Goal: Information Seeking & Learning: Learn about a topic

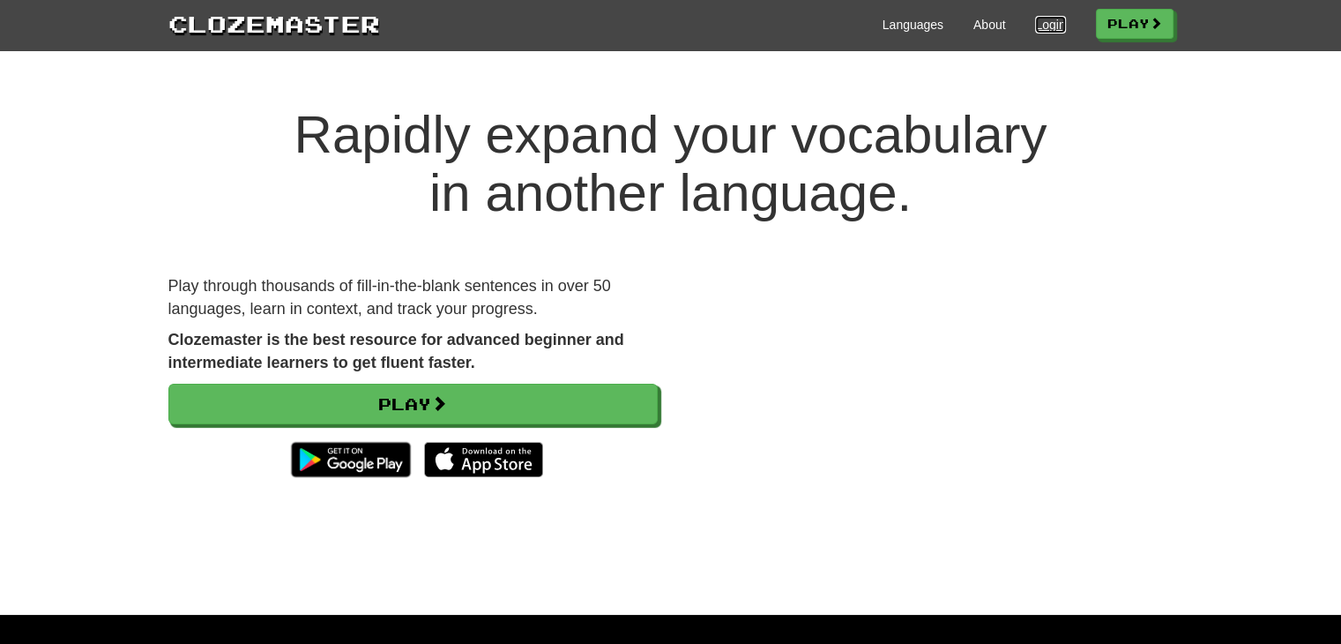
click at [1042, 18] on link "Login" at bounding box center [1050, 25] width 30 height 18
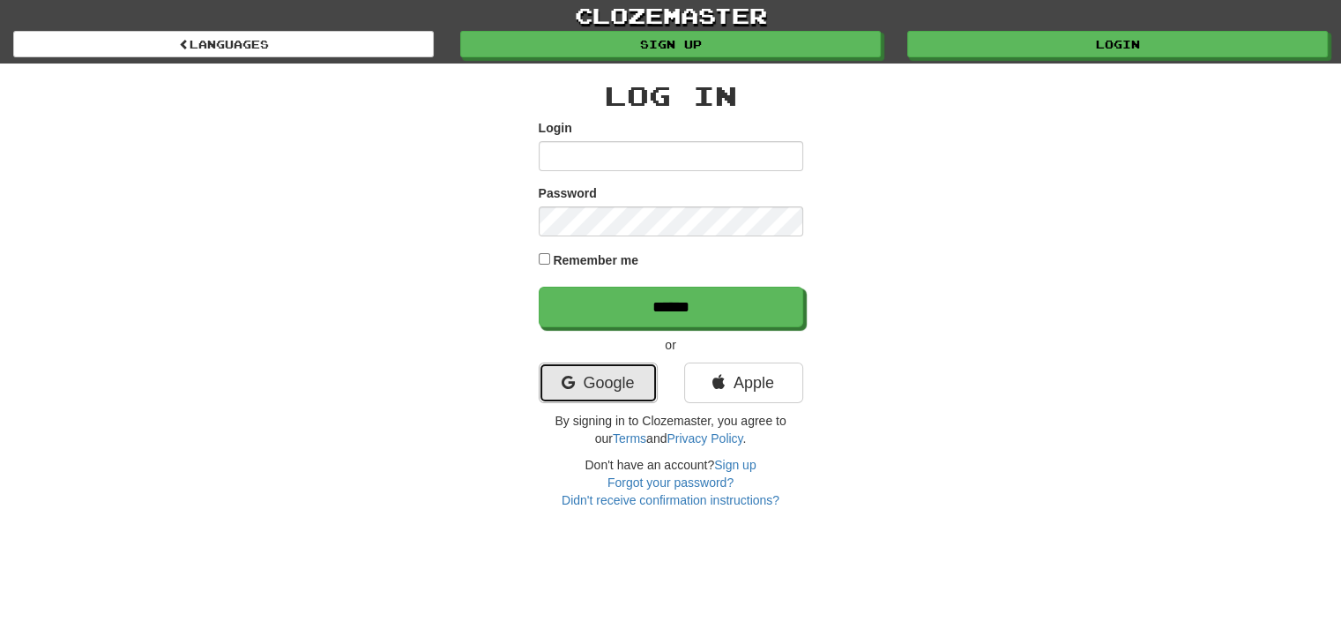
click at [642, 364] on link "Google" at bounding box center [598, 382] width 119 height 41
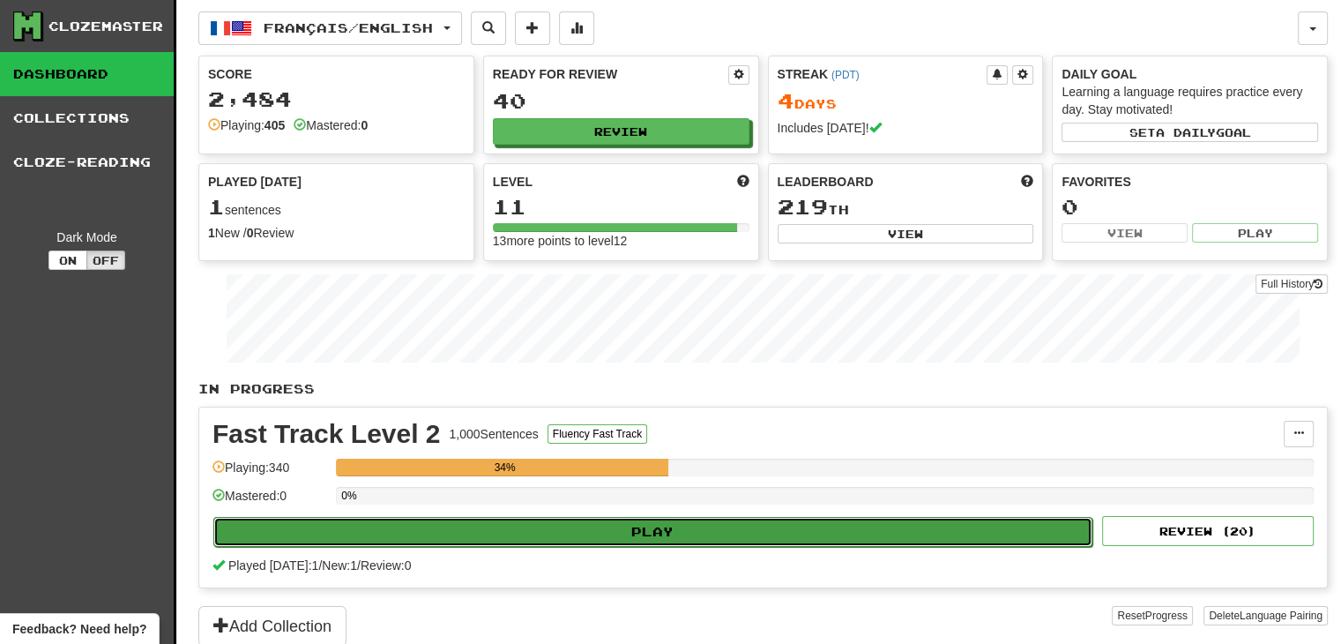
click at [643, 531] on button "Play" at bounding box center [652, 532] width 879 height 30
select select "**"
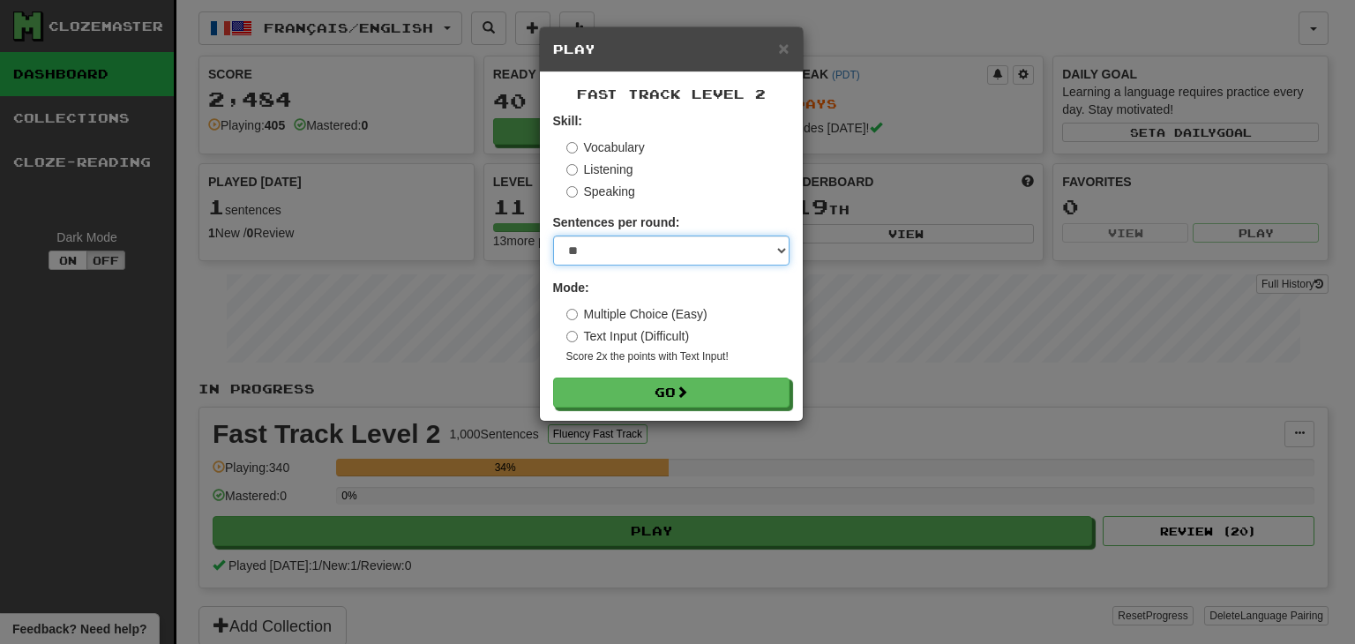
click at [626, 244] on select "* ** ** ** ** ** *** ********" at bounding box center [671, 250] width 236 height 30
click at [730, 205] on form "Skill: Vocabulary Listening Speaking Sentences per round: * ** ** ** ** ** *** …" at bounding box center [671, 259] width 236 height 295
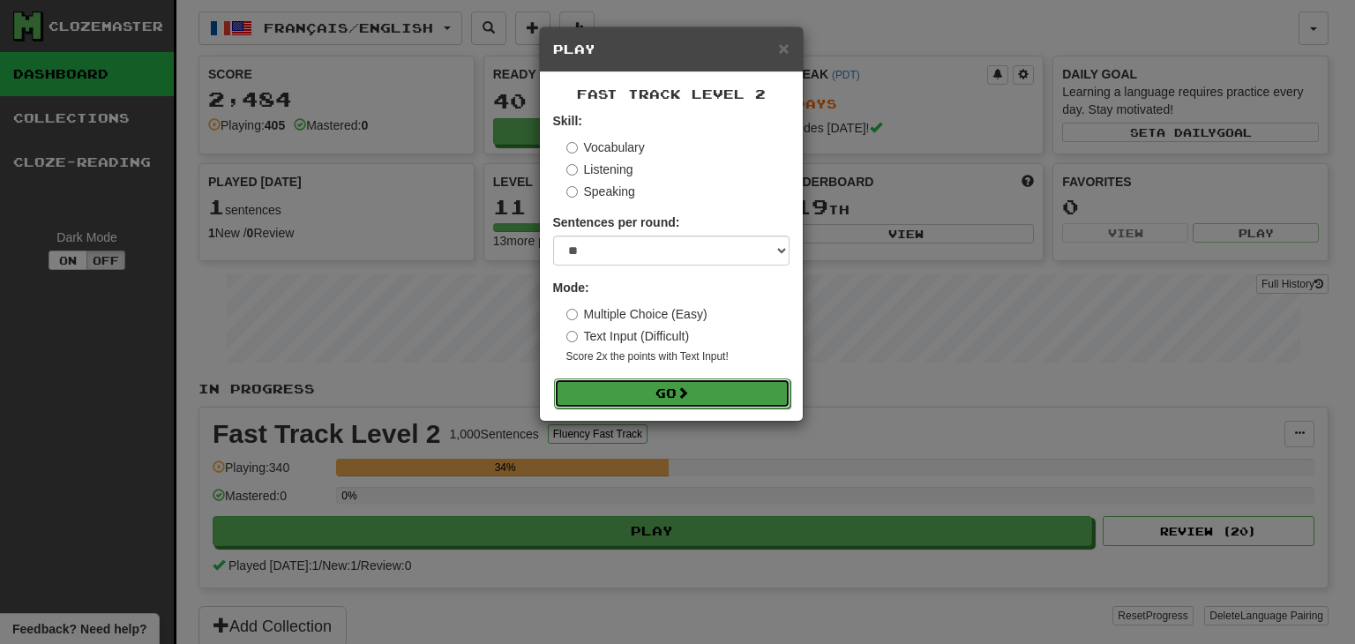
click at [713, 379] on button "Go" at bounding box center [672, 393] width 236 height 30
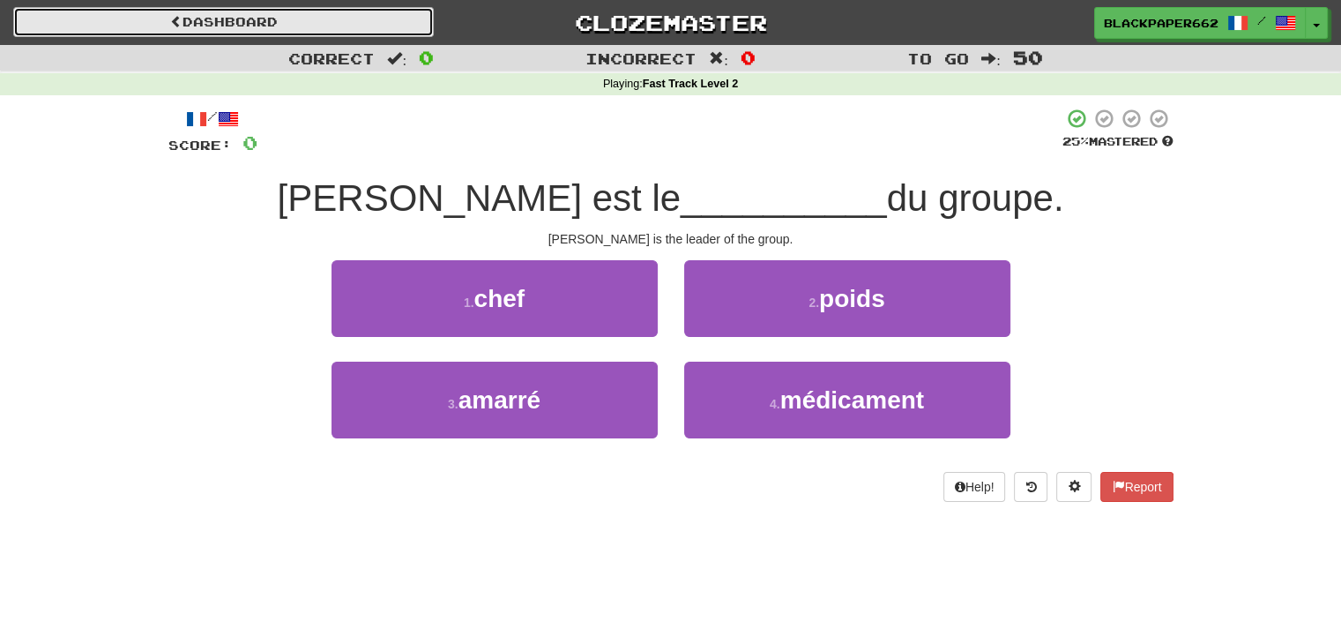
click at [170, 7] on link "Dashboard" at bounding box center [223, 22] width 421 height 30
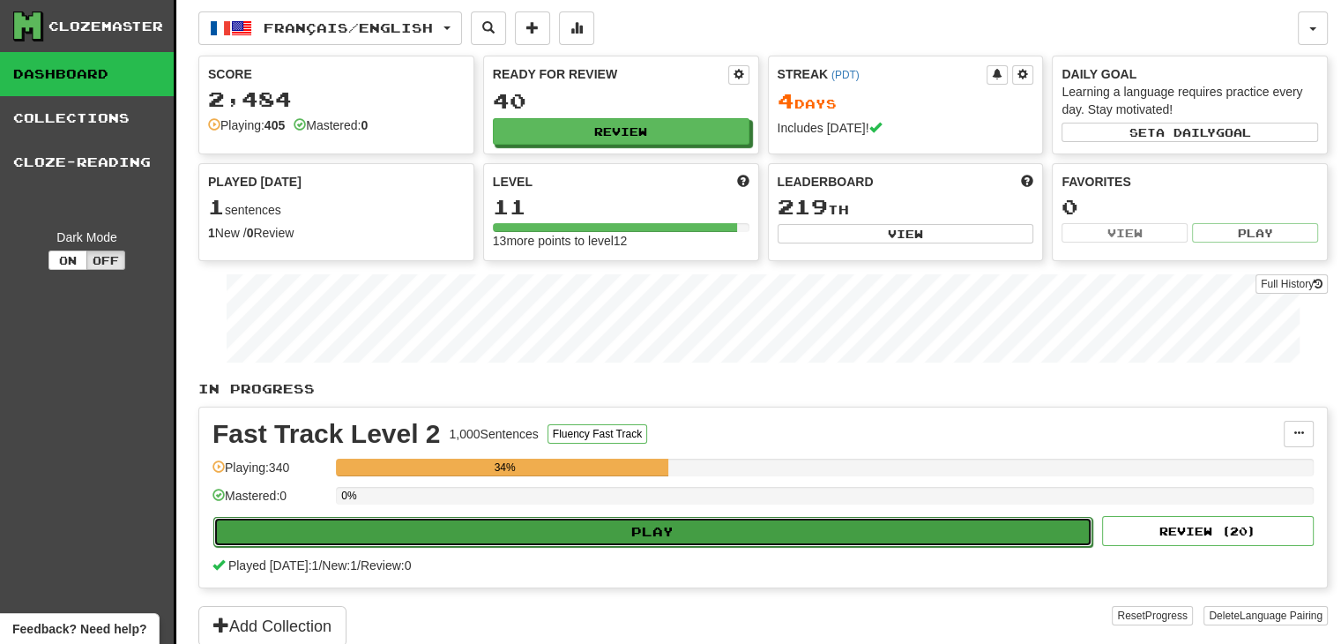
click at [642, 535] on button "Play" at bounding box center [652, 532] width 879 height 30
select select "**"
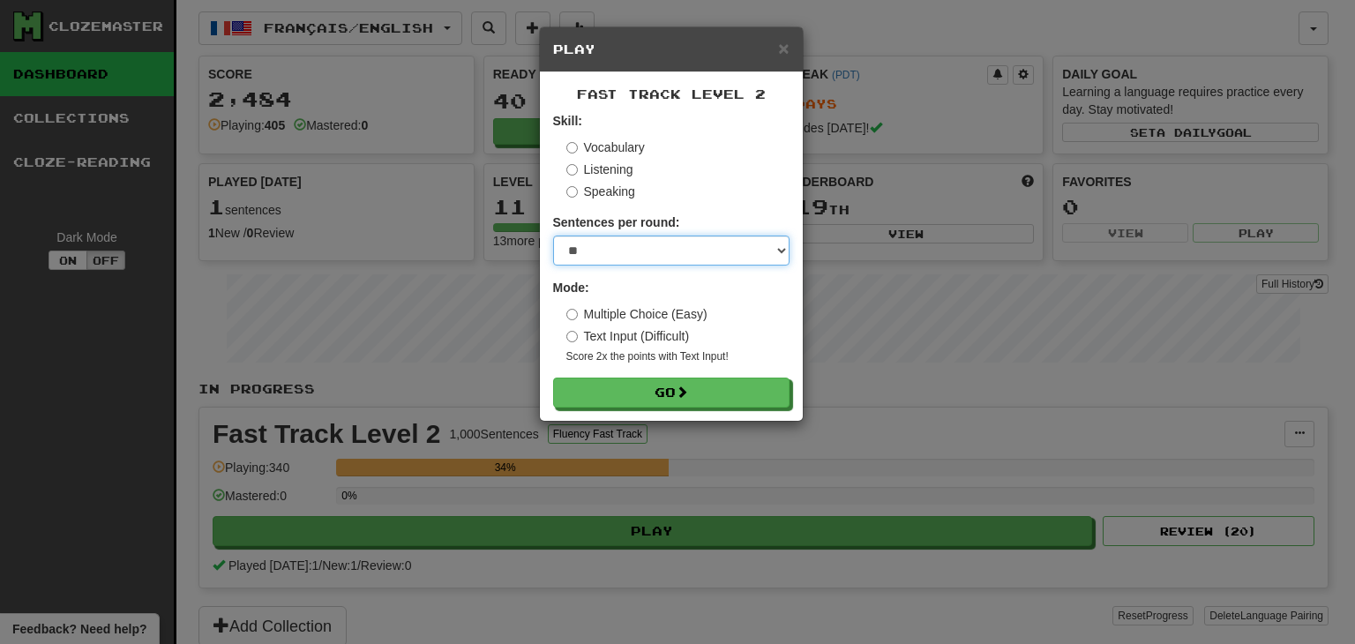
click at [641, 256] on select "* ** ** ** ** ** *** ********" at bounding box center [671, 250] width 236 height 30
click at [607, 169] on label "Listening" at bounding box center [599, 169] width 67 height 18
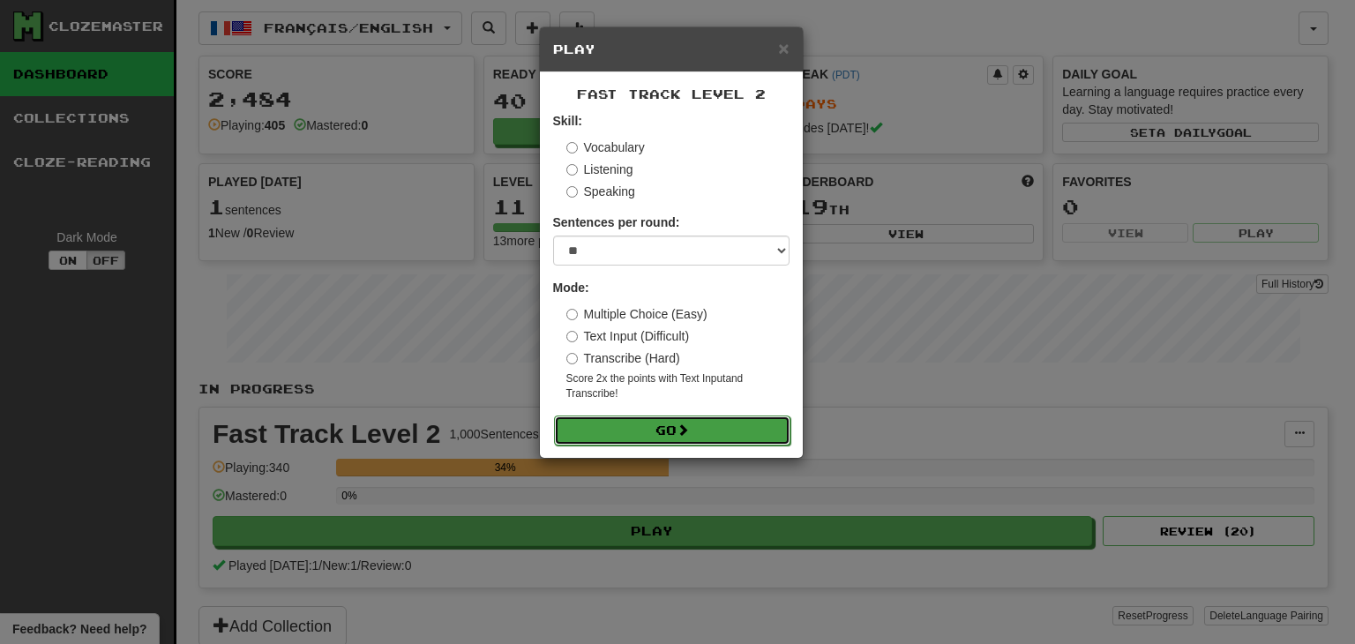
click at [675, 421] on button "Go" at bounding box center [672, 430] width 236 height 30
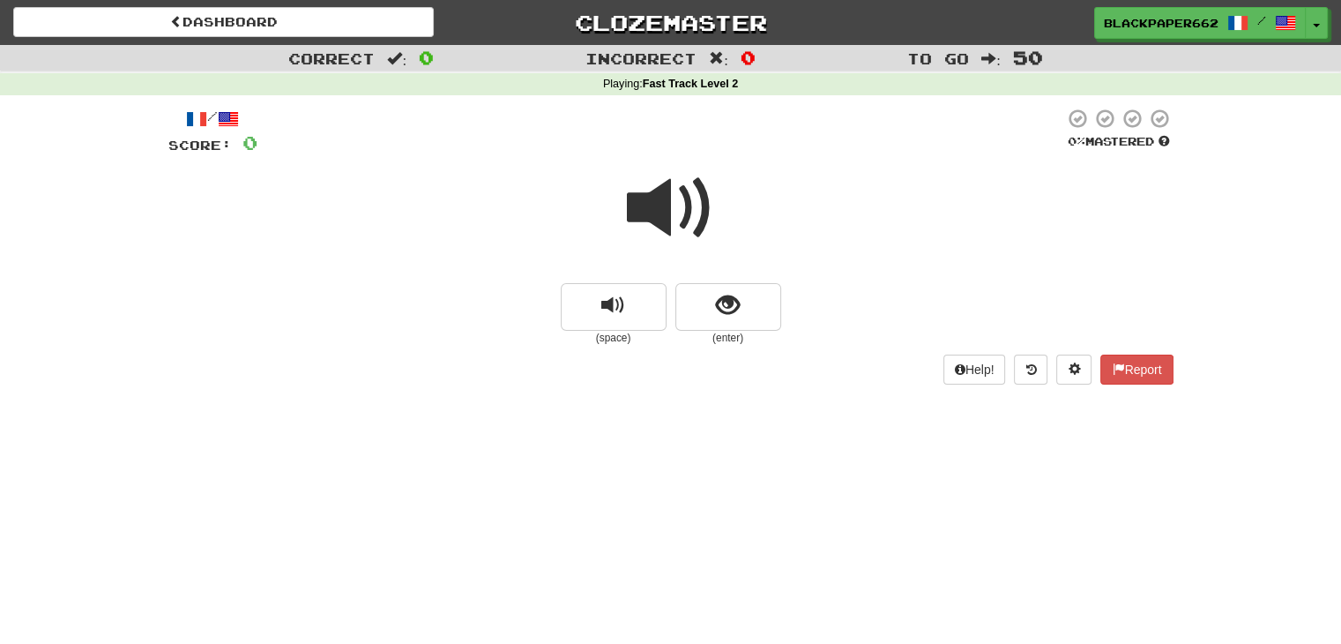
click at [641, 226] on span at bounding box center [671, 208] width 88 height 88
click at [611, 311] on span "replay audio" at bounding box center [613, 306] width 24 height 24
click at [702, 293] on button "show sentence" at bounding box center [729, 307] width 106 height 48
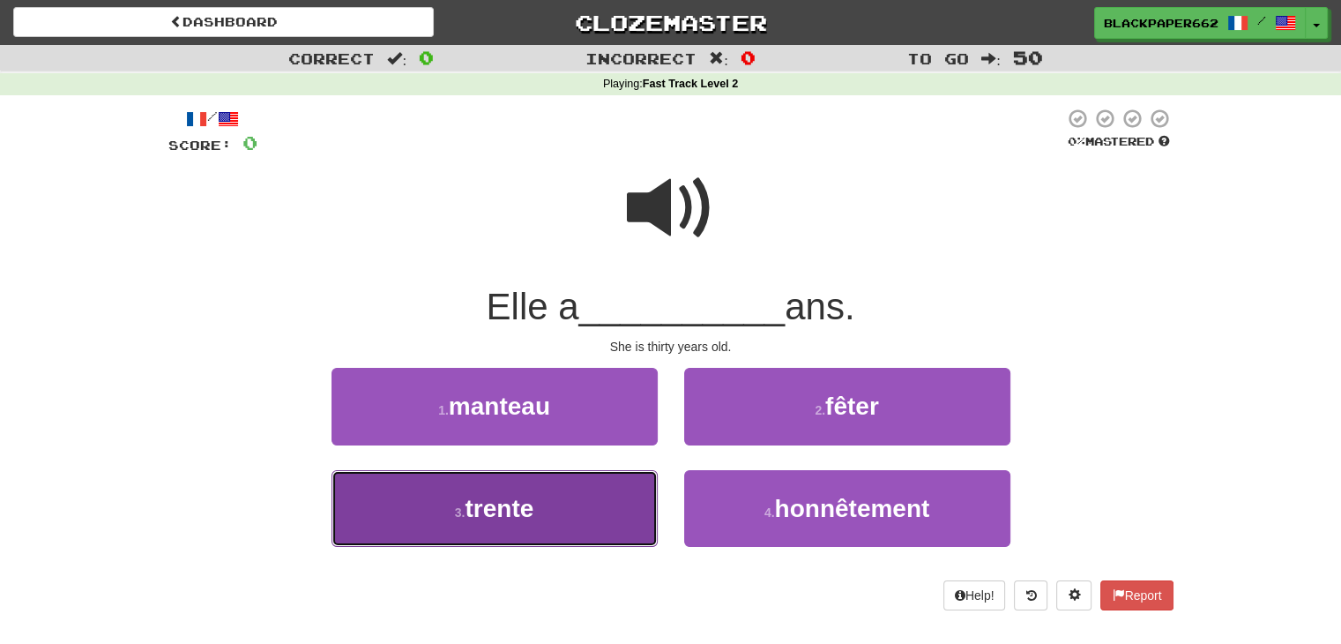
click at [575, 510] on button "3 . trente" at bounding box center [495, 508] width 326 height 77
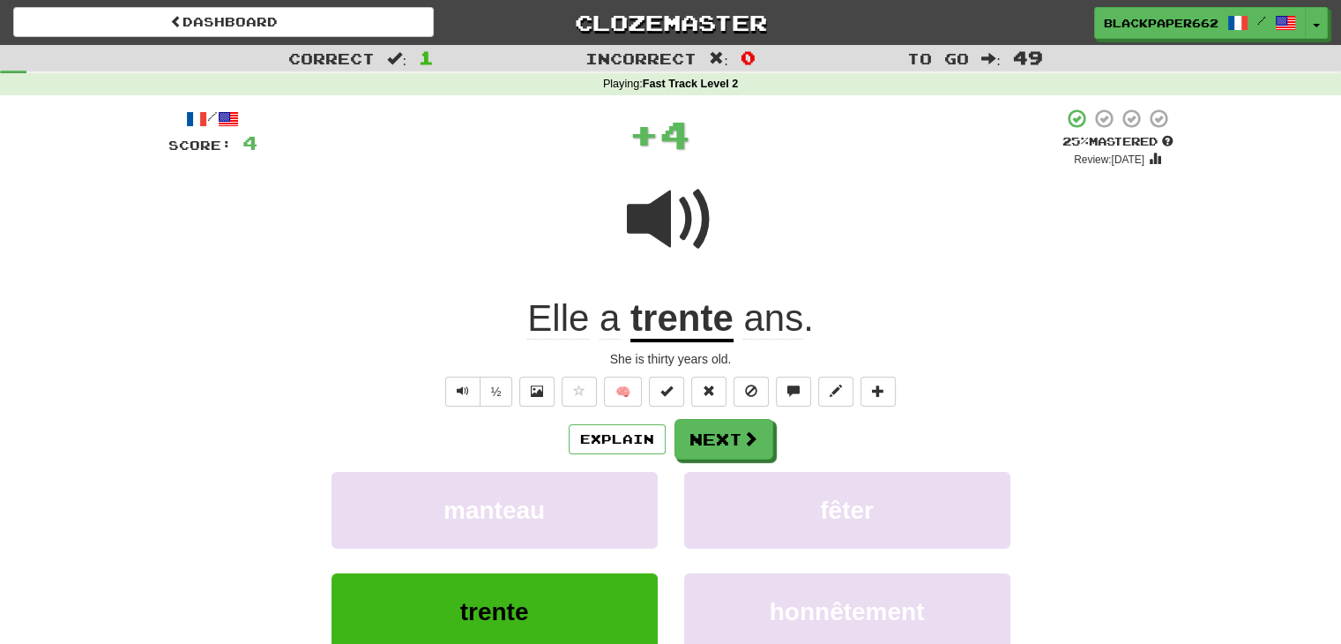
click at [765, 416] on div "/ Score: 4 + 4 25 % Mastered Review: 2025-08-22 Elle a trente ans . She is thir…" at bounding box center [670, 424] width 1005 height 632
click at [761, 424] on button "Next" at bounding box center [725, 440] width 99 height 41
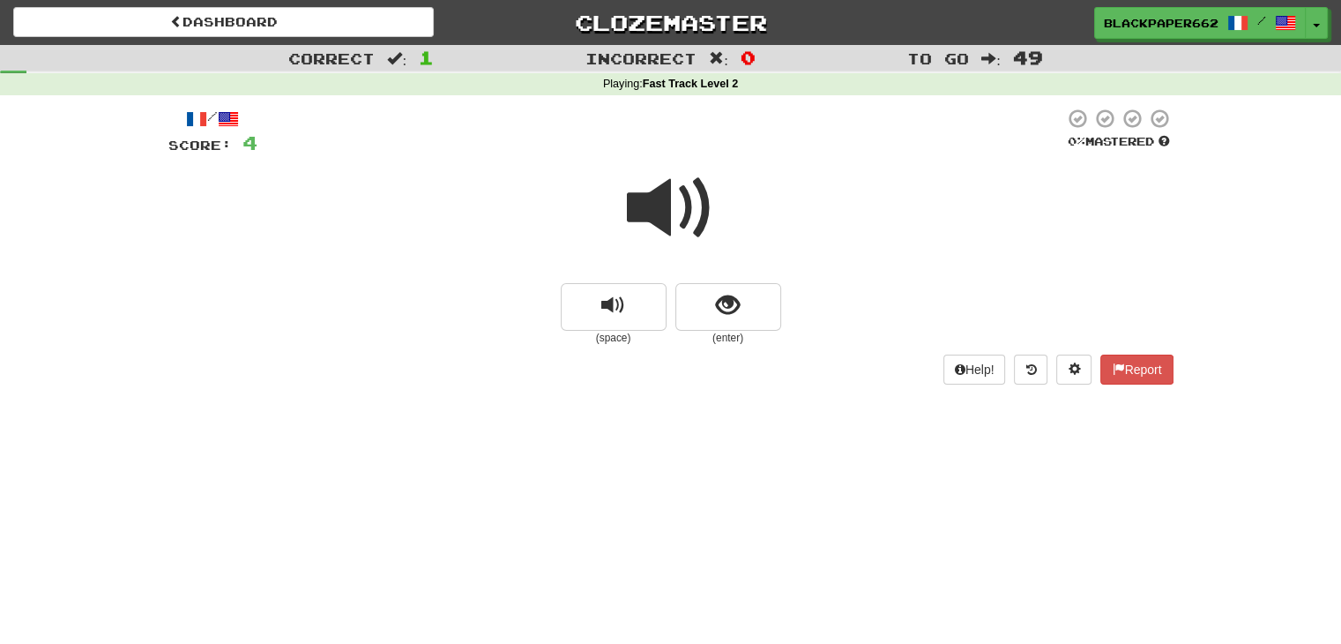
click at [548, 308] on div "(space) (enter)" at bounding box center [670, 314] width 1005 height 63
click at [563, 308] on button "replay audio" at bounding box center [614, 307] width 106 height 48
click at [712, 312] on button "show sentence" at bounding box center [729, 307] width 106 height 48
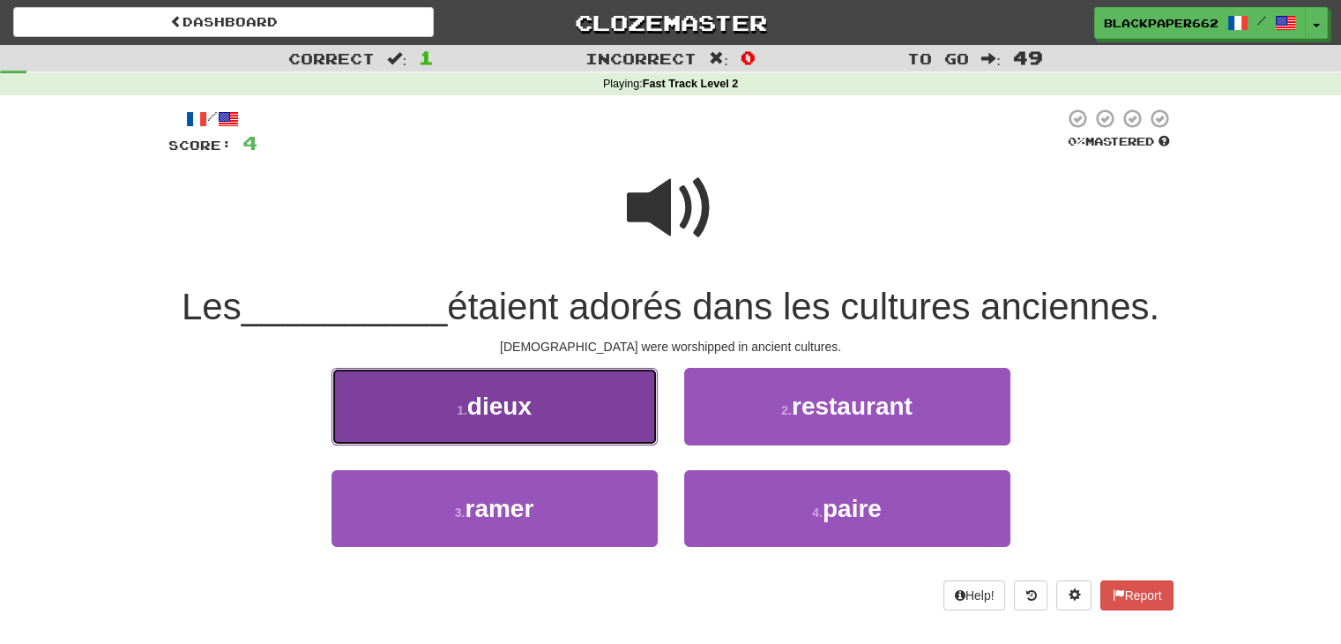
click at [541, 399] on button "1 . dieux" at bounding box center [495, 406] width 326 height 77
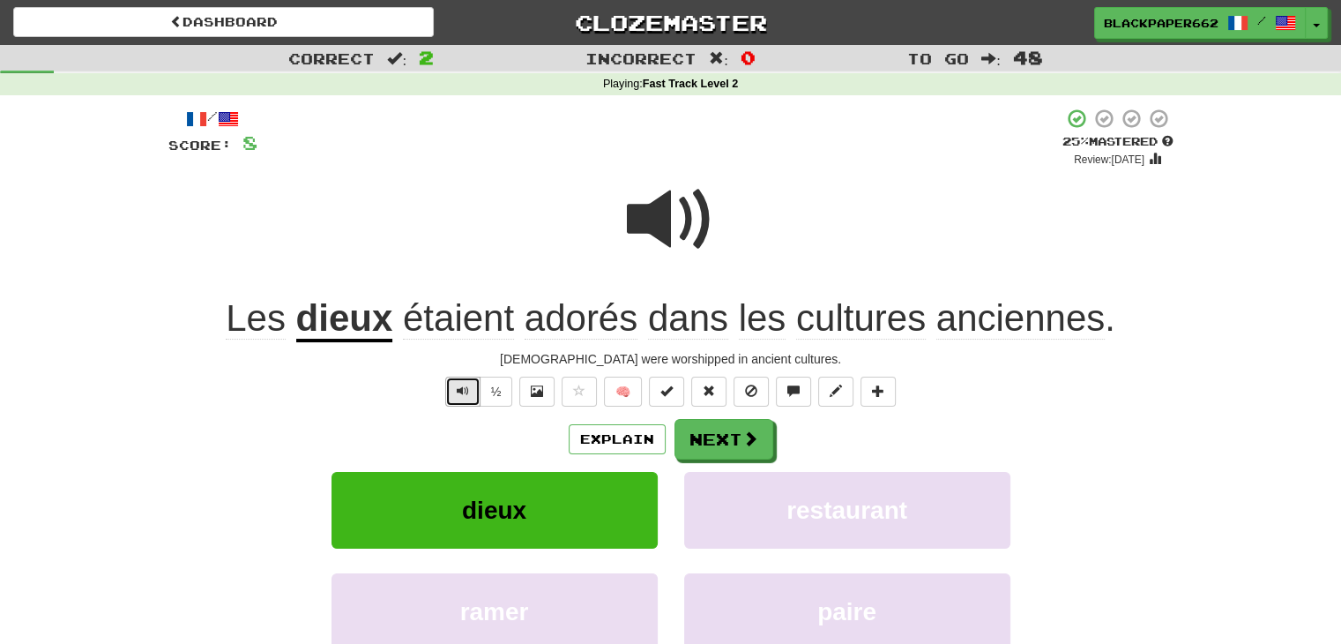
click at [466, 391] on span "Text-to-speech controls" at bounding box center [463, 390] width 12 height 12
click at [718, 422] on button "Next" at bounding box center [725, 440] width 99 height 41
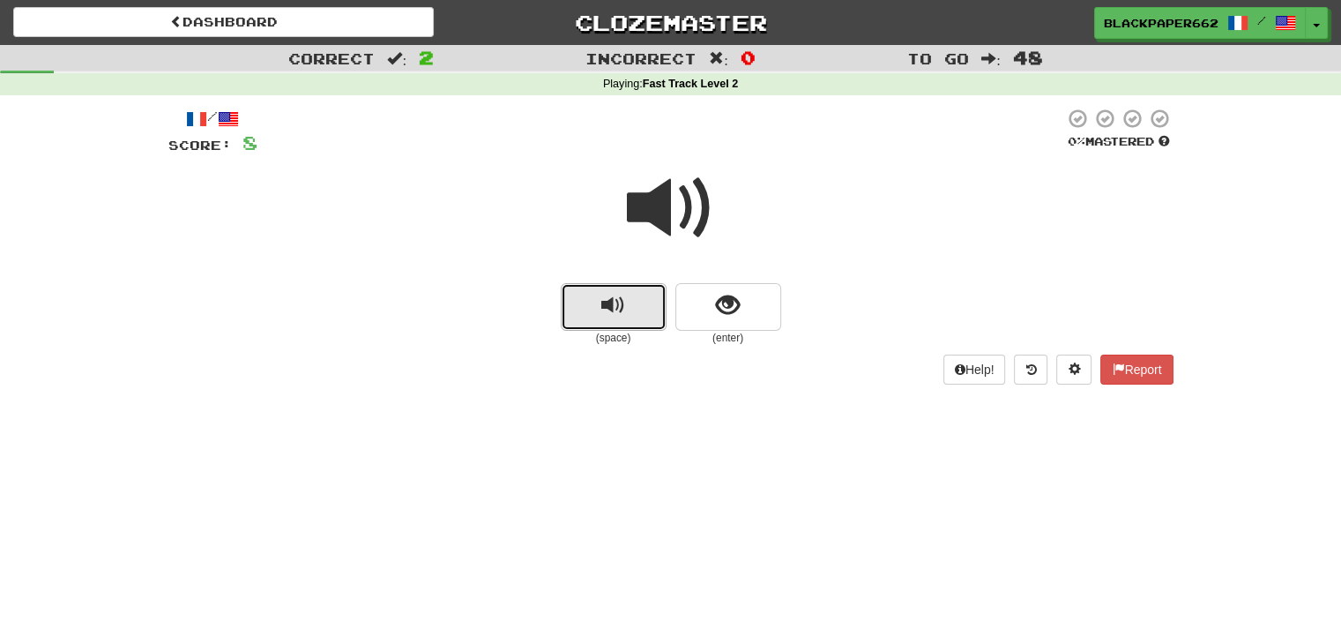
click at [617, 310] on span "replay audio" at bounding box center [613, 306] width 24 height 24
click at [691, 291] on button "show sentence" at bounding box center [729, 307] width 106 height 48
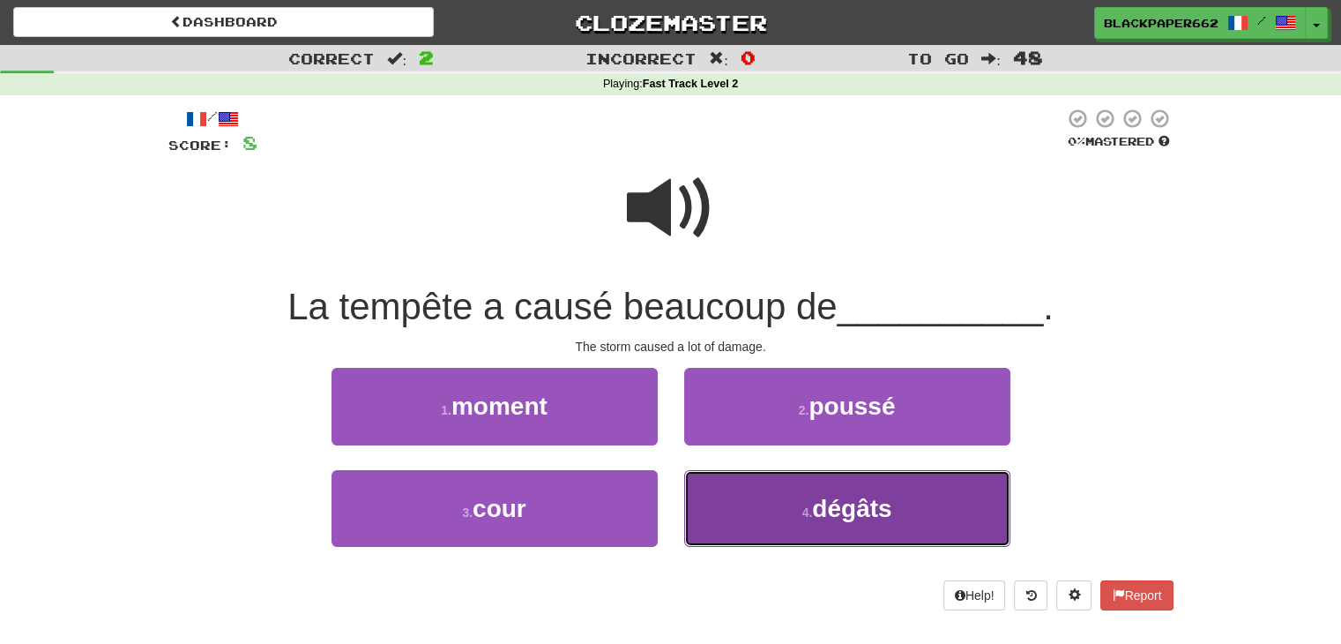
click at [816, 517] on span "dégâts" at bounding box center [851, 508] width 79 height 27
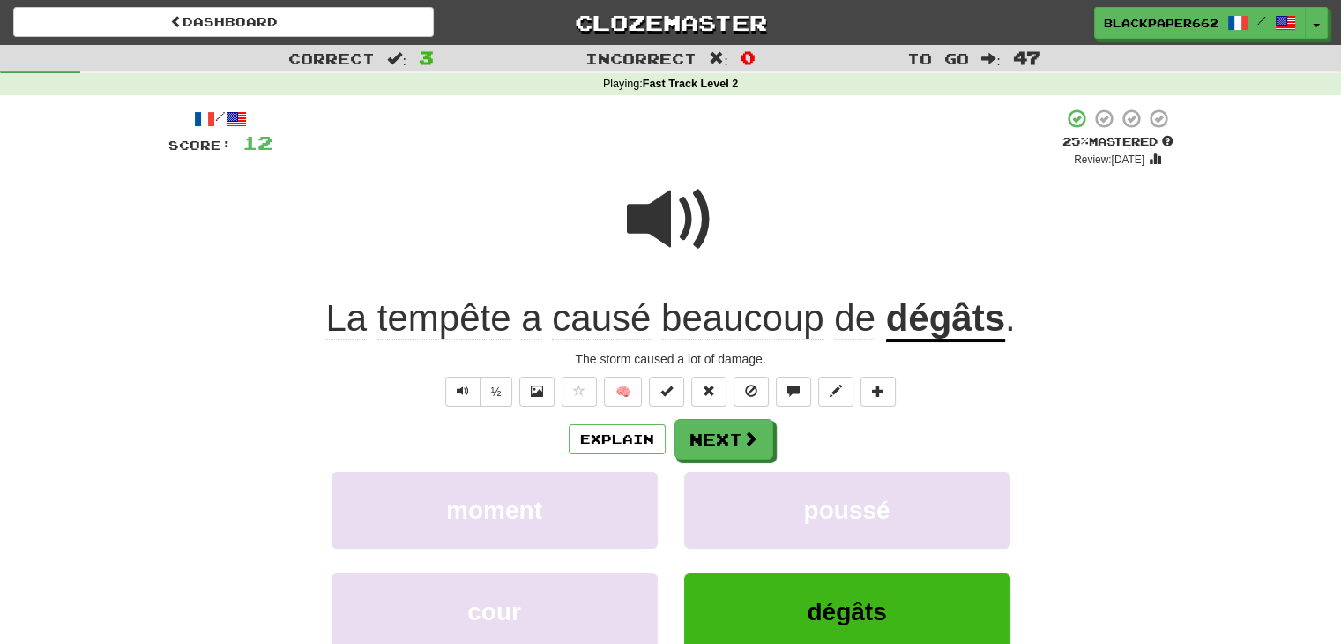
click at [660, 202] on span at bounding box center [671, 219] width 88 height 88
click at [751, 431] on span at bounding box center [751, 439] width 16 height 16
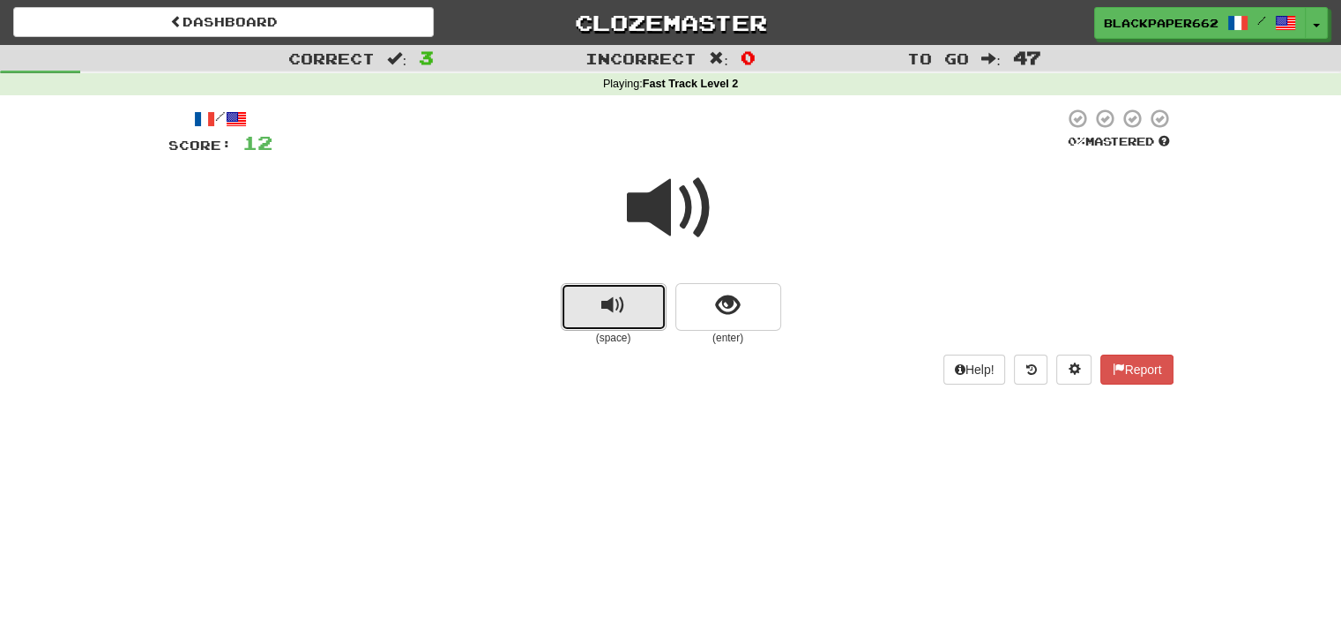
click at [561, 325] on button "replay audio" at bounding box center [614, 307] width 106 height 48
click at [695, 308] on button "show sentence" at bounding box center [729, 307] width 106 height 48
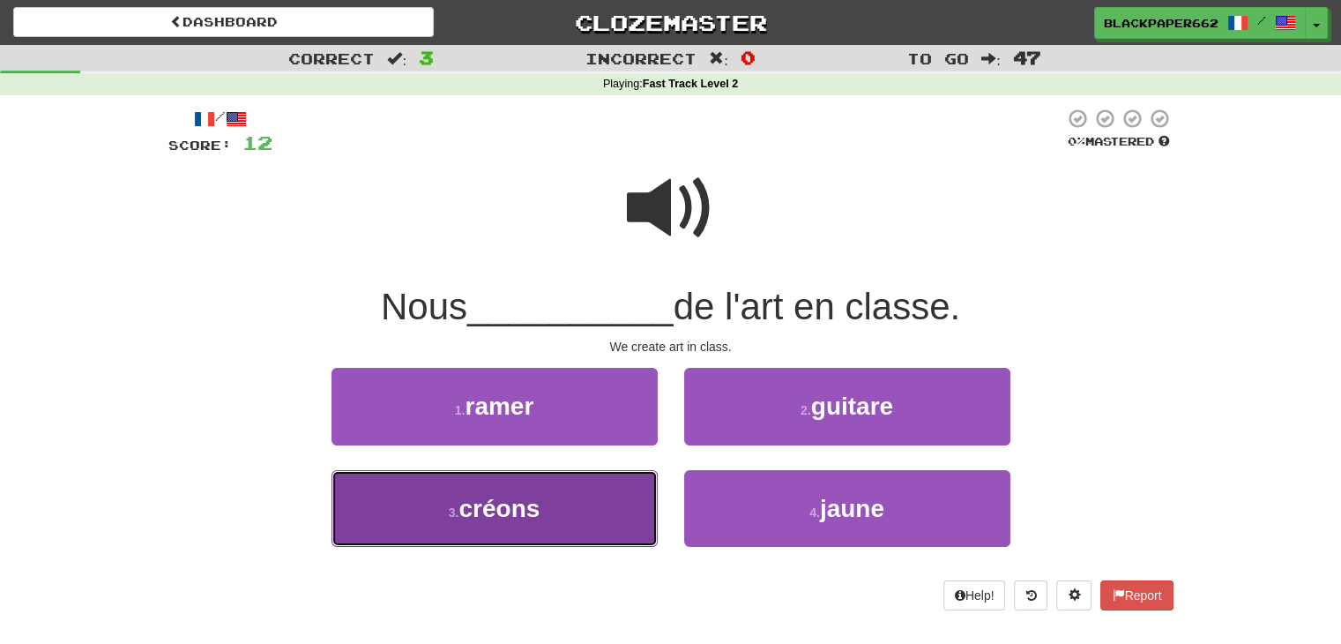
click at [575, 518] on button "3 . créons" at bounding box center [495, 508] width 326 height 77
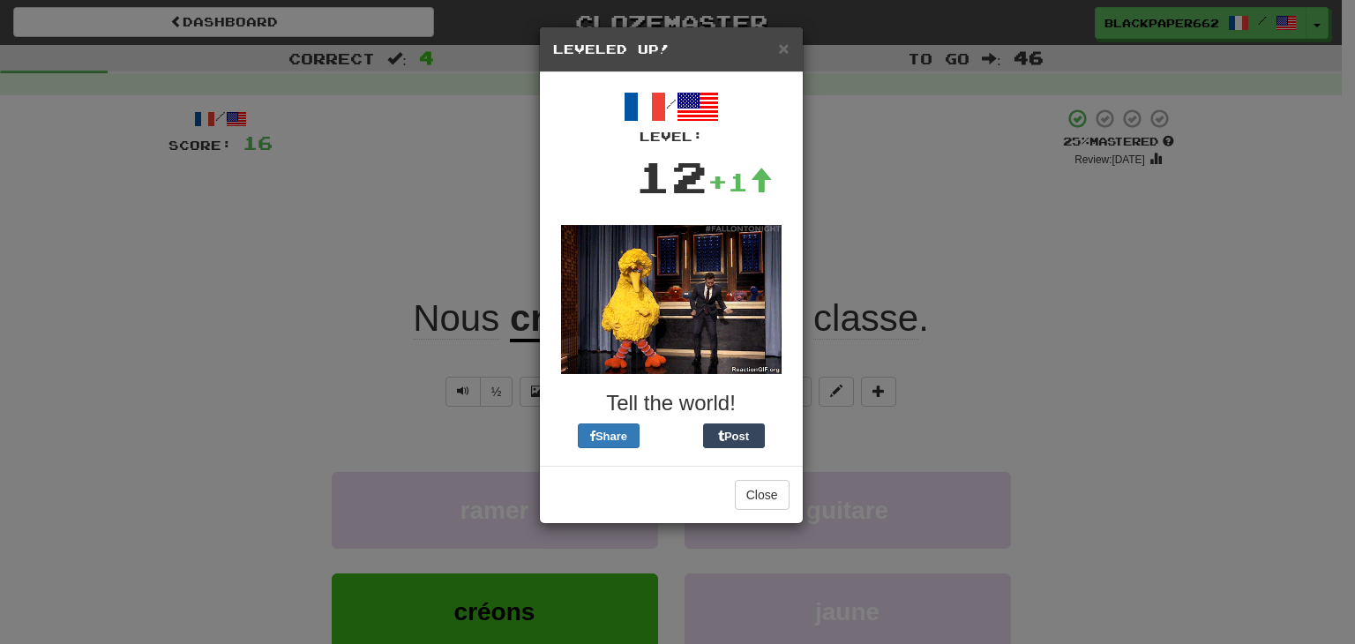
click at [760, 514] on div "Close" at bounding box center [671, 494] width 263 height 57
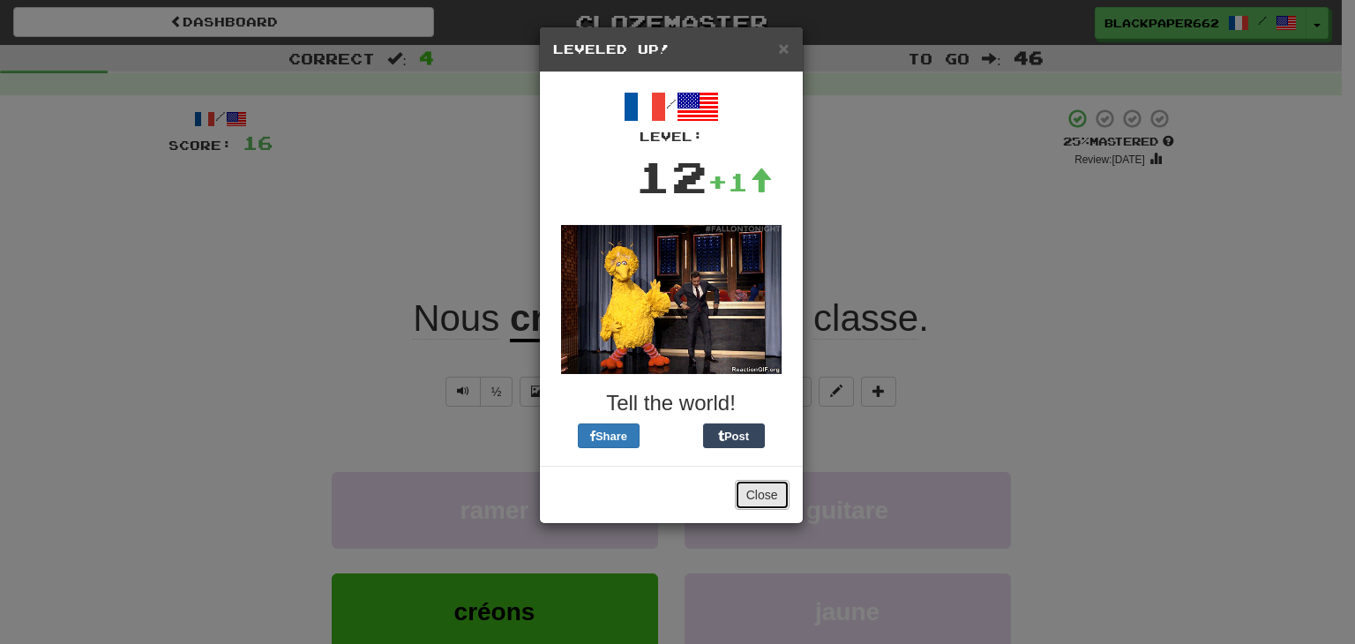
click at [763, 497] on button "Close" at bounding box center [762, 495] width 55 height 30
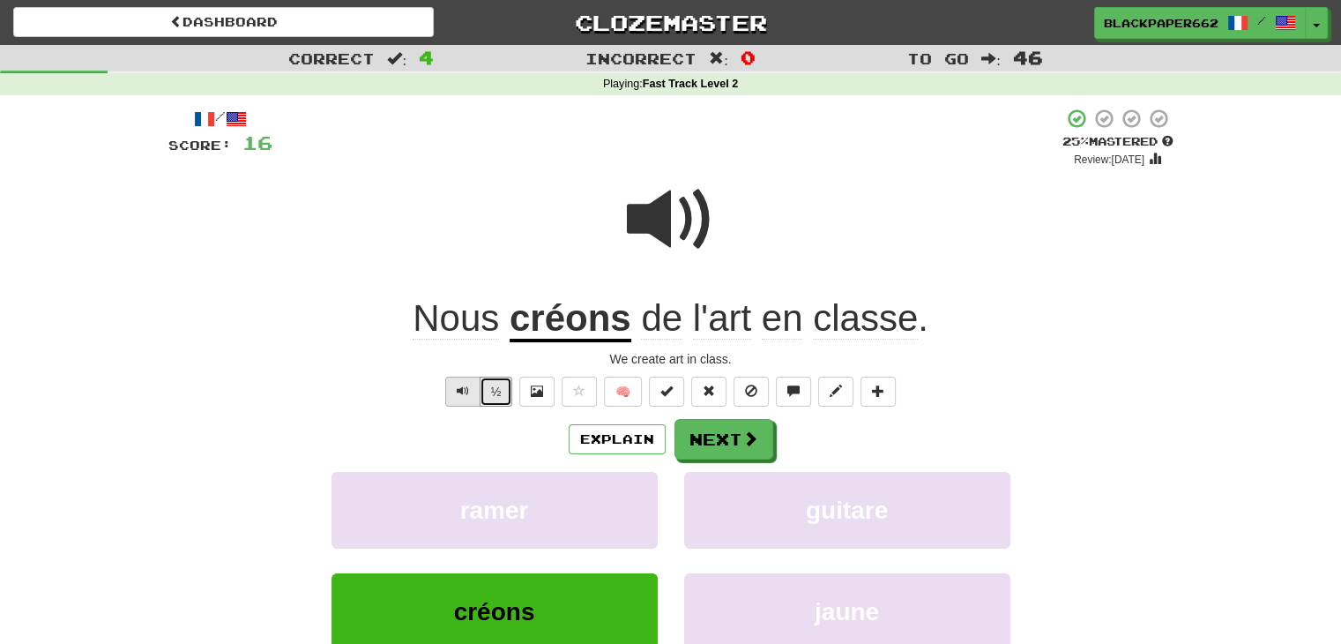
drag, startPoint x: 485, startPoint y: 389, endPoint x: 472, endPoint y: 389, distance: 13.2
click at [472, 389] on div "½" at bounding box center [477, 392] width 71 height 30
click at [472, 389] on button "Text-to-speech controls" at bounding box center [462, 392] width 35 height 30
click at [744, 445] on span at bounding box center [751, 439] width 16 height 16
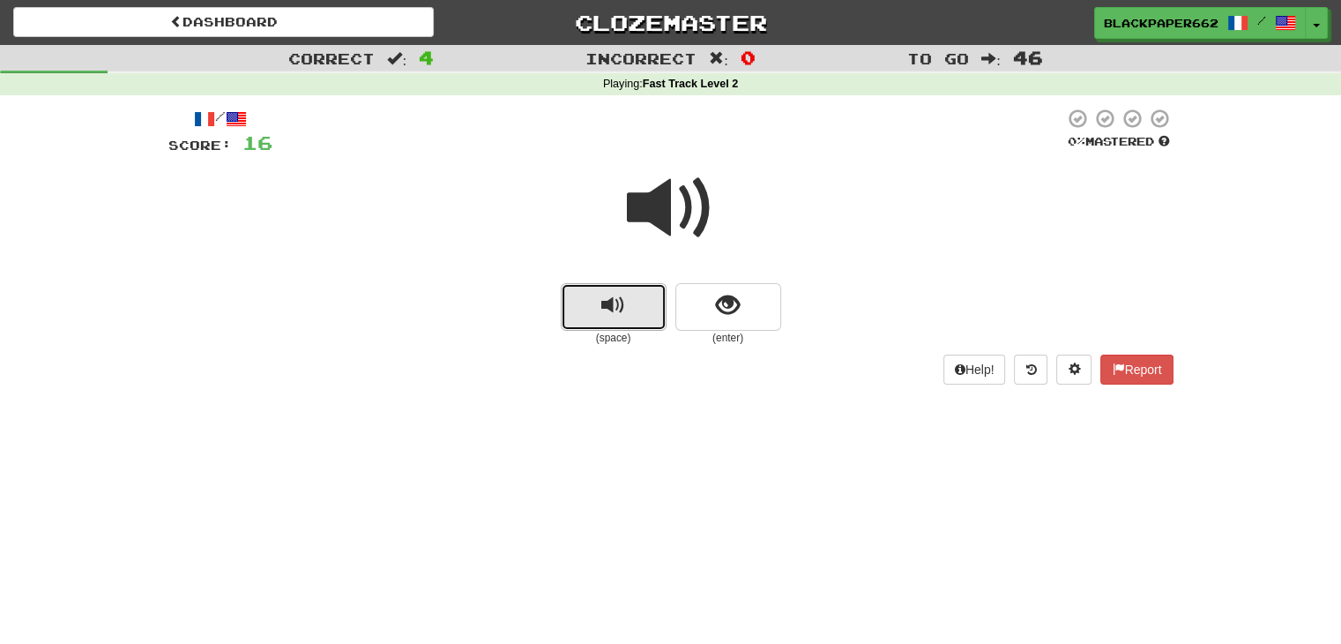
click at [582, 287] on button "replay audio" at bounding box center [614, 307] width 106 height 48
click at [720, 297] on span "show sentence" at bounding box center [728, 306] width 24 height 24
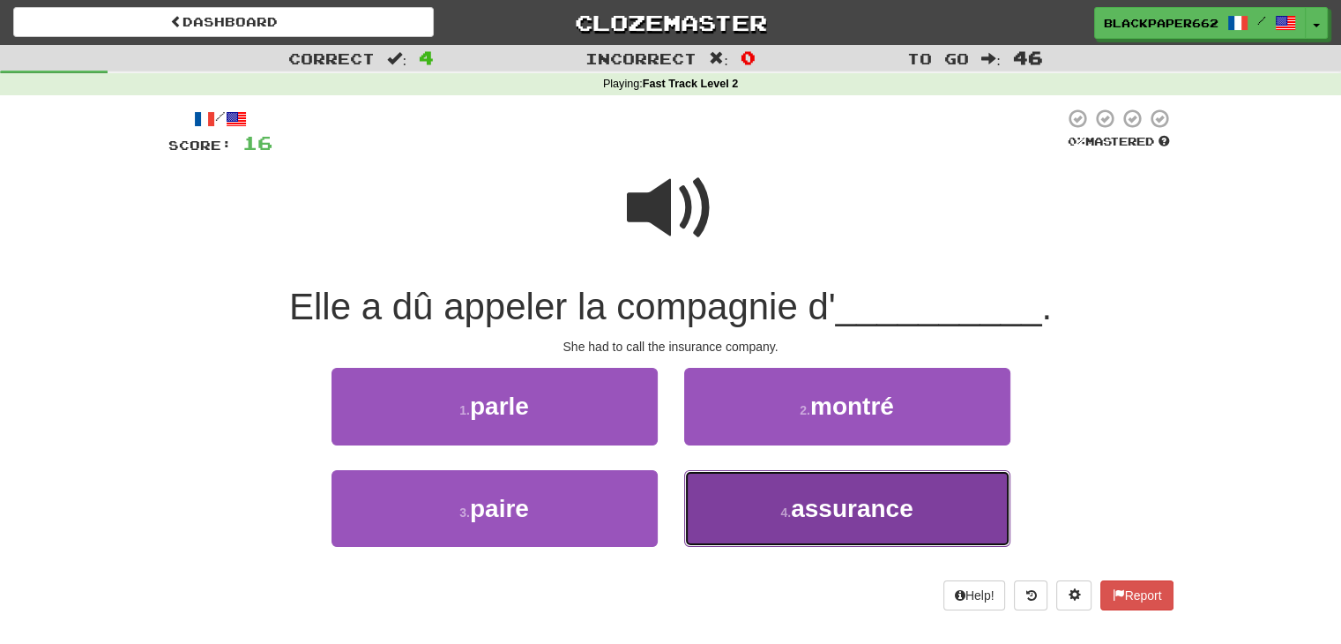
click at [755, 495] on button "4 . assurance" at bounding box center [847, 508] width 326 height 77
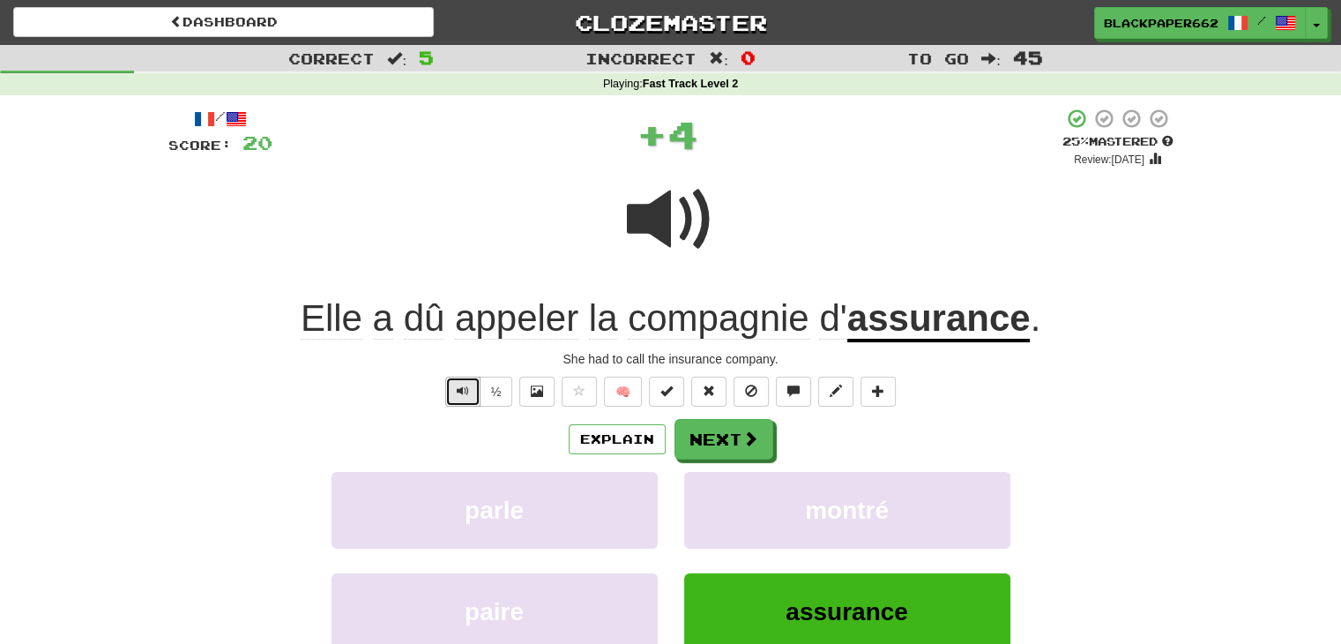
click at [474, 393] on button "Text-to-speech controls" at bounding box center [462, 392] width 35 height 30
click at [760, 430] on button "Next" at bounding box center [724, 439] width 99 height 41
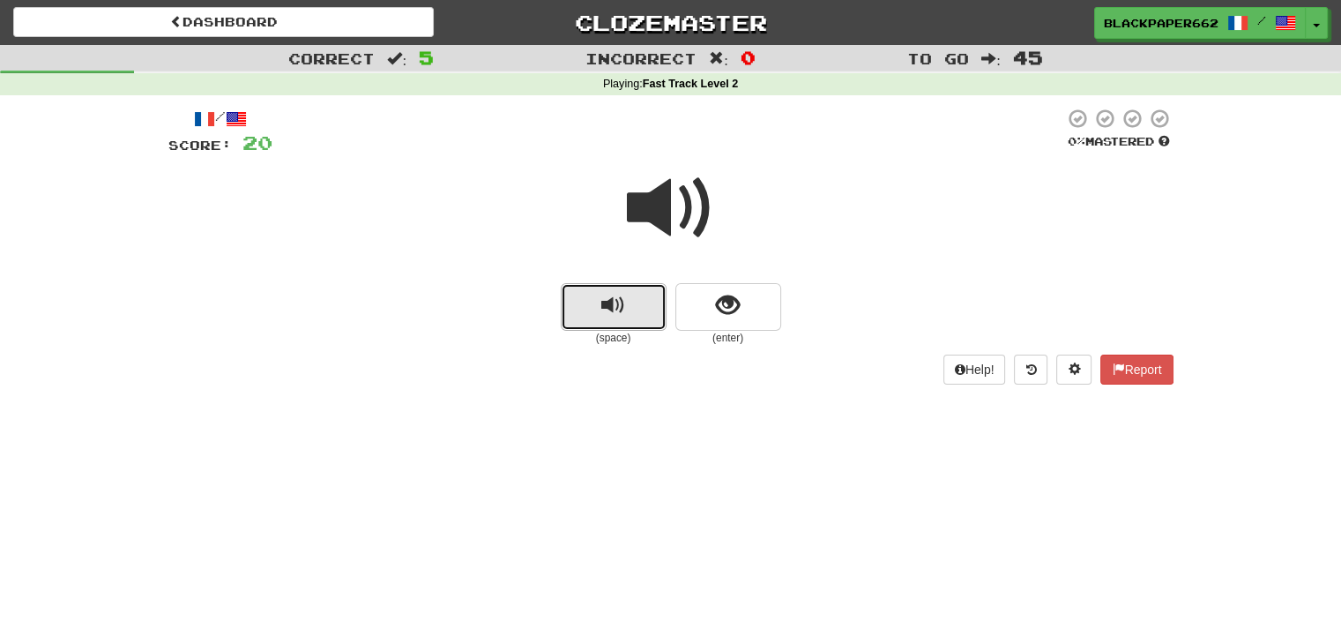
click at [624, 306] on span "replay audio" at bounding box center [613, 306] width 24 height 24
click at [735, 314] on span "show sentence" at bounding box center [728, 306] width 24 height 24
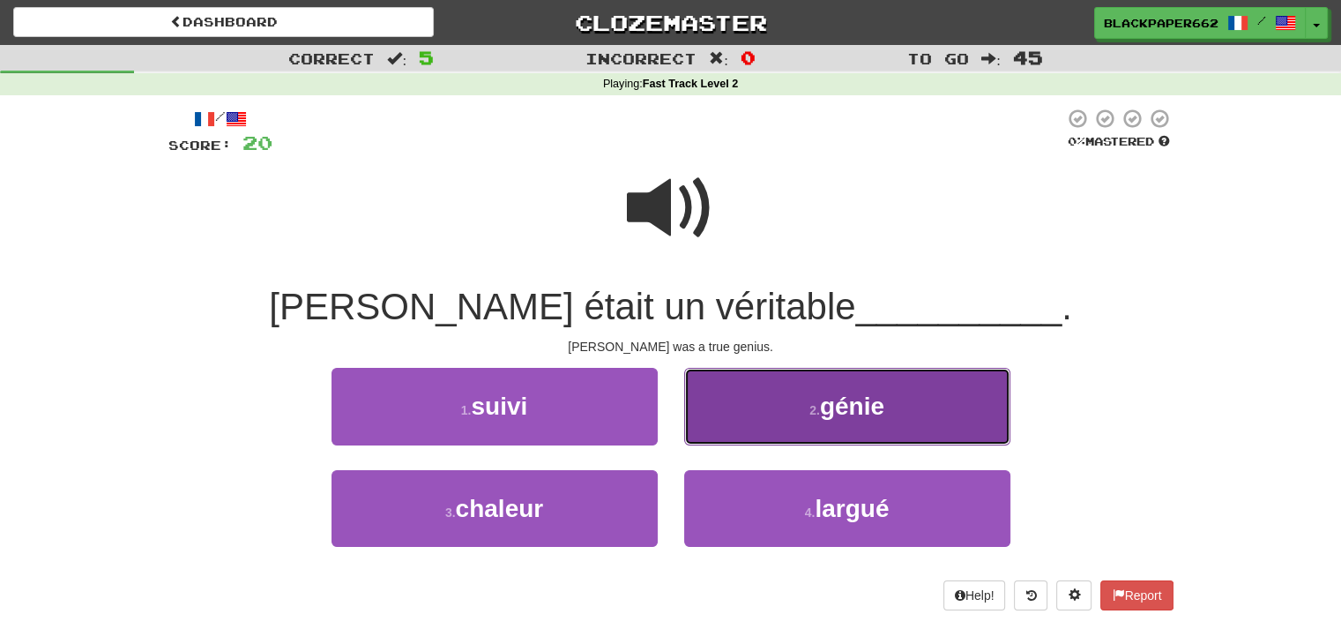
click at [773, 417] on button "2 . génie" at bounding box center [847, 406] width 326 height 77
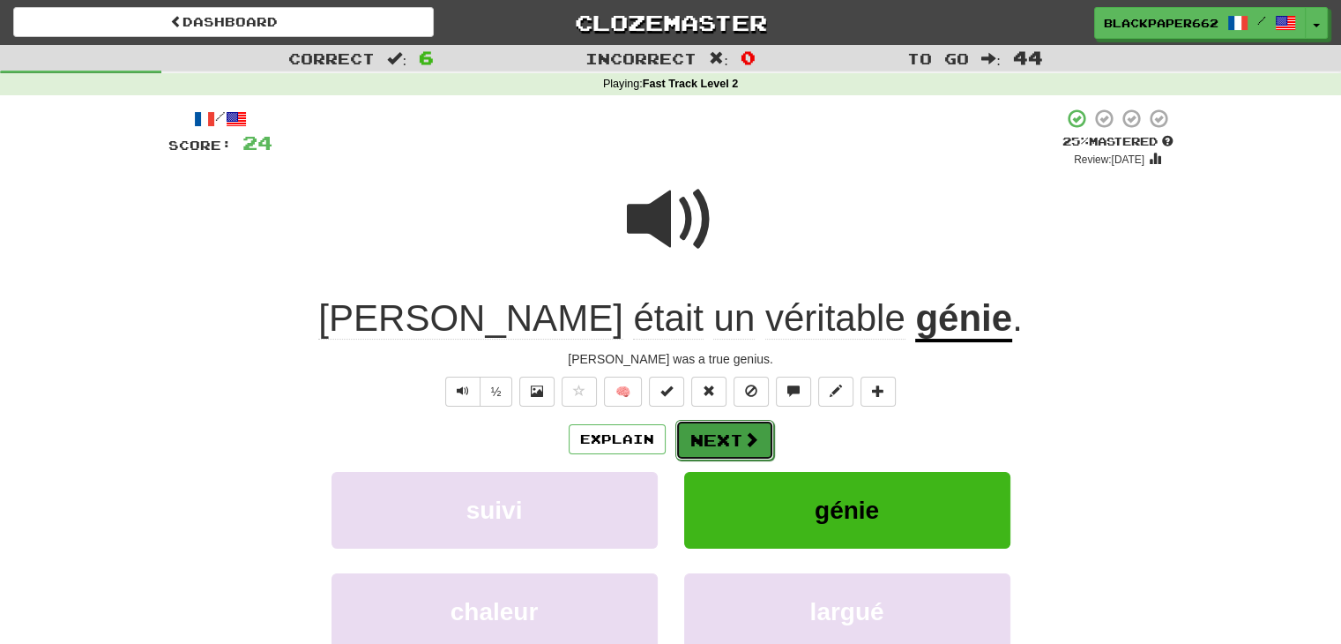
click at [739, 429] on button "Next" at bounding box center [725, 440] width 99 height 41
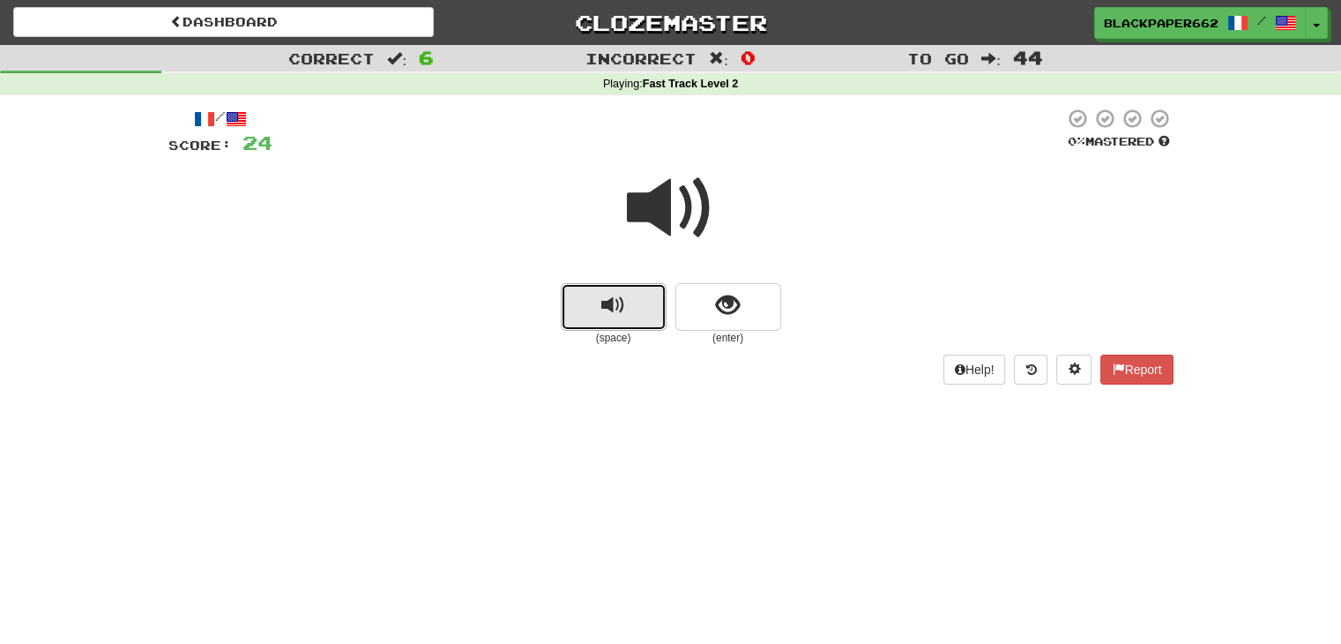
click at [657, 318] on button "replay audio" at bounding box center [614, 307] width 106 height 48
click at [766, 310] on button "show sentence" at bounding box center [729, 307] width 106 height 48
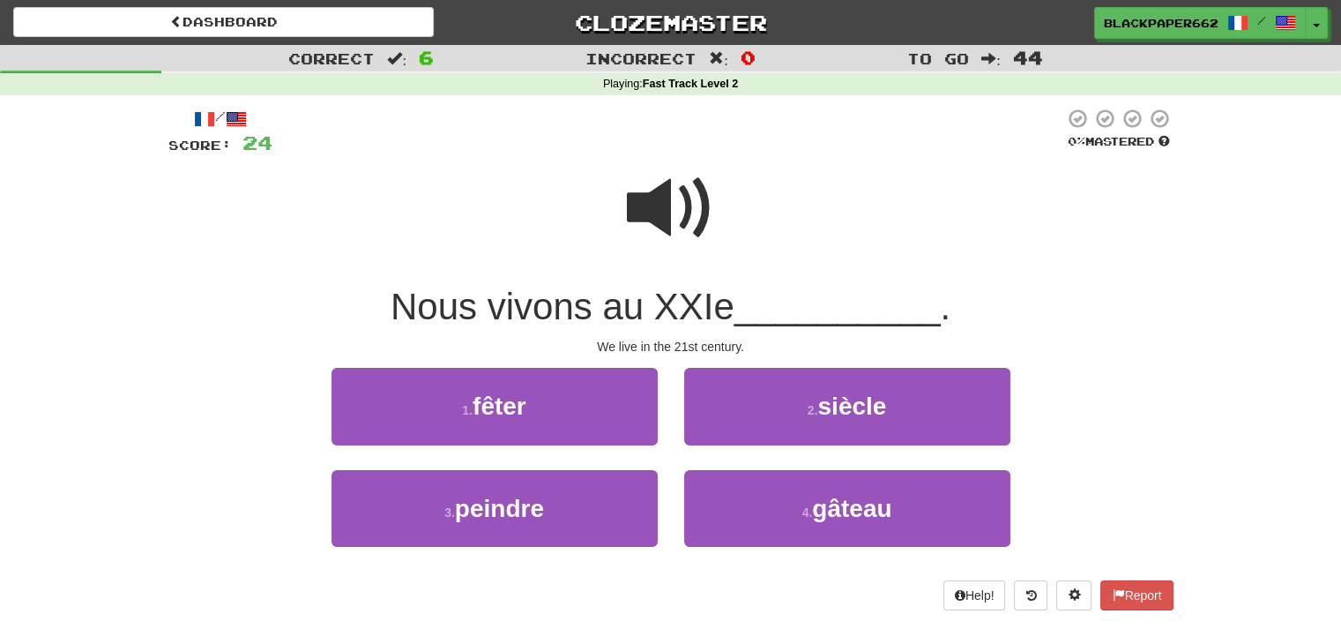
click at [667, 196] on span at bounding box center [671, 208] width 88 height 88
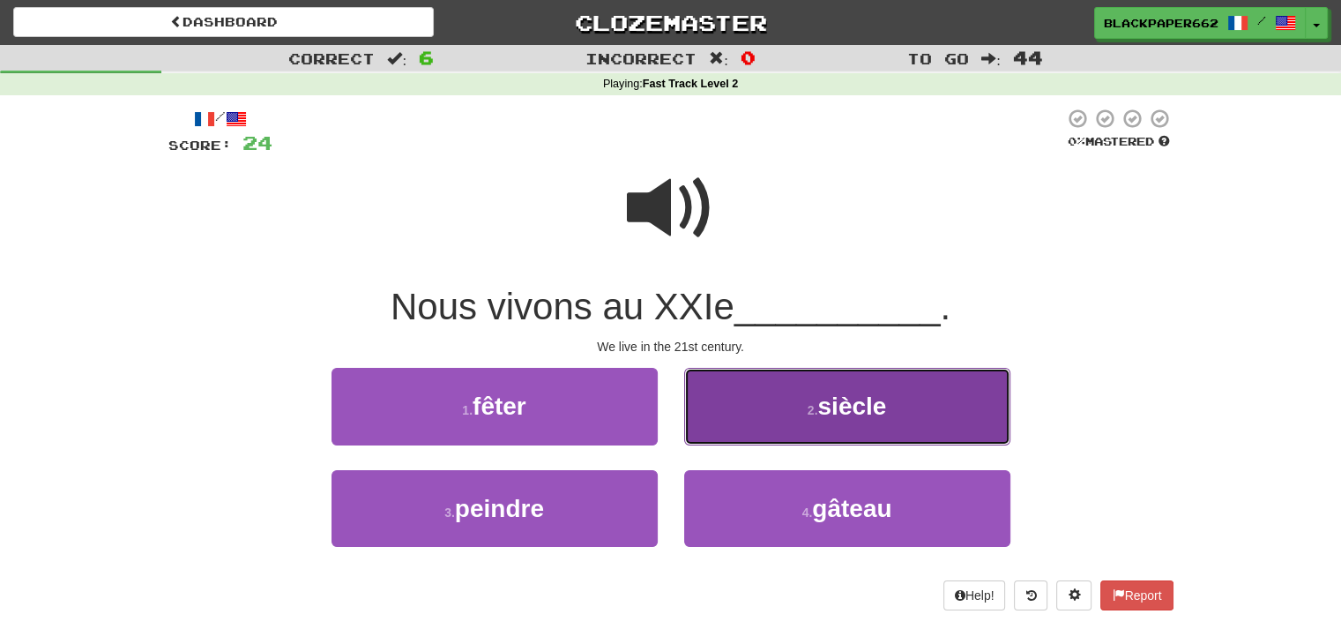
click at [776, 386] on button "2 . siècle" at bounding box center [847, 406] width 326 height 77
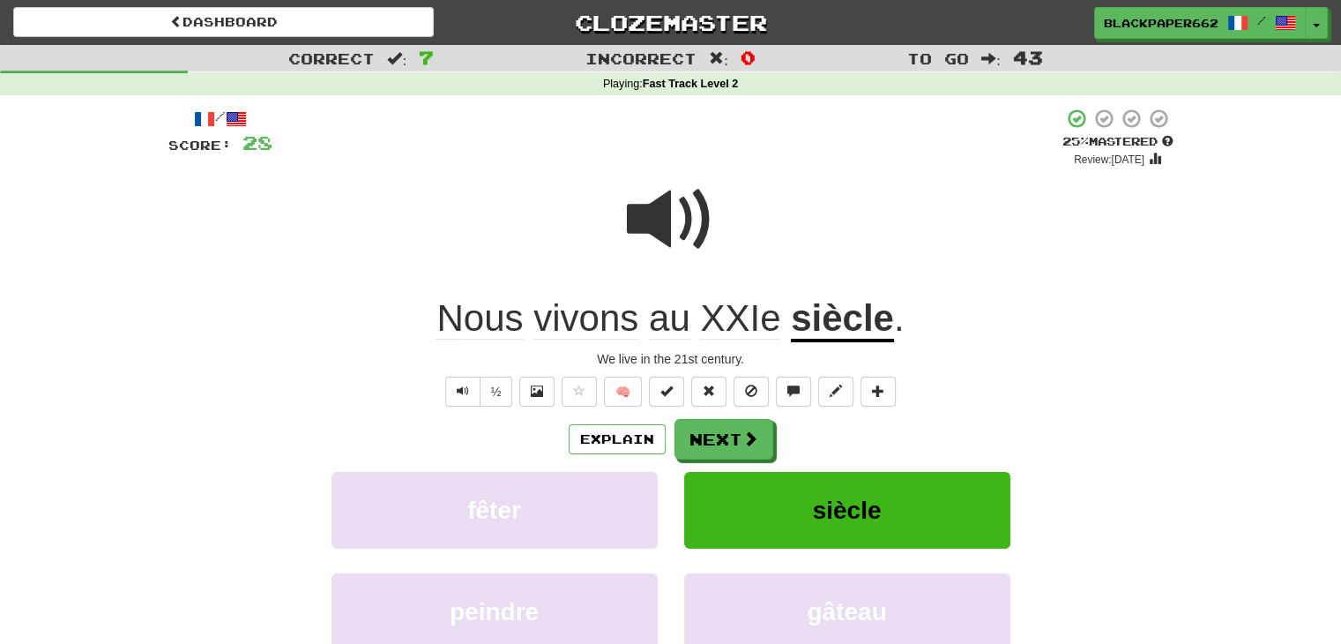
click at [650, 236] on span at bounding box center [671, 219] width 88 height 88
click at [701, 432] on button "Next" at bounding box center [725, 440] width 99 height 41
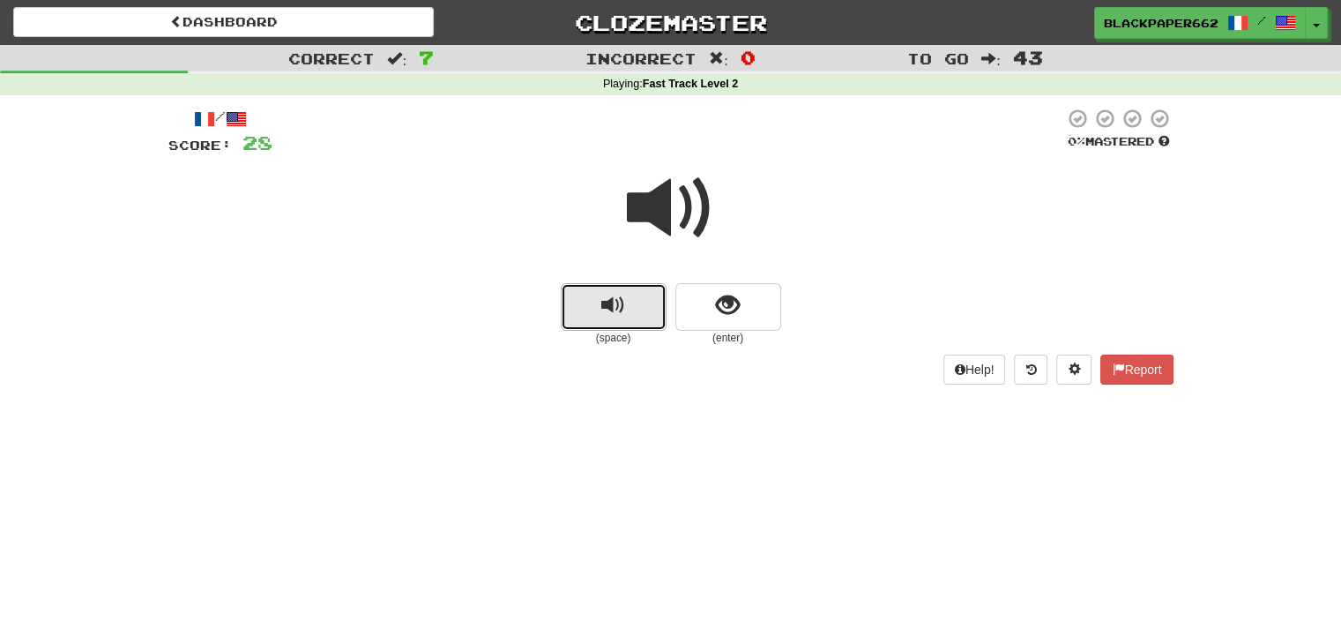
click at [611, 319] on button "replay audio" at bounding box center [614, 307] width 106 height 48
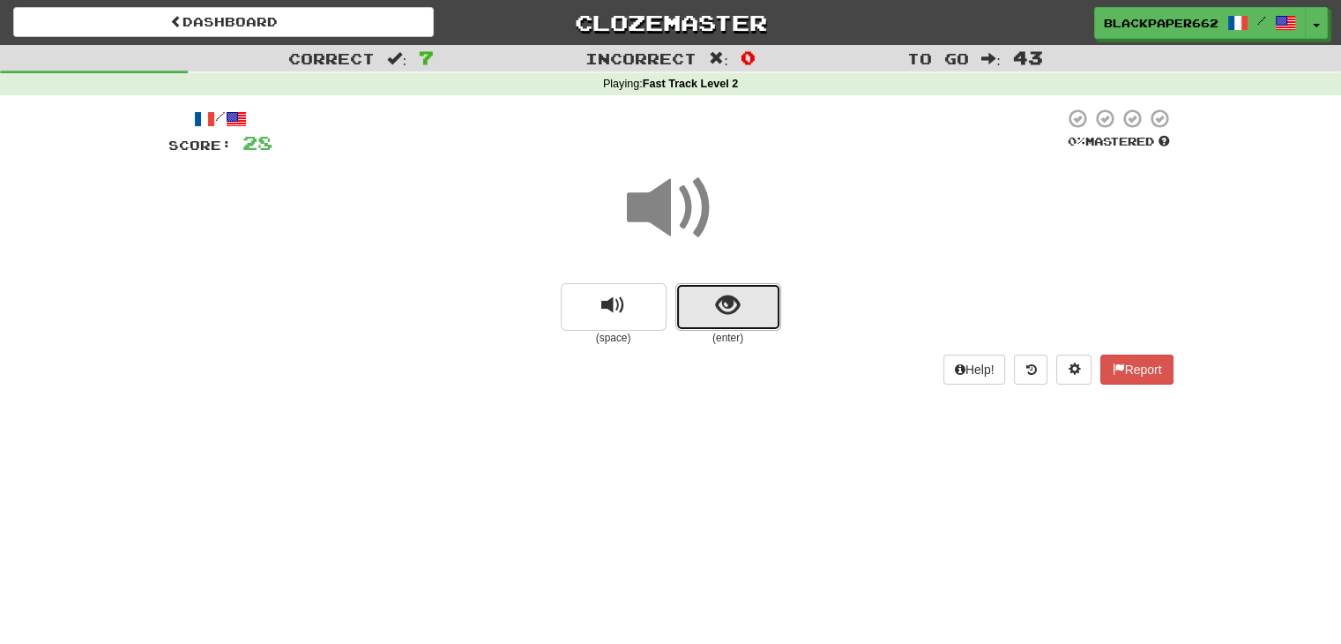
click at [765, 311] on button "show sentence" at bounding box center [729, 307] width 106 height 48
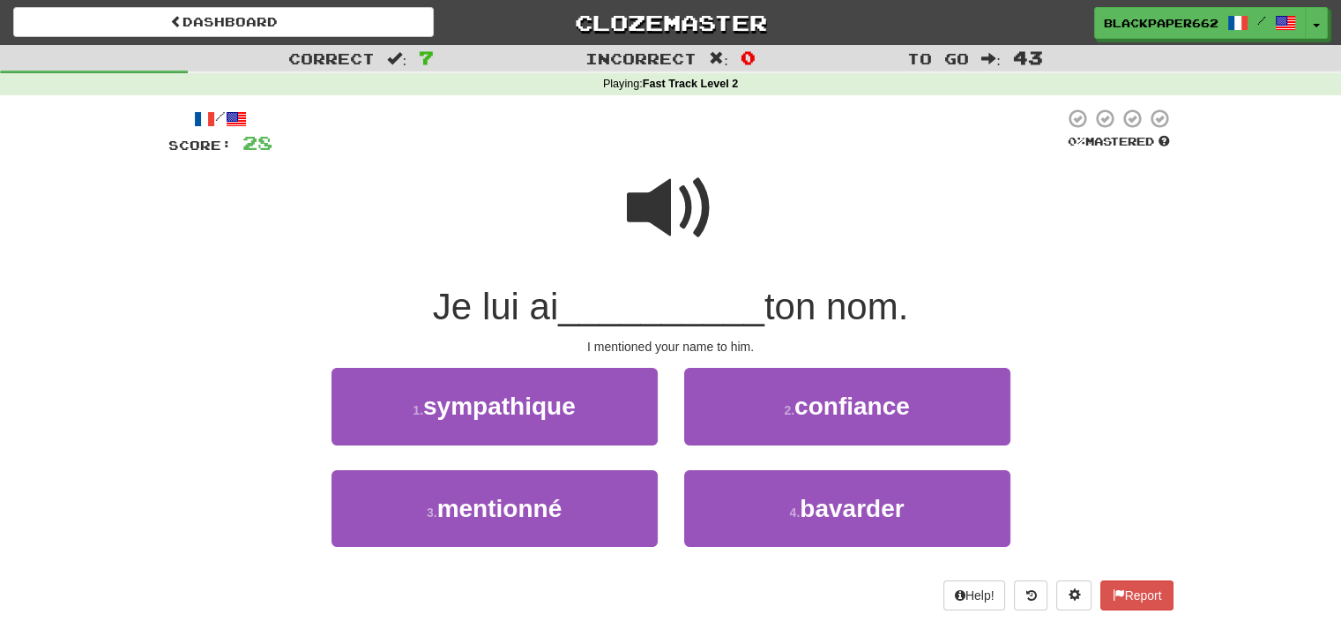
click at [646, 214] on span at bounding box center [671, 208] width 88 height 88
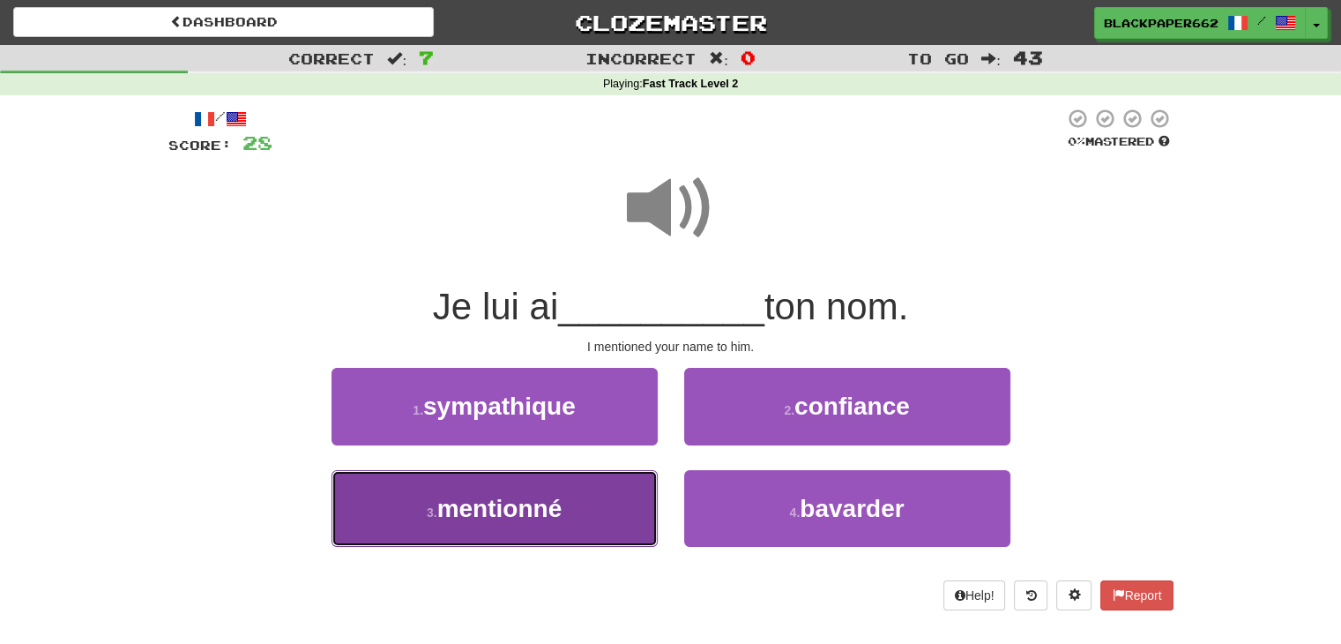
click at [609, 516] on button "3 . mentionné" at bounding box center [495, 508] width 326 height 77
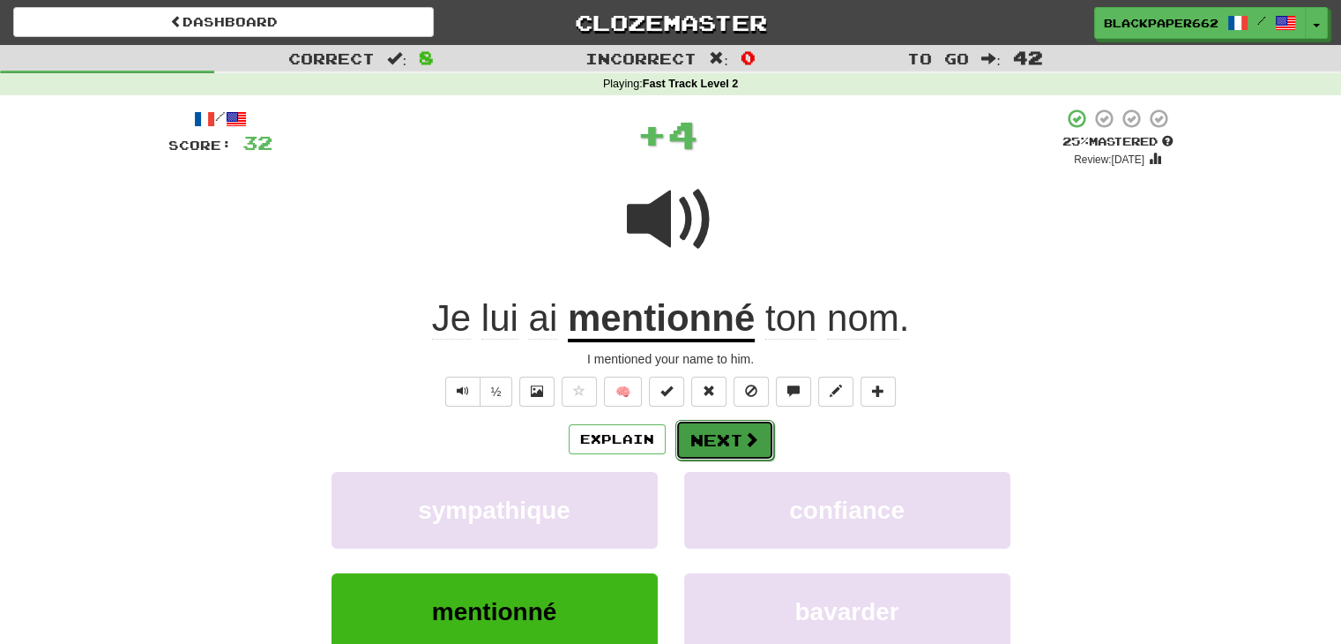
click at [694, 439] on button "Next" at bounding box center [725, 440] width 99 height 41
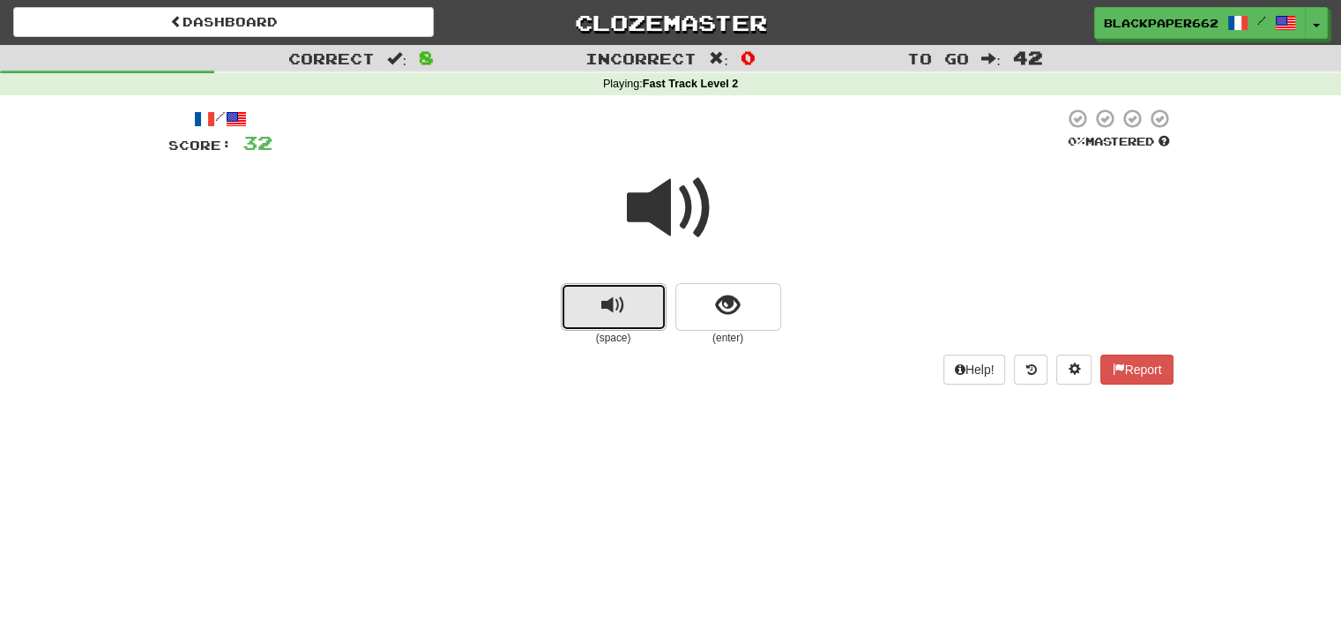
click at [596, 294] on button "replay audio" at bounding box center [614, 307] width 106 height 48
click at [749, 294] on button "show sentence" at bounding box center [729, 307] width 106 height 48
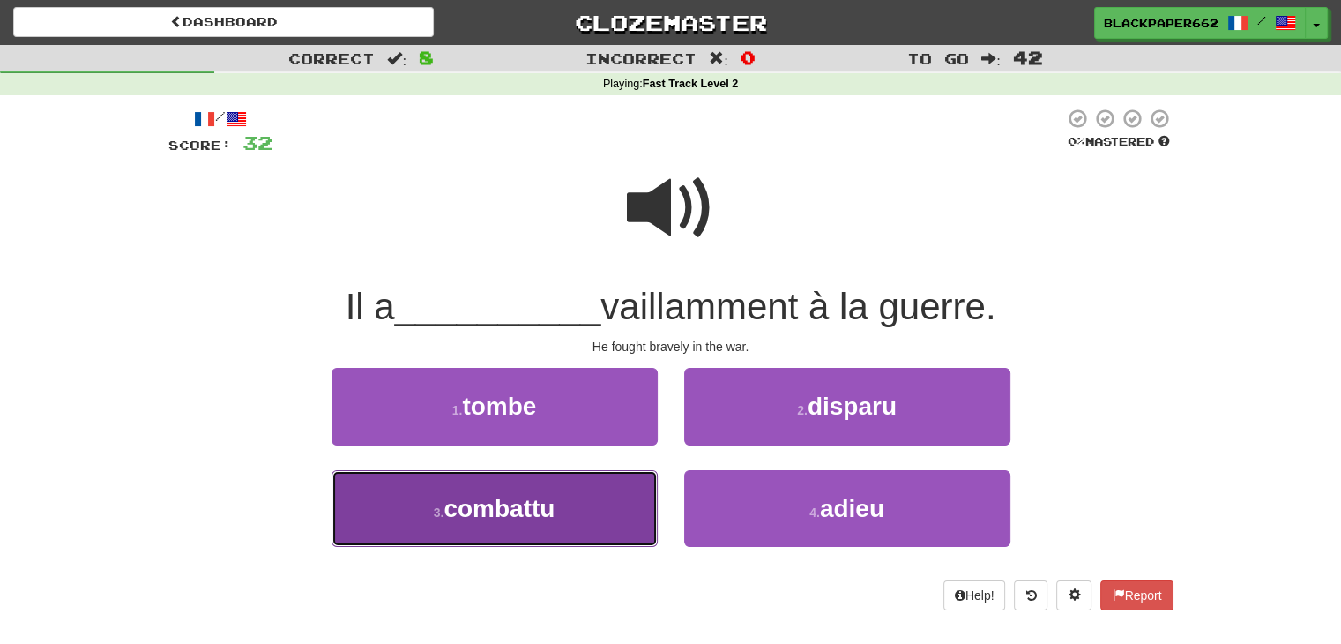
click at [513, 517] on span "combattu" at bounding box center [499, 508] width 111 height 27
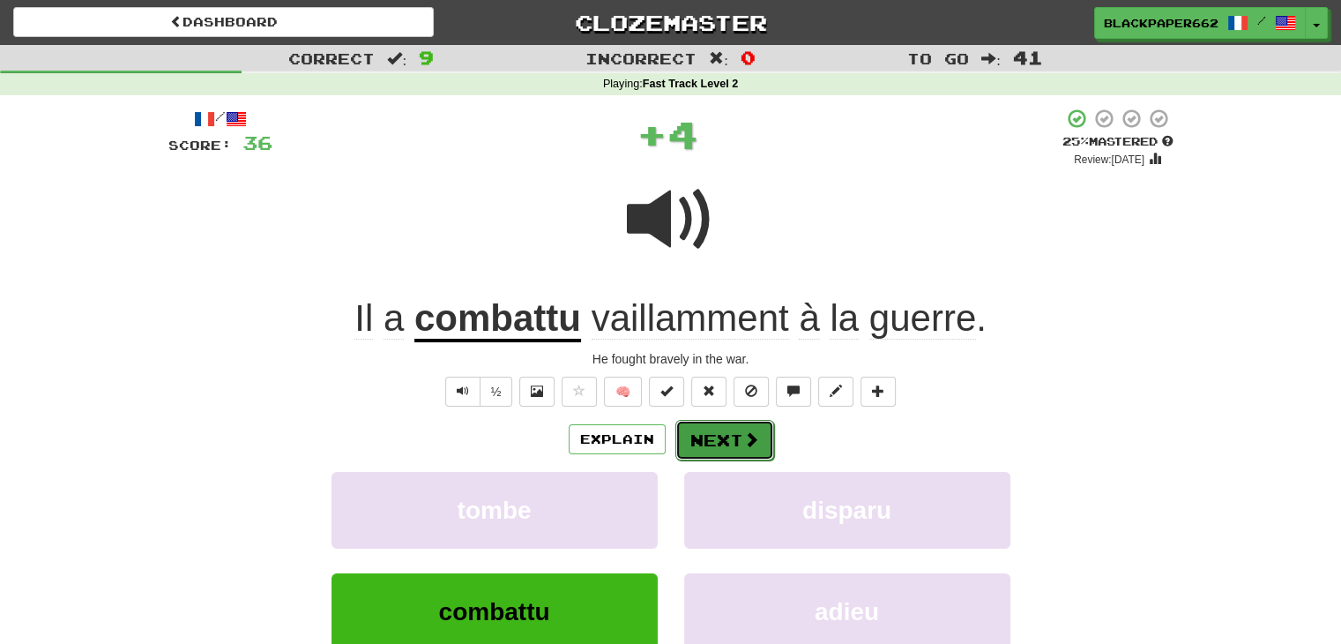
click at [749, 431] on span at bounding box center [751, 439] width 16 height 16
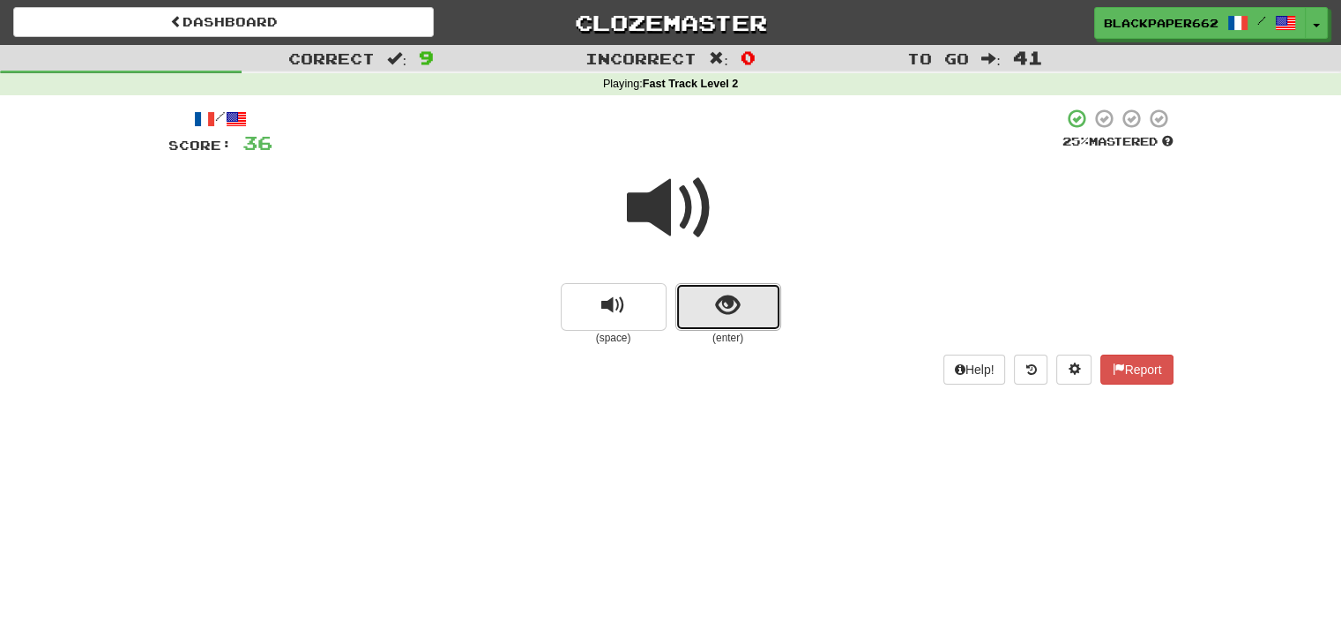
click at [740, 289] on button "show sentence" at bounding box center [729, 307] width 106 height 48
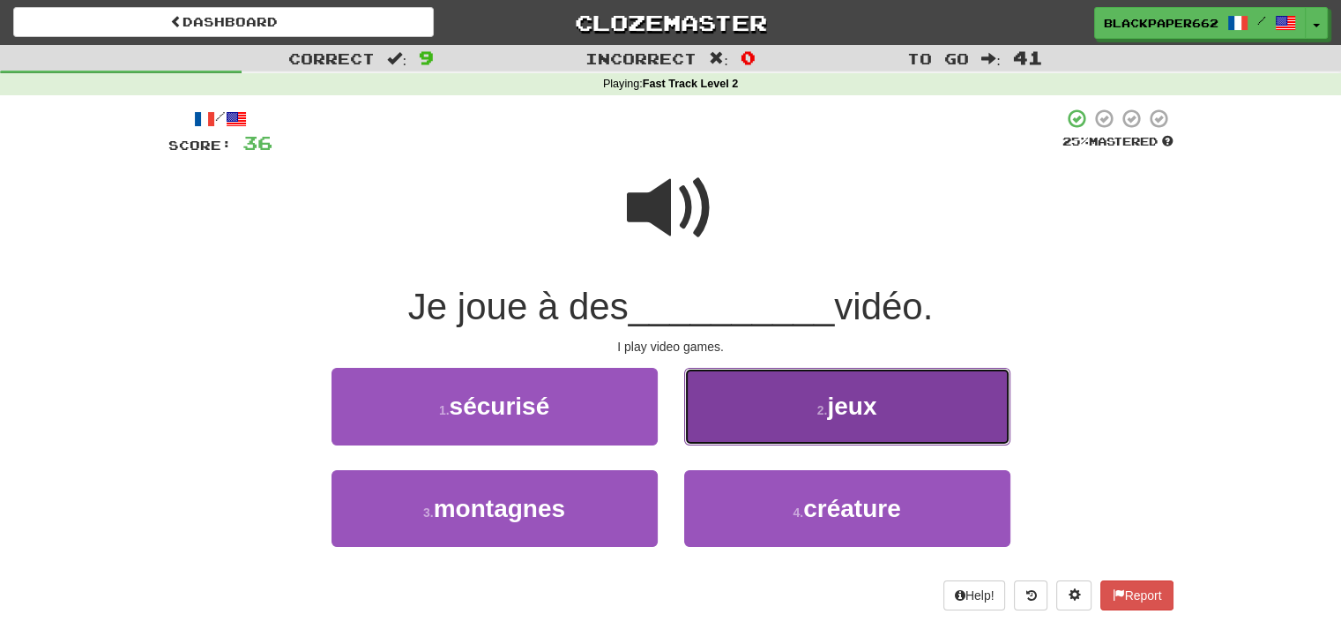
click at [840, 414] on span "jeux" at bounding box center [851, 405] width 49 height 27
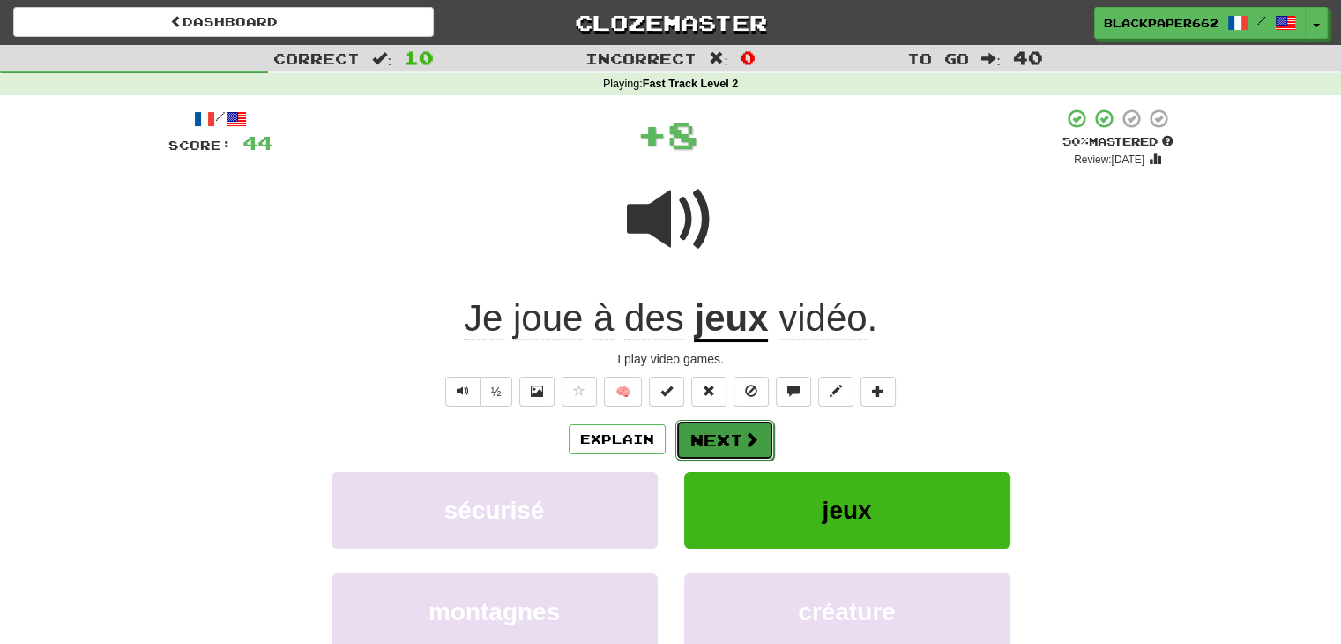
click at [750, 431] on span at bounding box center [751, 439] width 16 height 16
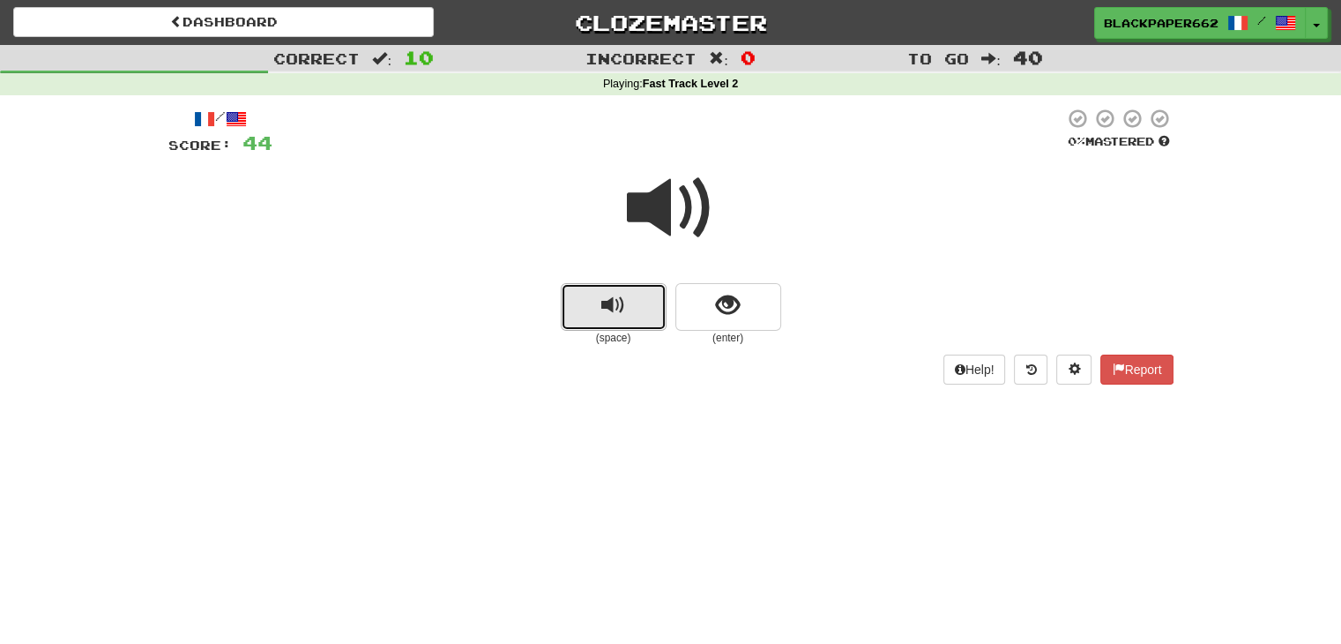
click at [621, 308] on span "replay audio" at bounding box center [613, 306] width 24 height 24
click at [722, 319] on button "show sentence" at bounding box center [729, 307] width 106 height 48
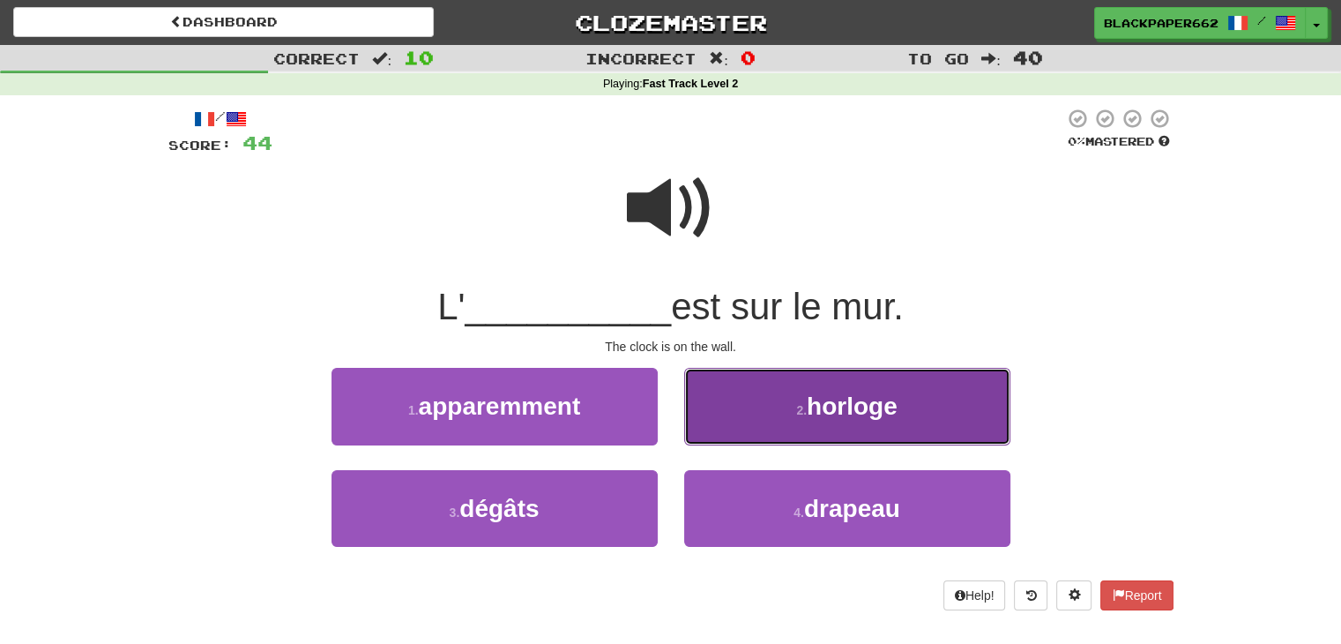
click at [811, 387] on button "2 . horloge" at bounding box center [847, 406] width 326 height 77
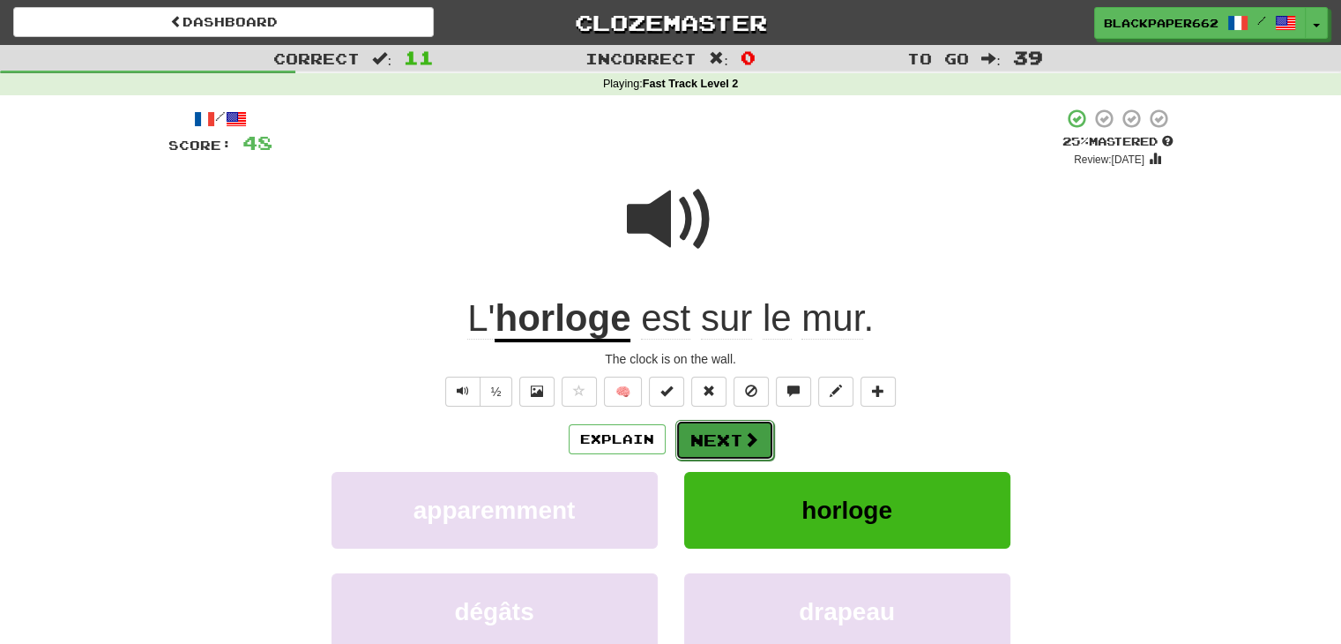
click at [751, 440] on span at bounding box center [751, 439] width 16 height 16
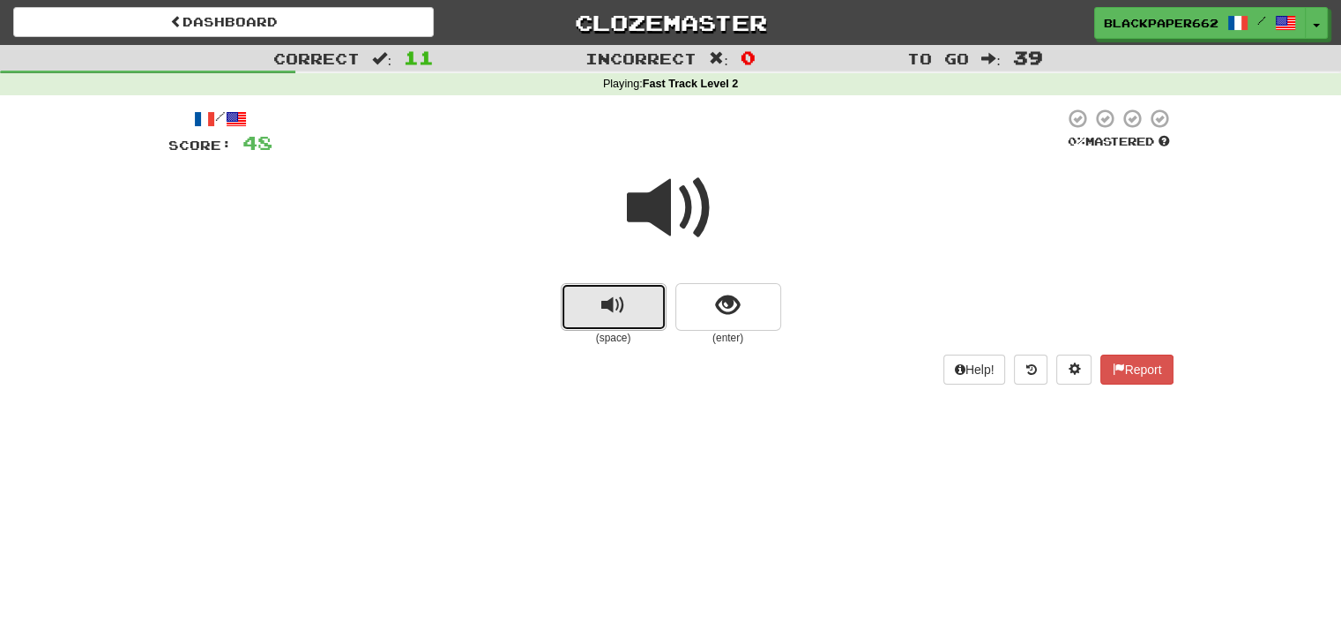
click at [610, 315] on span "replay audio" at bounding box center [613, 306] width 24 height 24
click at [735, 329] on button "show sentence" at bounding box center [729, 307] width 106 height 48
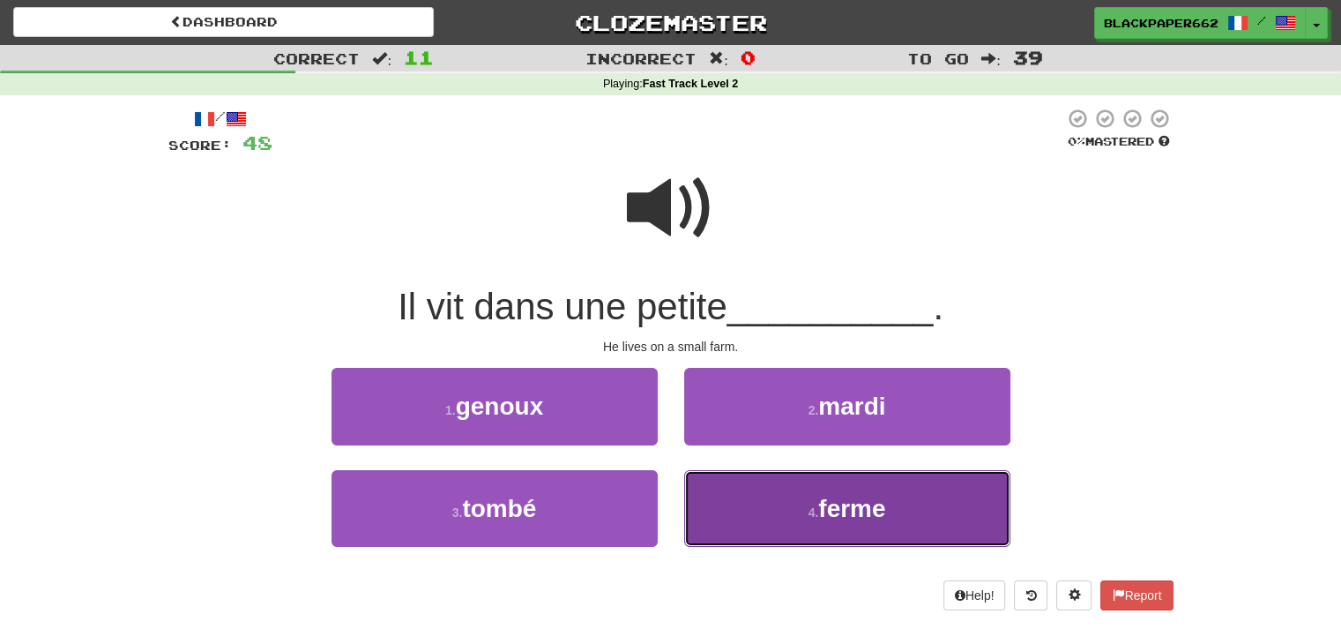
click at [768, 519] on button "4 . ferme" at bounding box center [847, 508] width 326 height 77
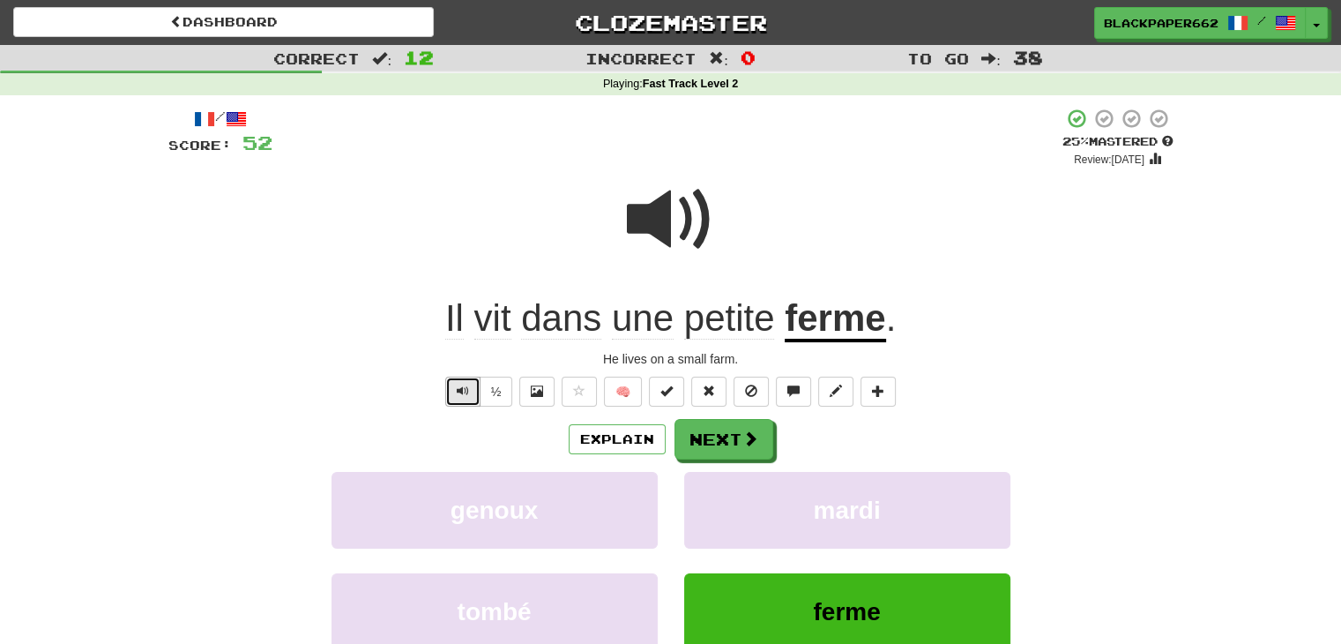
click at [455, 382] on button "Text-to-speech controls" at bounding box center [462, 392] width 35 height 30
click at [680, 221] on span at bounding box center [671, 219] width 88 height 88
click at [698, 428] on button "Next" at bounding box center [725, 440] width 99 height 41
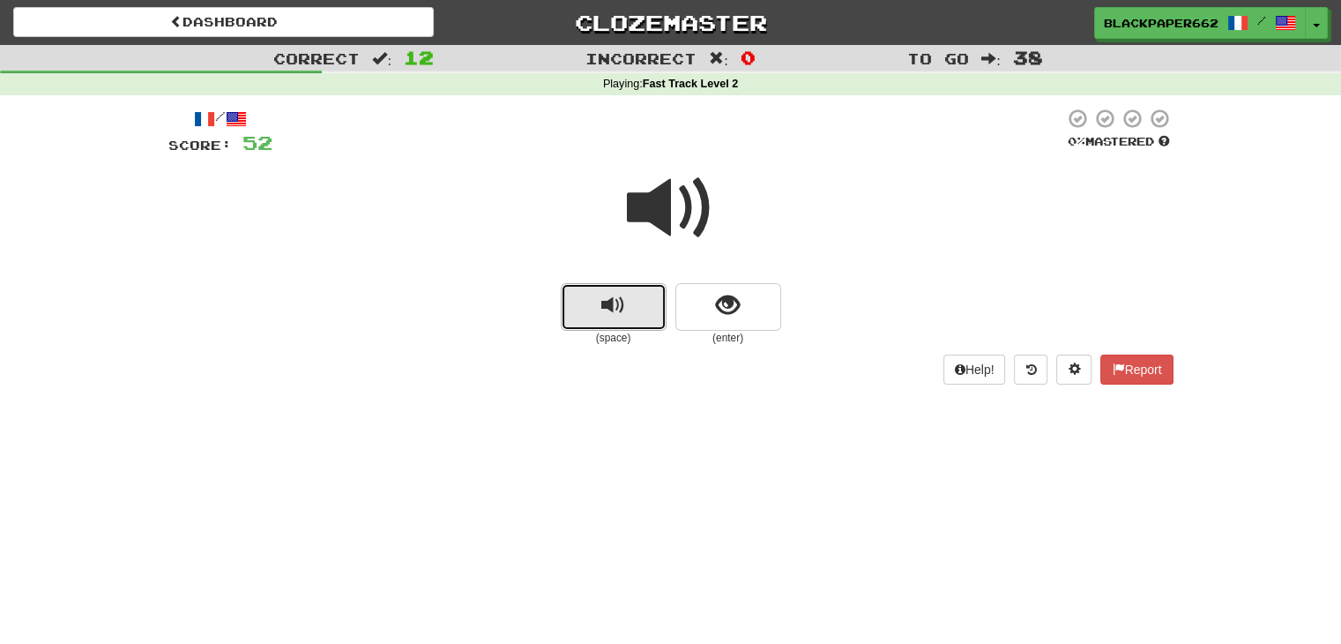
click at [582, 305] on button "replay audio" at bounding box center [614, 307] width 106 height 48
click at [620, 294] on span "replay audio" at bounding box center [613, 306] width 24 height 24
click at [743, 315] on button "show sentence" at bounding box center [729, 307] width 106 height 48
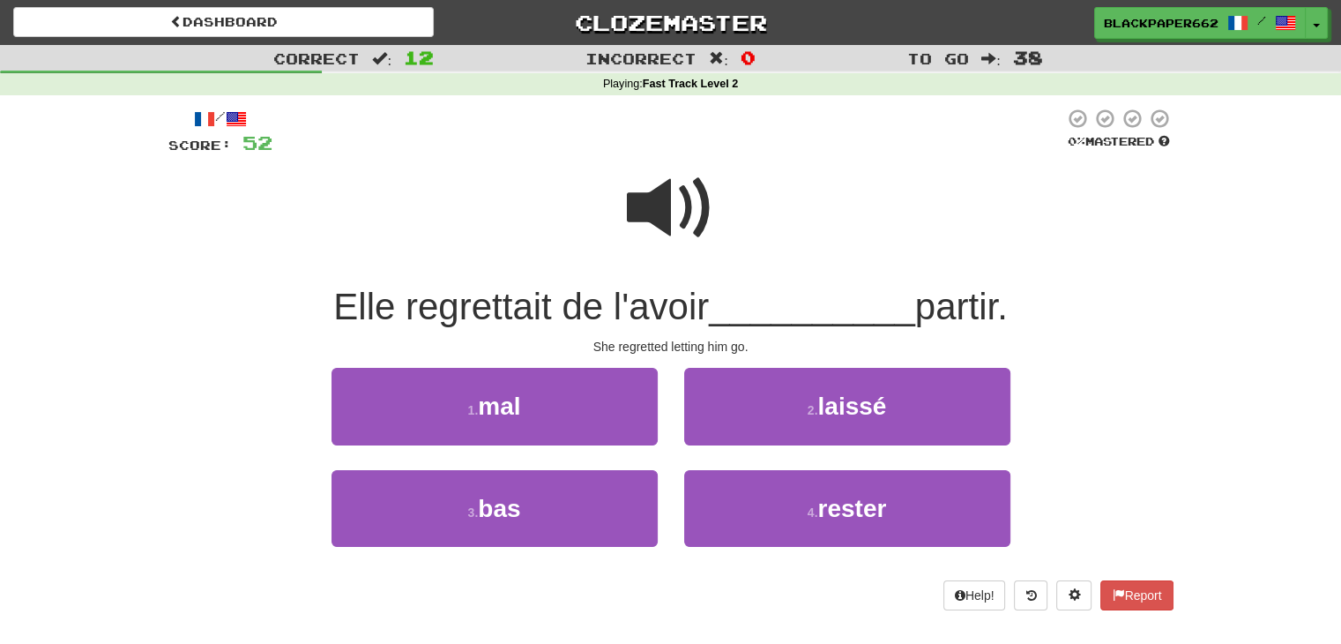
click at [677, 198] on span at bounding box center [671, 208] width 88 height 88
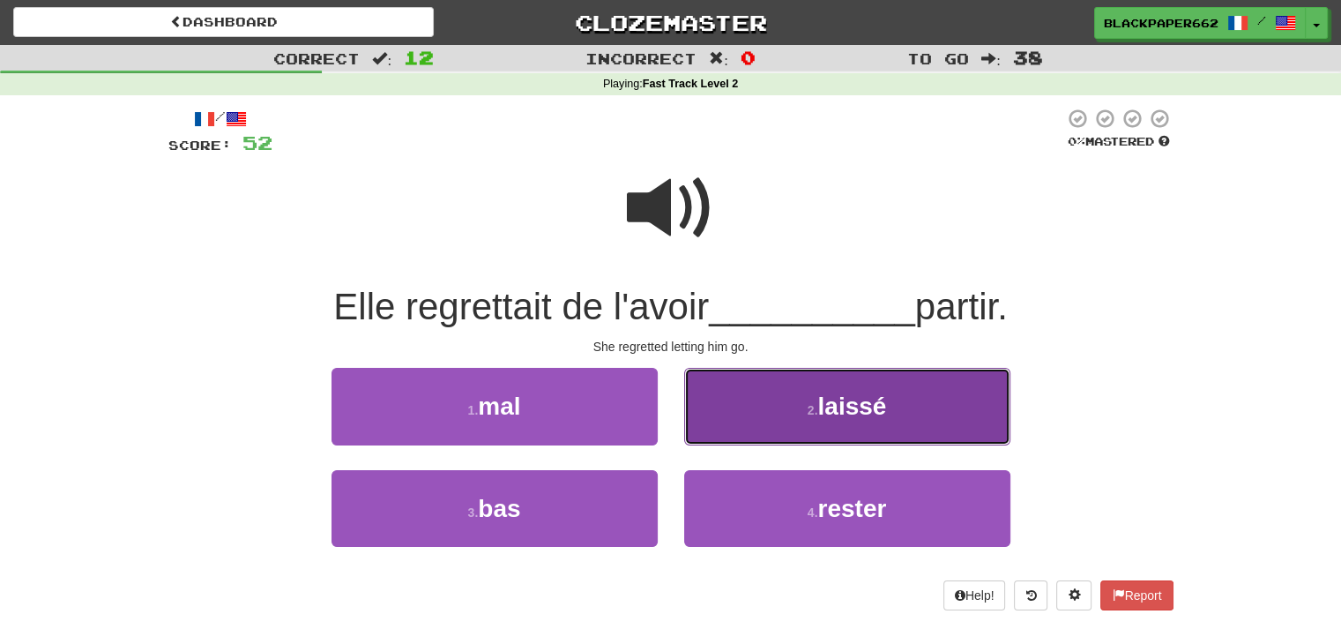
click at [882, 414] on span "laissé" at bounding box center [851, 405] width 69 height 27
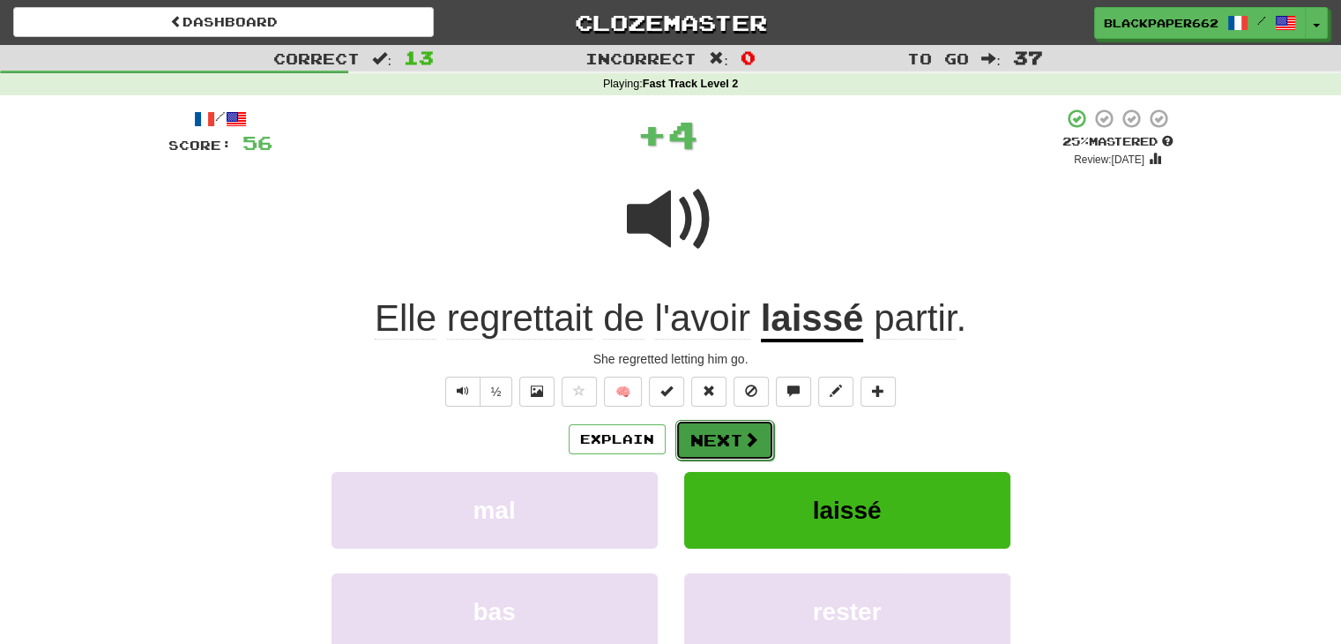
click at [744, 446] on span at bounding box center [751, 439] width 16 height 16
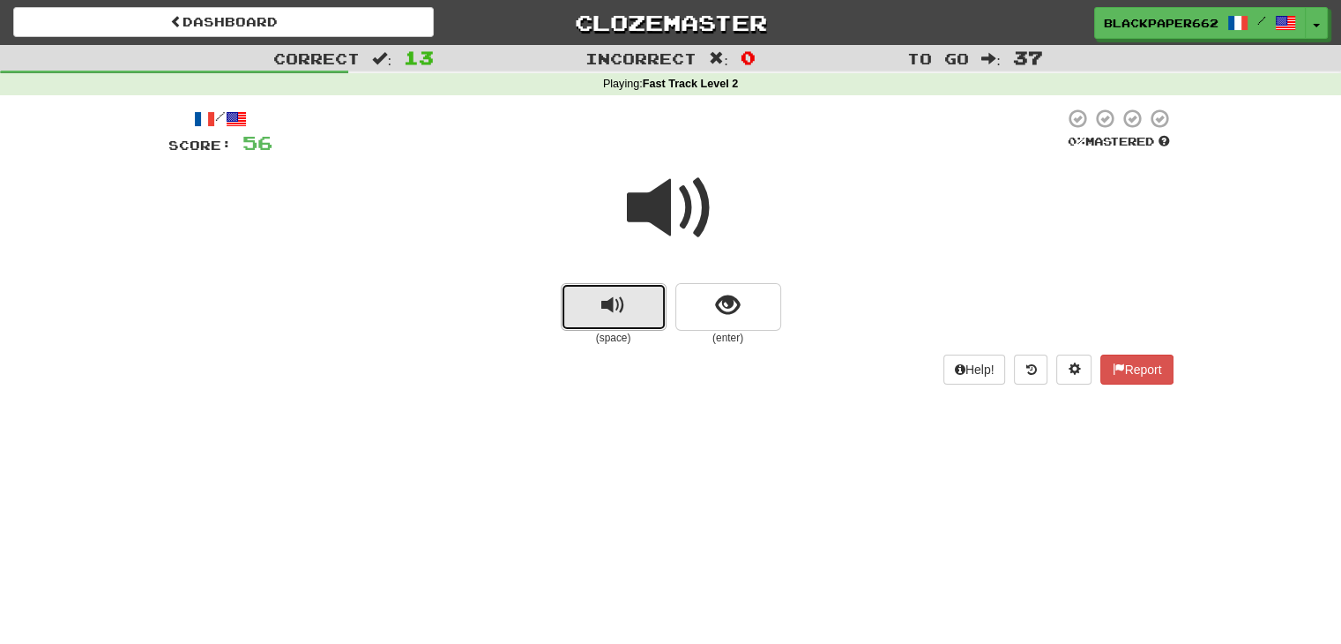
click at [621, 308] on span "replay audio" at bounding box center [613, 306] width 24 height 24
click at [752, 304] on button "show sentence" at bounding box center [729, 307] width 106 height 48
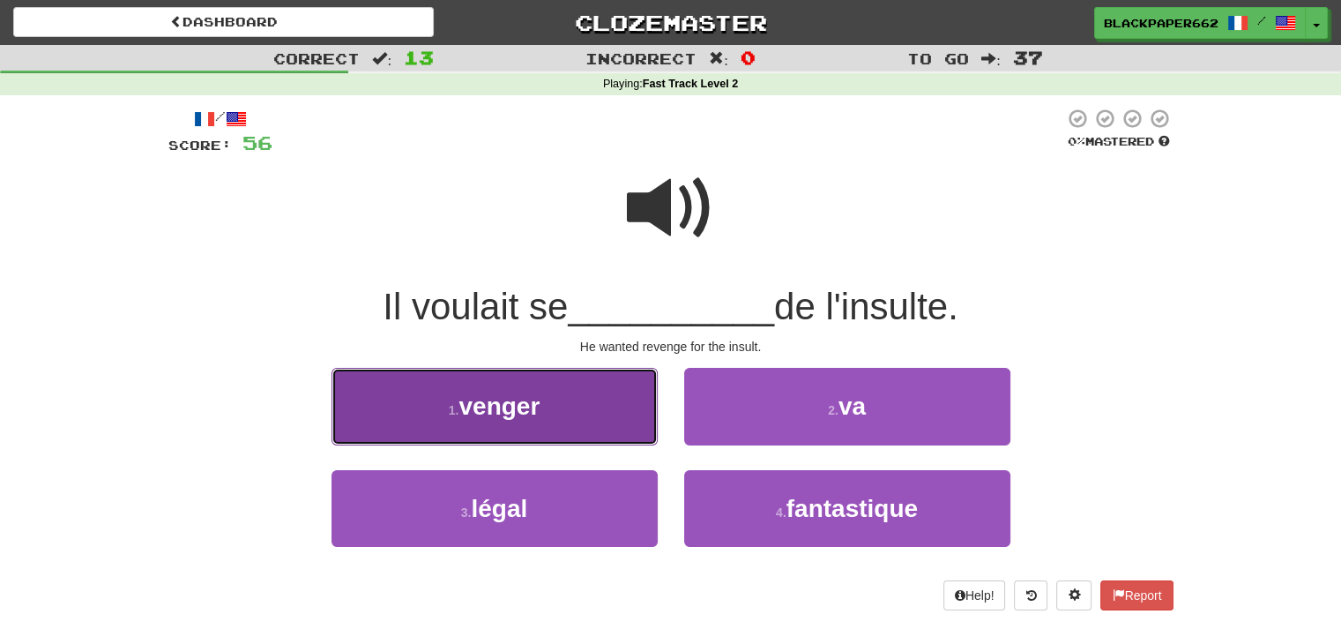
click at [578, 412] on button "1 . venger" at bounding box center [495, 406] width 326 height 77
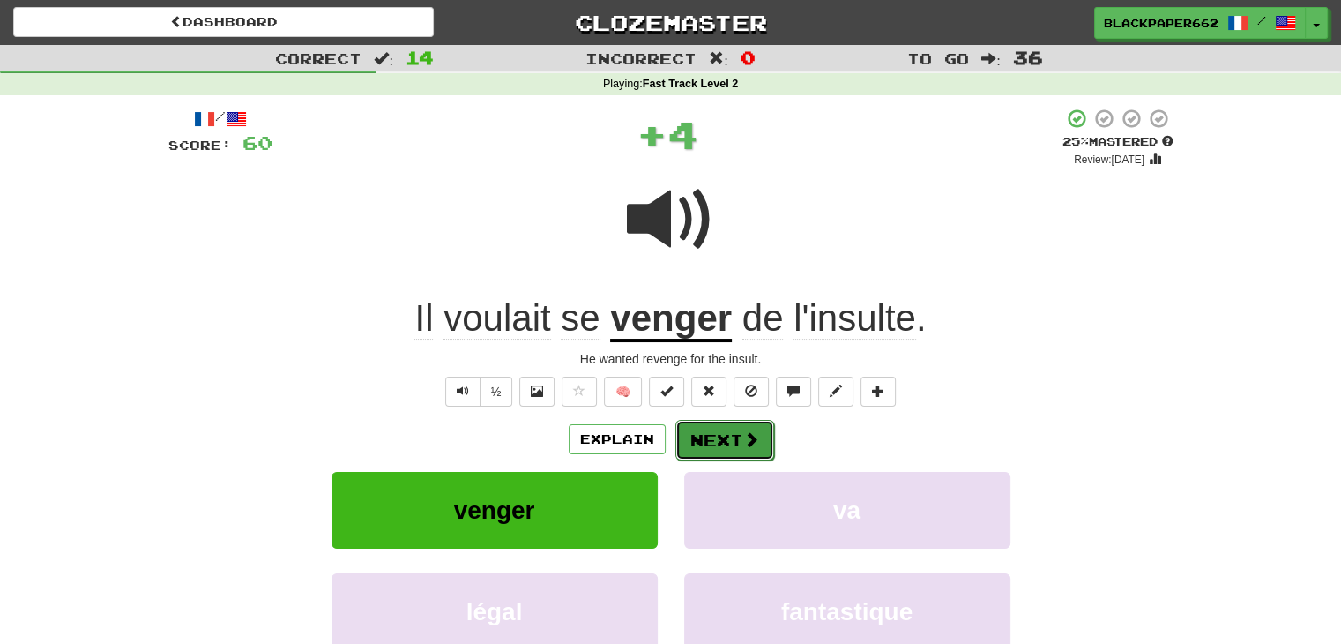
click at [758, 443] on button "Next" at bounding box center [725, 440] width 99 height 41
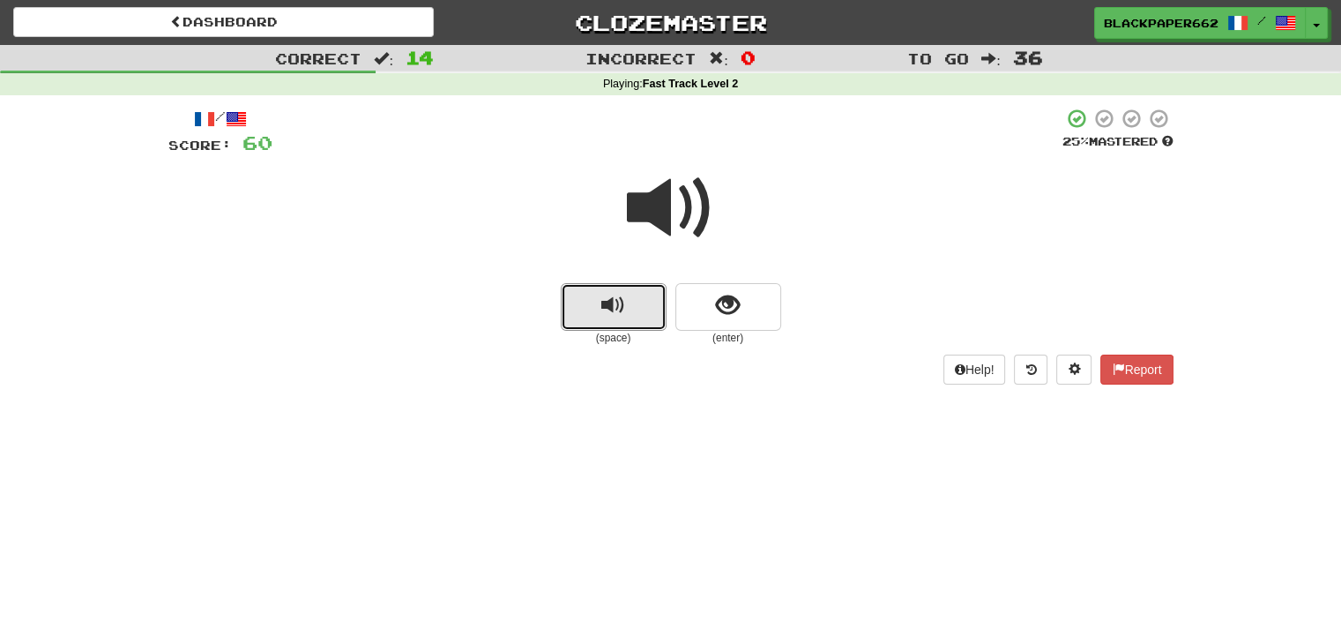
click at [633, 313] on button "replay audio" at bounding box center [614, 307] width 106 height 48
click at [703, 311] on button "show sentence" at bounding box center [729, 307] width 106 height 48
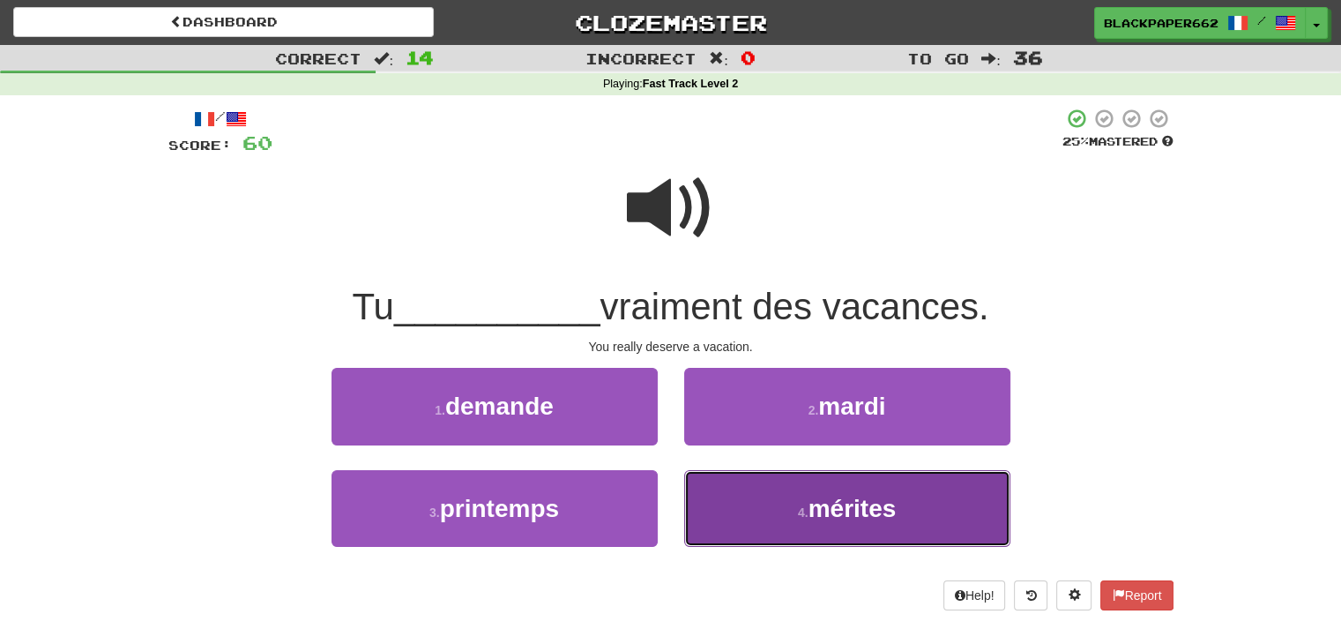
click at [790, 507] on button "4 . mérites" at bounding box center [847, 508] width 326 height 77
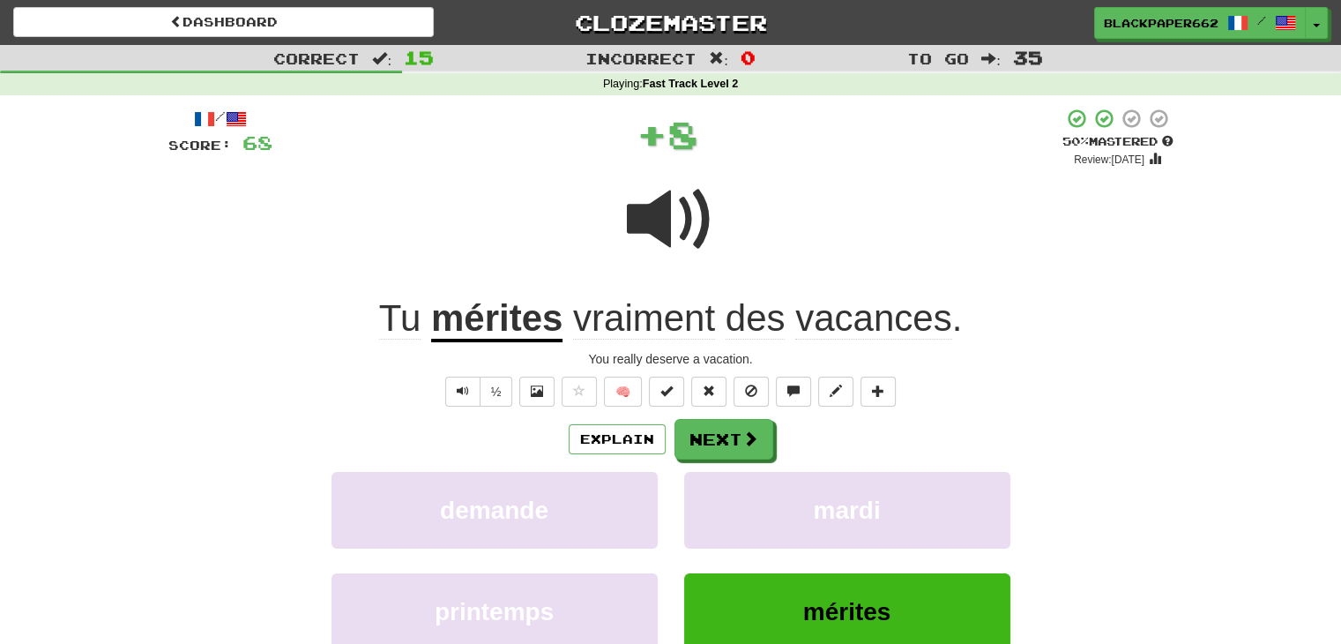
click at [673, 244] on span at bounding box center [671, 219] width 88 height 88
click at [459, 388] on span "Text-to-speech controls" at bounding box center [463, 390] width 12 height 12
click at [748, 445] on span at bounding box center [751, 439] width 16 height 16
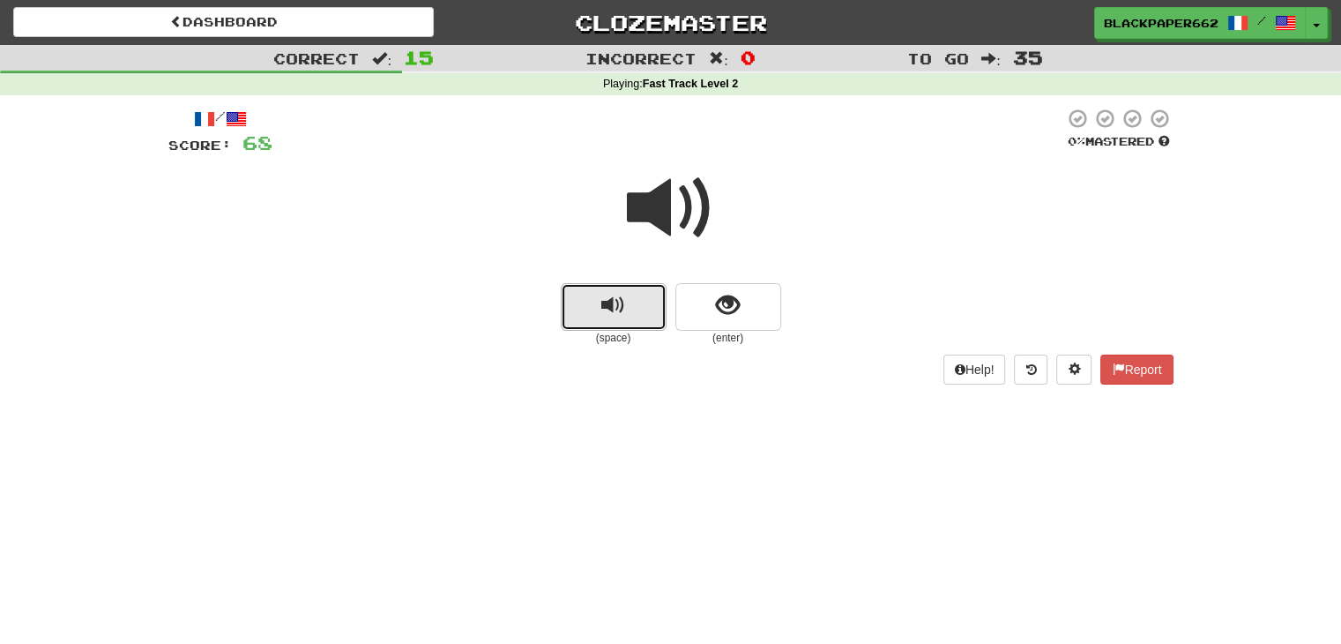
click at [626, 318] on button "replay audio" at bounding box center [614, 307] width 106 height 48
click at [723, 294] on span "show sentence" at bounding box center [728, 306] width 24 height 24
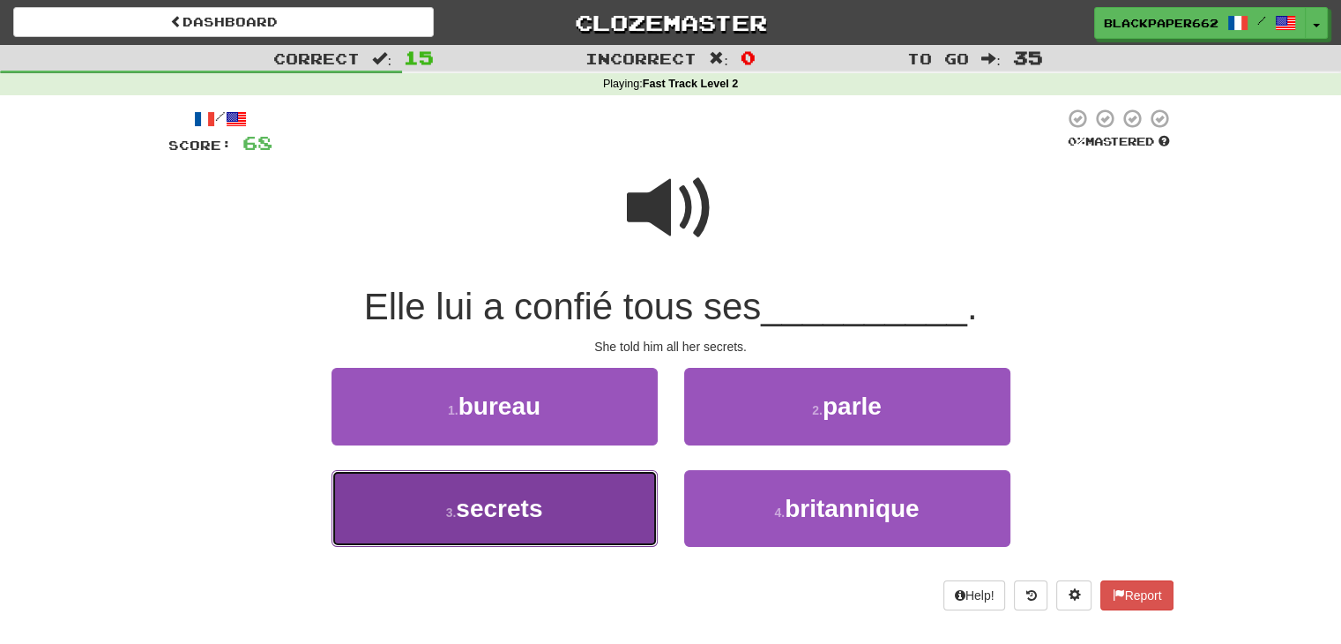
click at [533, 536] on button "3 . secrets" at bounding box center [495, 508] width 326 height 77
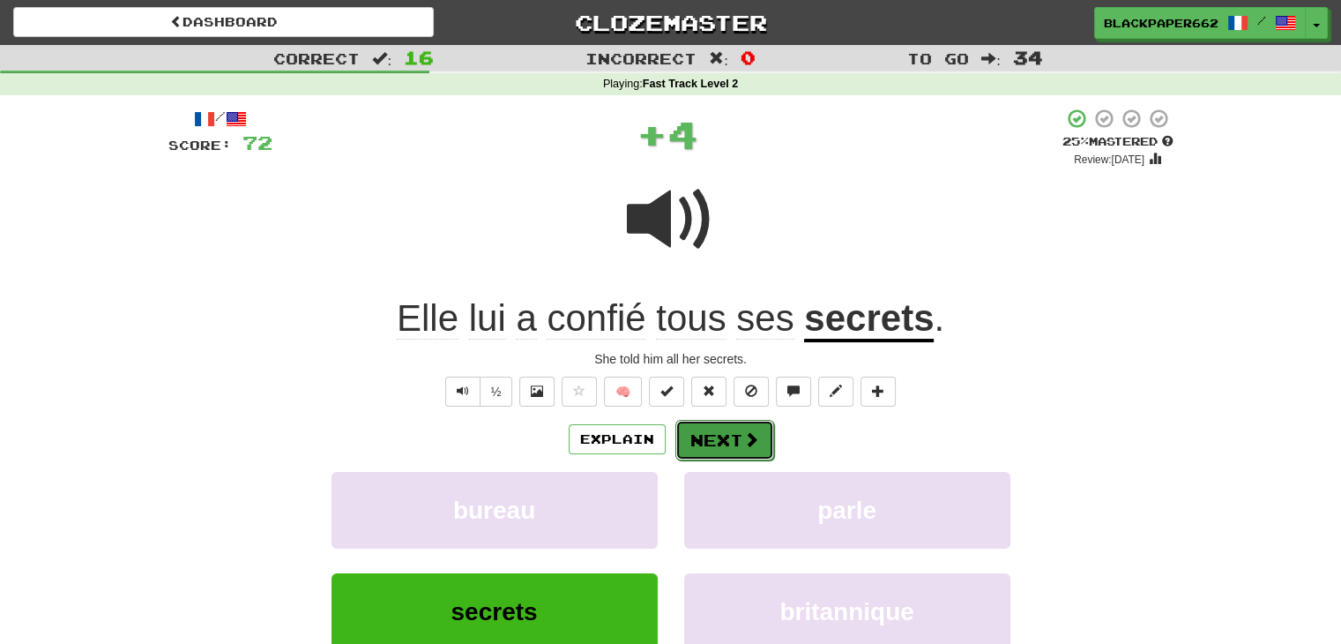
click at [734, 438] on button "Next" at bounding box center [725, 440] width 99 height 41
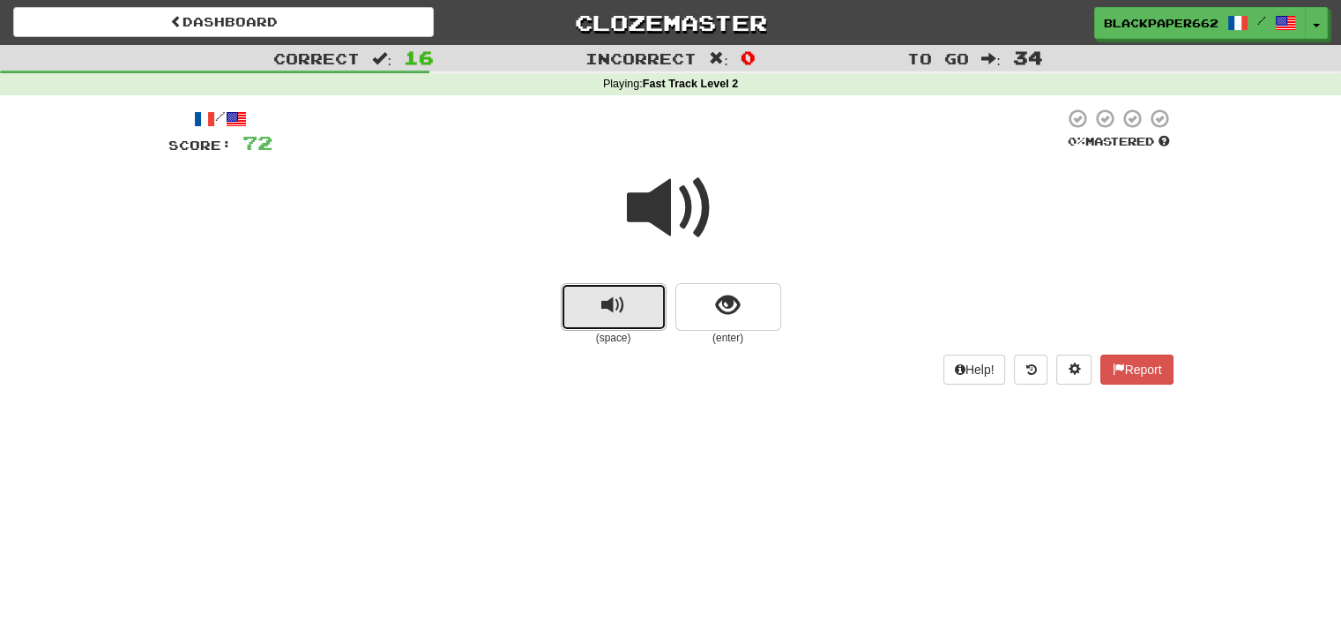
click at [580, 317] on button "replay audio" at bounding box center [614, 307] width 106 height 48
click at [774, 321] on button "show sentence" at bounding box center [729, 307] width 106 height 48
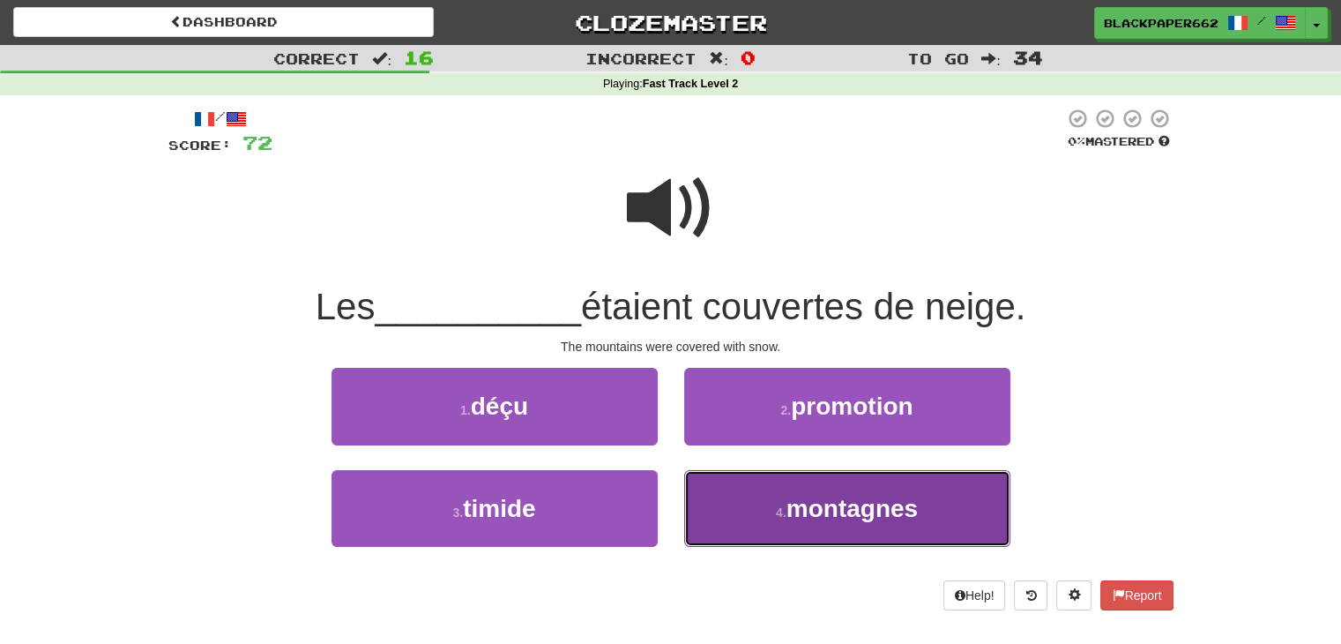
click at [802, 511] on span "montagnes" at bounding box center [852, 508] width 131 height 27
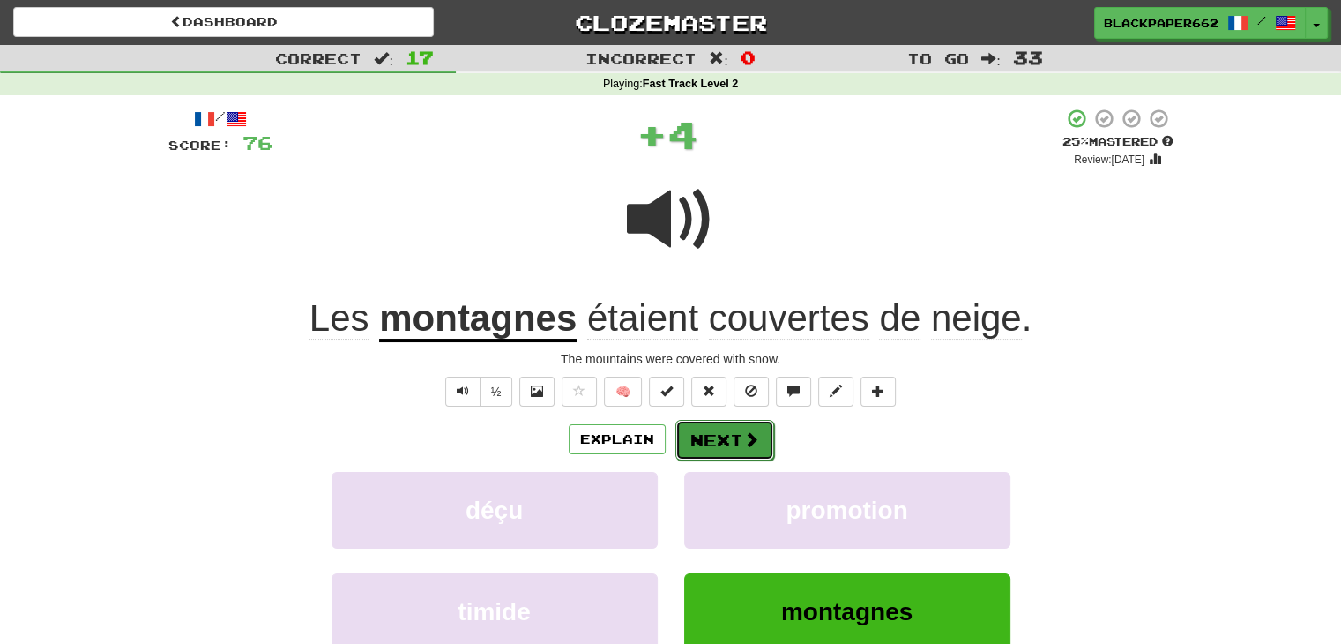
click at [743, 440] on span at bounding box center [751, 439] width 16 height 16
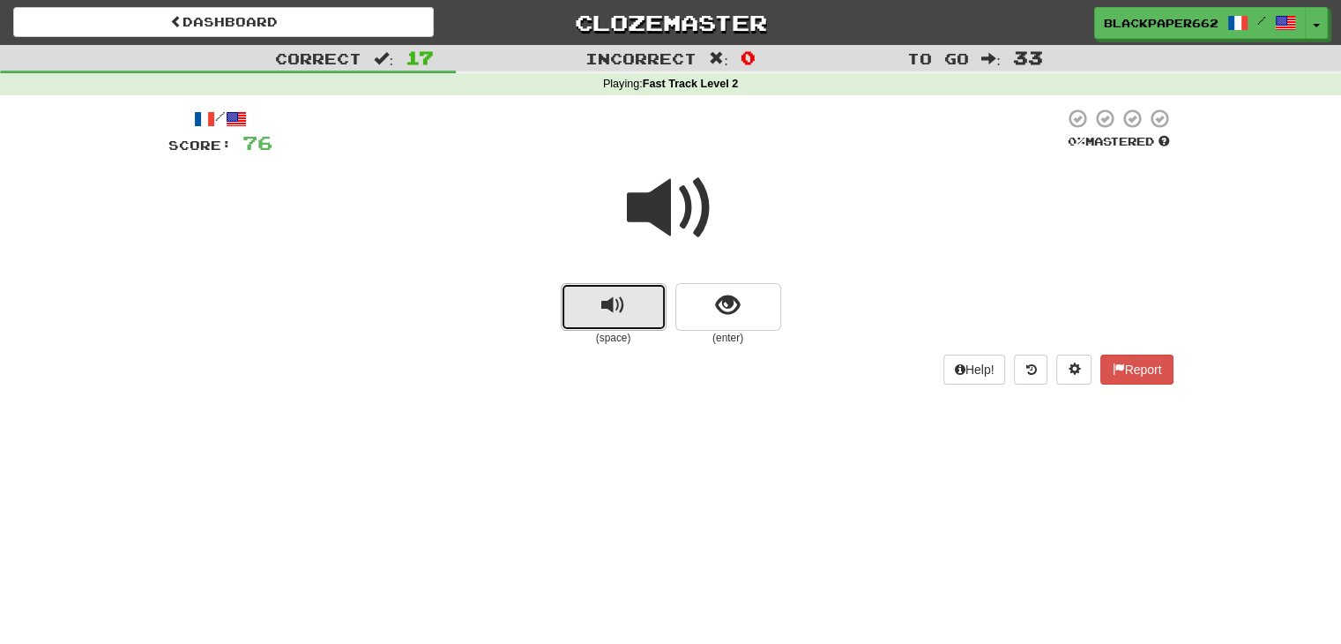
click at [631, 299] on button "replay audio" at bounding box center [614, 307] width 106 height 48
click at [717, 280] on div at bounding box center [670, 220] width 1005 height 126
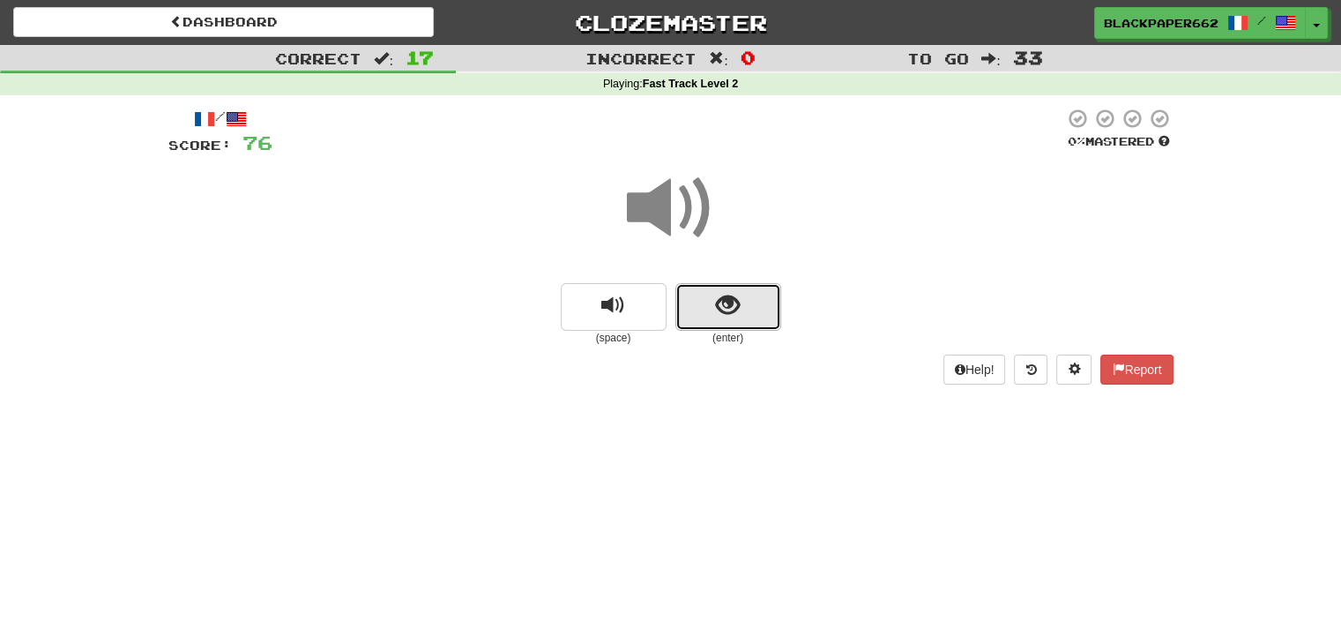
click at [728, 329] on button "show sentence" at bounding box center [729, 307] width 106 height 48
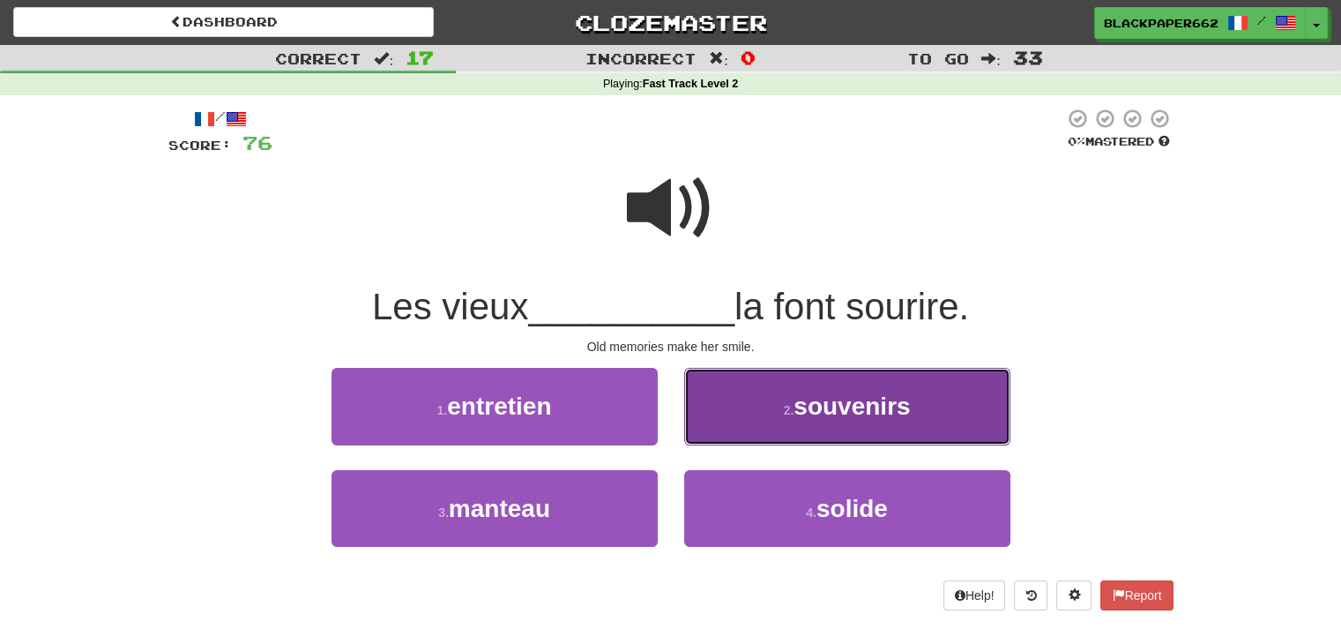
click at [886, 378] on button "2 . souvenirs" at bounding box center [847, 406] width 326 height 77
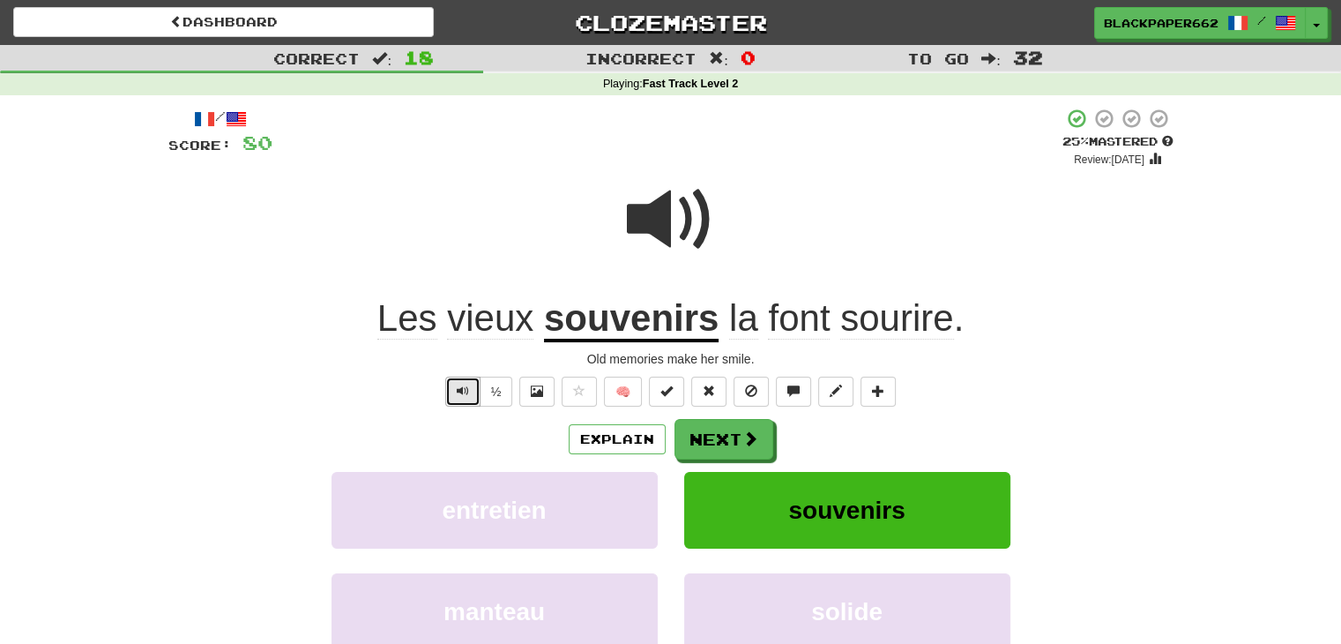
click at [476, 386] on button "Text-to-speech controls" at bounding box center [462, 392] width 35 height 30
click at [734, 431] on button "Next" at bounding box center [725, 440] width 99 height 41
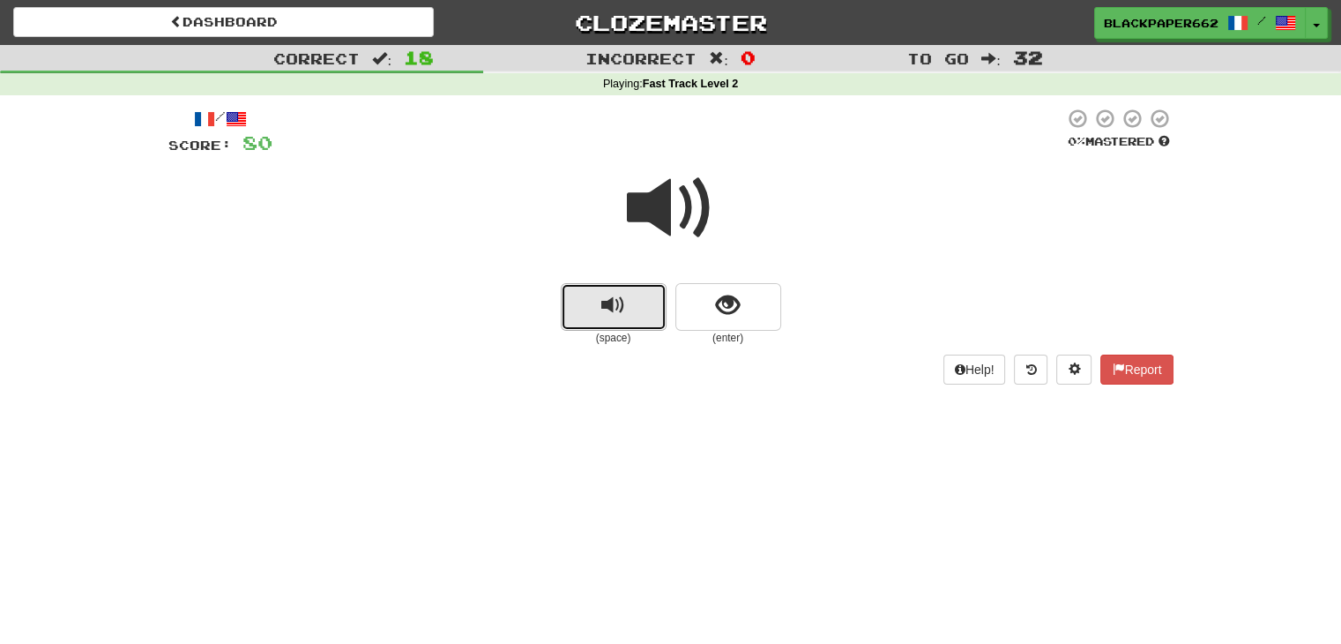
click at [610, 294] on span "replay audio" at bounding box center [613, 306] width 24 height 24
click at [755, 290] on button "show sentence" at bounding box center [729, 307] width 106 height 48
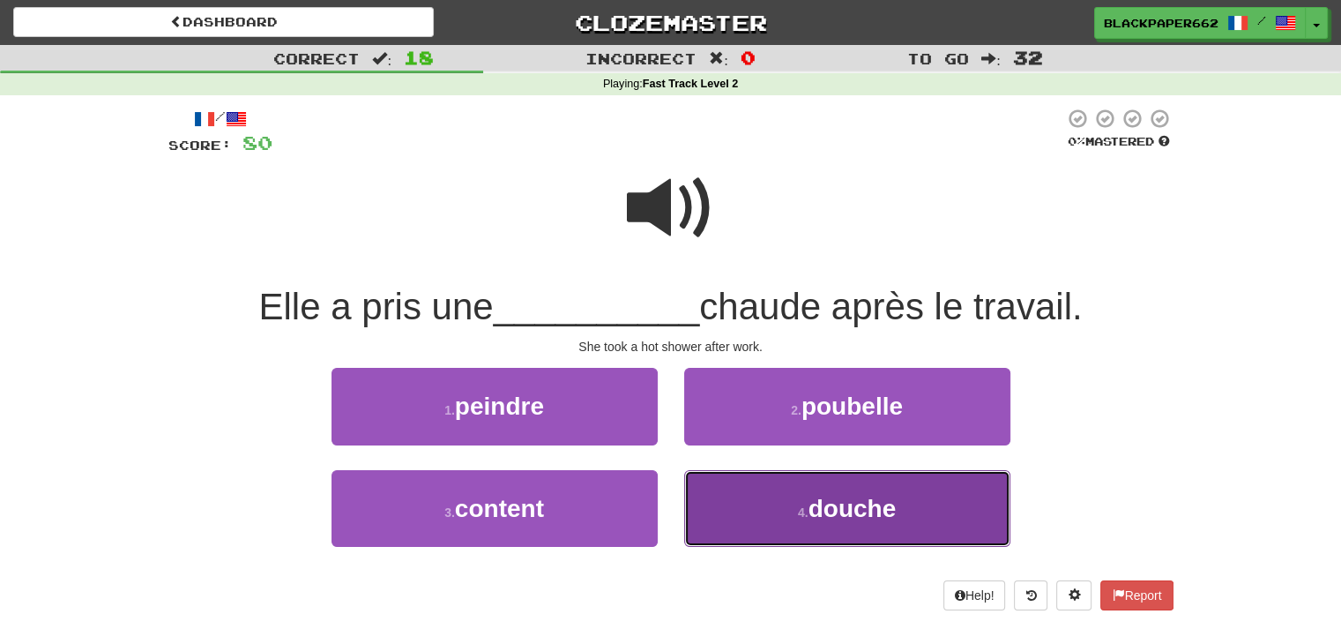
click at [779, 544] on button "4 . douche" at bounding box center [847, 508] width 326 height 77
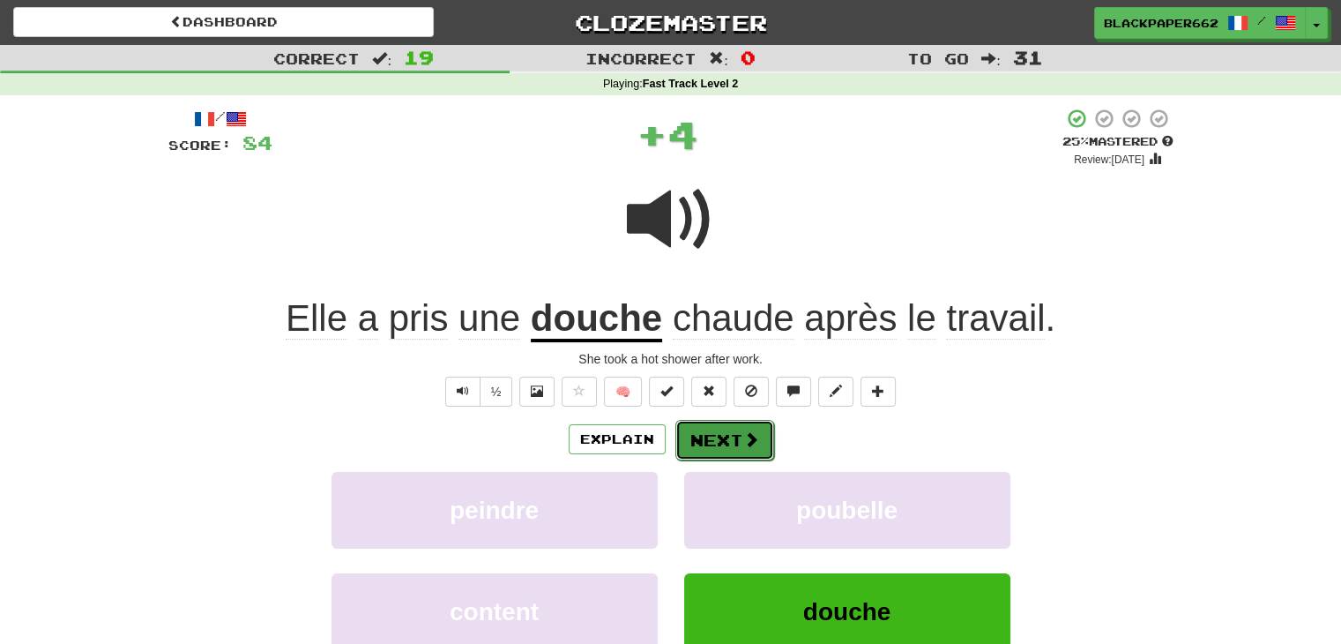
click at [748, 432] on span at bounding box center [751, 439] width 16 height 16
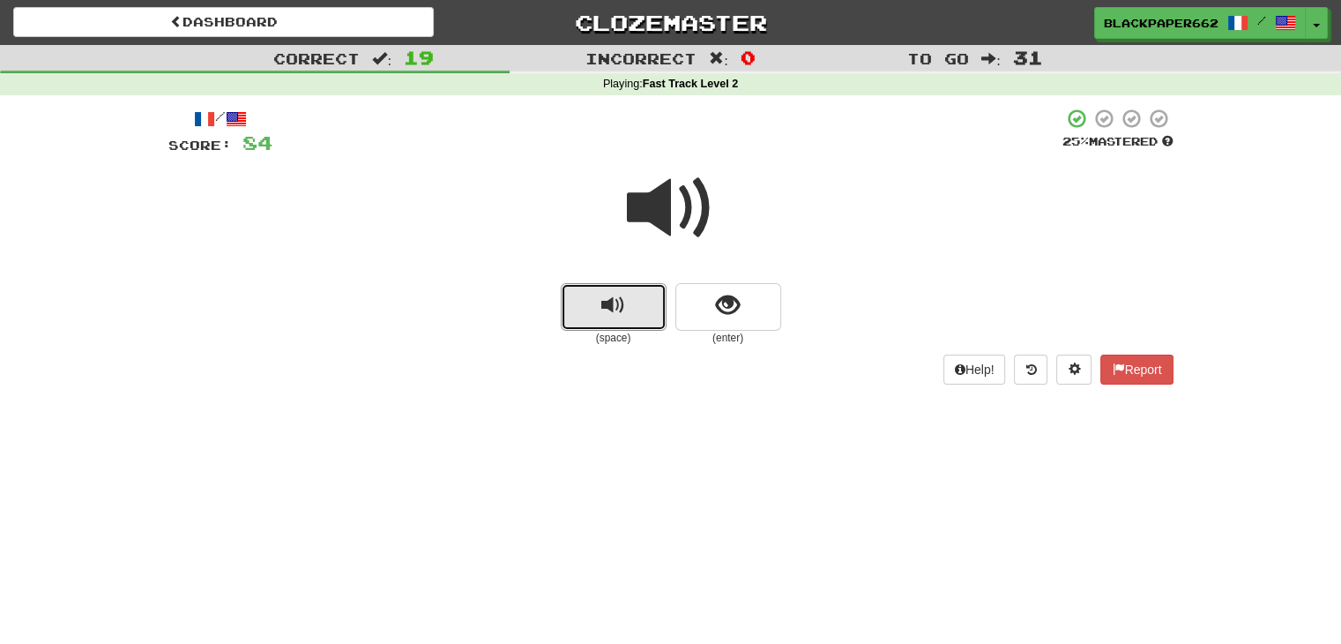
click at [586, 294] on button "replay audio" at bounding box center [614, 307] width 106 height 48
click at [748, 308] on button "show sentence" at bounding box center [729, 307] width 106 height 48
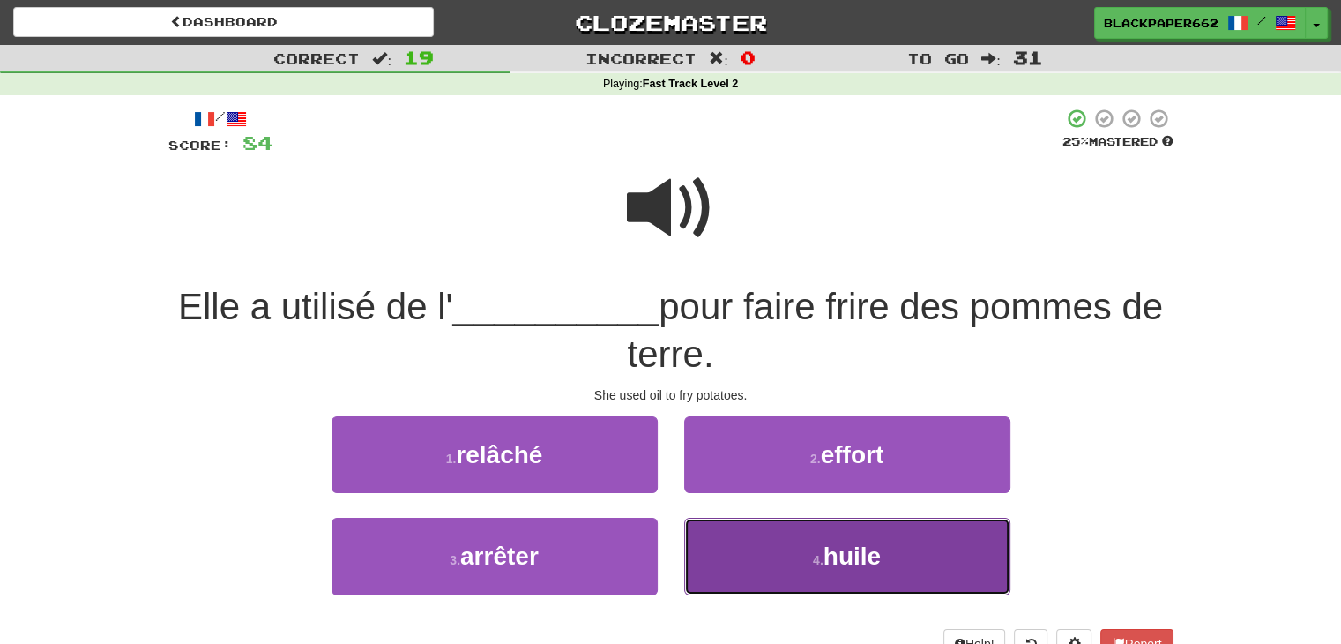
click at [780, 526] on button "4 . huile" at bounding box center [847, 556] width 326 height 77
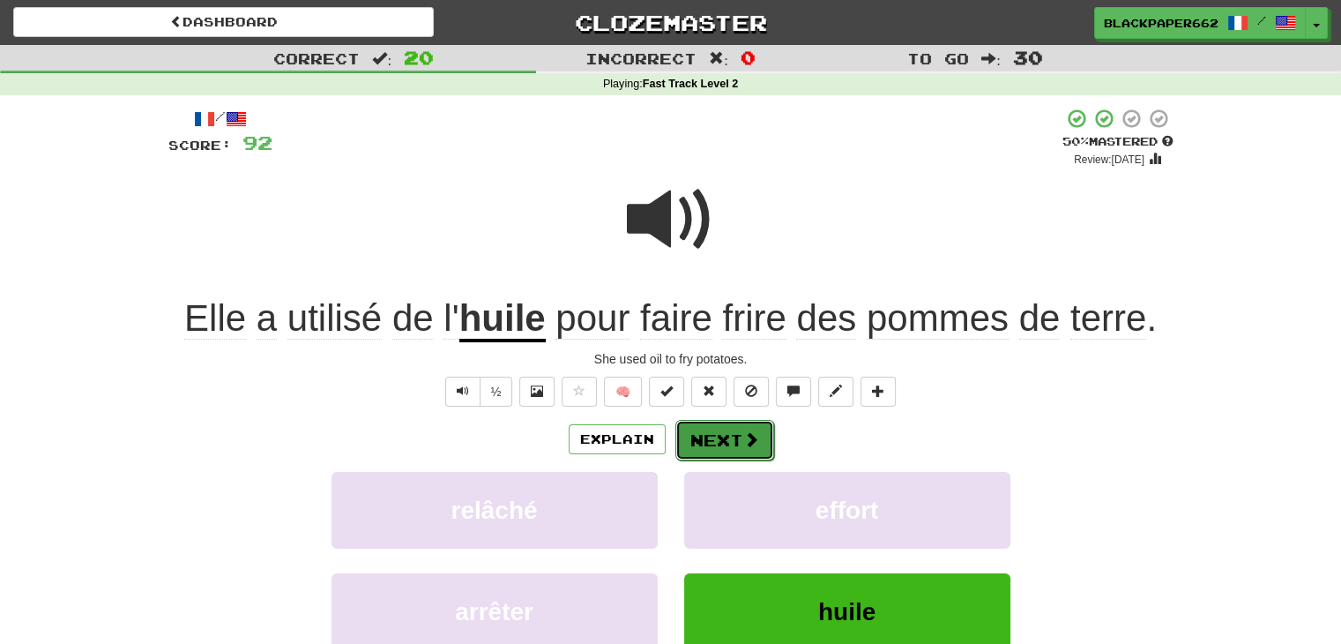
click at [750, 437] on span at bounding box center [751, 439] width 16 height 16
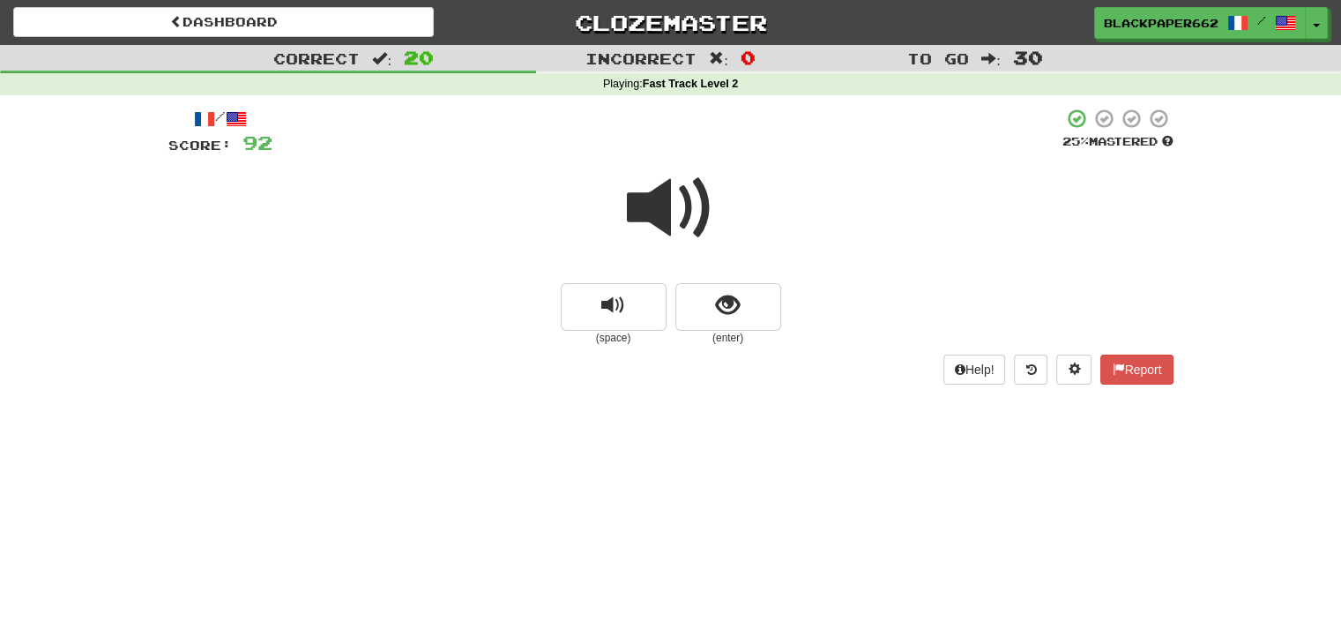
click at [633, 340] on small "(space)" at bounding box center [614, 338] width 106 height 15
click at [634, 329] on button "replay audio" at bounding box center [614, 307] width 106 height 48
click at [765, 289] on button "show sentence" at bounding box center [729, 307] width 106 height 48
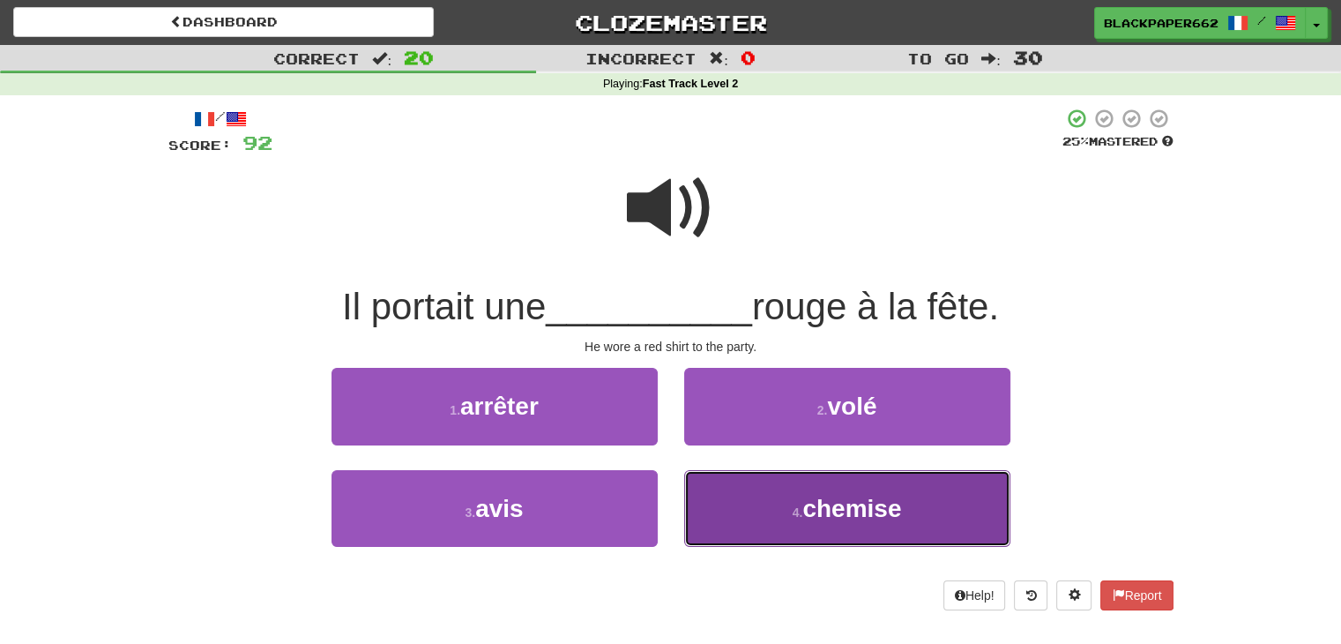
click at [780, 500] on button "4 . chemise" at bounding box center [847, 508] width 326 height 77
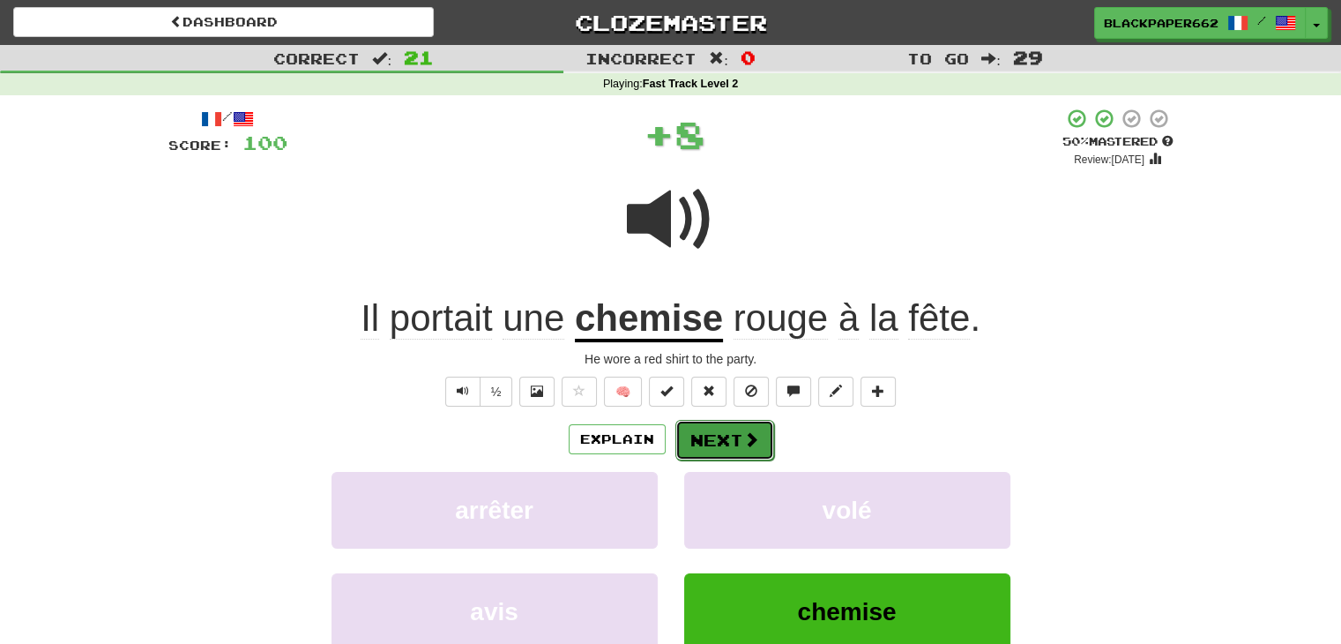
click at [734, 447] on button "Next" at bounding box center [725, 440] width 99 height 41
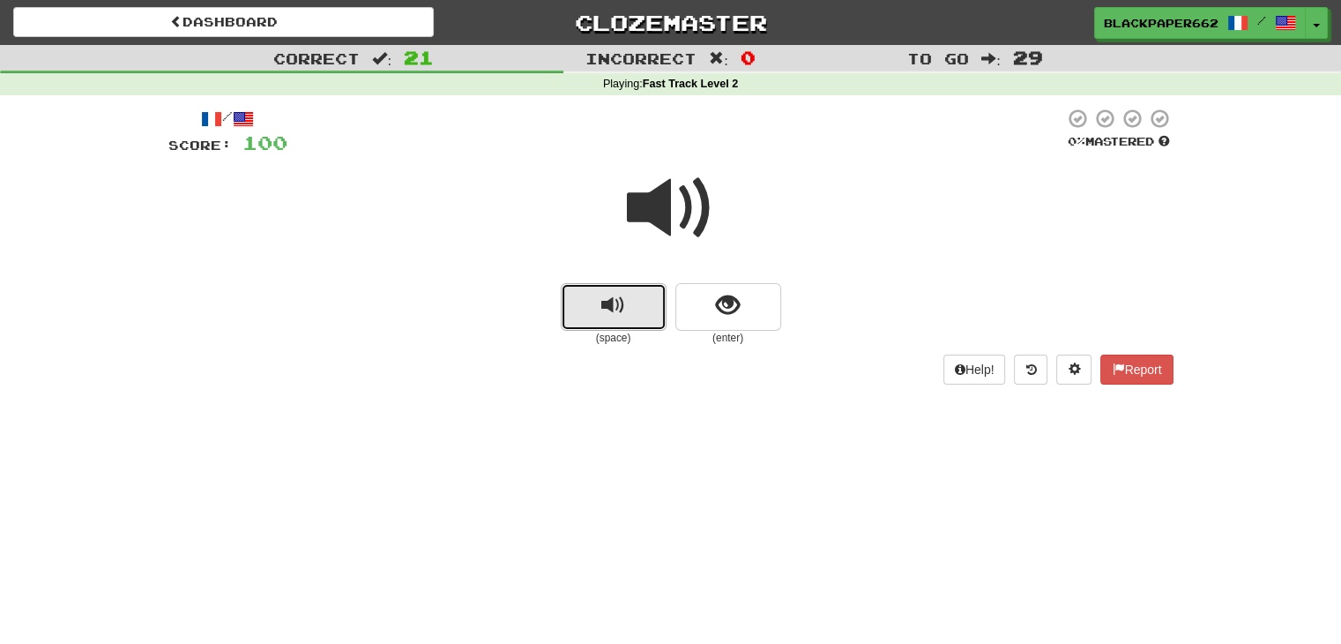
click at [638, 314] on button "replay audio" at bounding box center [614, 307] width 106 height 48
click at [745, 315] on button "show sentence" at bounding box center [729, 307] width 106 height 48
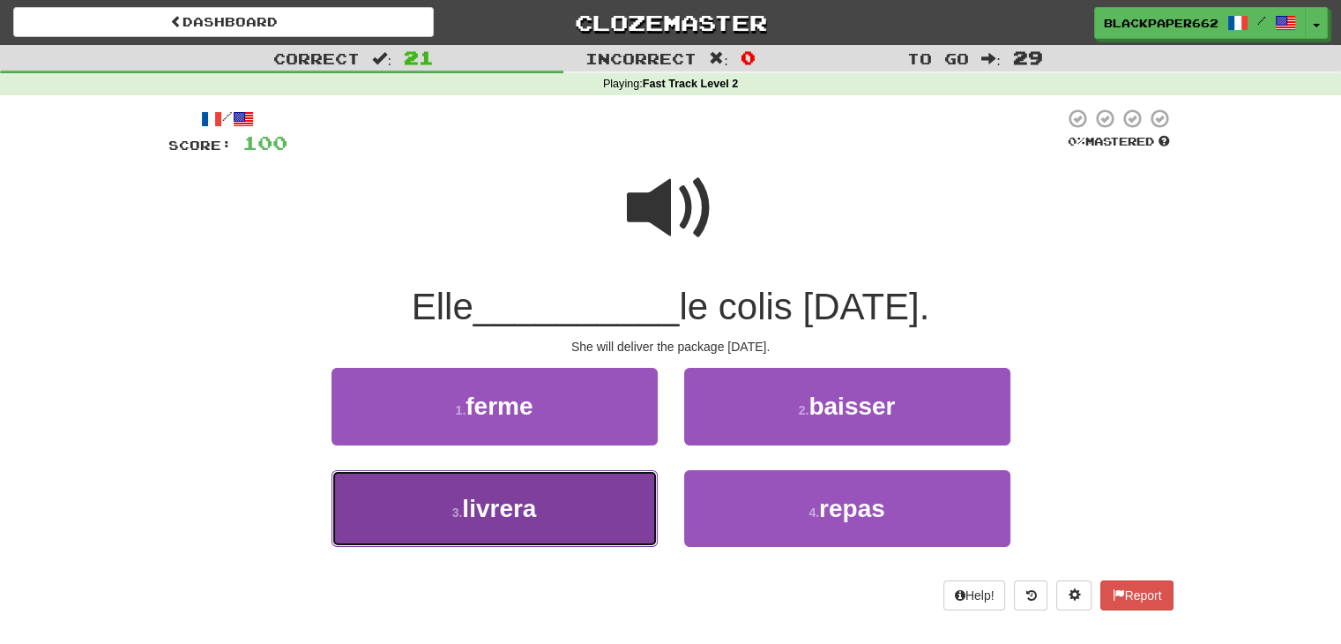
click at [593, 505] on button "3 . livrera" at bounding box center [495, 508] width 326 height 77
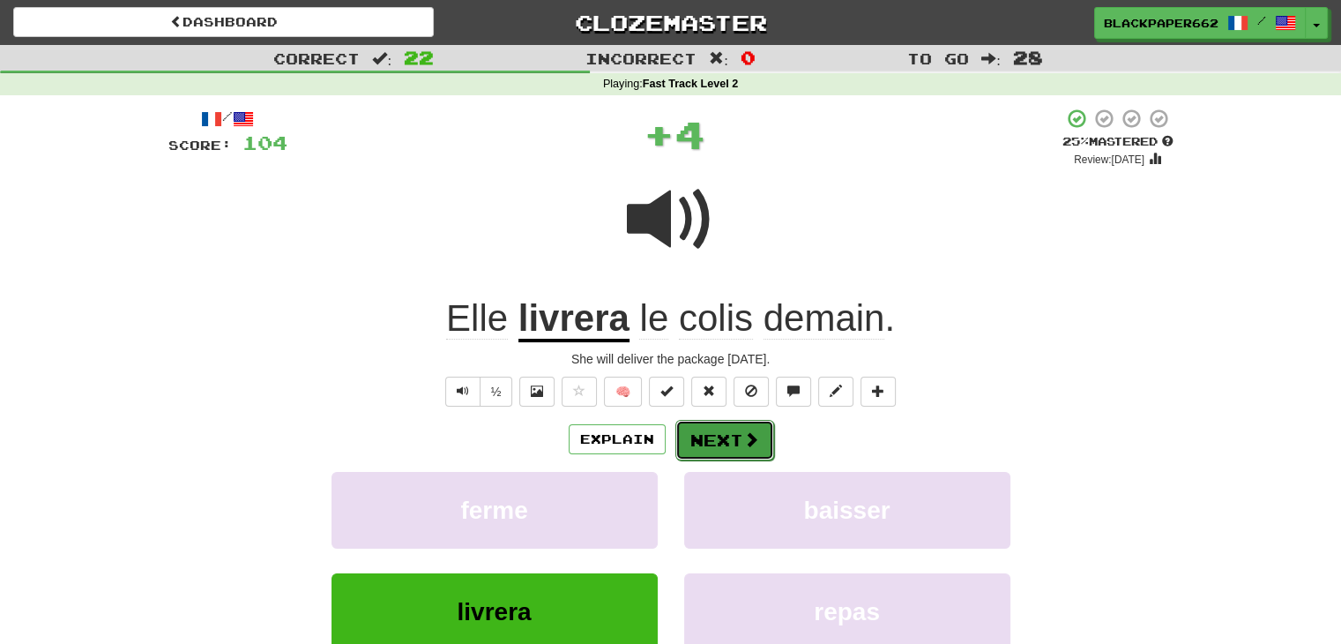
click at [737, 429] on button "Next" at bounding box center [725, 440] width 99 height 41
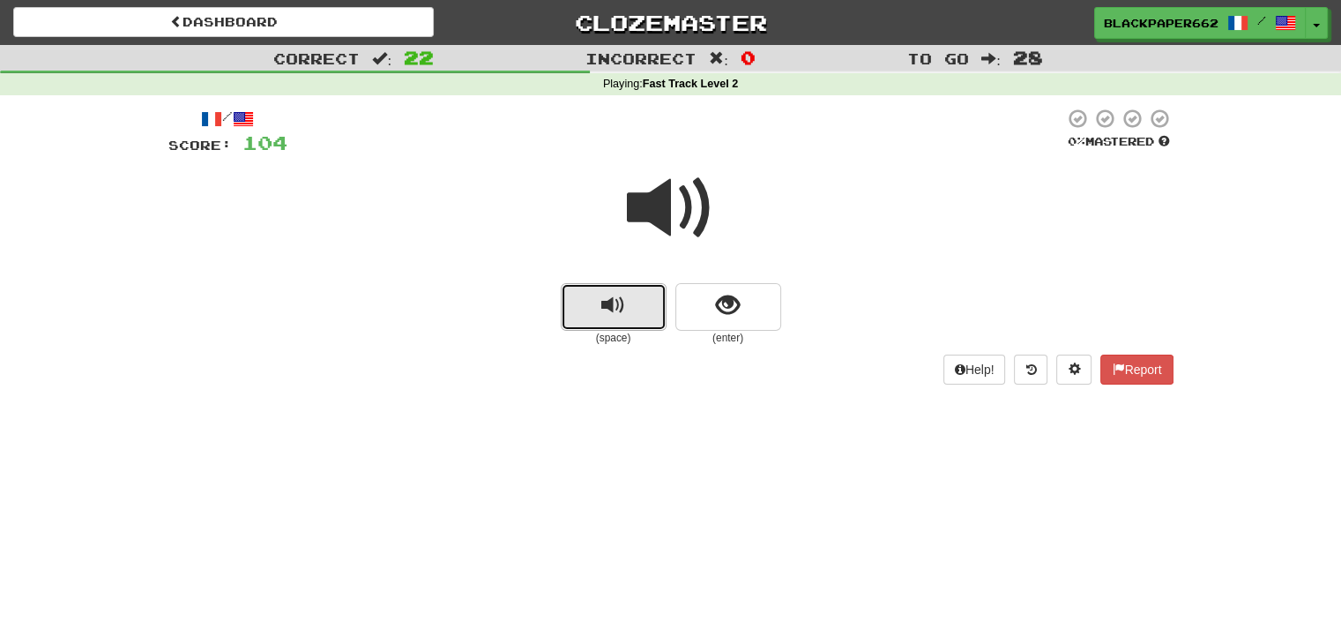
click at [589, 294] on button "replay audio" at bounding box center [614, 307] width 106 height 48
click at [623, 297] on span "replay audio" at bounding box center [613, 306] width 24 height 24
click at [727, 309] on span "show sentence" at bounding box center [728, 306] width 24 height 24
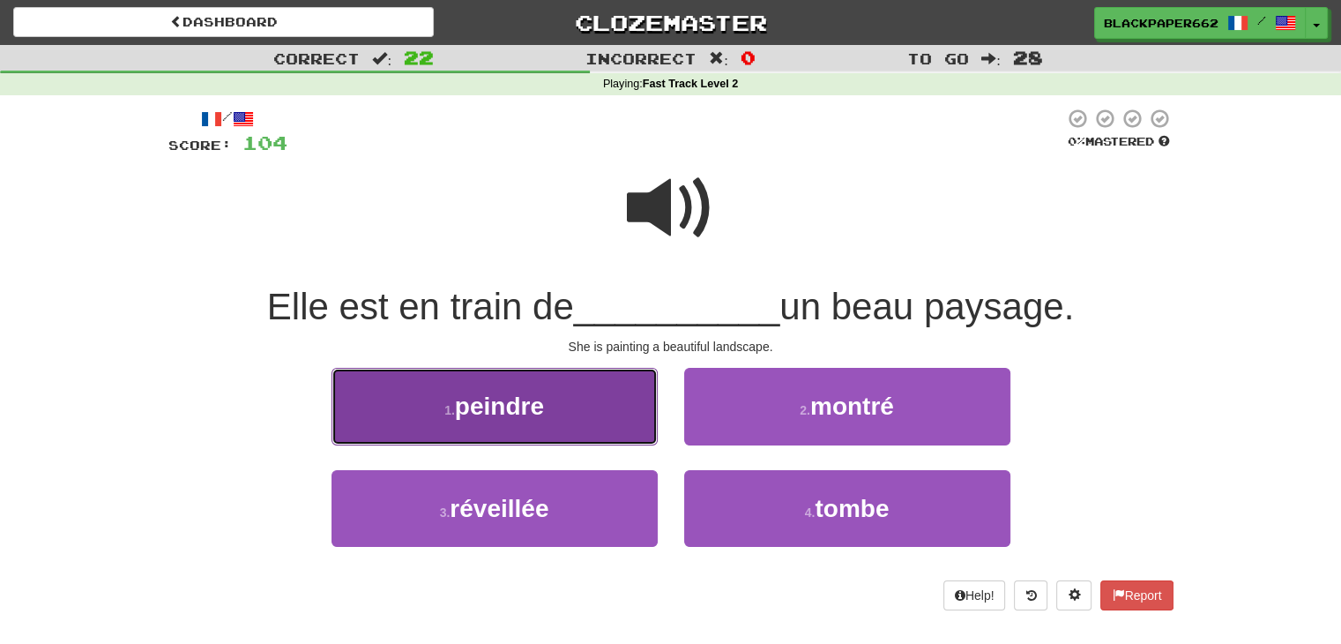
click at [517, 442] on button "1 . peindre" at bounding box center [495, 406] width 326 height 77
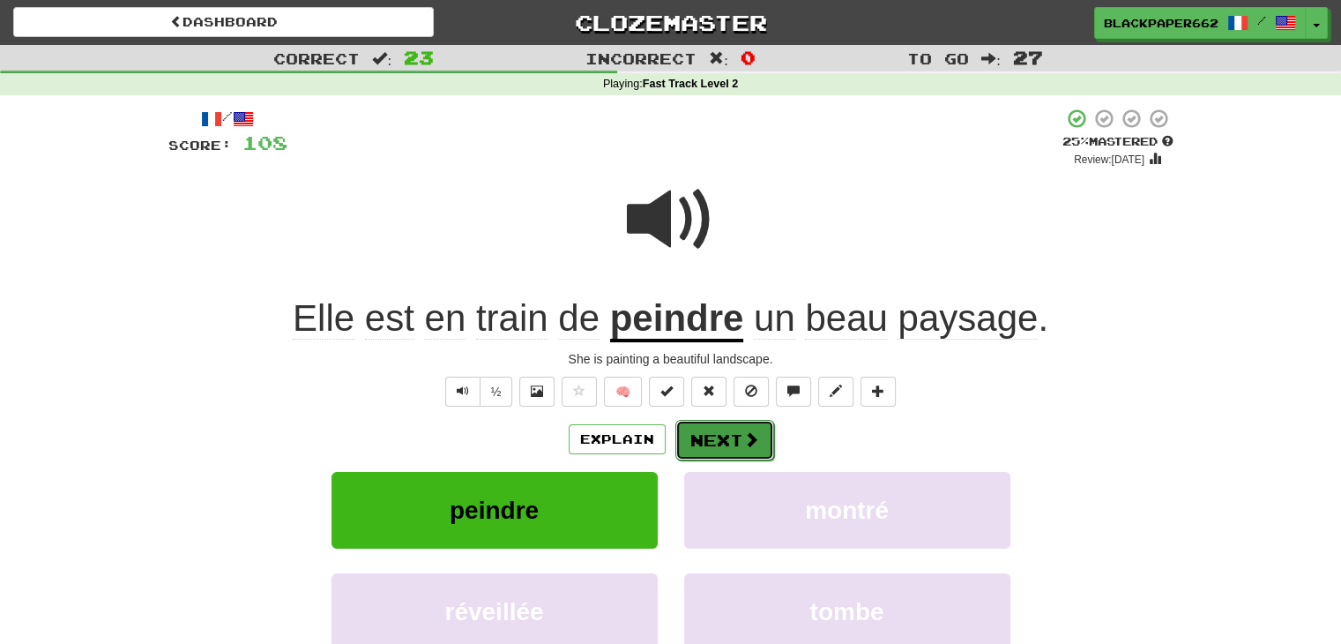
click at [750, 433] on span at bounding box center [751, 439] width 16 height 16
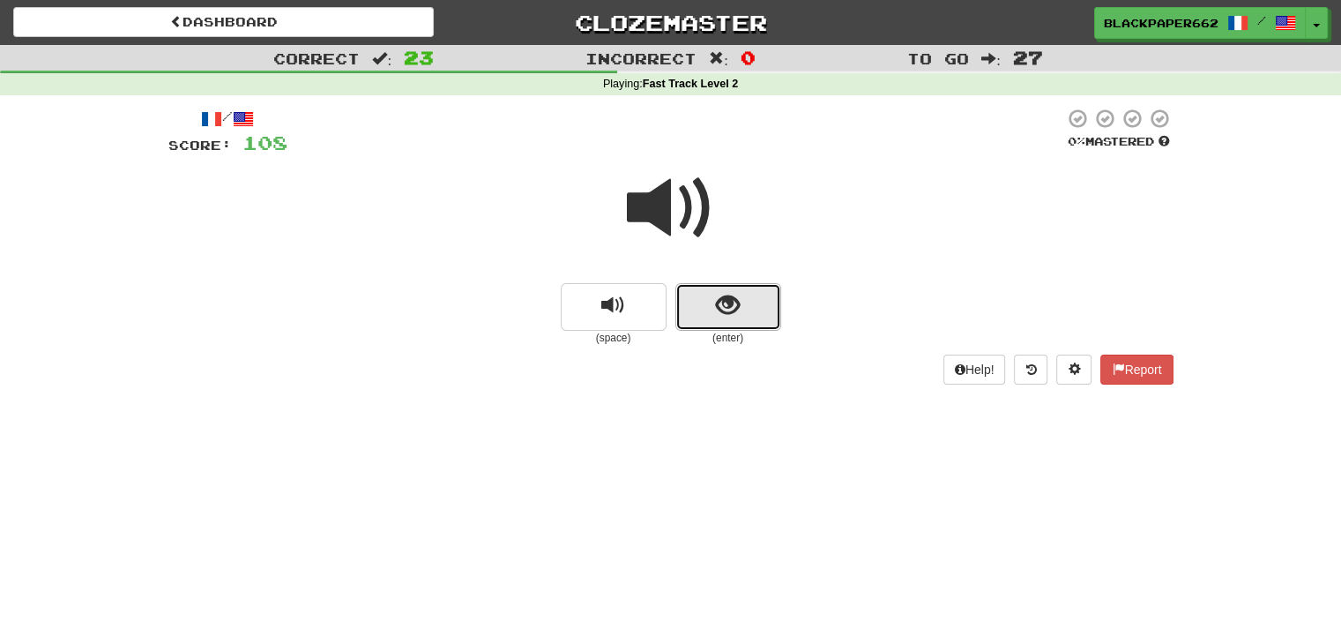
click at [689, 301] on button "show sentence" at bounding box center [729, 307] width 106 height 48
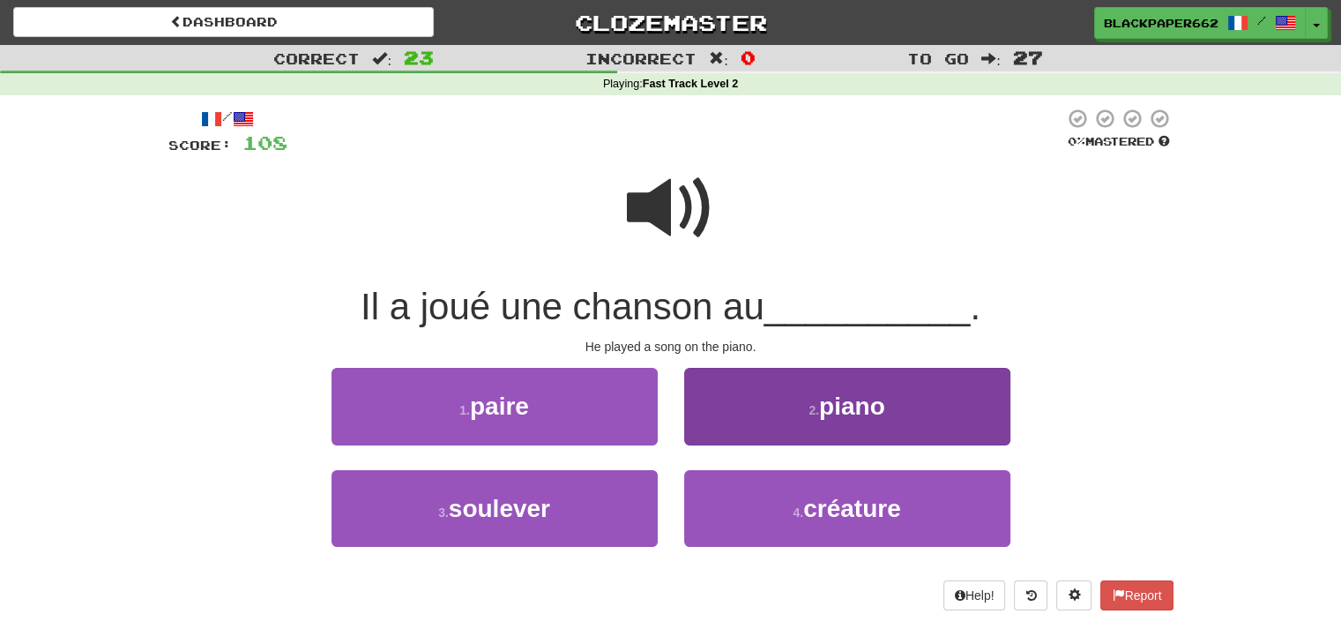
drag, startPoint x: 913, startPoint y: 445, endPoint x: 909, endPoint y: 410, distance: 35.5
click at [909, 410] on div "2 . piano" at bounding box center [847, 418] width 353 height 101
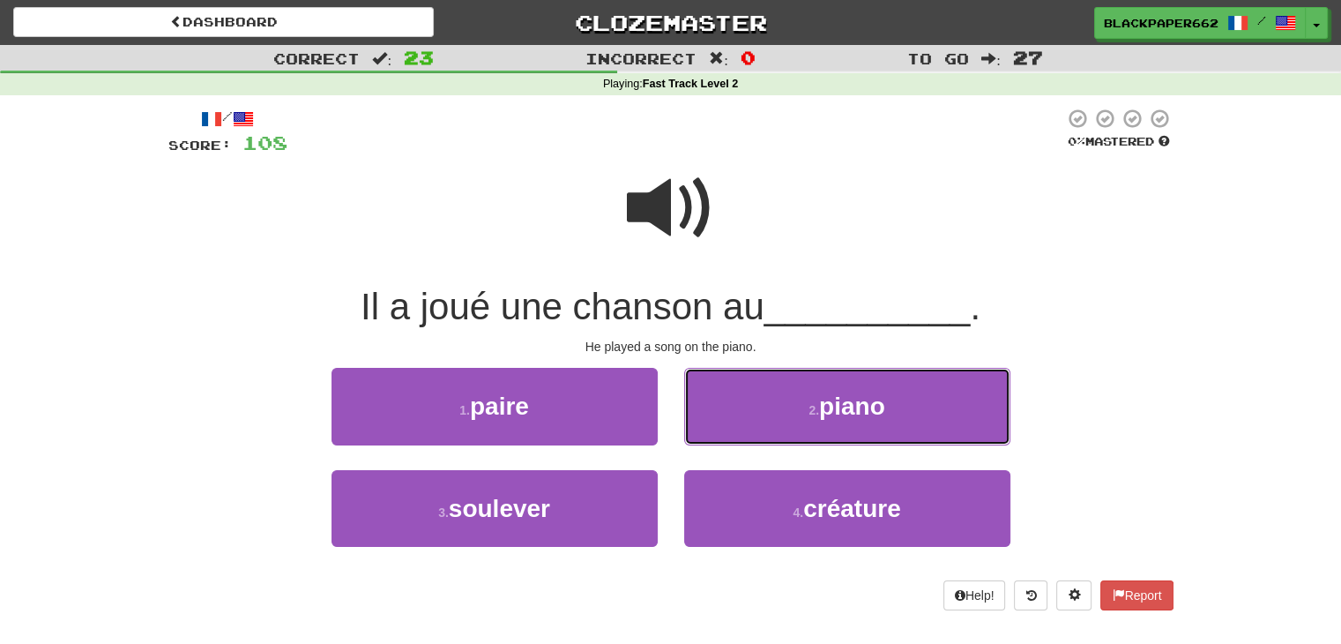
click at [908, 409] on button "2 . piano" at bounding box center [847, 406] width 326 height 77
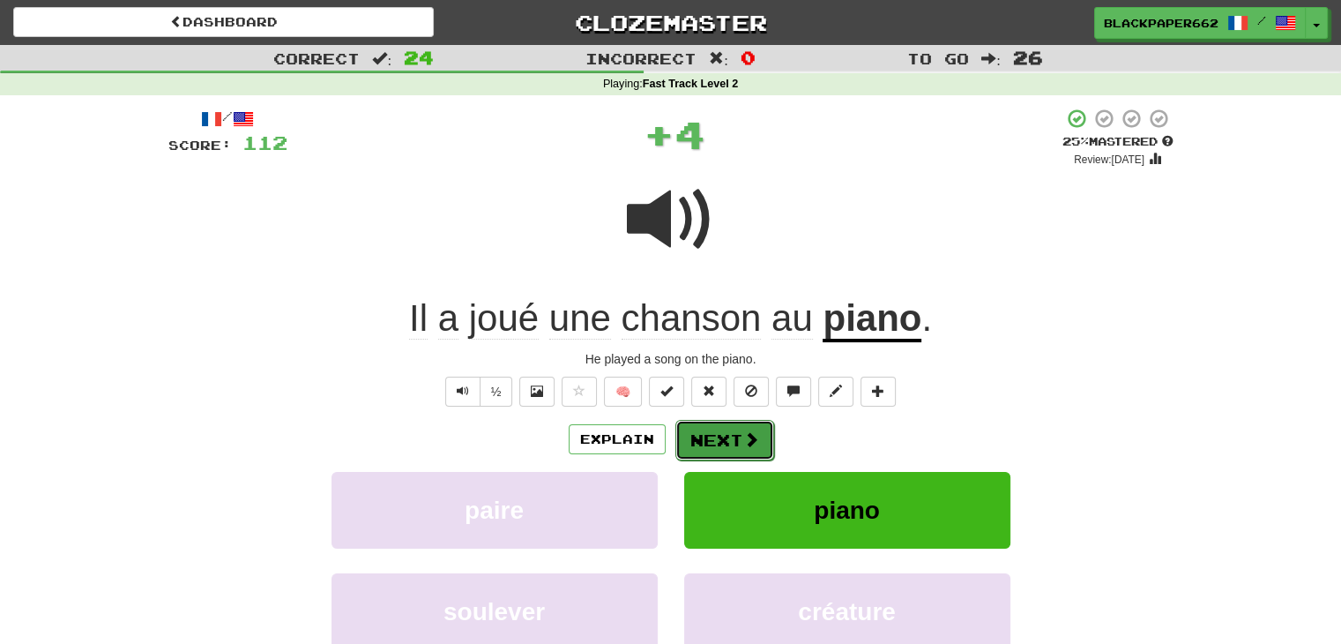
click at [744, 431] on span at bounding box center [751, 439] width 16 height 16
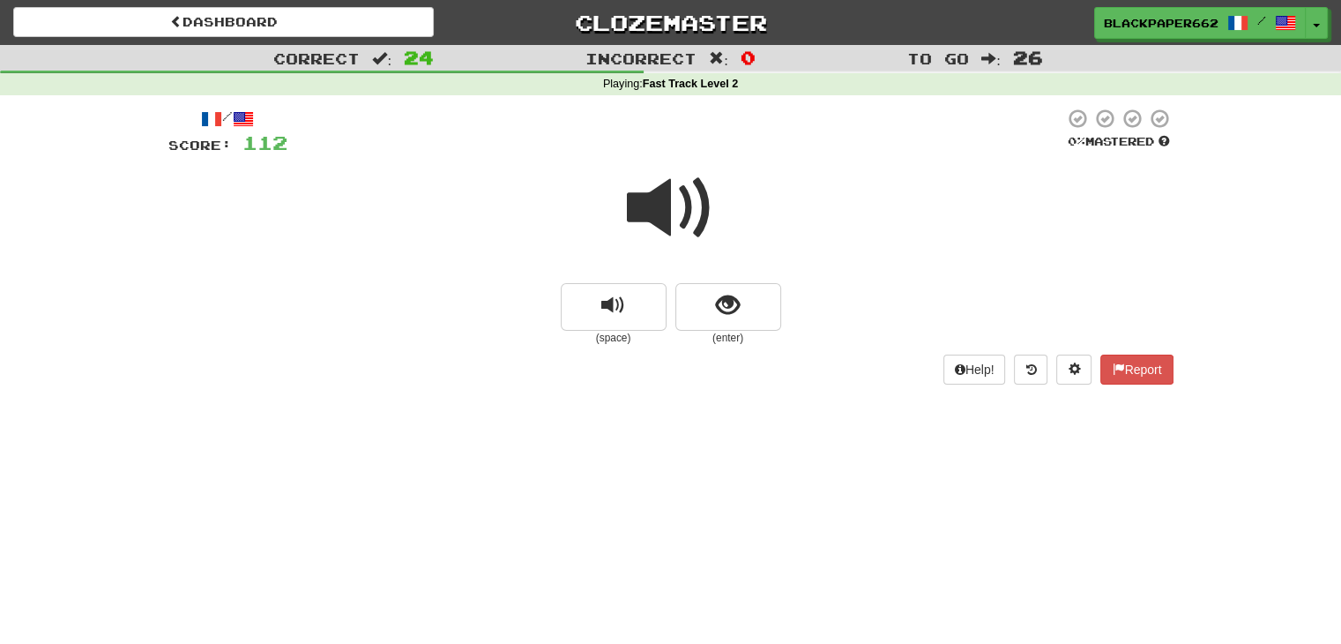
click at [638, 338] on small "(space)" at bounding box center [614, 338] width 106 height 15
click at [638, 290] on button "replay audio" at bounding box center [614, 307] width 106 height 48
click at [598, 311] on button "replay audio" at bounding box center [614, 307] width 106 height 48
click at [723, 311] on span "show sentence" at bounding box center [728, 306] width 24 height 24
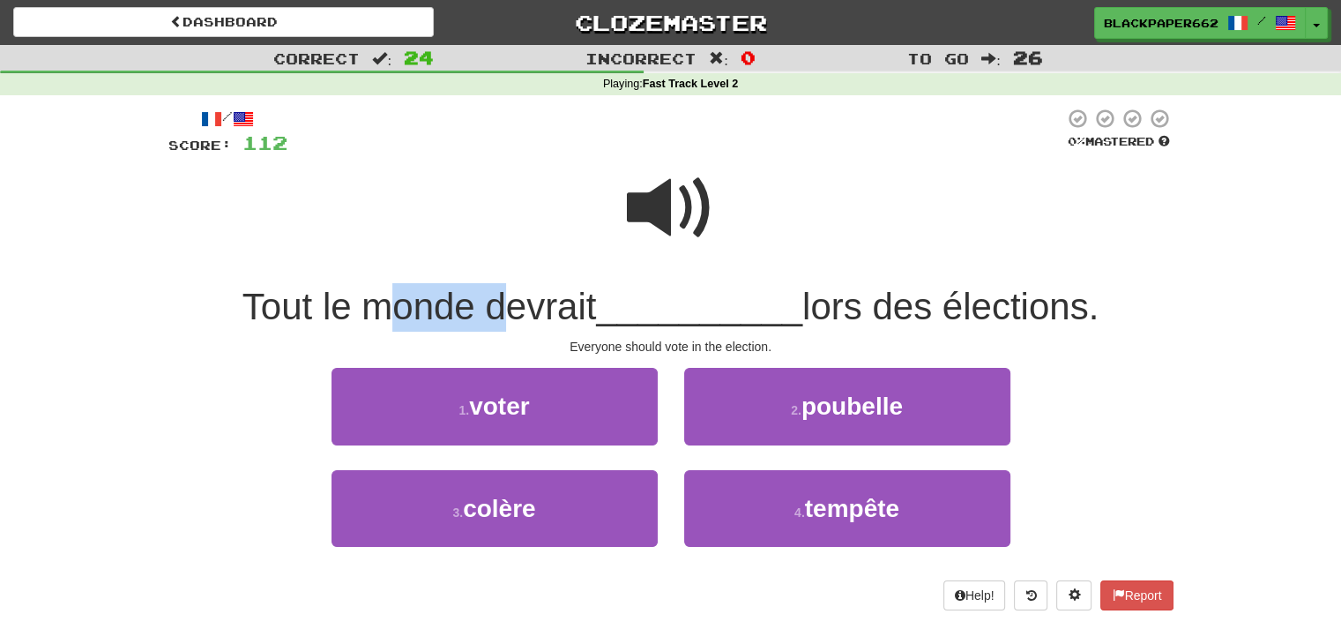
drag, startPoint x: 372, startPoint y: 313, endPoint x: 501, endPoint y: 310, distance: 128.8
click at [501, 310] on span "Tout le monde devrait" at bounding box center [420, 306] width 355 height 41
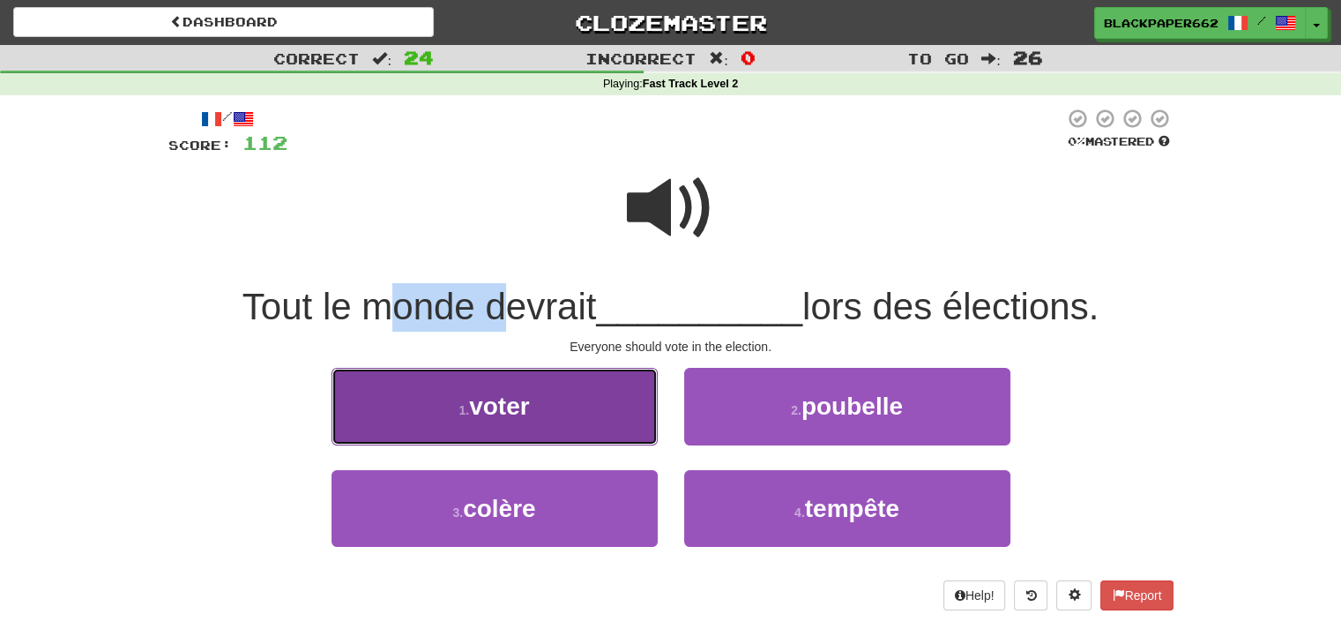
click at [526, 396] on span "voter" at bounding box center [499, 405] width 60 height 27
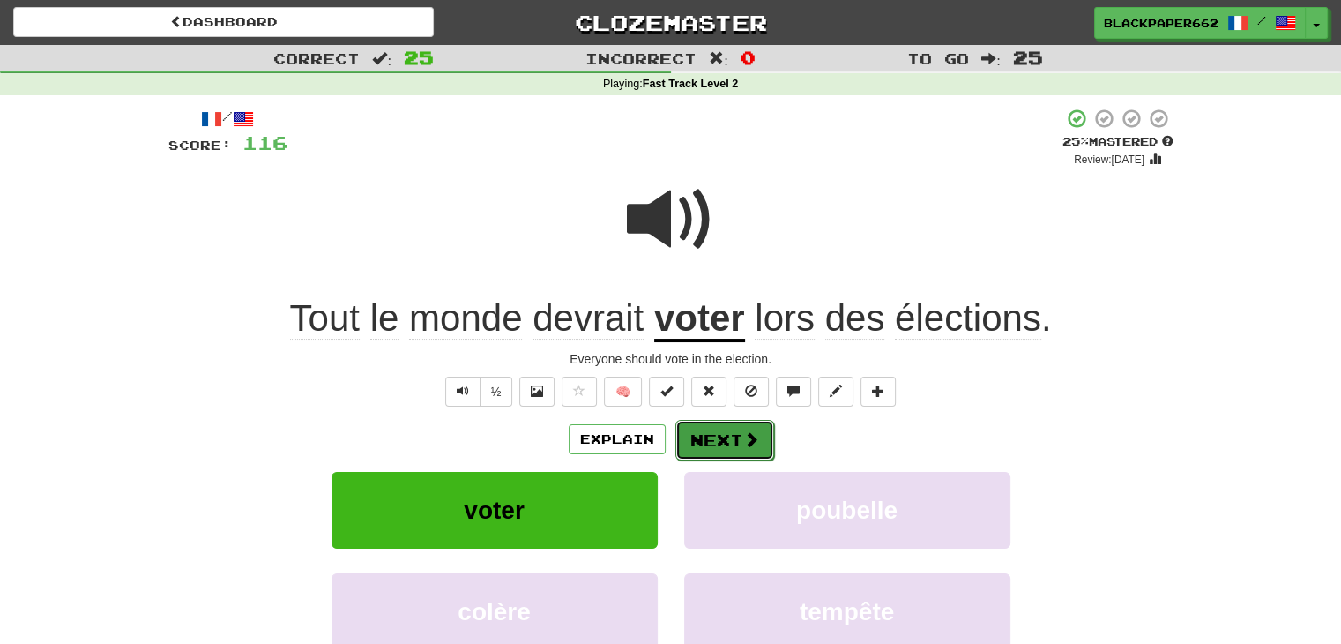
click at [733, 451] on button "Next" at bounding box center [725, 440] width 99 height 41
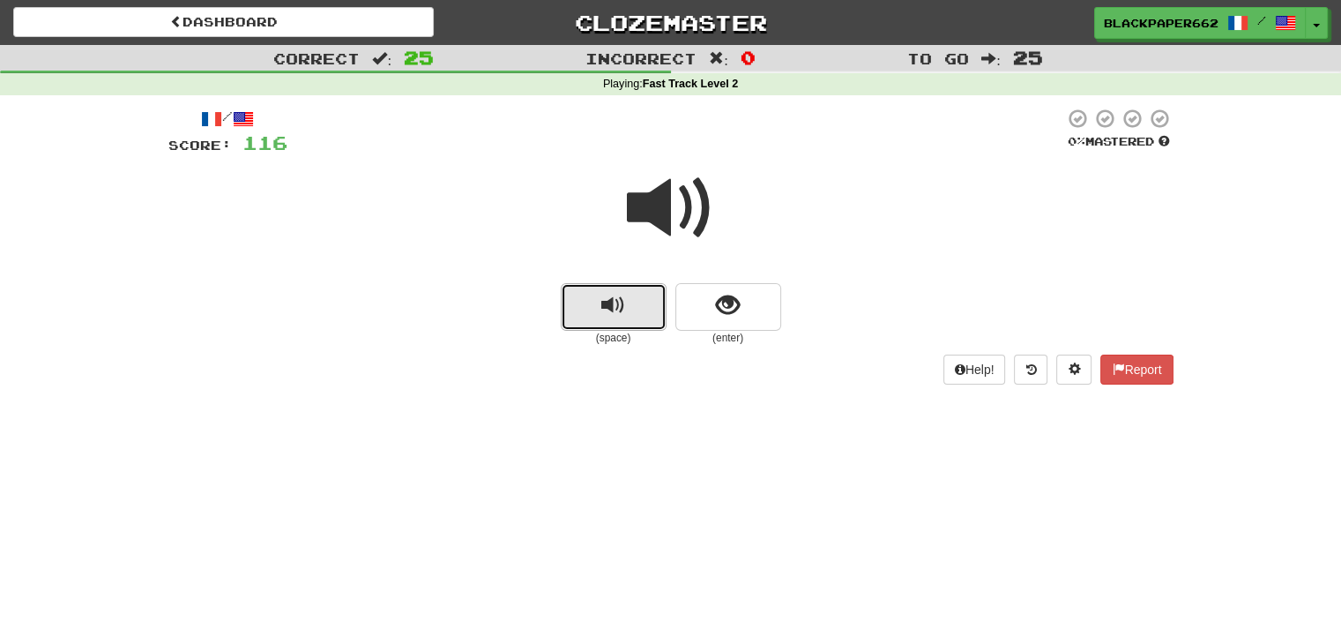
click at [646, 316] on button "replay audio" at bounding box center [614, 307] width 106 height 48
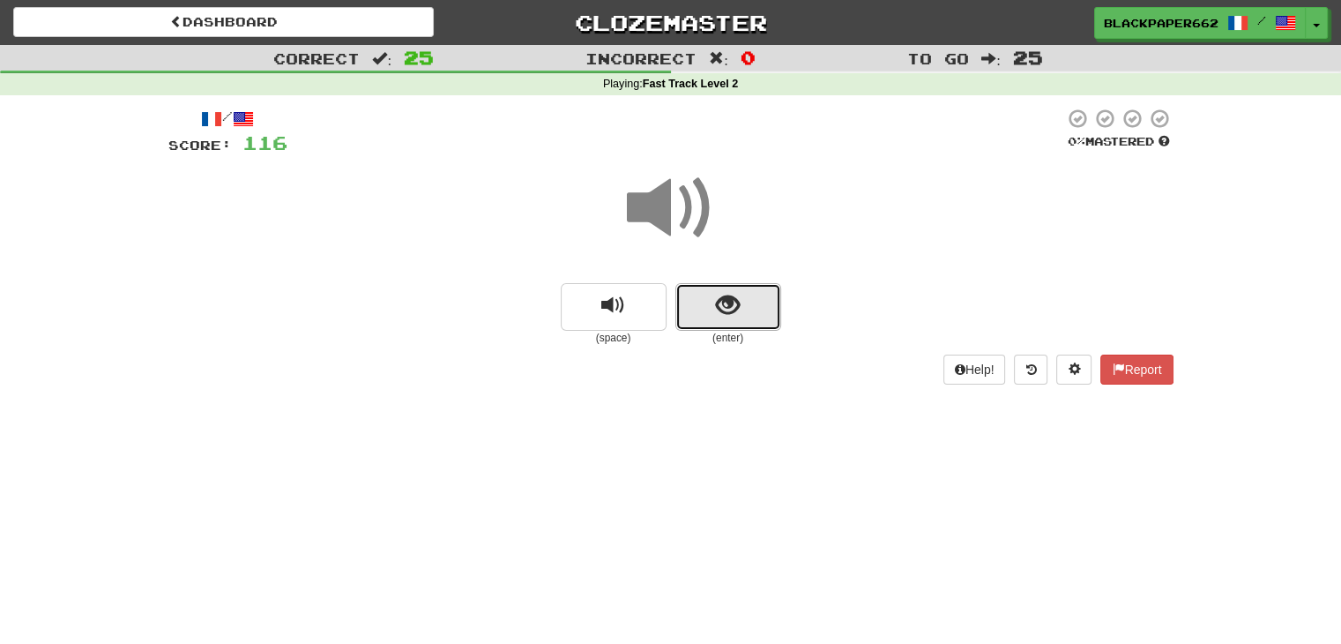
click at [734, 317] on span "show sentence" at bounding box center [728, 306] width 24 height 24
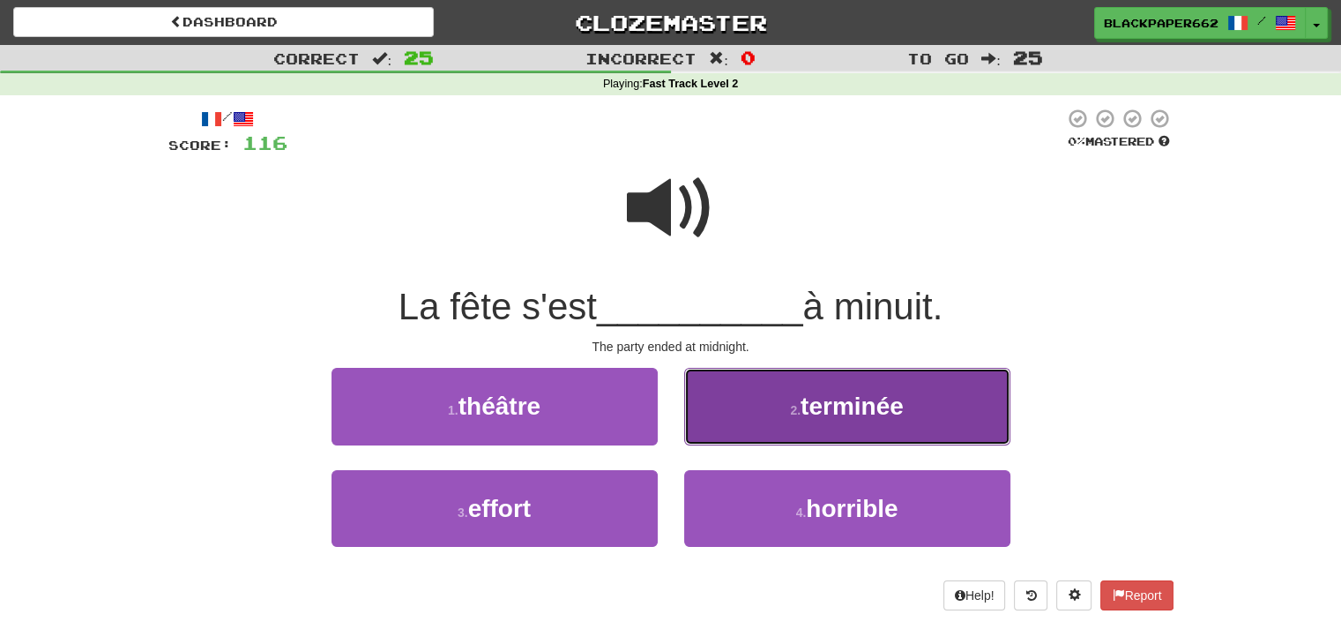
click at [822, 424] on button "2 . terminée" at bounding box center [847, 406] width 326 height 77
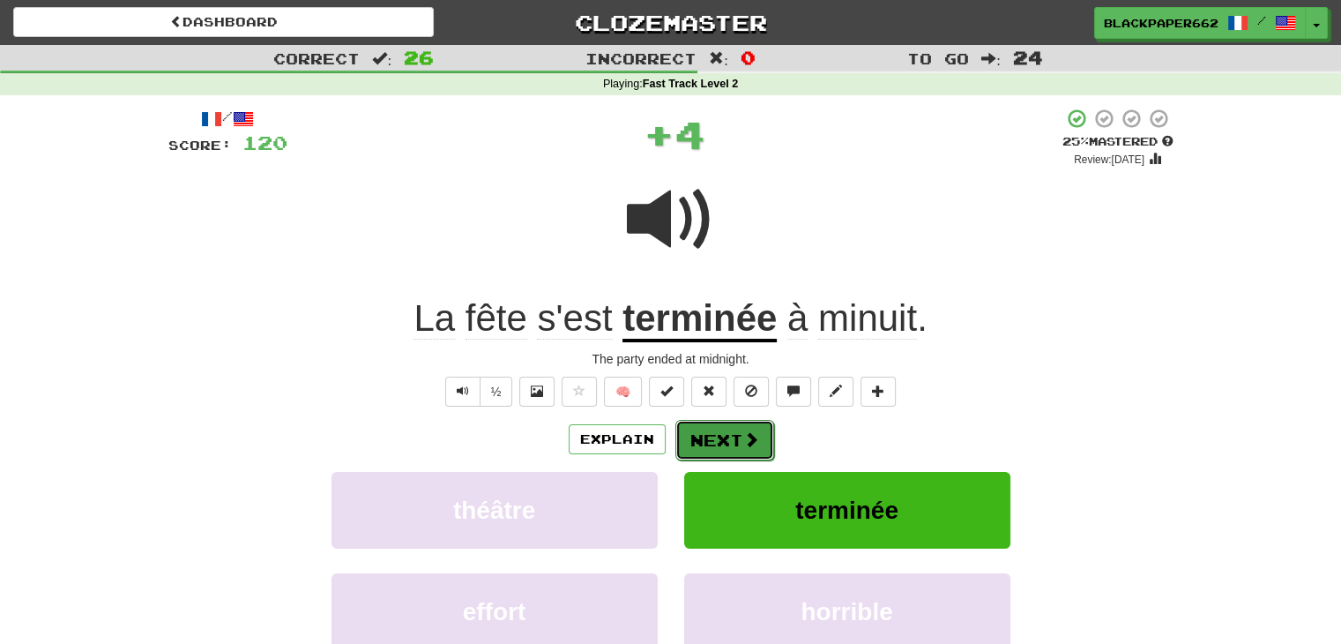
click at [737, 439] on button "Next" at bounding box center [725, 440] width 99 height 41
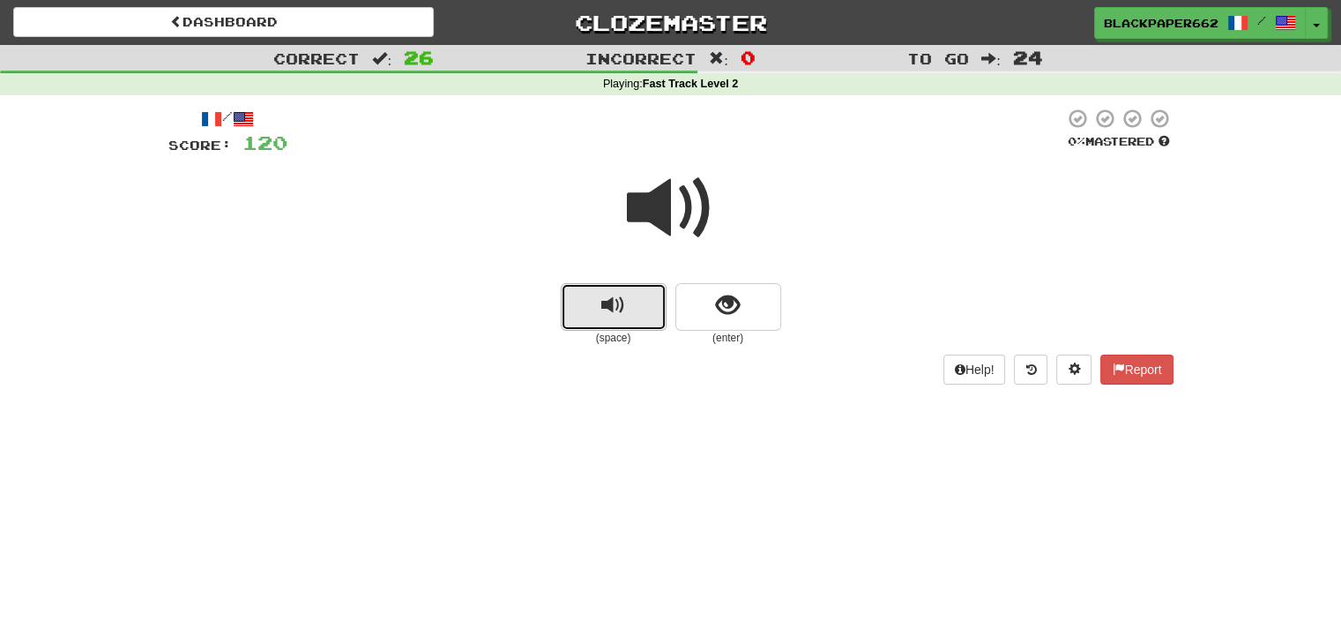
click at [640, 318] on button "replay audio" at bounding box center [614, 307] width 106 height 48
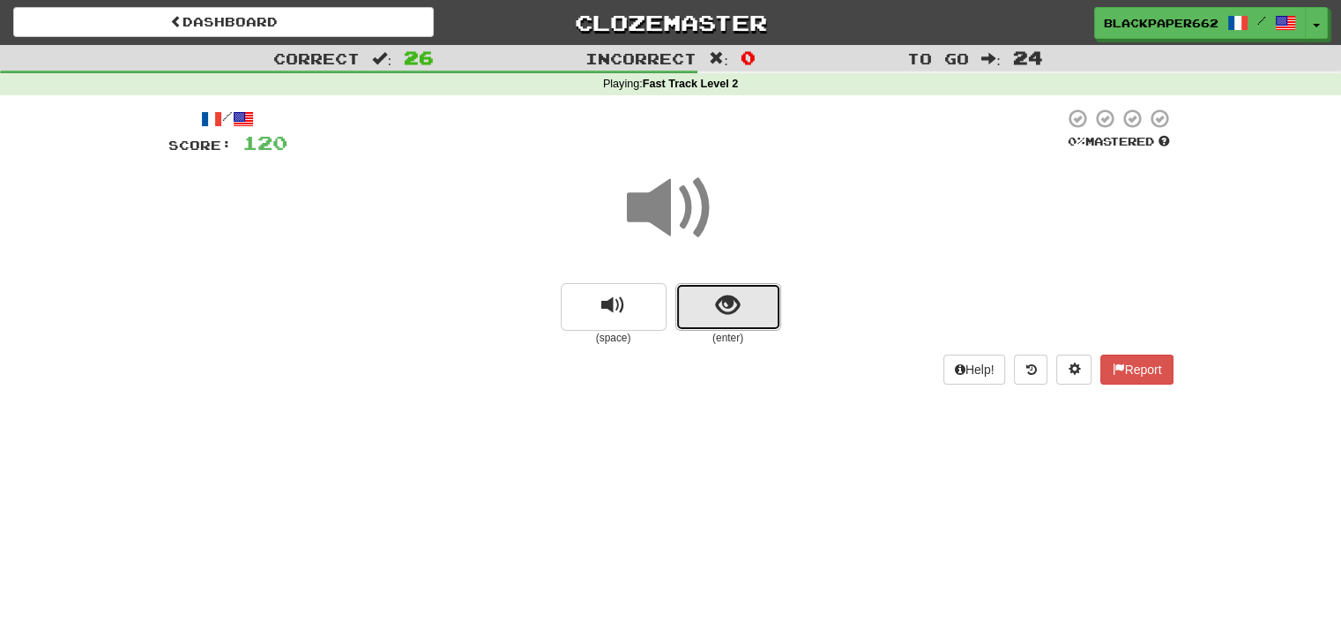
click at [737, 299] on span "show sentence" at bounding box center [728, 306] width 24 height 24
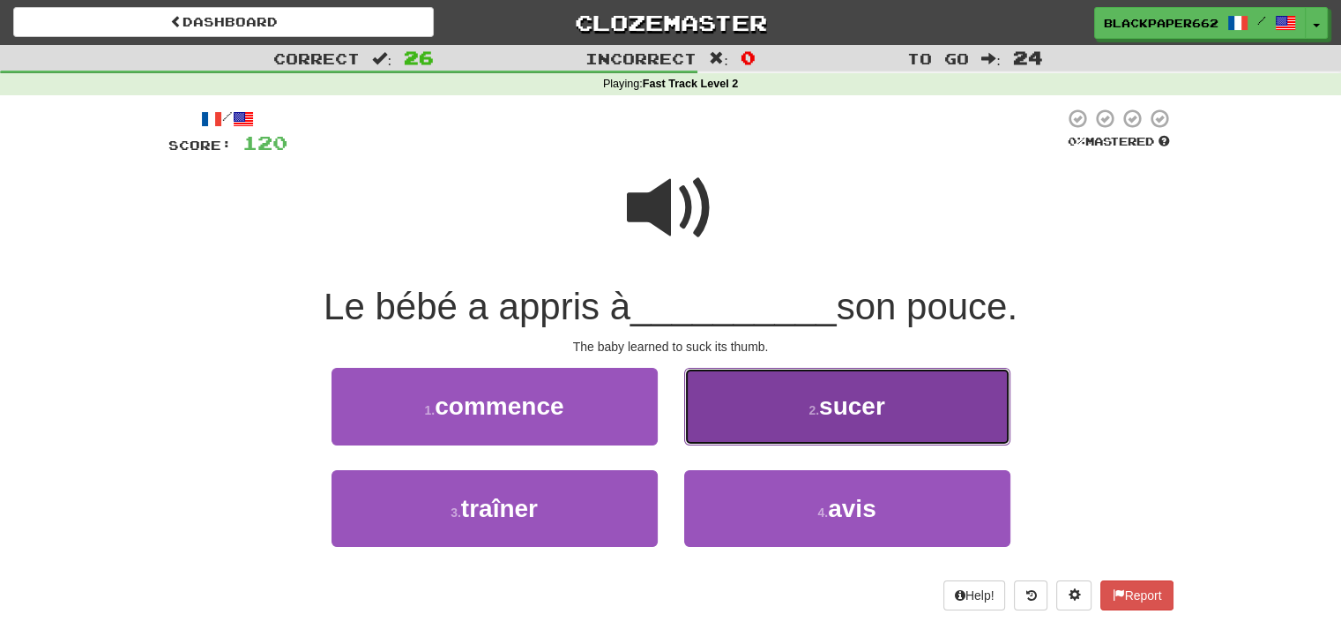
click at [829, 422] on button "2 . sucer" at bounding box center [847, 406] width 326 height 77
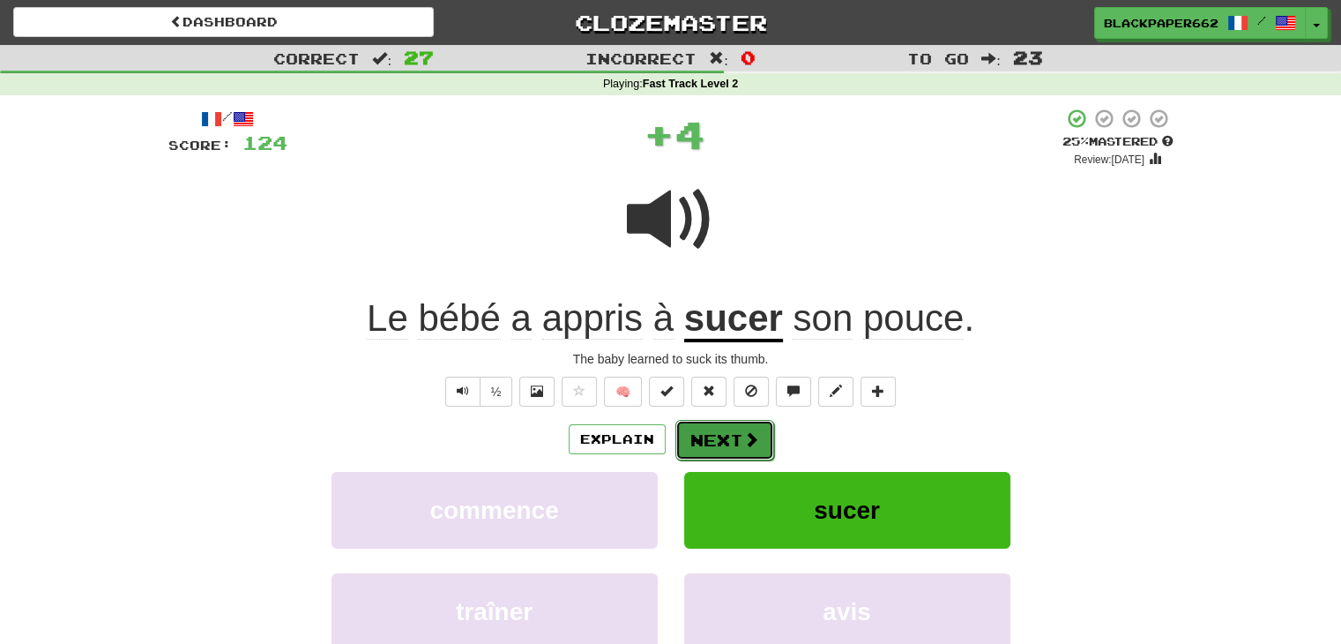
click at [743, 442] on span at bounding box center [751, 439] width 16 height 16
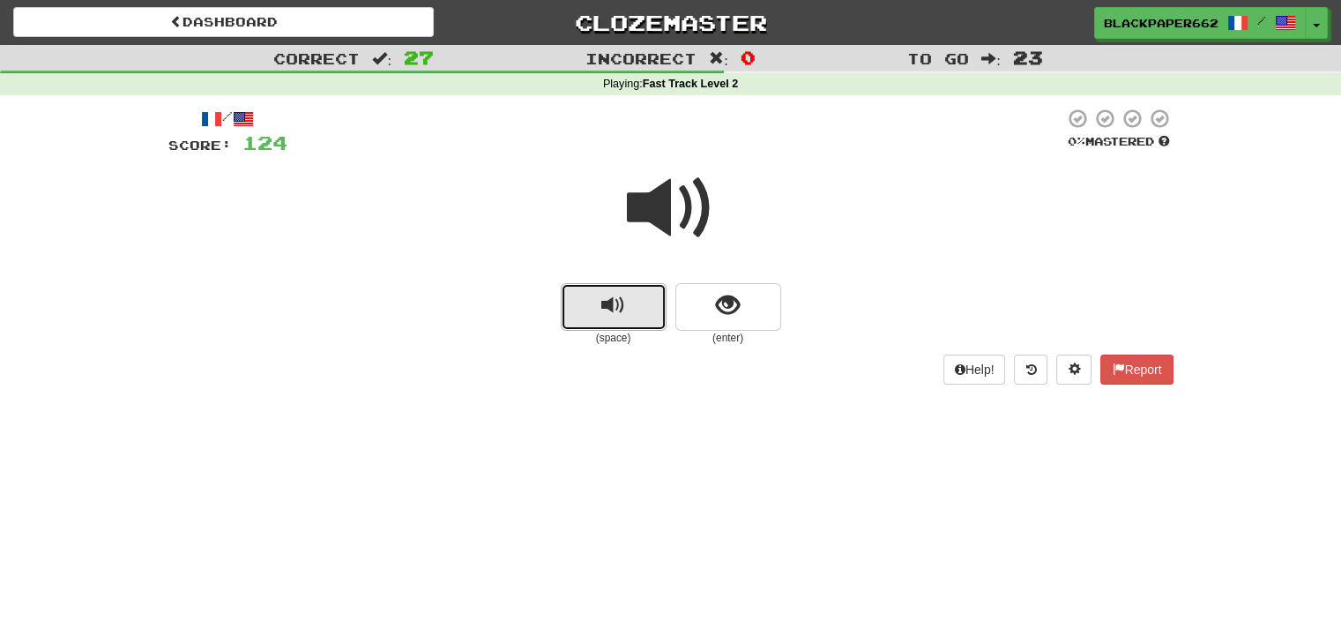
click at [656, 318] on button "replay audio" at bounding box center [614, 307] width 106 height 48
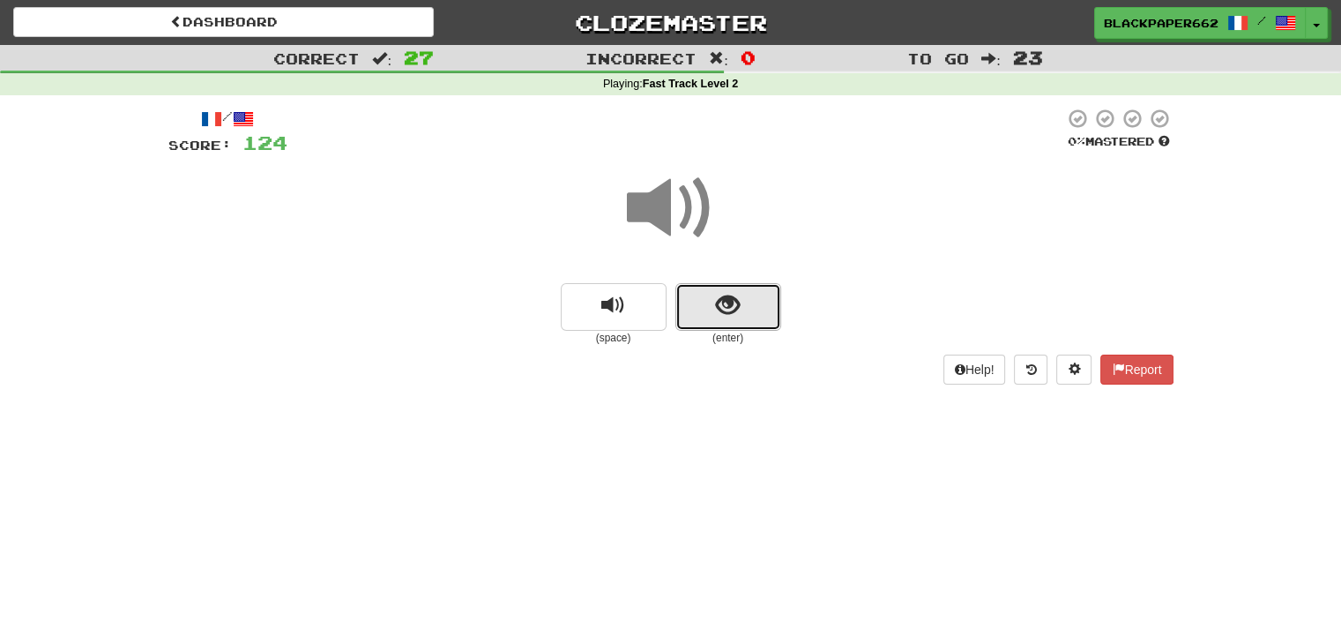
click at [728, 303] on span "show sentence" at bounding box center [728, 306] width 24 height 24
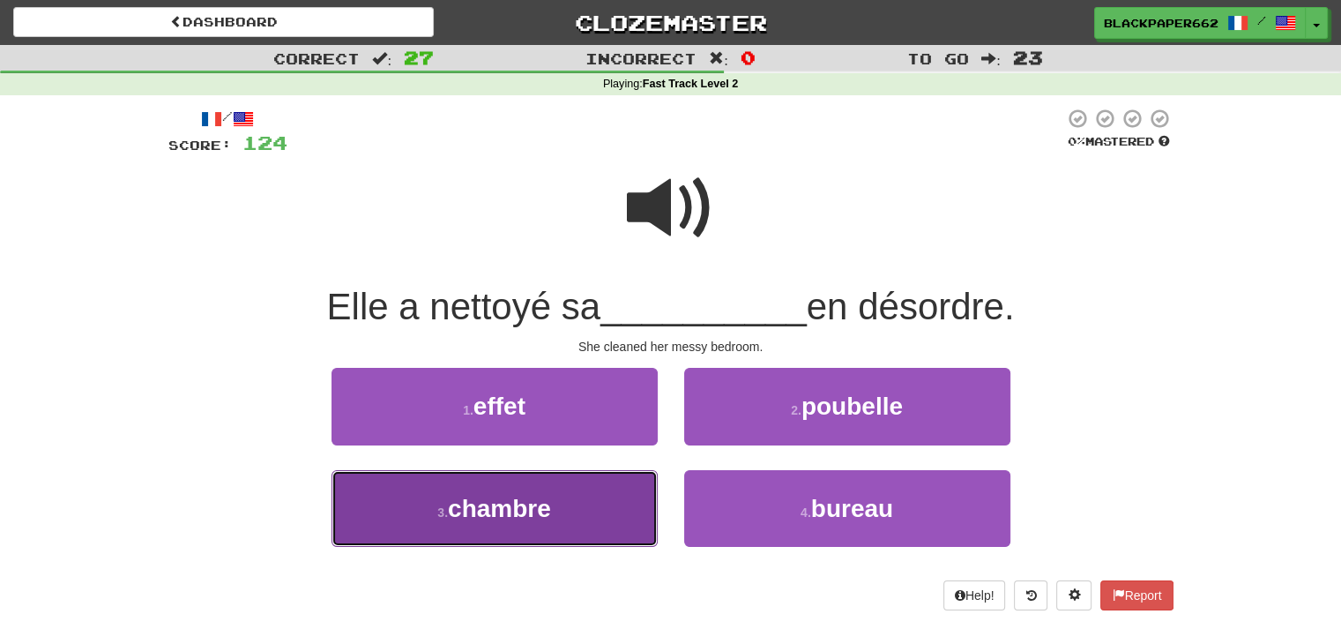
click at [567, 497] on button "3 . chambre" at bounding box center [495, 508] width 326 height 77
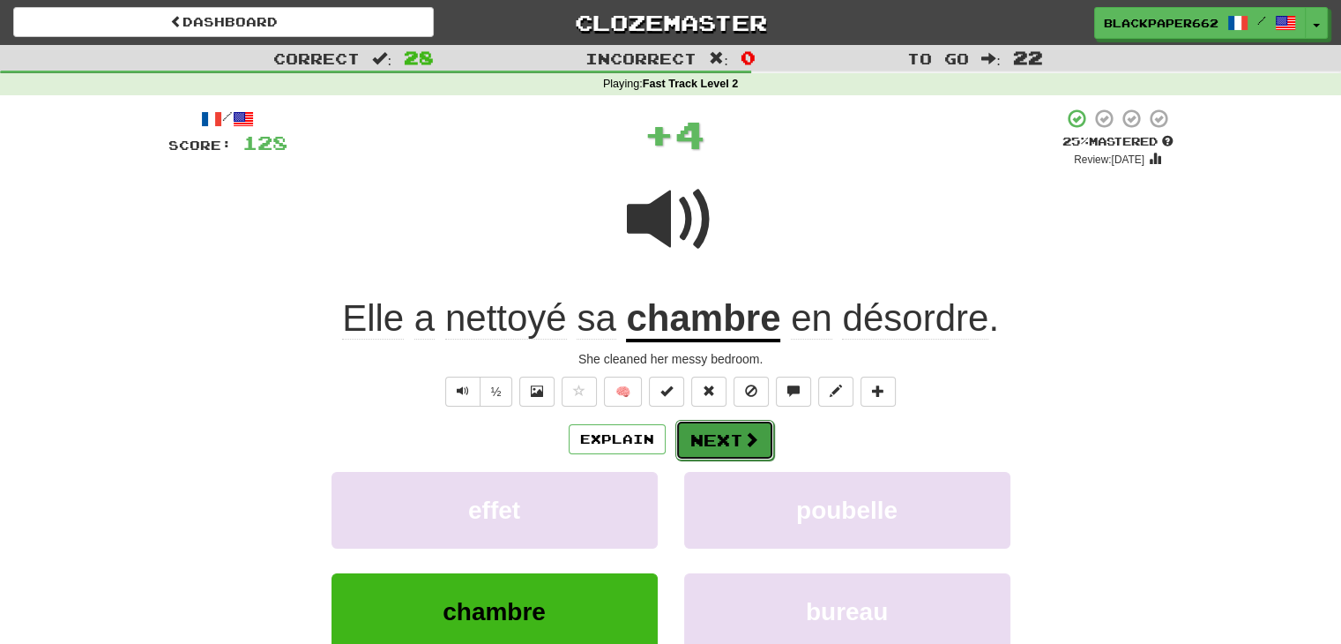
click at [720, 443] on button "Next" at bounding box center [725, 440] width 99 height 41
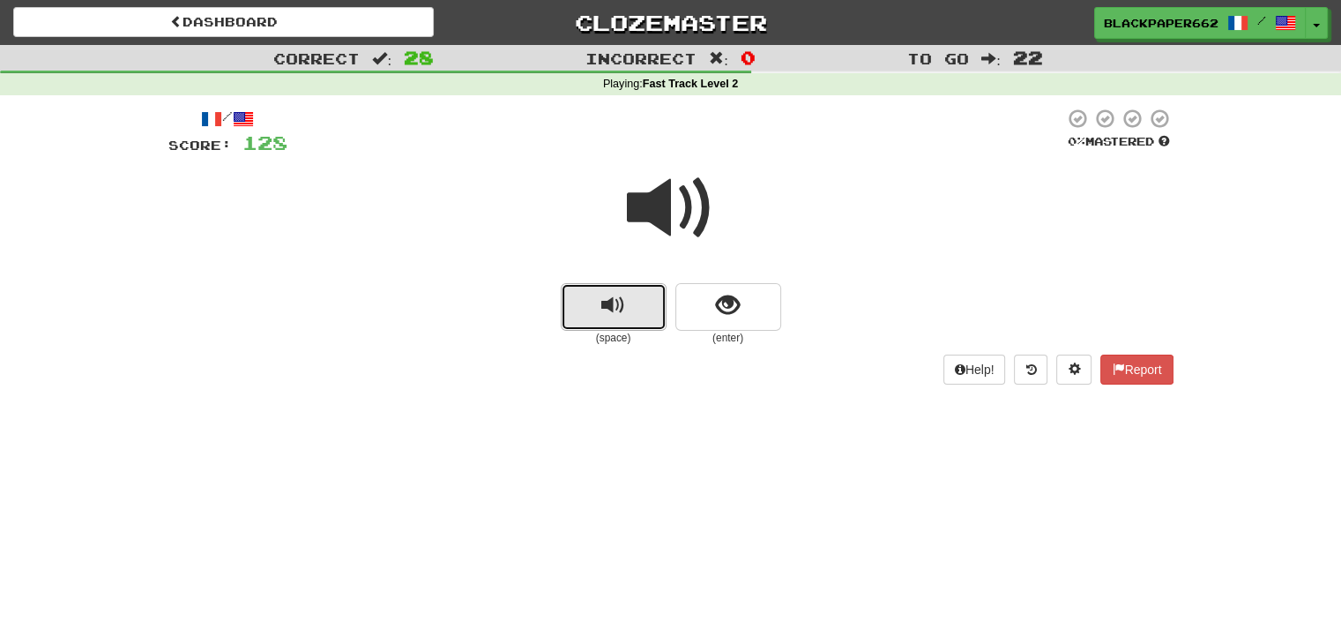
click at [573, 302] on button "replay audio" at bounding box center [614, 307] width 106 height 48
click at [723, 305] on span "show sentence" at bounding box center [728, 306] width 24 height 24
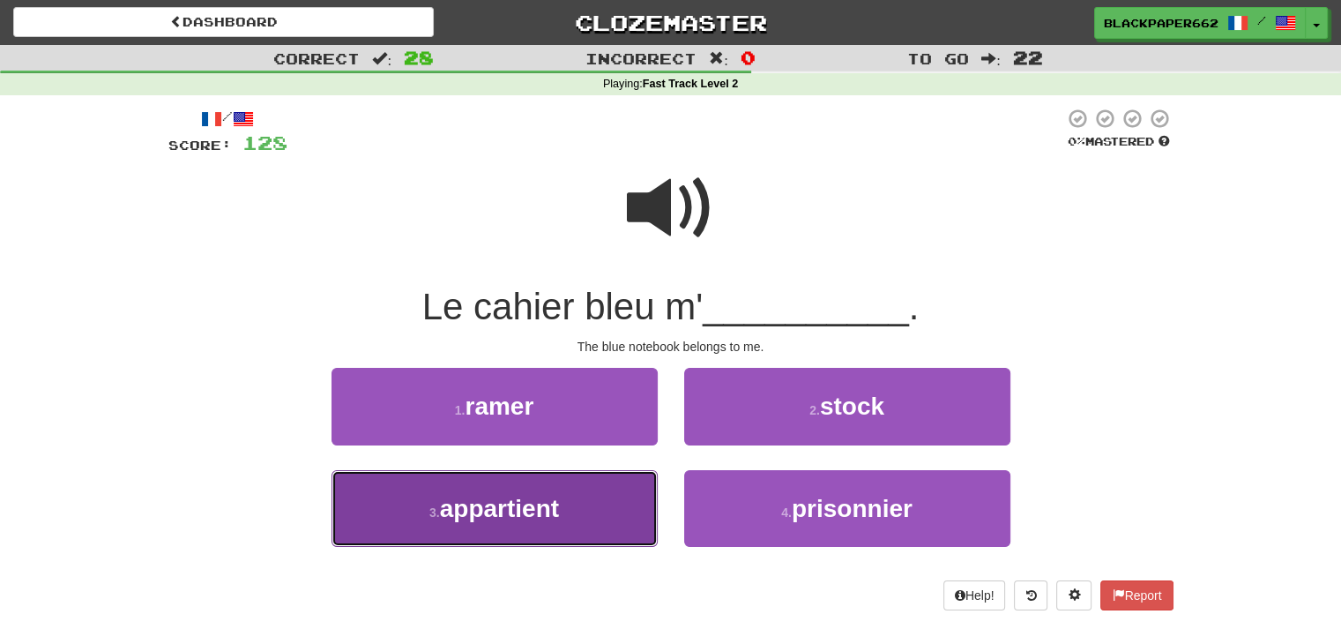
click at [501, 517] on span "appartient" at bounding box center [499, 508] width 119 height 27
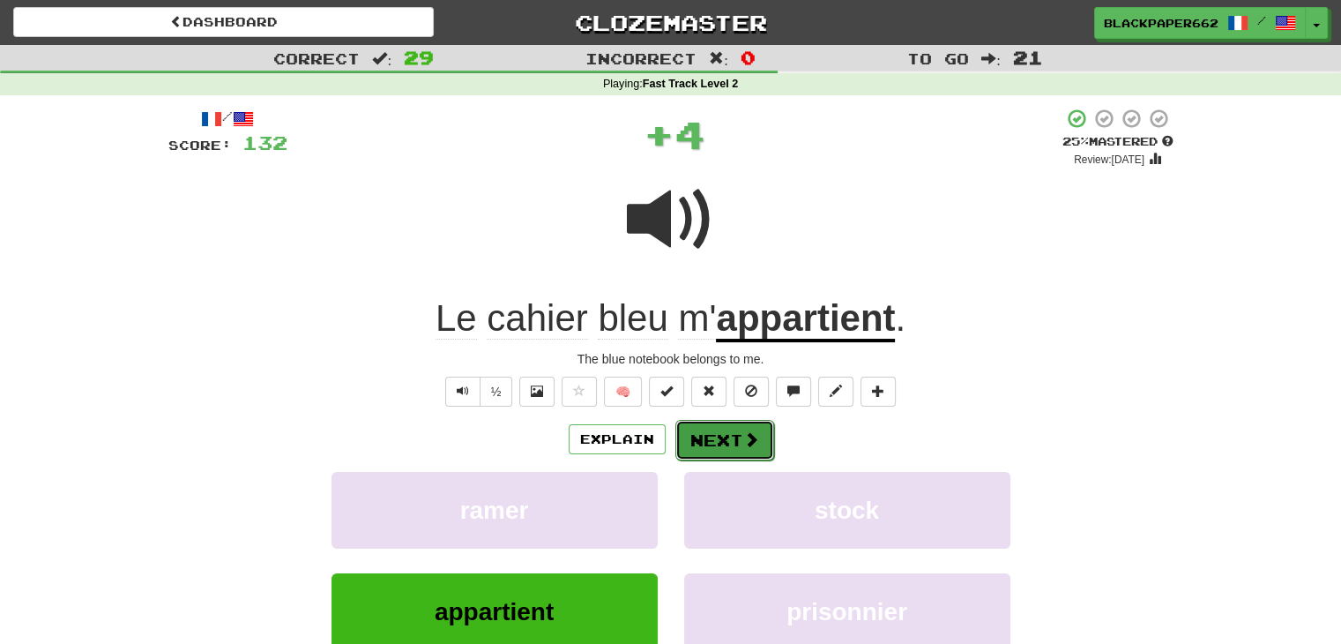
click at [719, 435] on button "Next" at bounding box center [725, 440] width 99 height 41
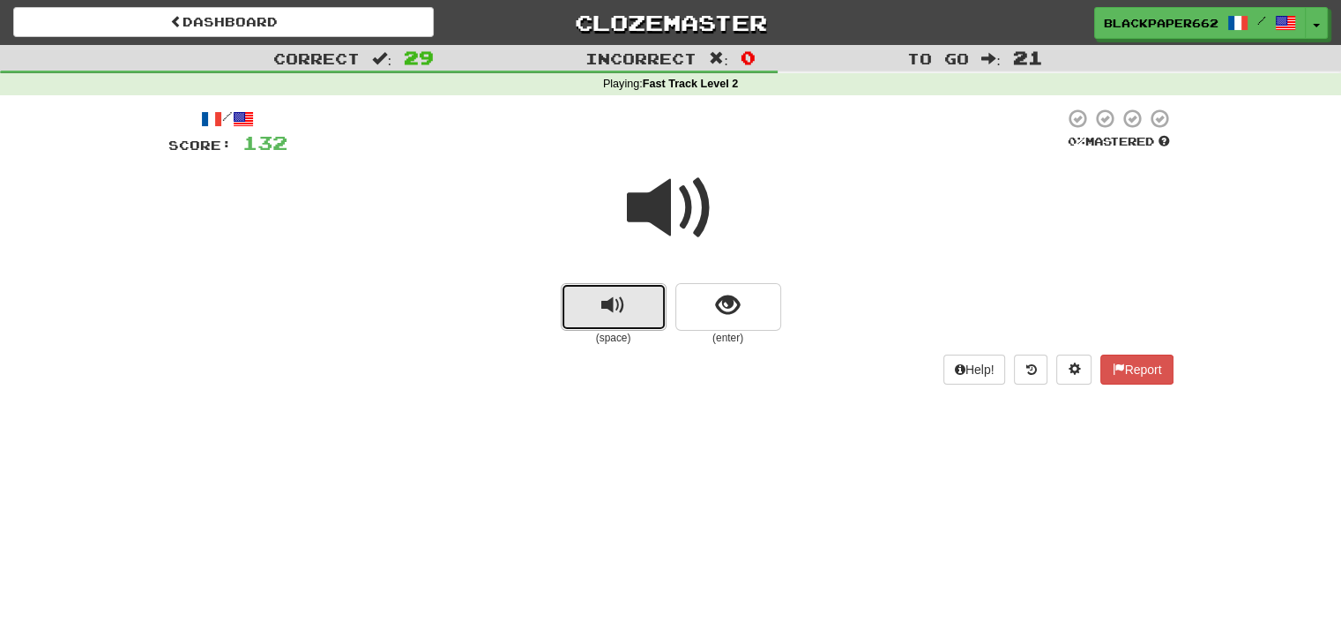
click at [629, 317] on button "replay audio" at bounding box center [614, 307] width 106 height 48
click at [748, 310] on button "show sentence" at bounding box center [729, 307] width 106 height 48
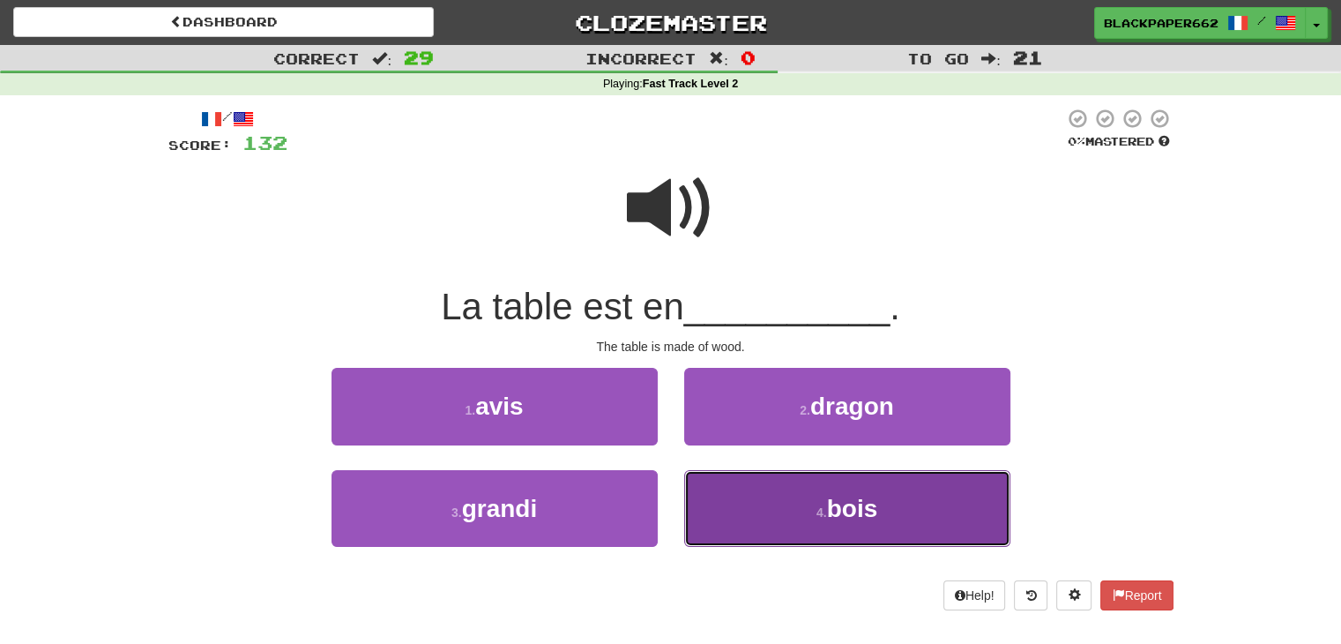
click at [757, 516] on button "4 . bois" at bounding box center [847, 508] width 326 height 77
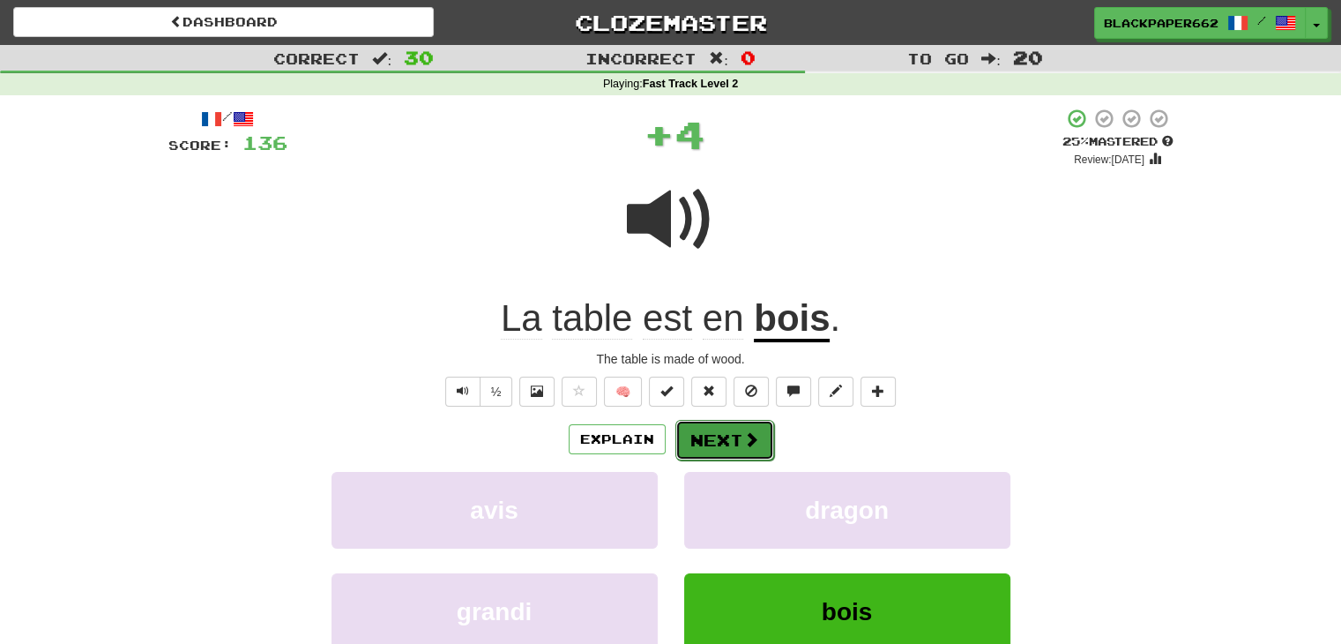
click at [720, 453] on button "Next" at bounding box center [725, 440] width 99 height 41
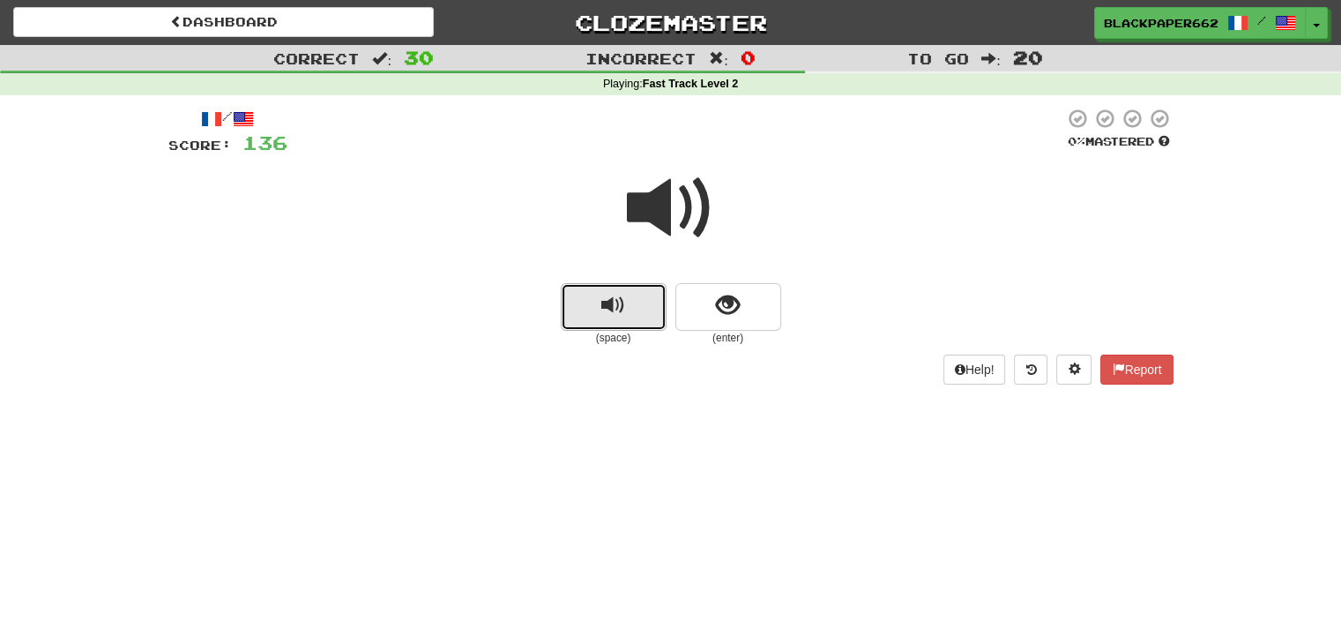
click at [628, 317] on button "replay audio" at bounding box center [614, 307] width 106 height 48
click at [684, 299] on button "show sentence" at bounding box center [729, 307] width 106 height 48
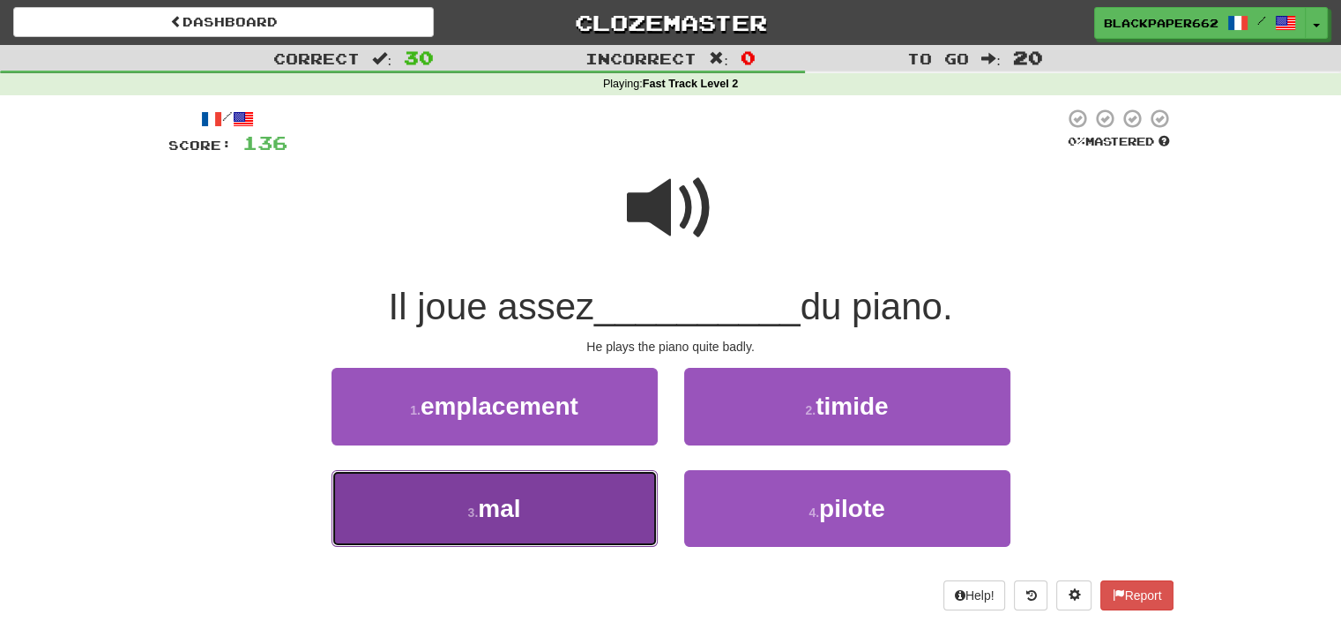
click at [574, 495] on button "3 . mal" at bounding box center [495, 508] width 326 height 77
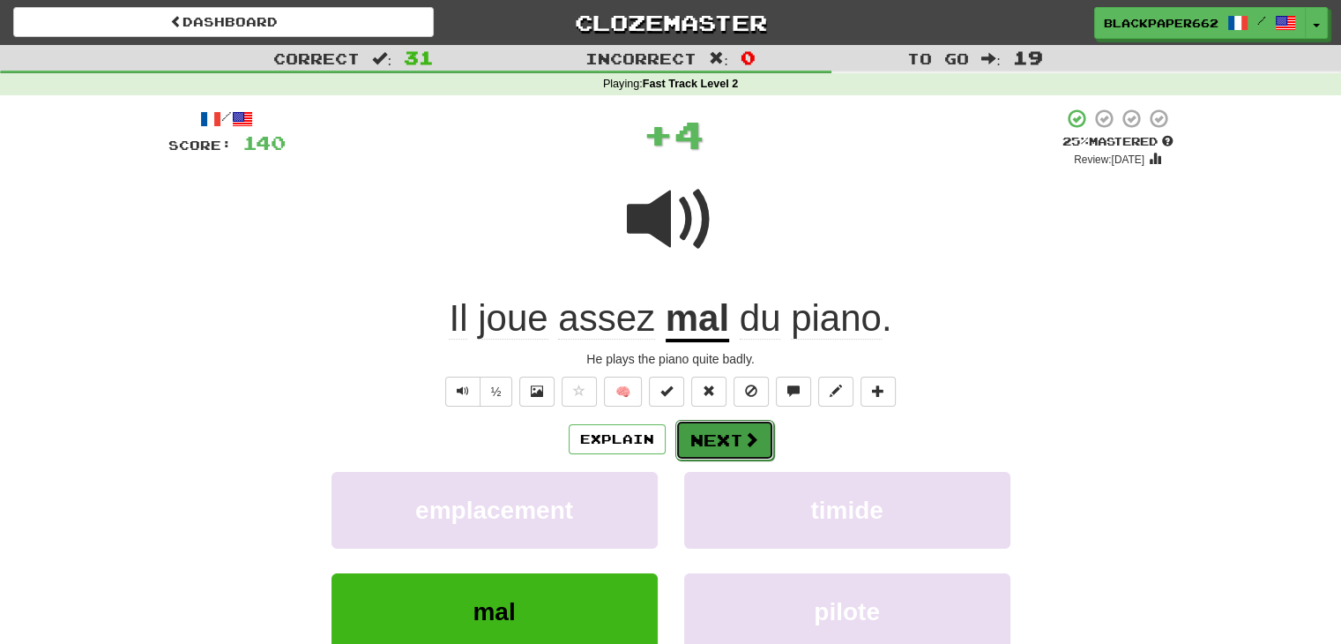
click at [710, 447] on button "Next" at bounding box center [725, 440] width 99 height 41
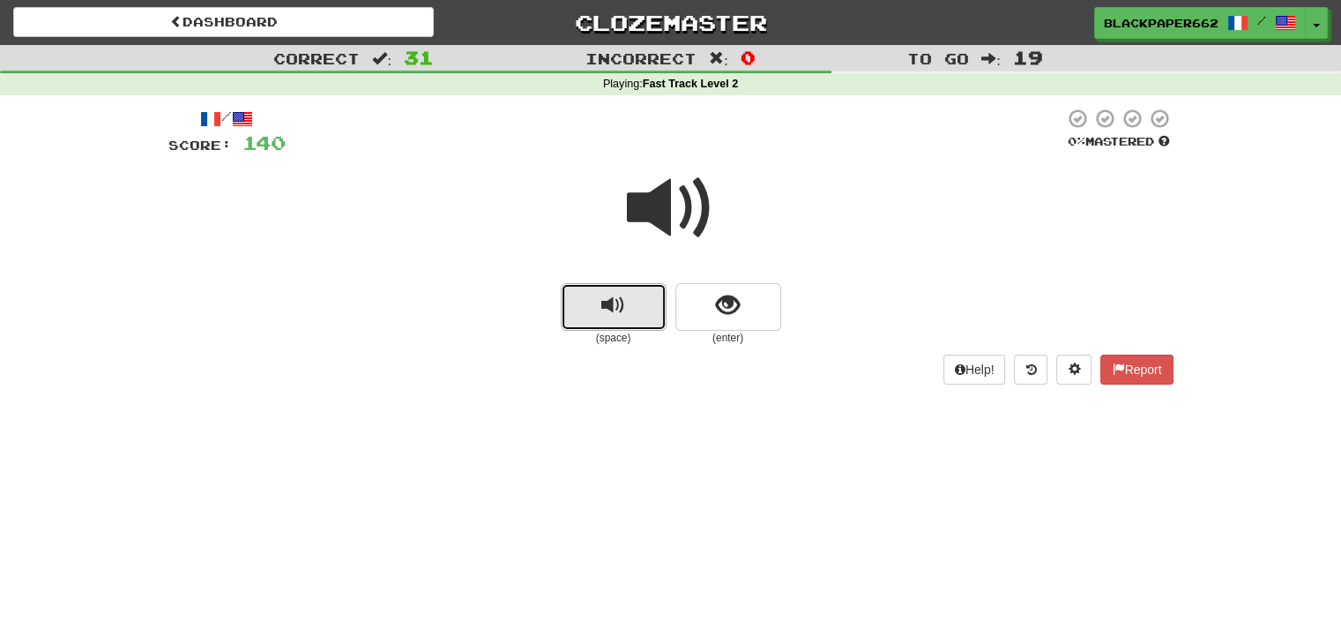
click at [617, 308] on span "replay audio" at bounding box center [613, 306] width 24 height 24
click at [764, 261] on div at bounding box center [670, 220] width 1005 height 126
click at [728, 298] on span "show sentence" at bounding box center [728, 306] width 24 height 24
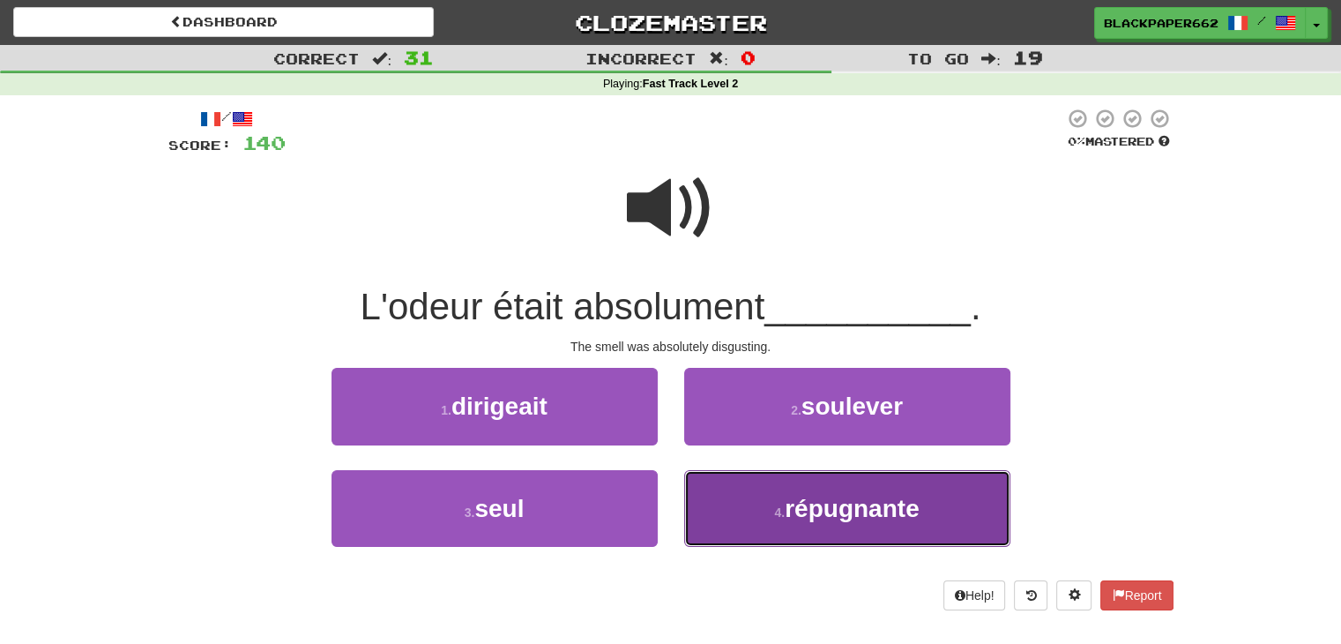
click at [774, 509] on small "4 ." at bounding box center [779, 512] width 11 height 14
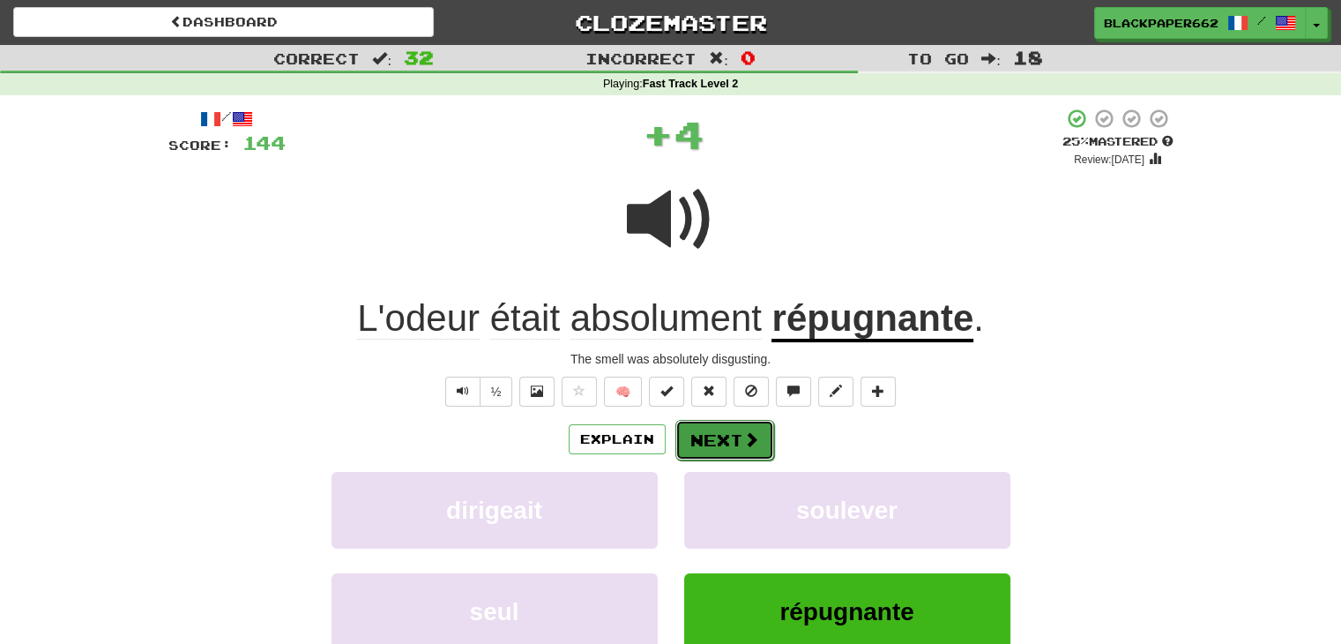
click at [727, 435] on button "Next" at bounding box center [725, 440] width 99 height 41
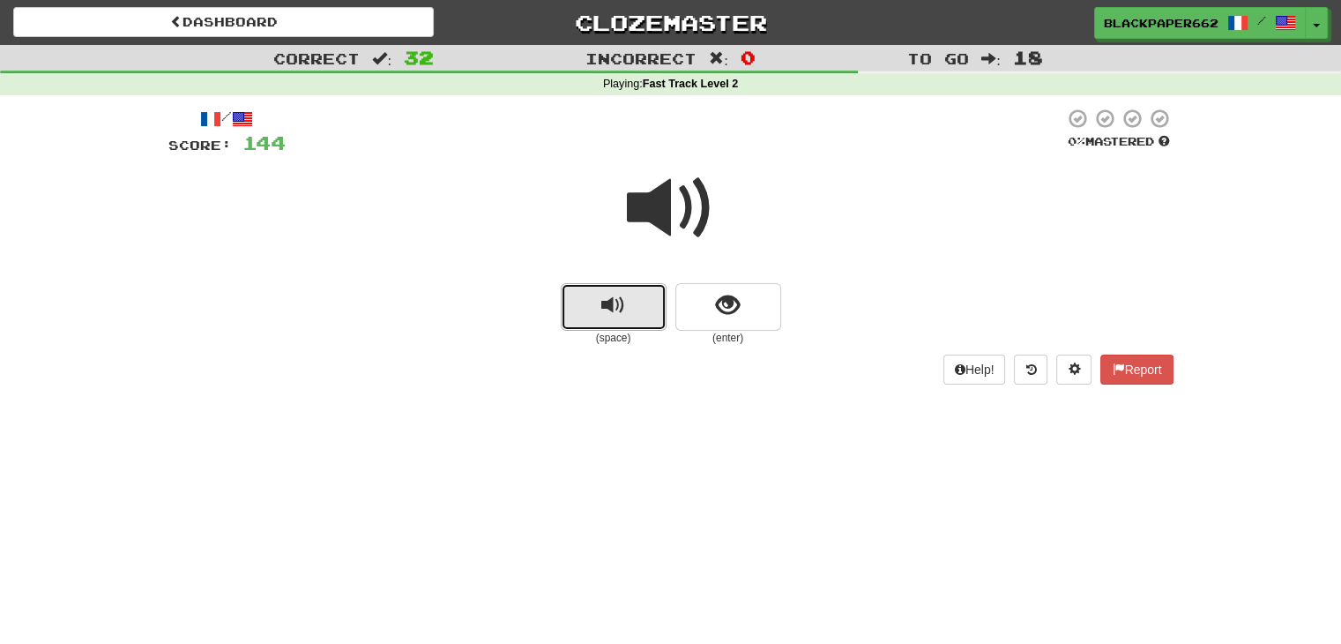
click at [593, 315] on button "replay audio" at bounding box center [614, 307] width 106 height 48
click at [729, 325] on button "show sentence" at bounding box center [729, 307] width 106 height 48
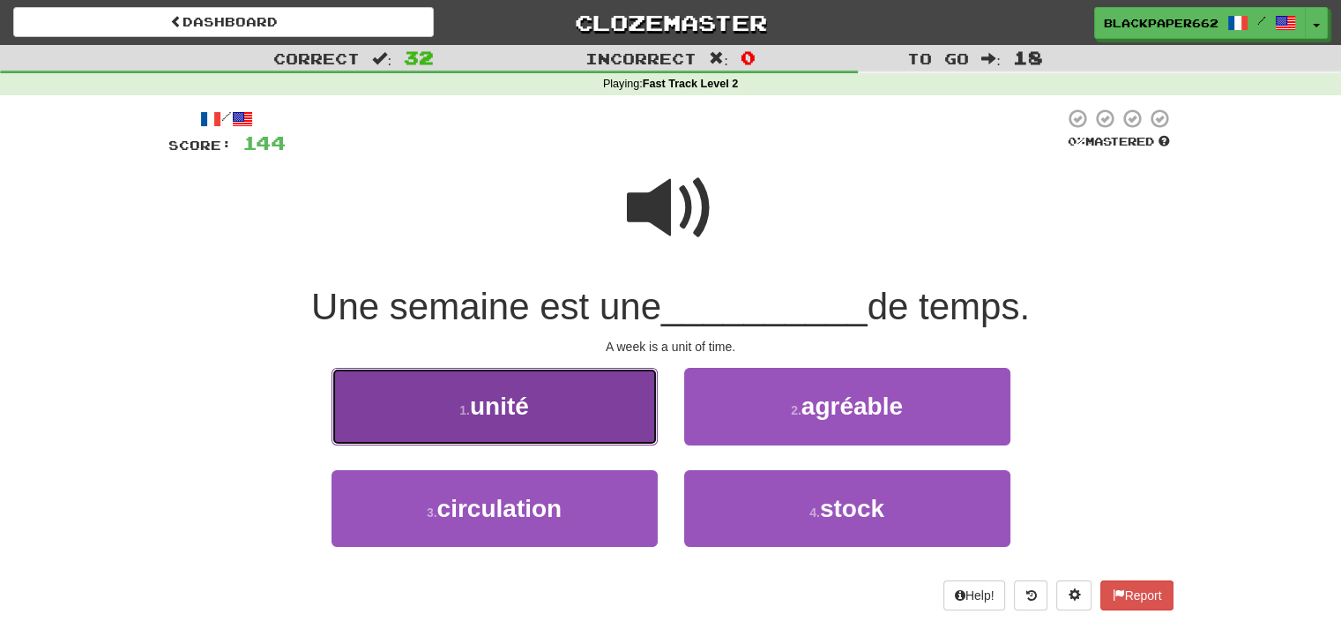
click at [490, 394] on span "unité" at bounding box center [499, 405] width 59 height 27
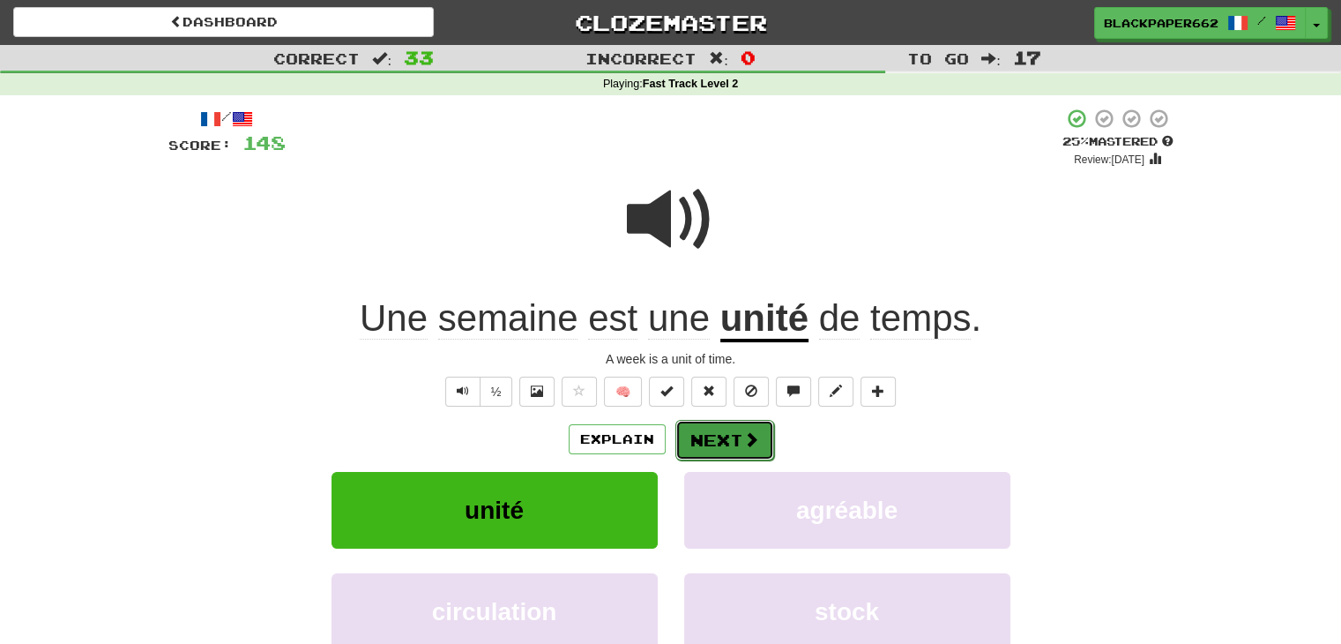
click at [726, 452] on button "Next" at bounding box center [725, 440] width 99 height 41
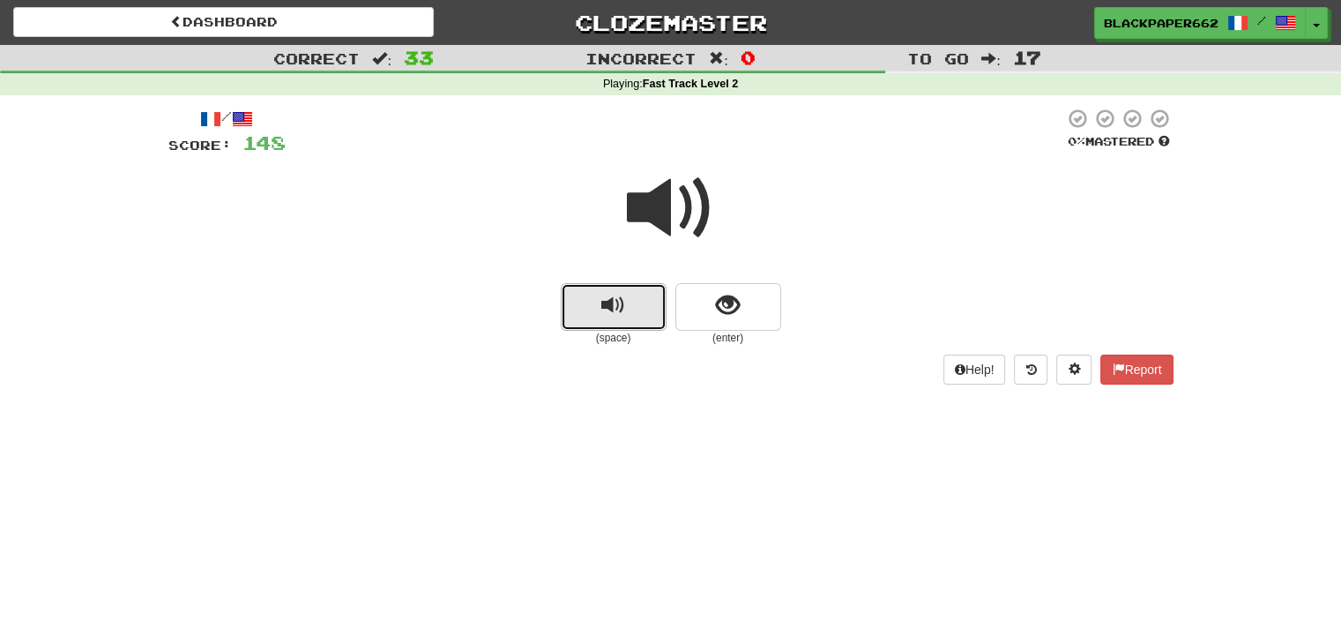
click at [603, 318] on button "replay audio" at bounding box center [614, 307] width 106 height 48
click at [716, 315] on span "show sentence" at bounding box center [728, 306] width 24 height 24
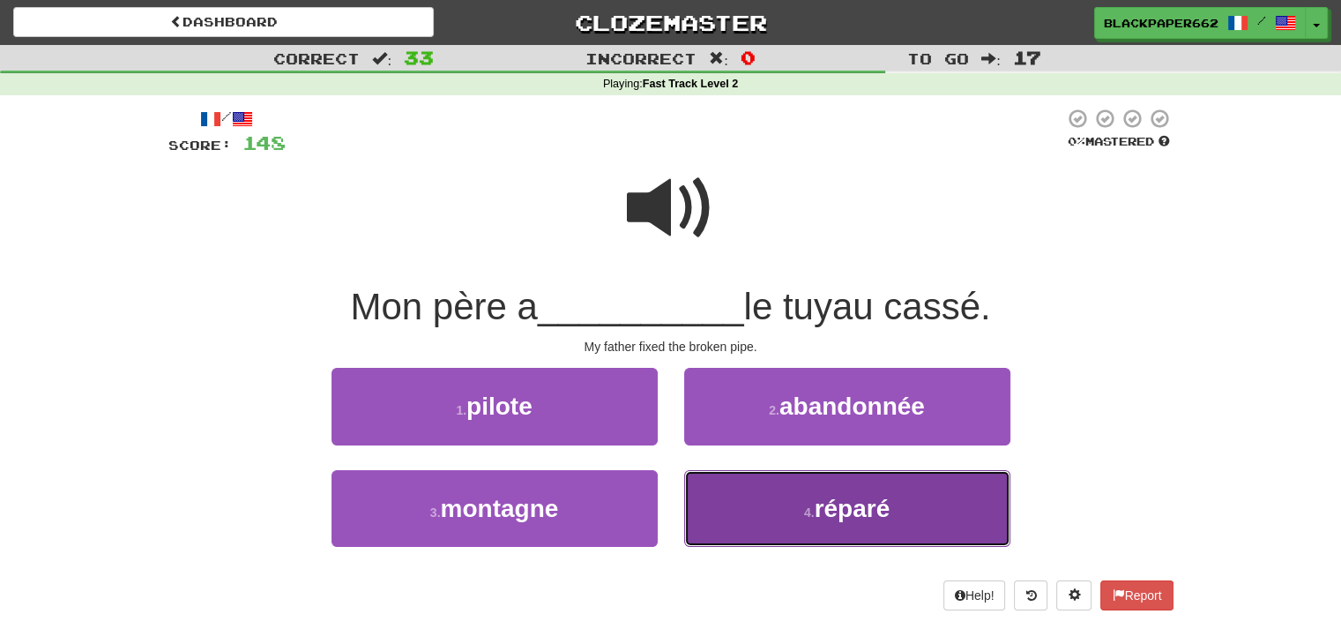
click at [857, 507] on span "réparé" at bounding box center [853, 508] width 76 height 27
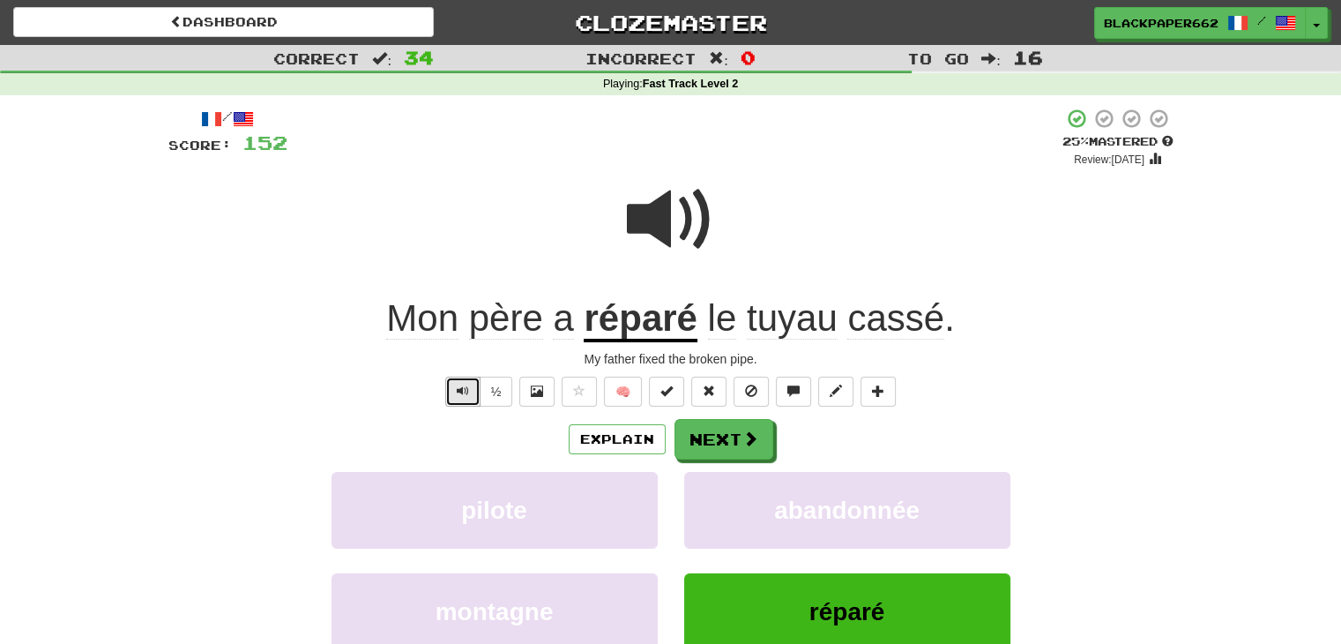
click at [469, 384] on span "Text-to-speech controls" at bounding box center [463, 390] width 12 height 12
click at [751, 431] on span at bounding box center [751, 439] width 16 height 16
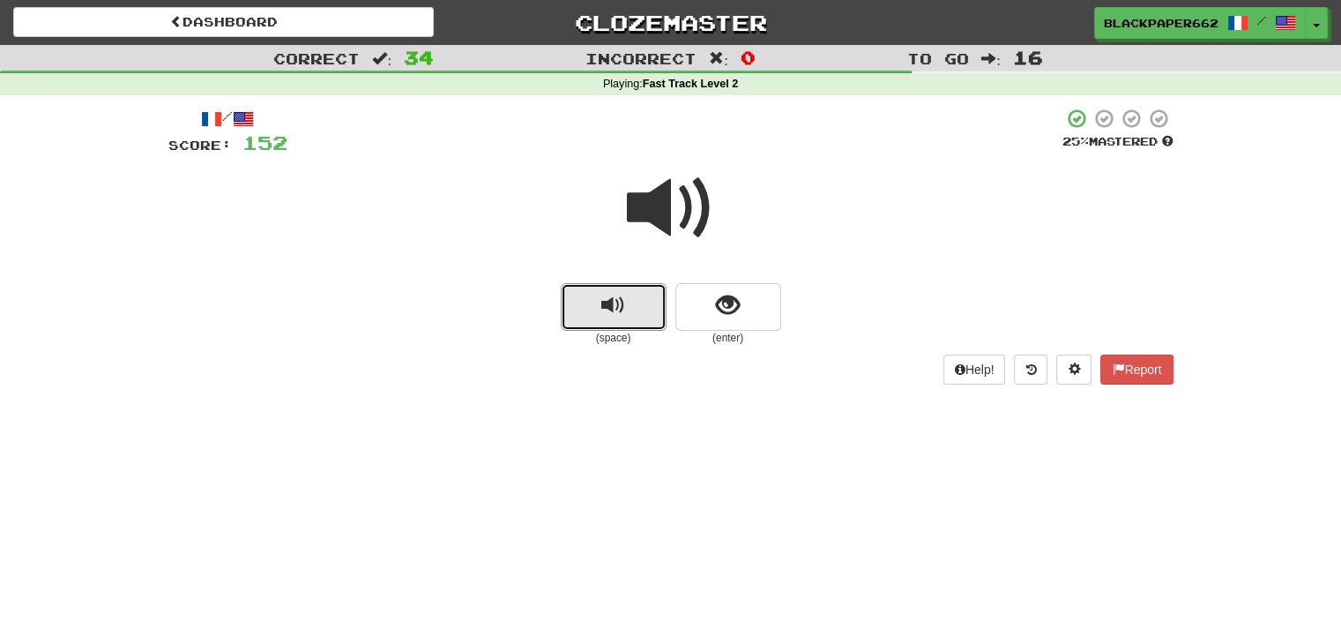
click at [621, 298] on span "replay audio" at bounding box center [613, 306] width 24 height 24
click at [777, 322] on button "show sentence" at bounding box center [729, 307] width 106 height 48
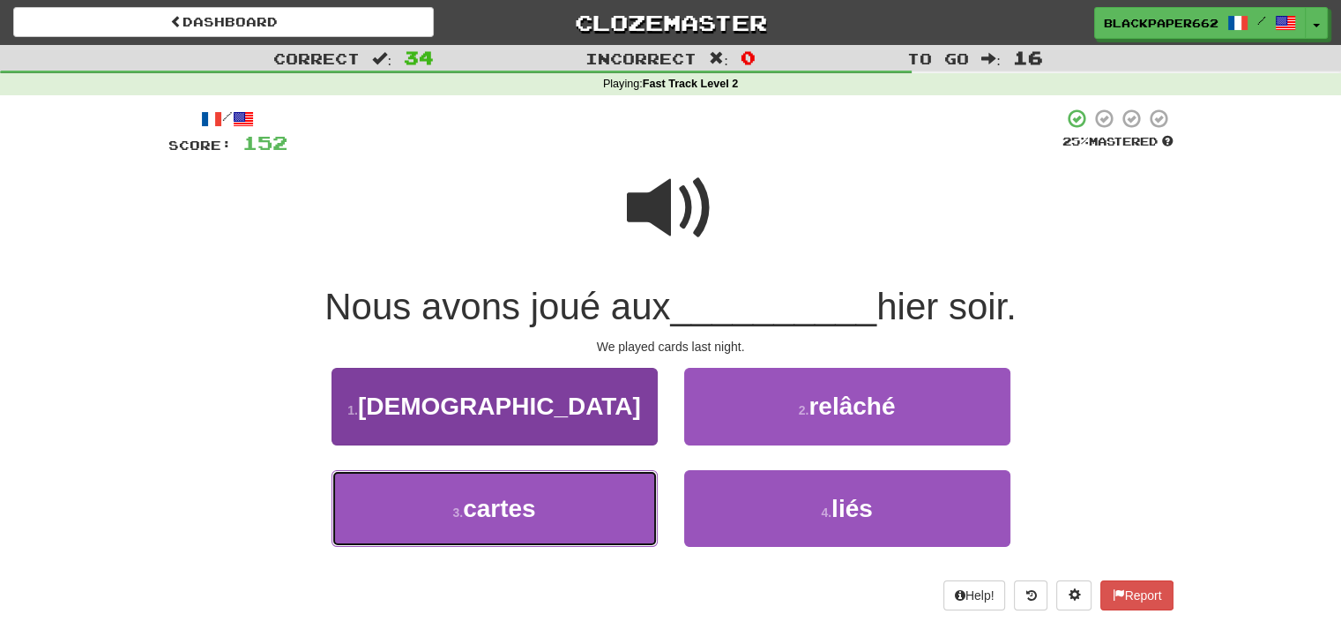
click at [566, 473] on button "3 . cartes" at bounding box center [495, 508] width 326 height 77
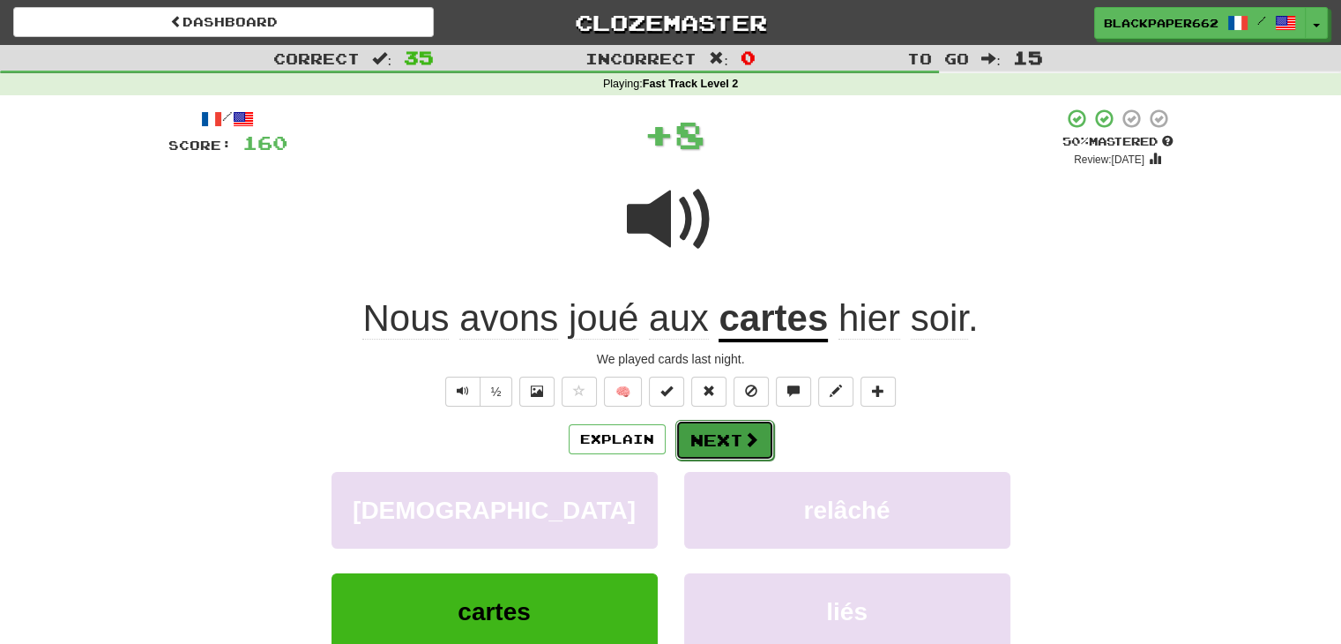
click at [709, 429] on button "Next" at bounding box center [725, 440] width 99 height 41
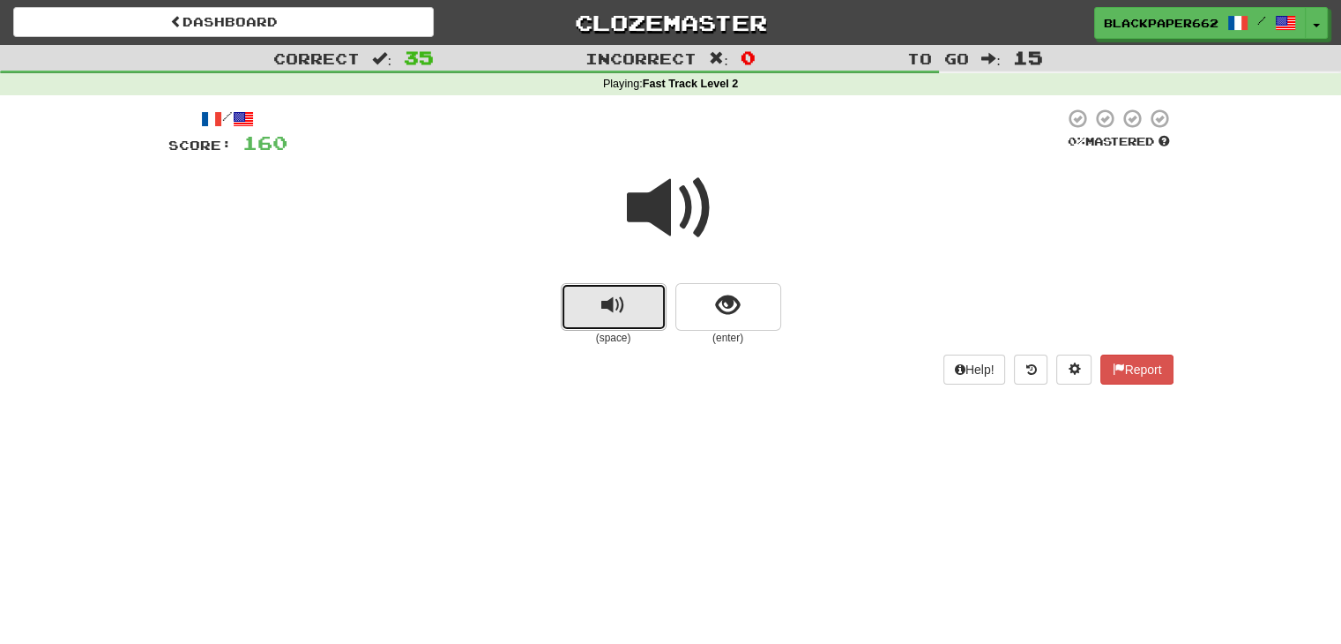
click at [601, 310] on span "replay audio" at bounding box center [613, 306] width 24 height 24
click at [748, 305] on button "show sentence" at bounding box center [729, 307] width 106 height 48
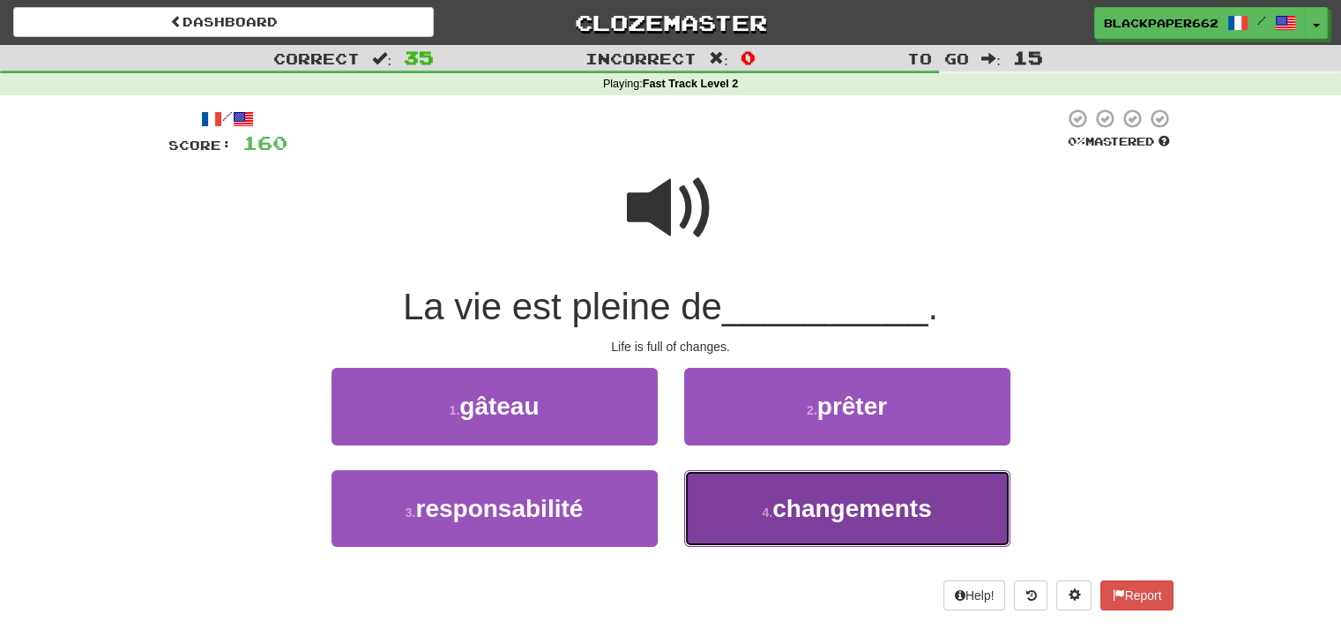
click at [779, 481] on button "4 . changements" at bounding box center [847, 508] width 326 height 77
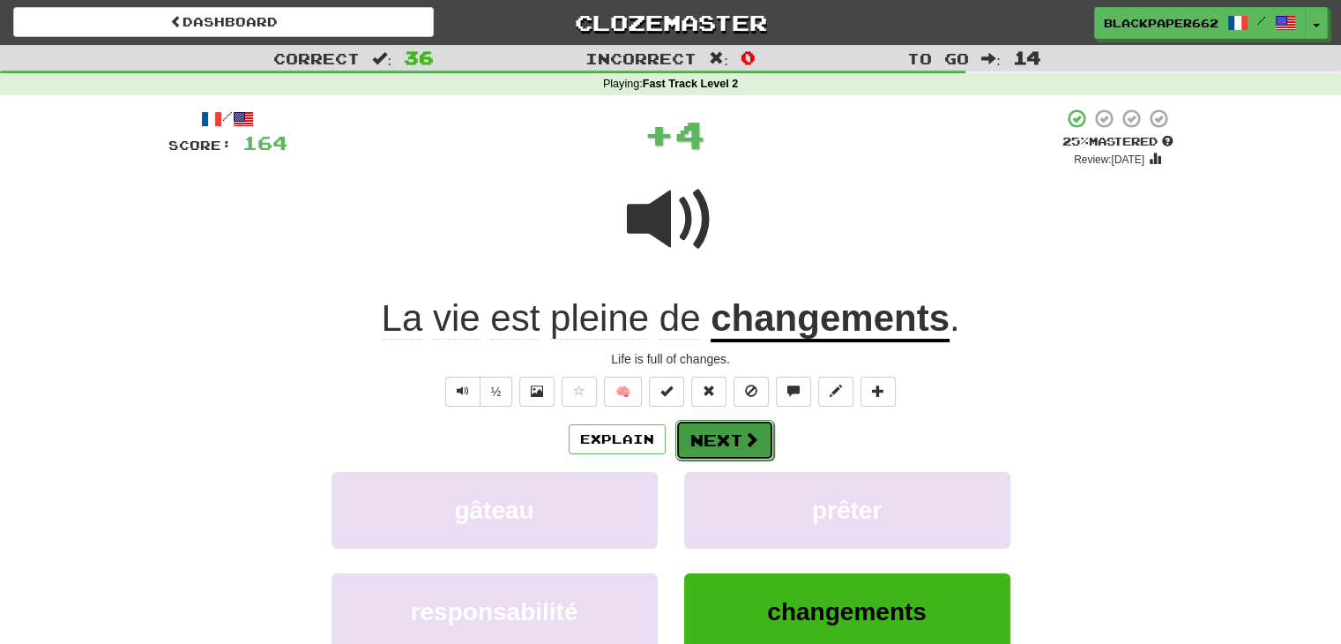
click at [750, 431] on span at bounding box center [751, 439] width 16 height 16
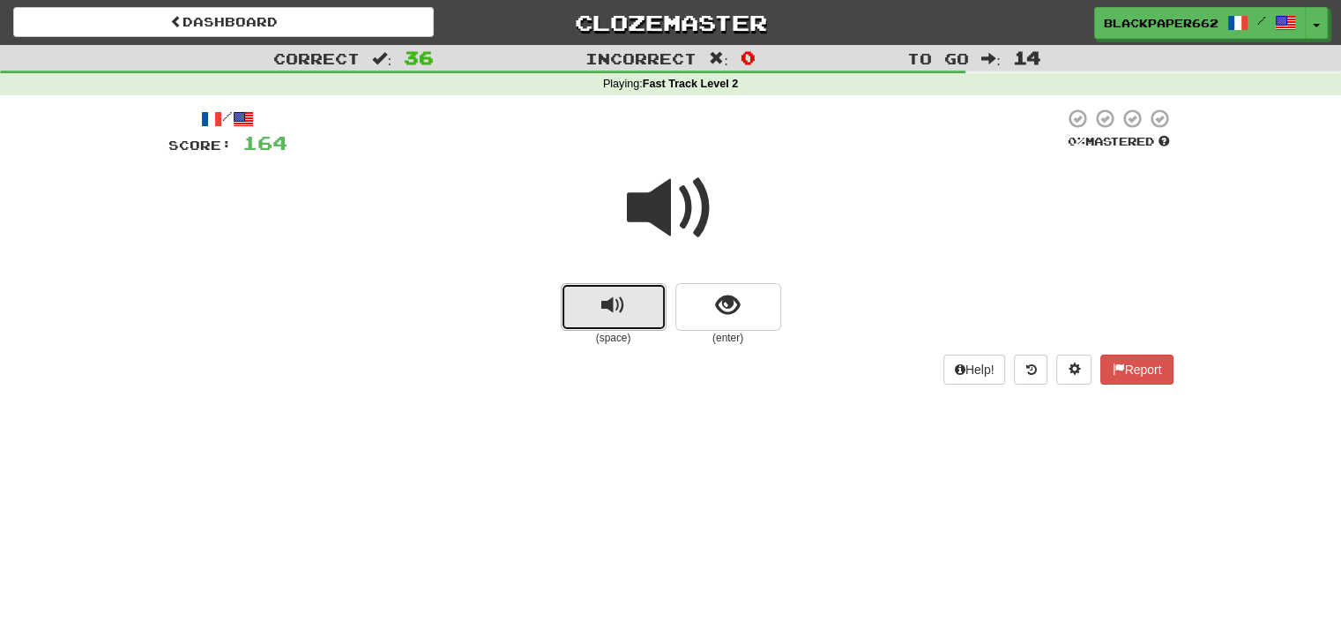
click at [632, 315] on button "replay audio" at bounding box center [614, 307] width 106 height 48
click at [737, 310] on span "show sentence" at bounding box center [728, 306] width 24 height 24
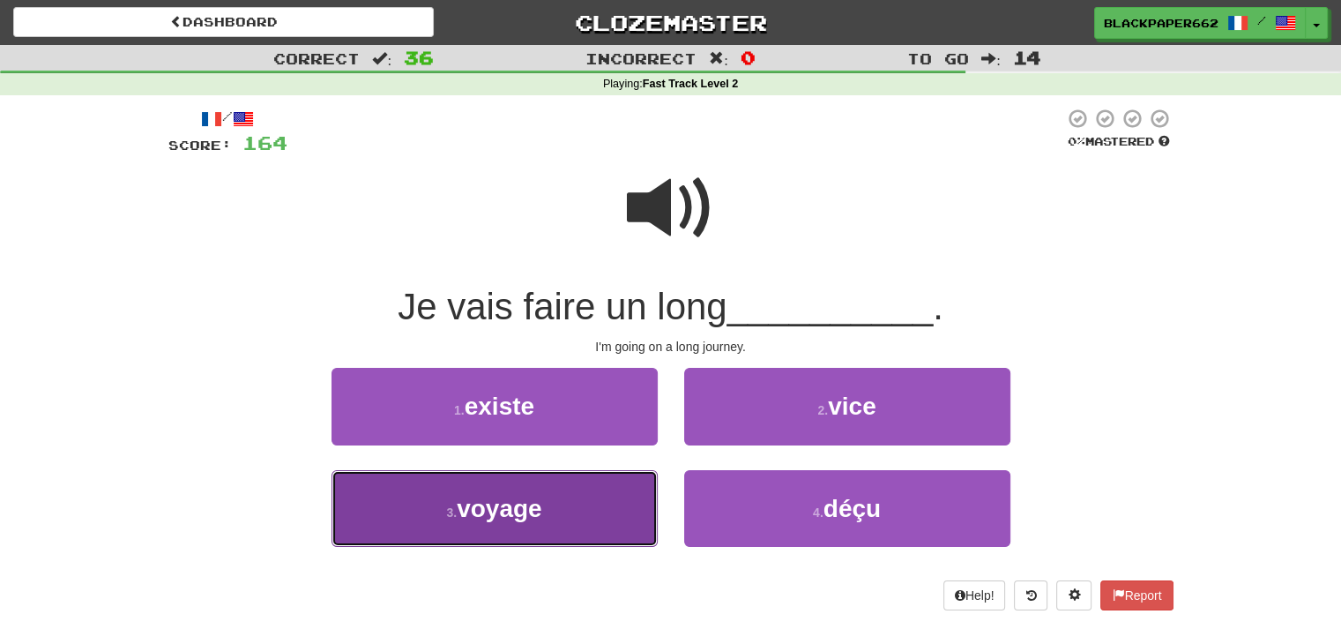
click at [588, 484] on button "3 . voyage" at bounding box center [495, 508] width 326 height 77
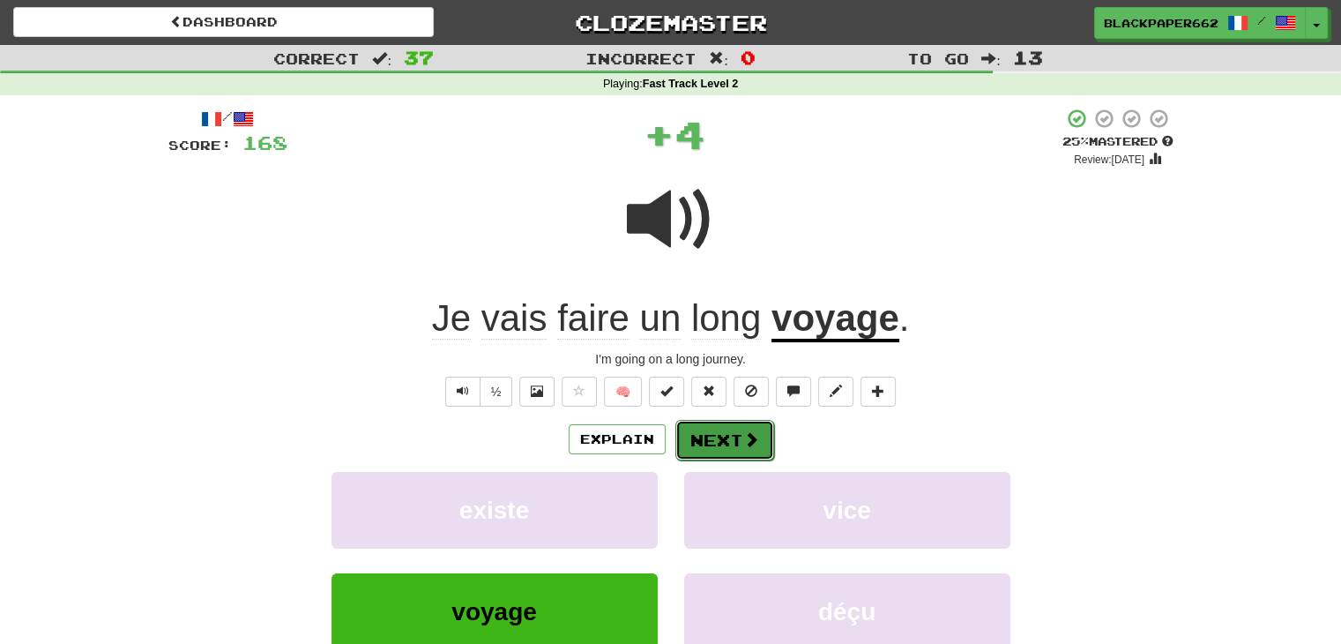
click at [743, 456] on button "Next" at bounding box center [725, 440] width 99 height 41
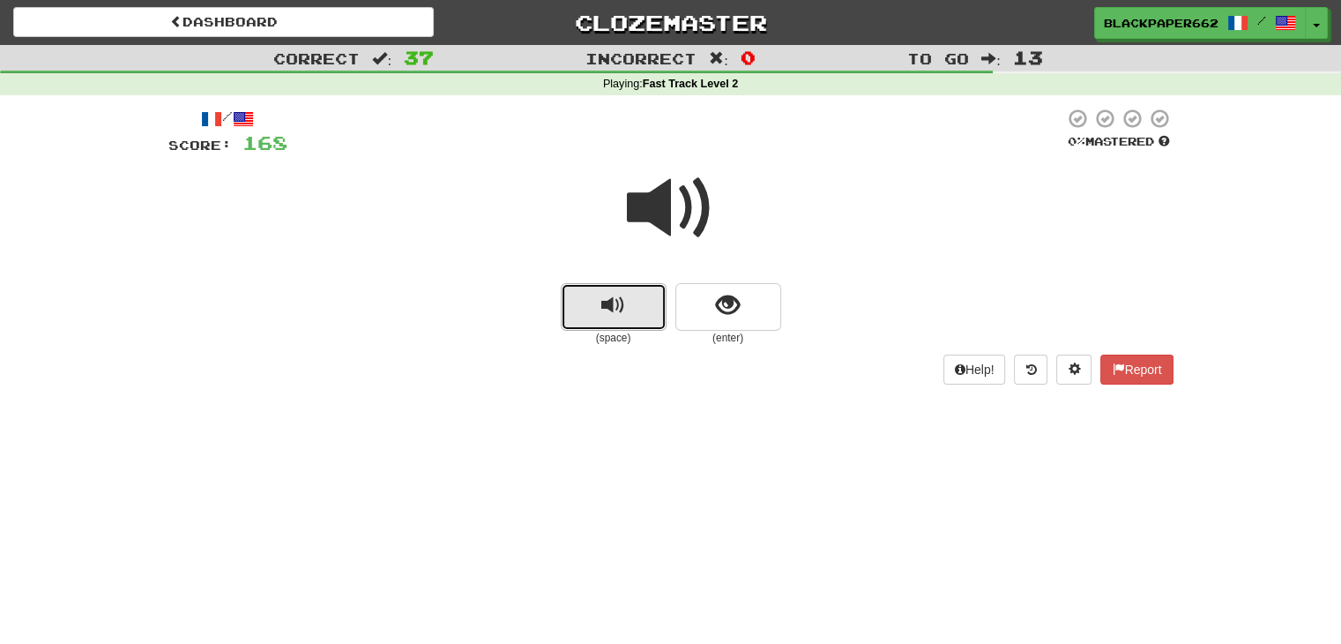
click at [596, 313] on button "replay audio" at bounding box center [614, 307] width 106 height 48
click at [713, 300] on button "show sentence" at bounding box center [729, 307] width 106 height 48
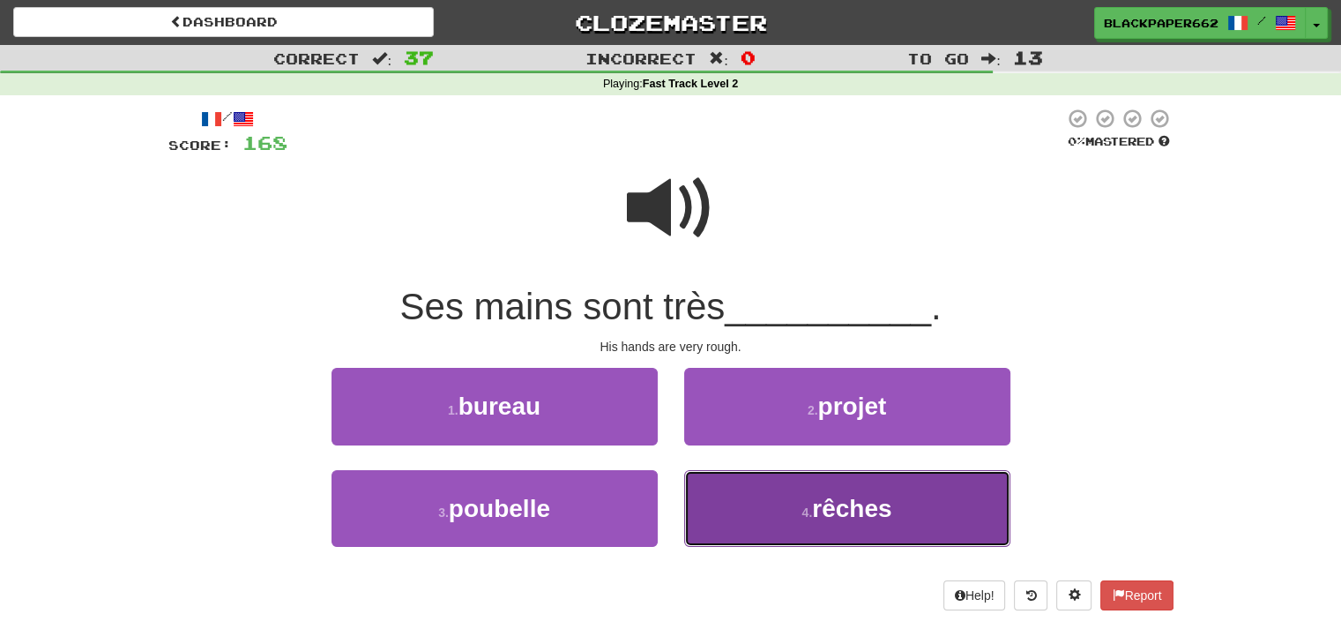
click at [875, 504] on span "rêches" at bounding box center [851, 508] width 79 height 27
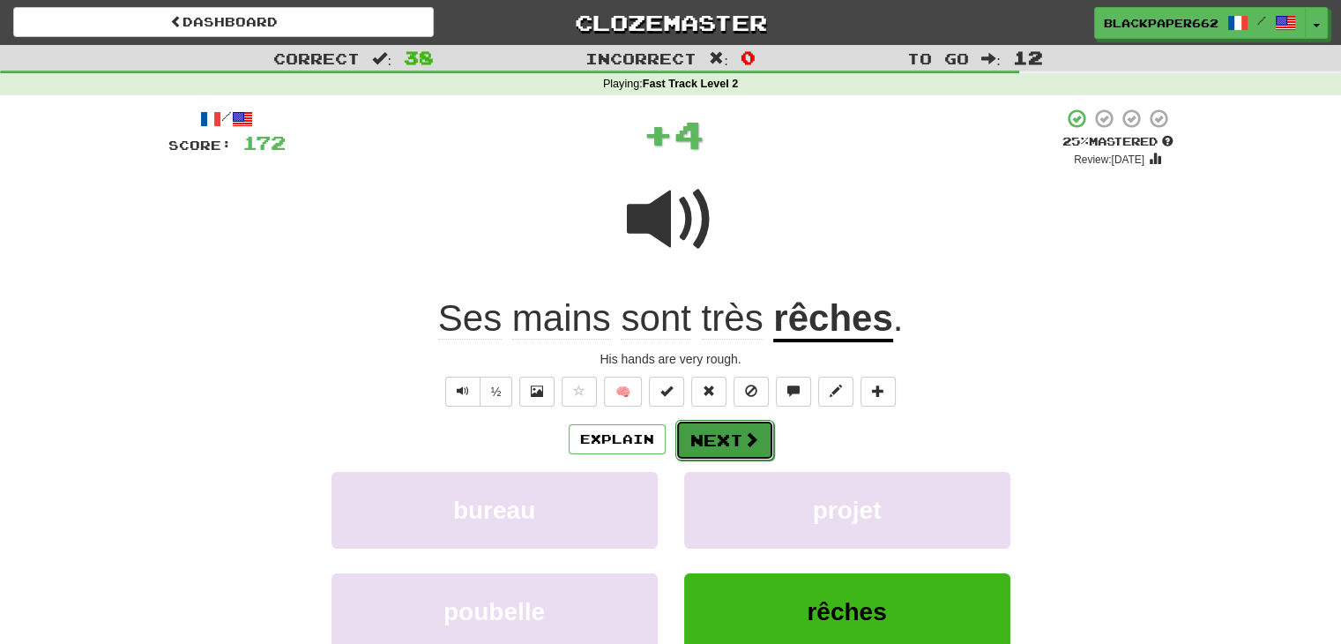
click at [725, 445] on button "Next" at bounding box center [725, 440] width 99 height 41
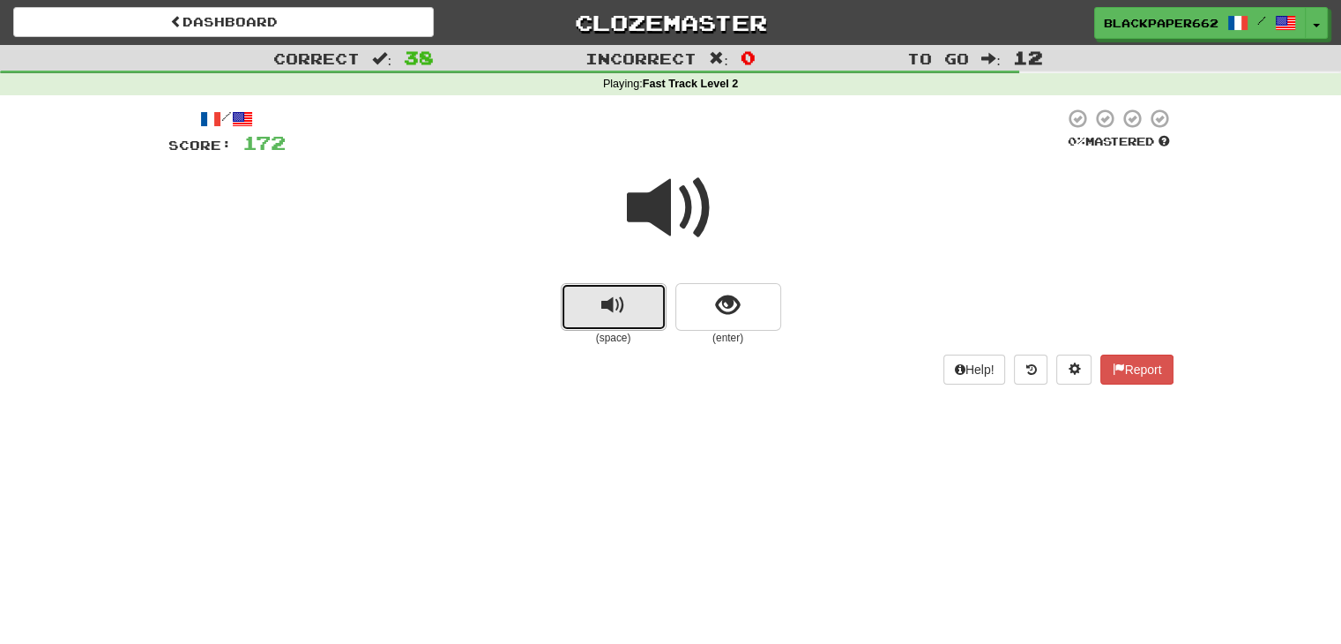
click at [631, 303] on button "replay audio" at bounding box center [614, 307] width 106 height 48
click at [765, 308] on button "show sentence" at bounding box center [729, 307] width 106 height 48
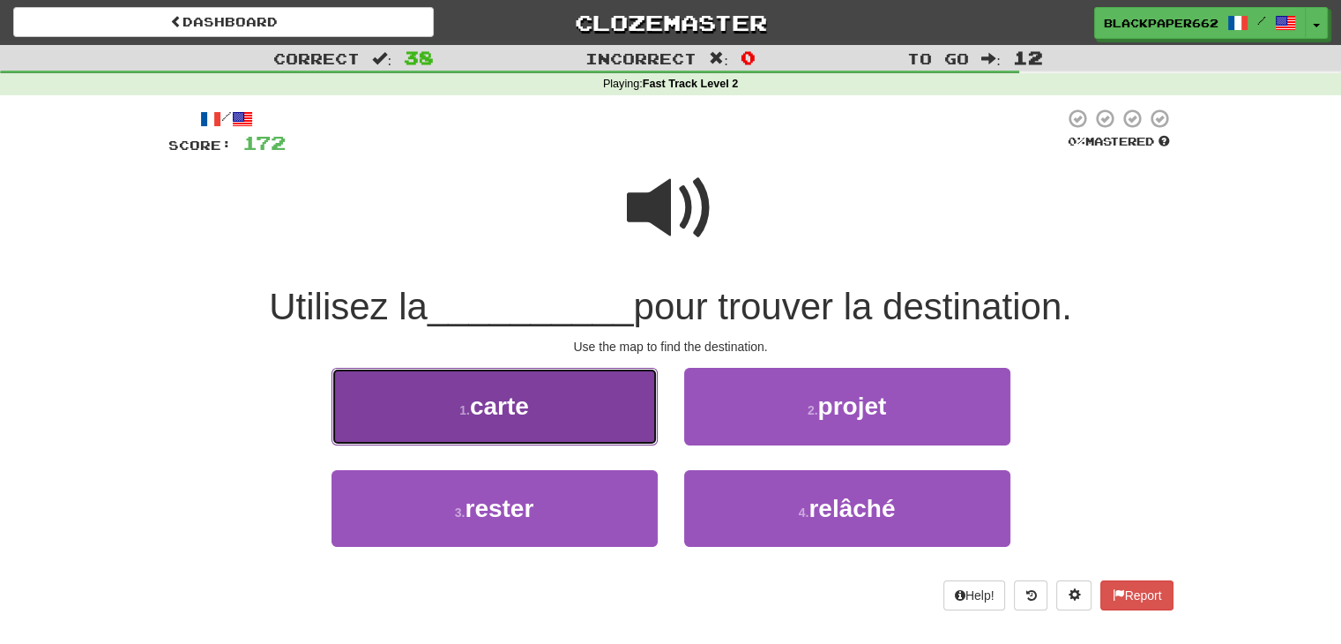
click at [488, 422] on button "1 . carte" at bounding box center [495, 406] width 326 height 77
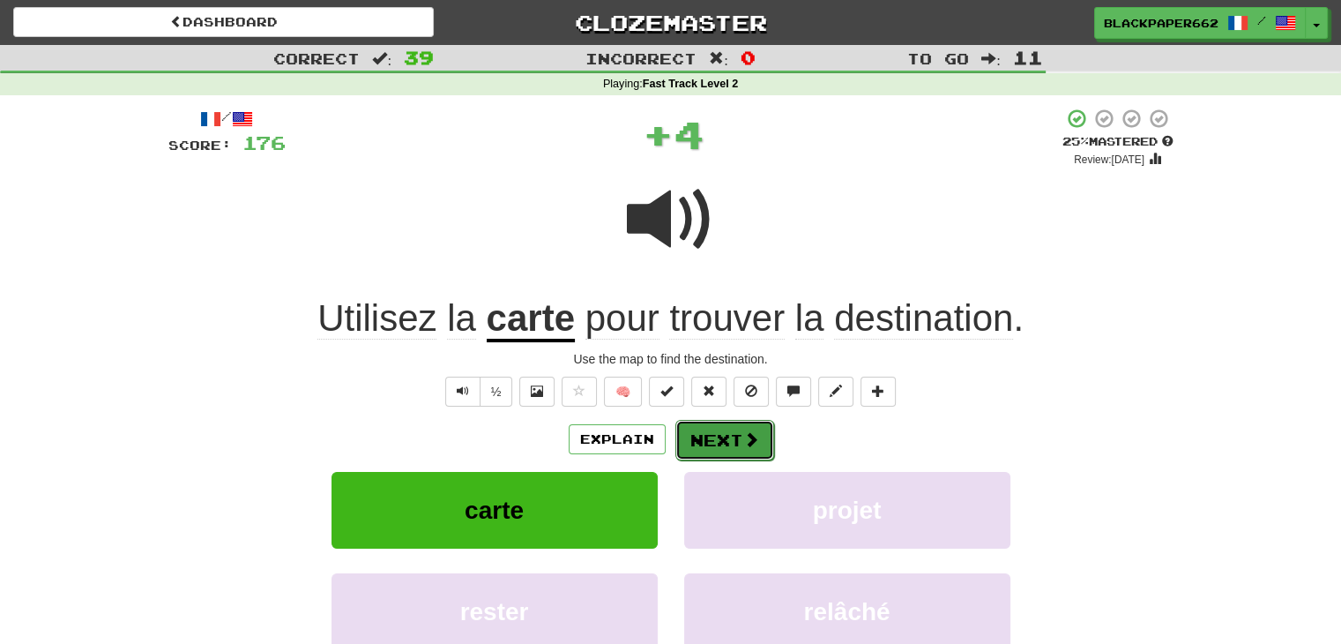
click at [751, 441] on span at bounding box center [751, 439] width 16 height 16
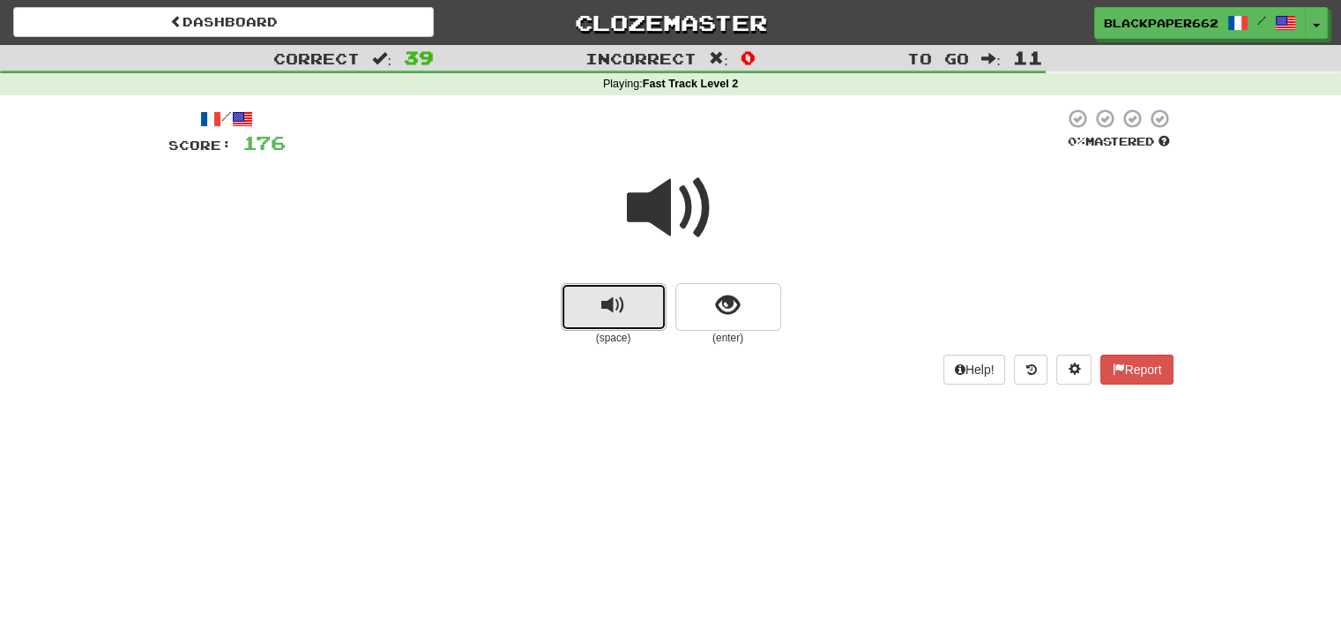
click at [635, 301] on button "replay audio" at bounding box center [614, 307] width 106 height 48
click at [721, 305] on span "show sentence" at bounding box center [728, 306] width 24 height 24
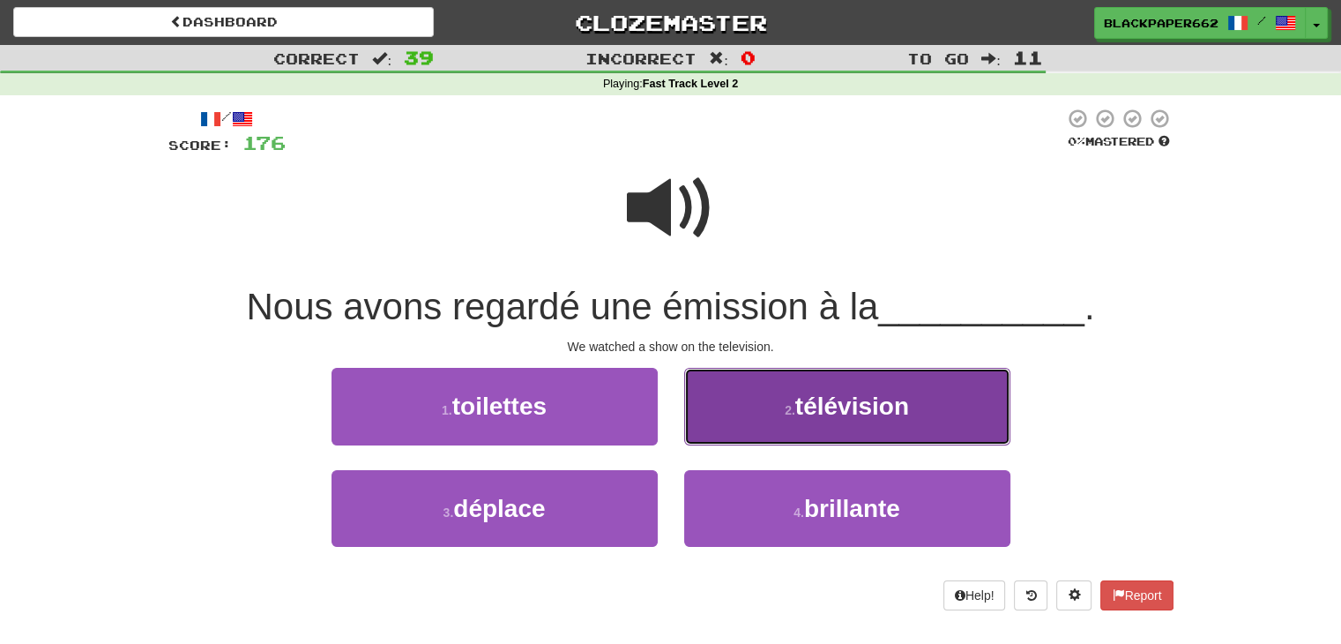
click at [864, 392] on span "télévision" at bounding box center [852, 405] width 114 height 27
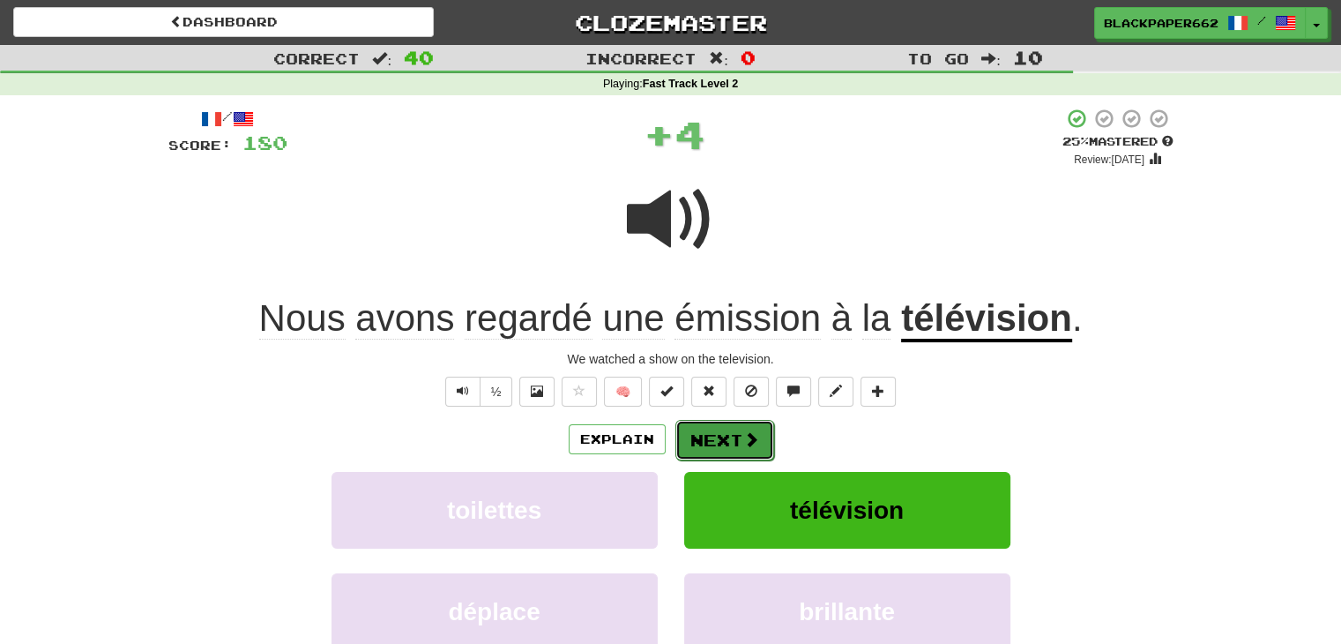
click at [714, 437] on button "Next" at bounding box center [725, 440] width 99 height 41
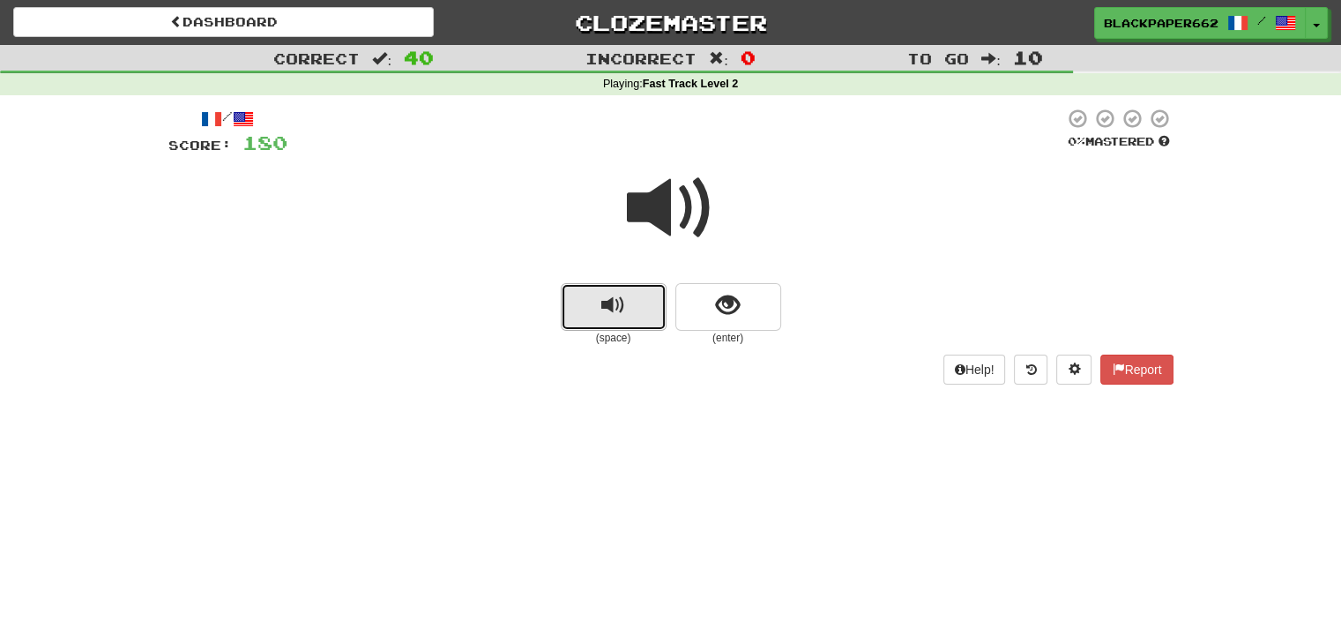
click at [653, 308] on button "replay audio" at bounding box center [614, 307] width 106 height 48
click at [716, 305] on span "show sentence" at bounding box center [728, 306] width 24 height 24
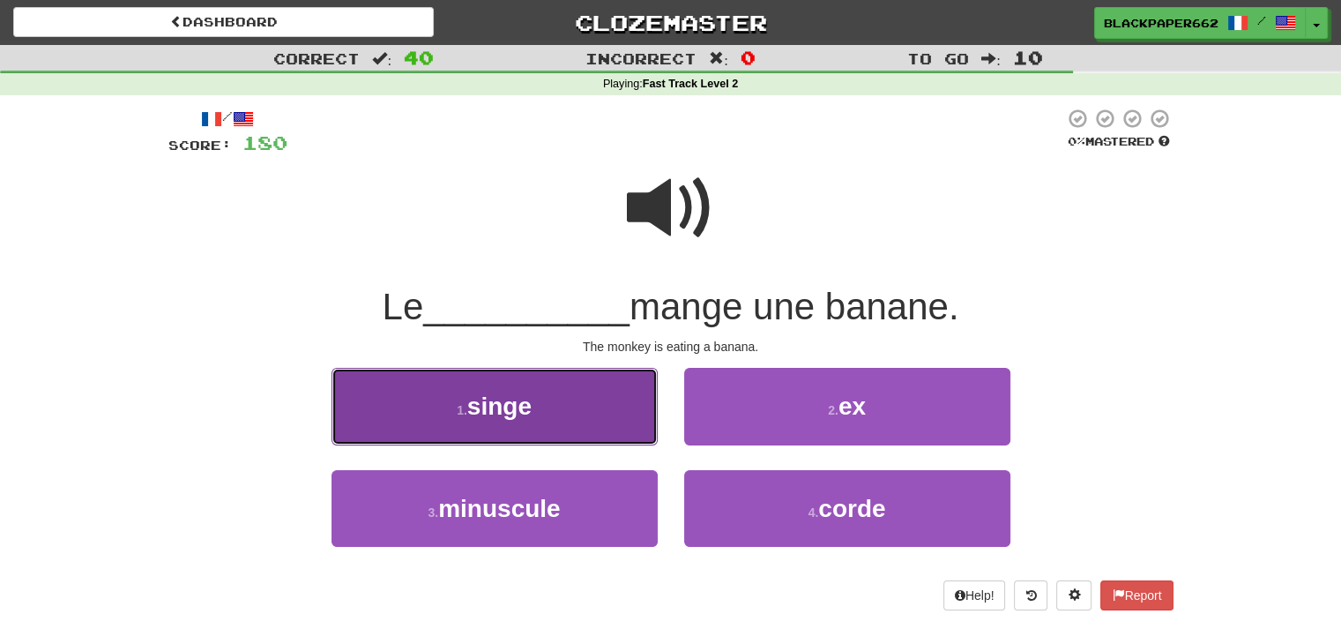
click at [511, 392] on span "singe" at bounding box center [499, 405] width 64 height 27
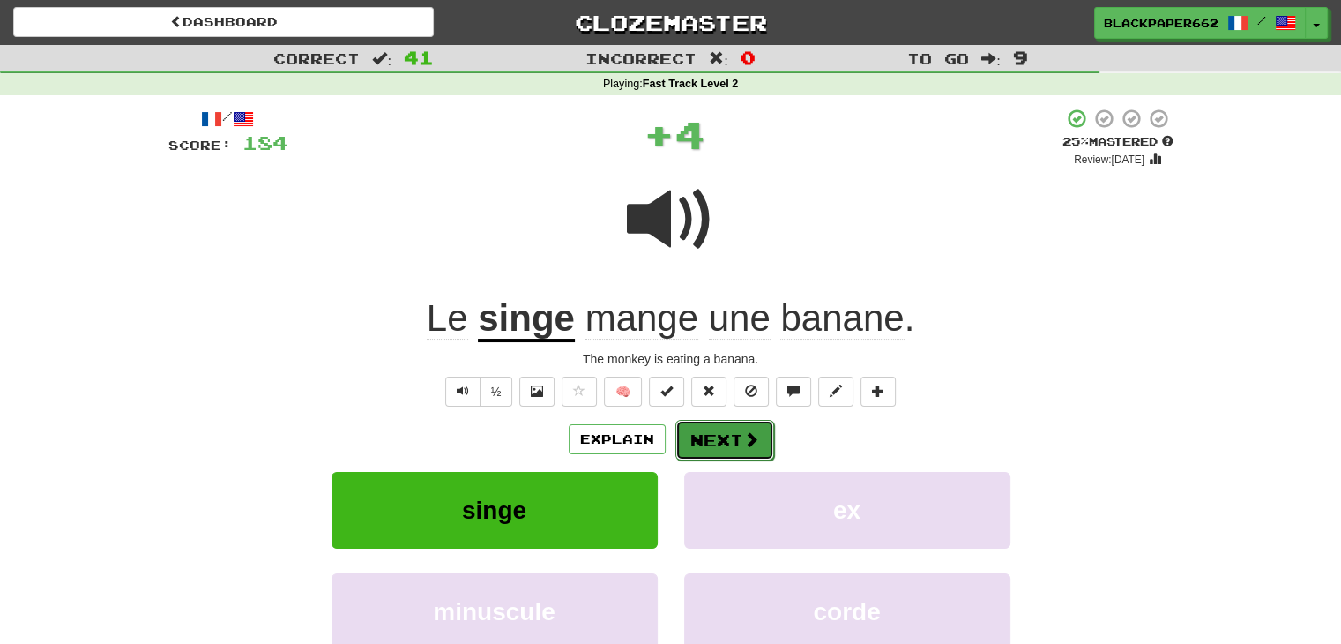
click at [728, 444] on button "Next" at bounding box center [725, 440] width 99 height 41
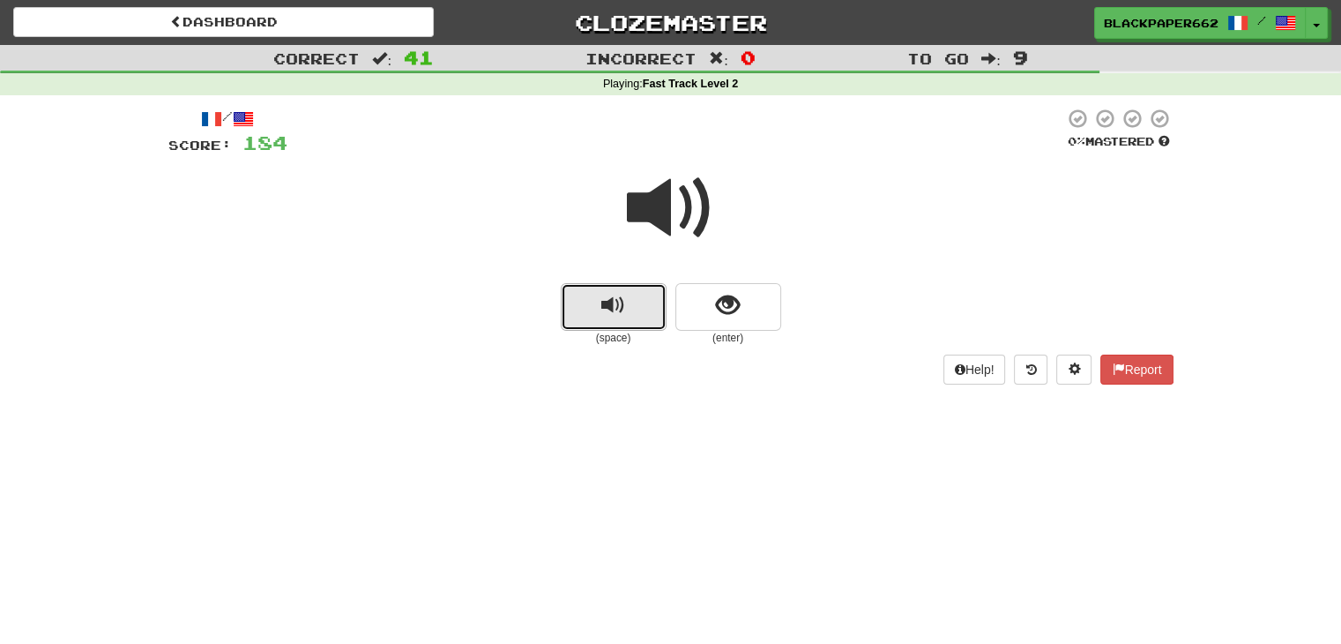
click at [623, 306] on span "replay audio" at bounding box center [613, 306] width 24 height 24
click at [786, 315] on div "(space) (enter)" at bounding box center [670, 314] width 1005 height 63
click at [763, 315] on button "show sentence" at bounding box center [729, 307] width 106 height 48
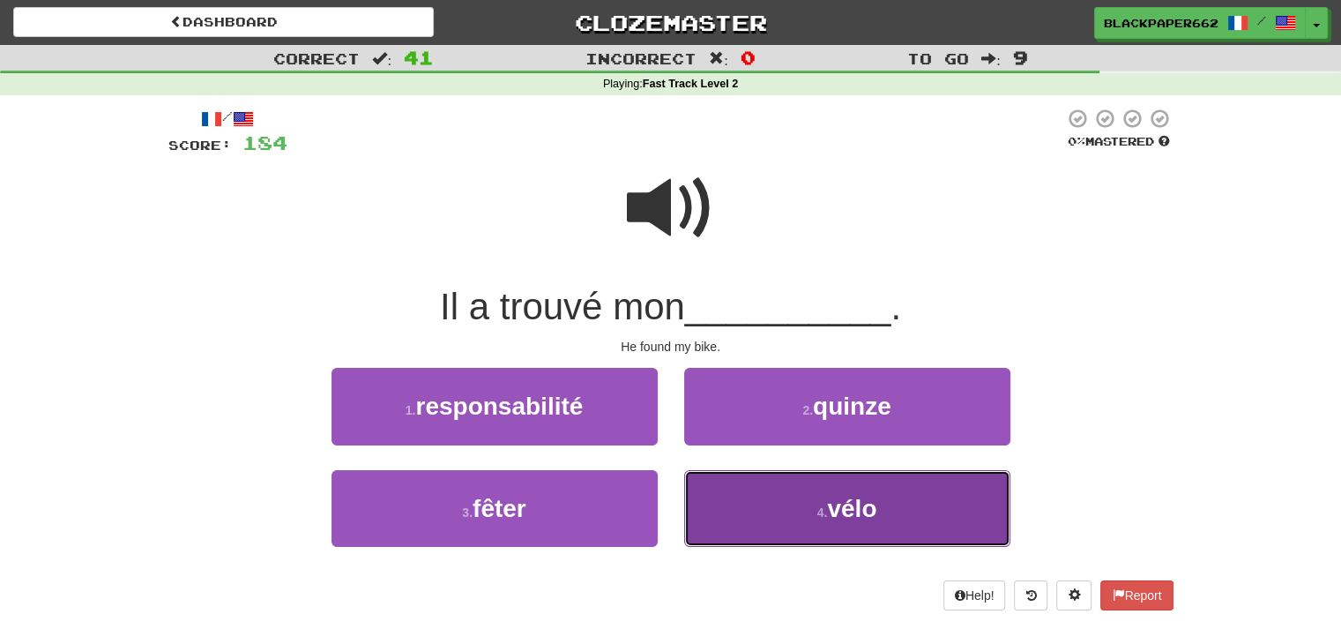
click at [809, 501] on button "4 . vélo" at bounding box center [847, 508] width 326 height 77
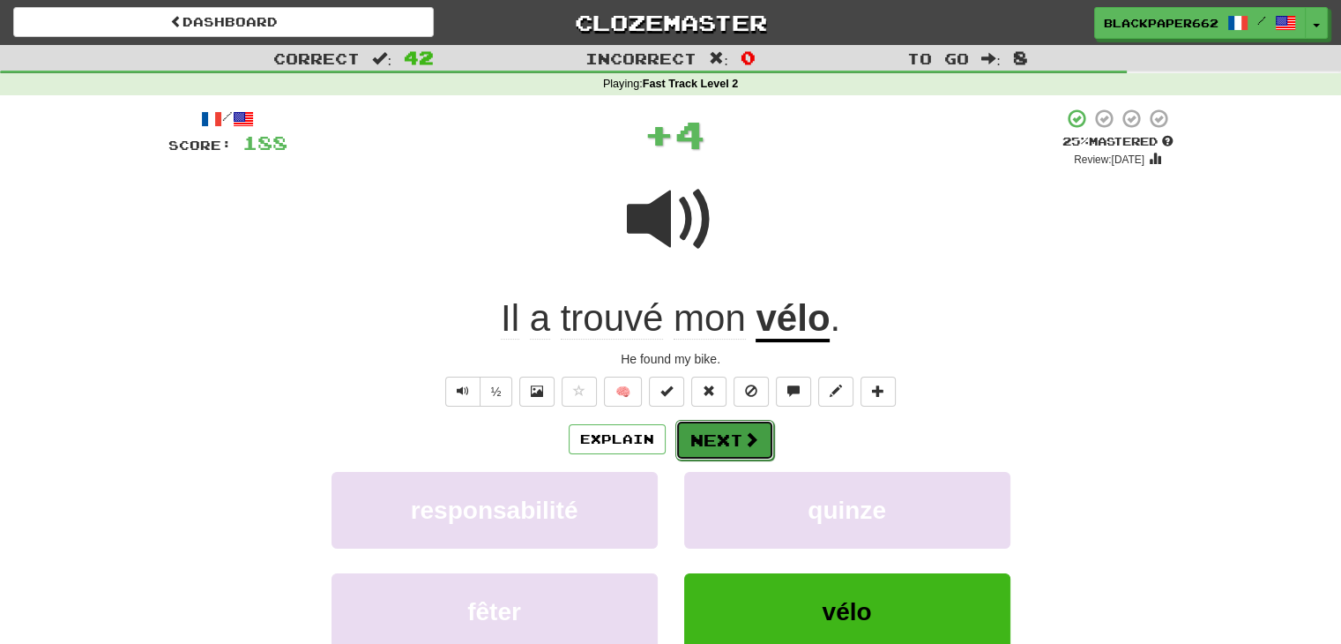
click at [718, 435] on button "Next" at bounding box center [725, 440] width 99 height 41
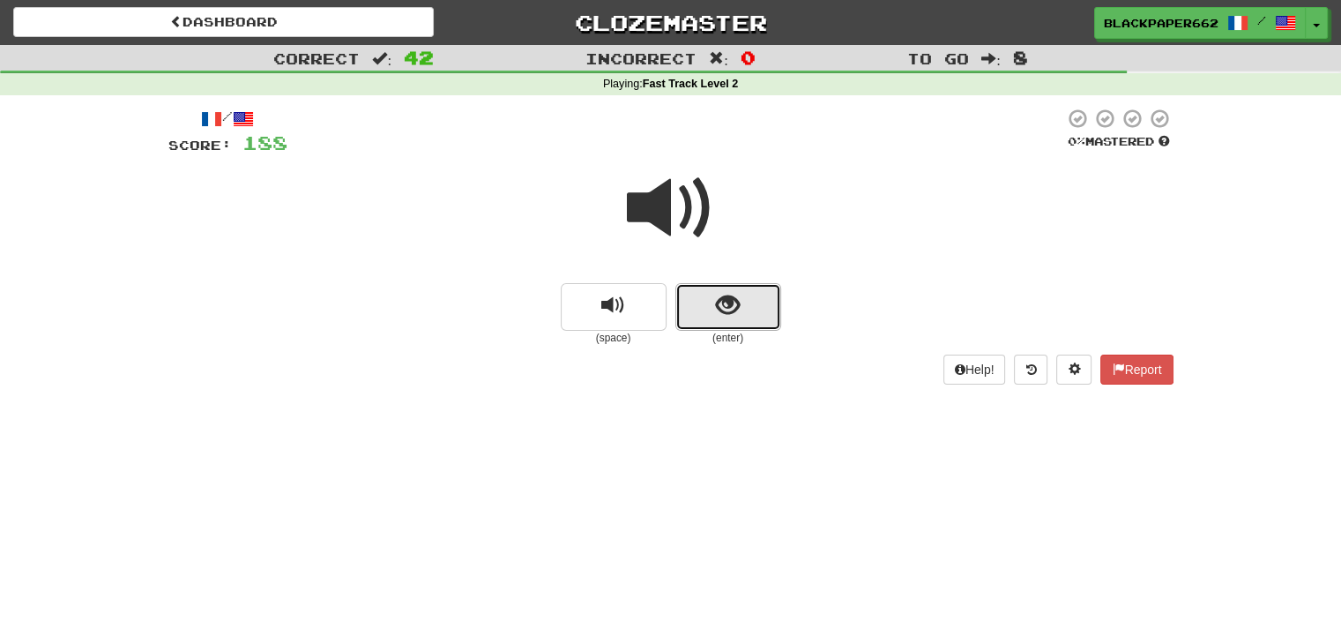
click at [732, 289] on button "show sentence" at bounding box center [729, 307] width 106 height 48
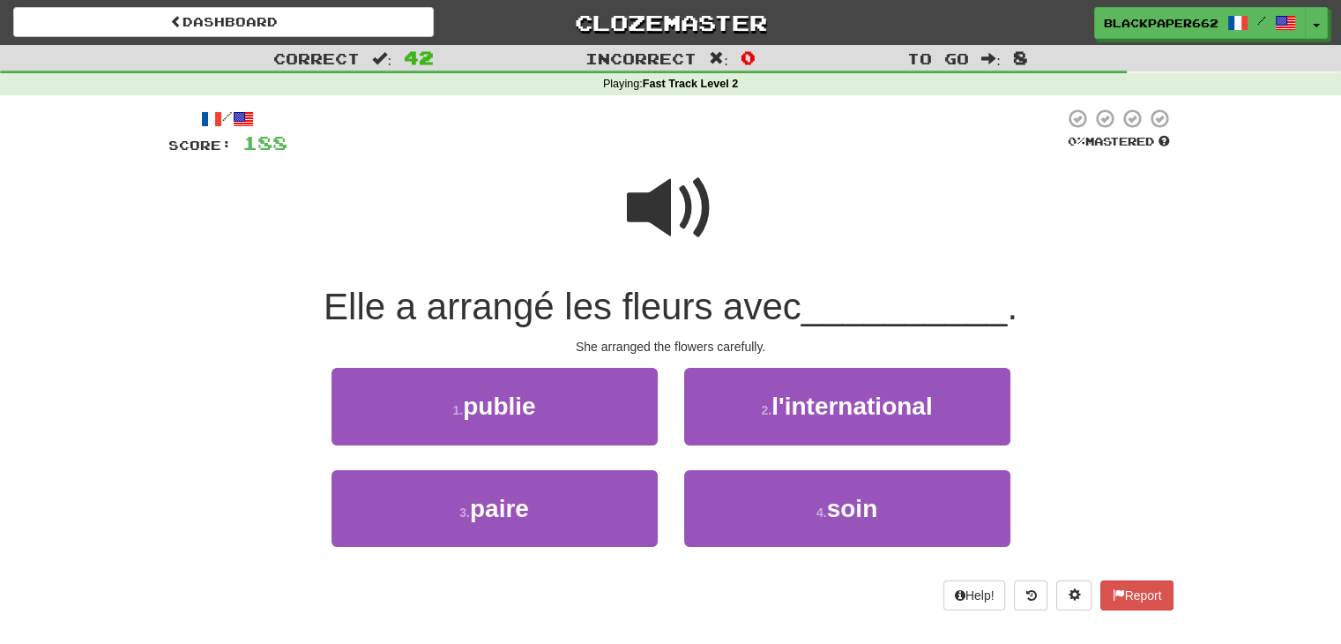
click at [705, 216] on span at bounding box center [671, 208] width 88 height 88
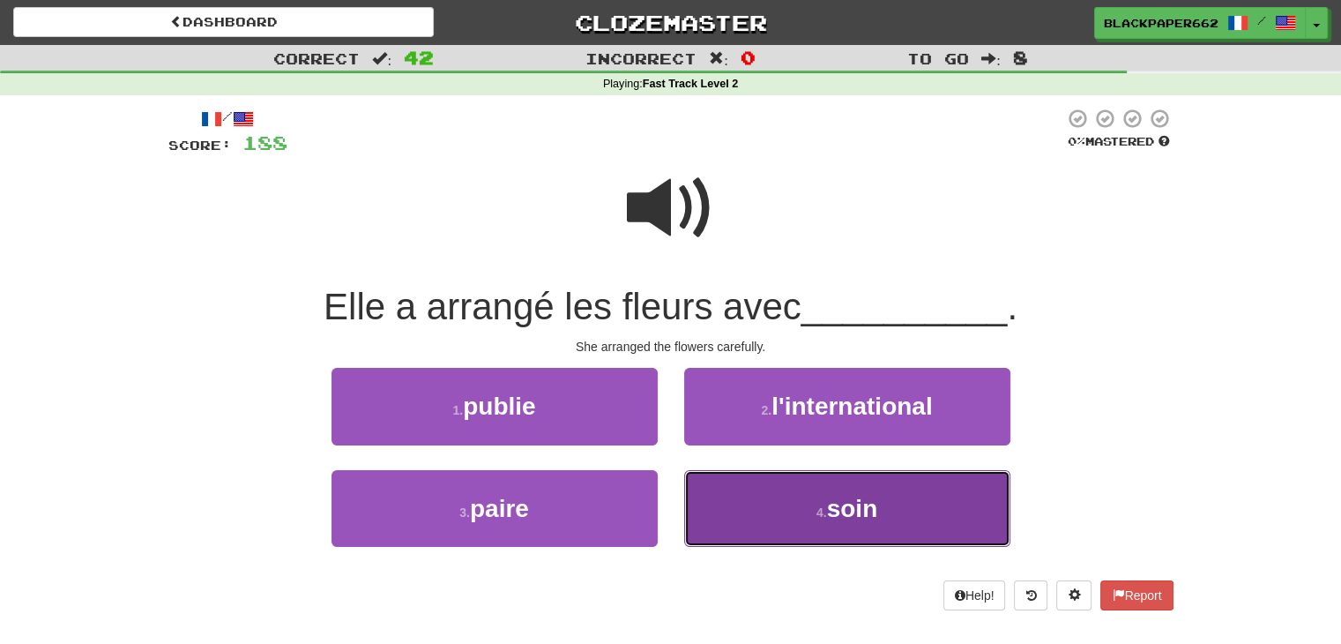
click at [822, 521] on button "4 . soin" at bounding box center [847, 508] width 326 height 77
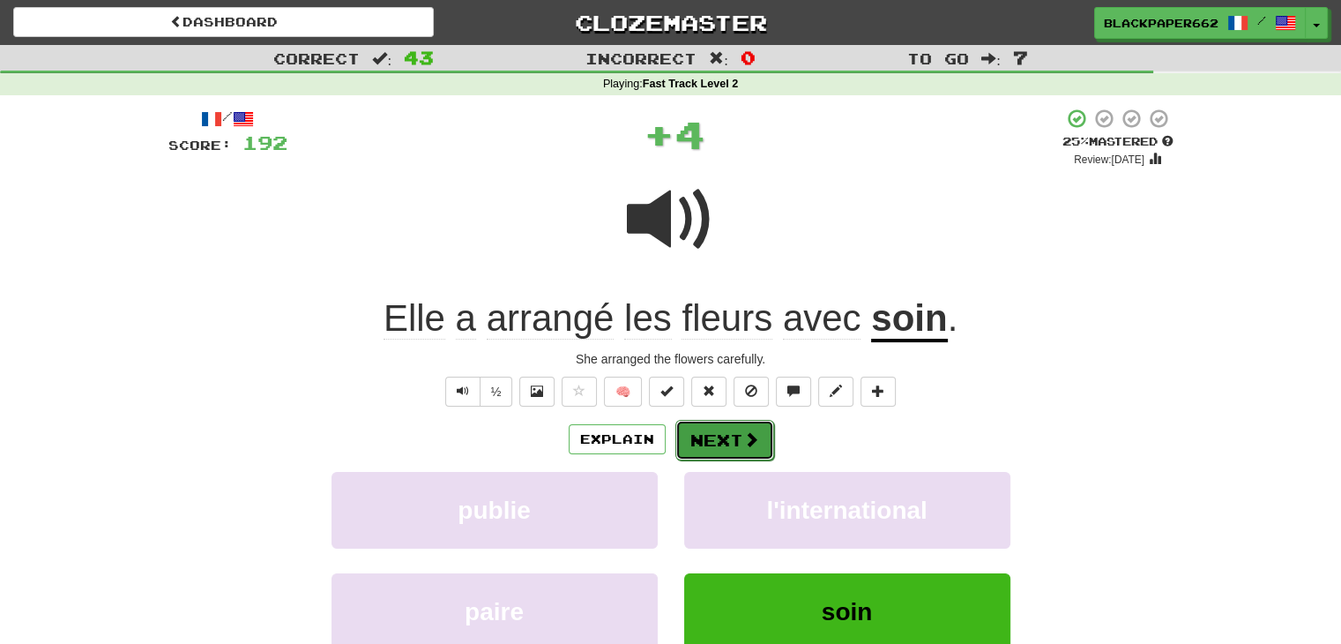
click at [732, 421] on button "Next" at bounding box center [725, 440] width 99 height 41
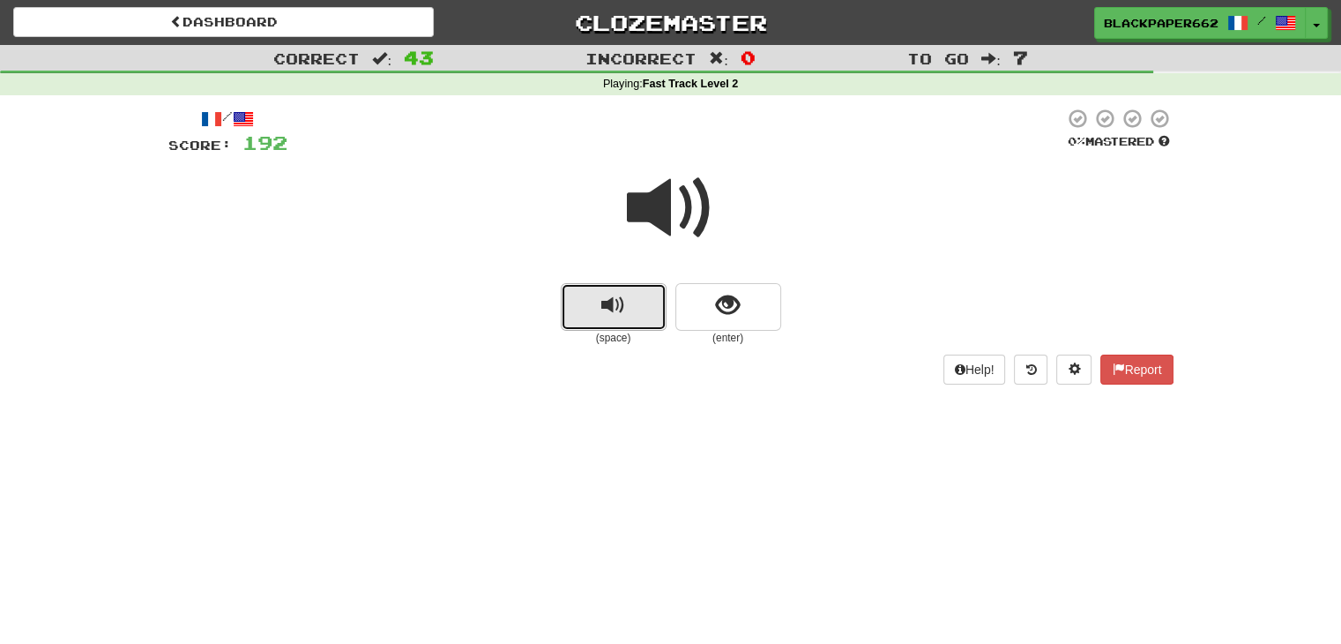
click at [590, 307] on button "replay audio" at bounding box center [614, 307] width 106 height 48
click at [752, 304] on button "show sentence" at bounding box center [729, 307] width 106 height 48
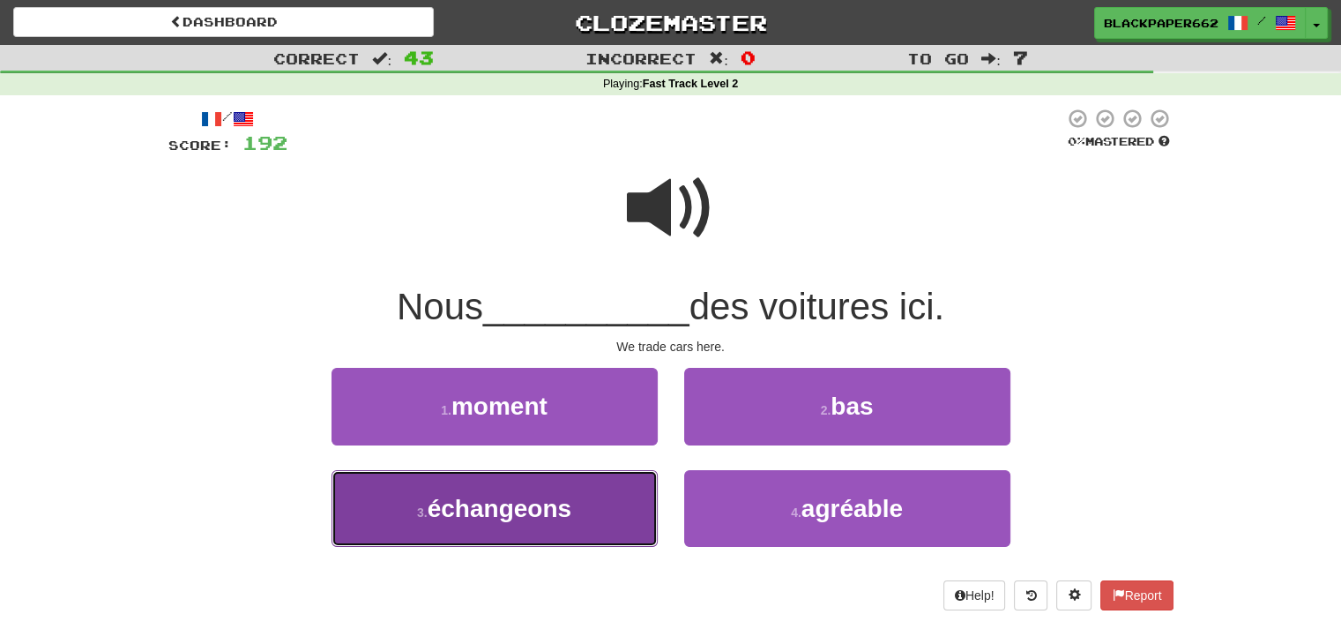
click at [533, 515] on span "échangeons" at bounding box center [500, 508] width 144 height 27
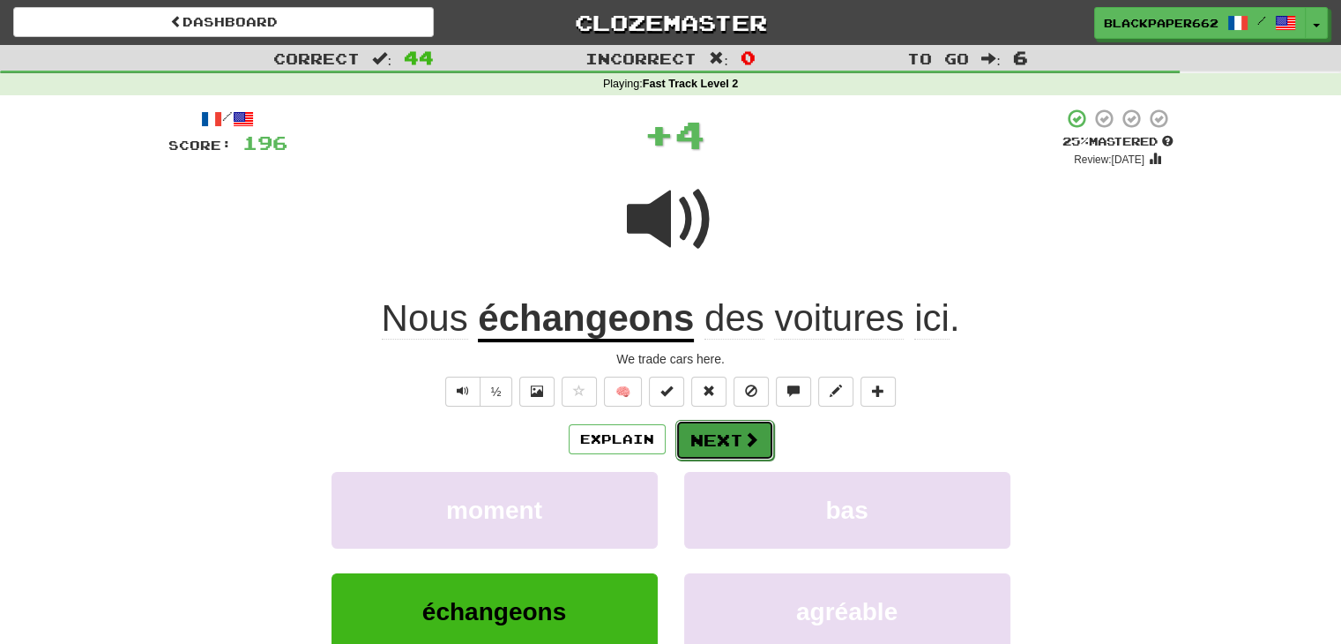
click at [730, 452] on button "Next" at bounding box center [725, 440] width 99 height 41
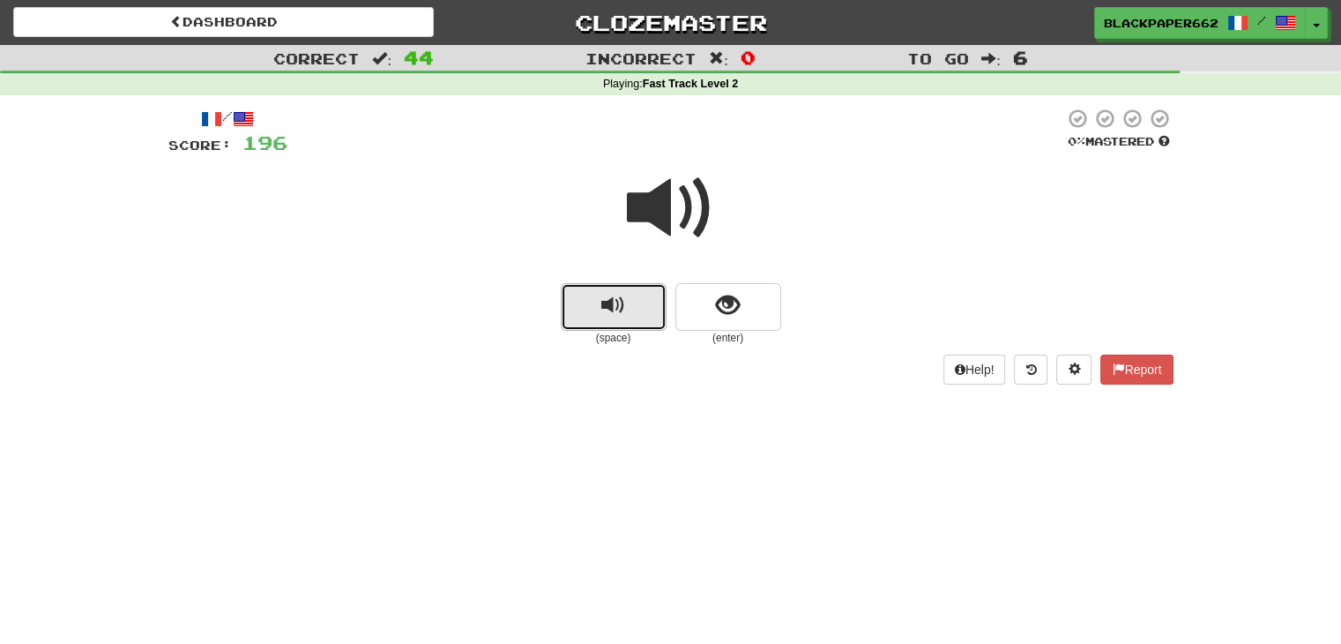
click at [646, 295] on button "replay audio" at bounding box center [614, 307] width 106 height 48
click at [774, 321] on button "show sentence" at bounding box center [729, 307] width 106 height 48
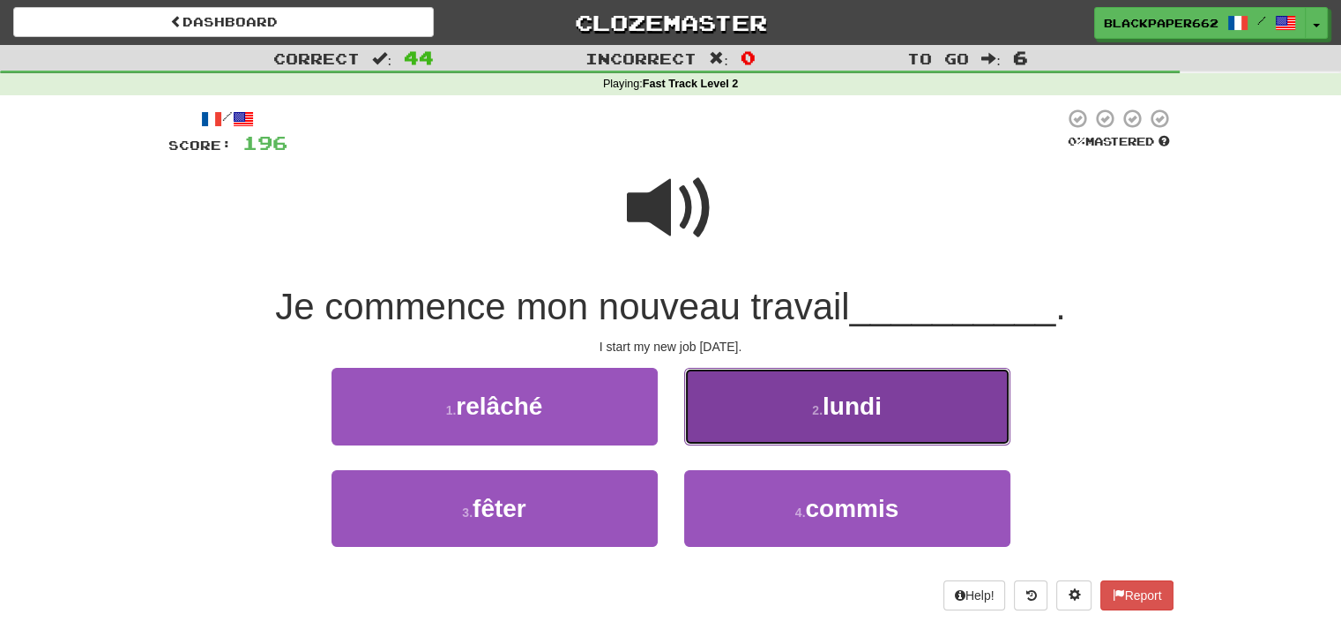
click at [792, 401] on button "2 . lundi" at bounding box center [847, 406] width 326 height 77
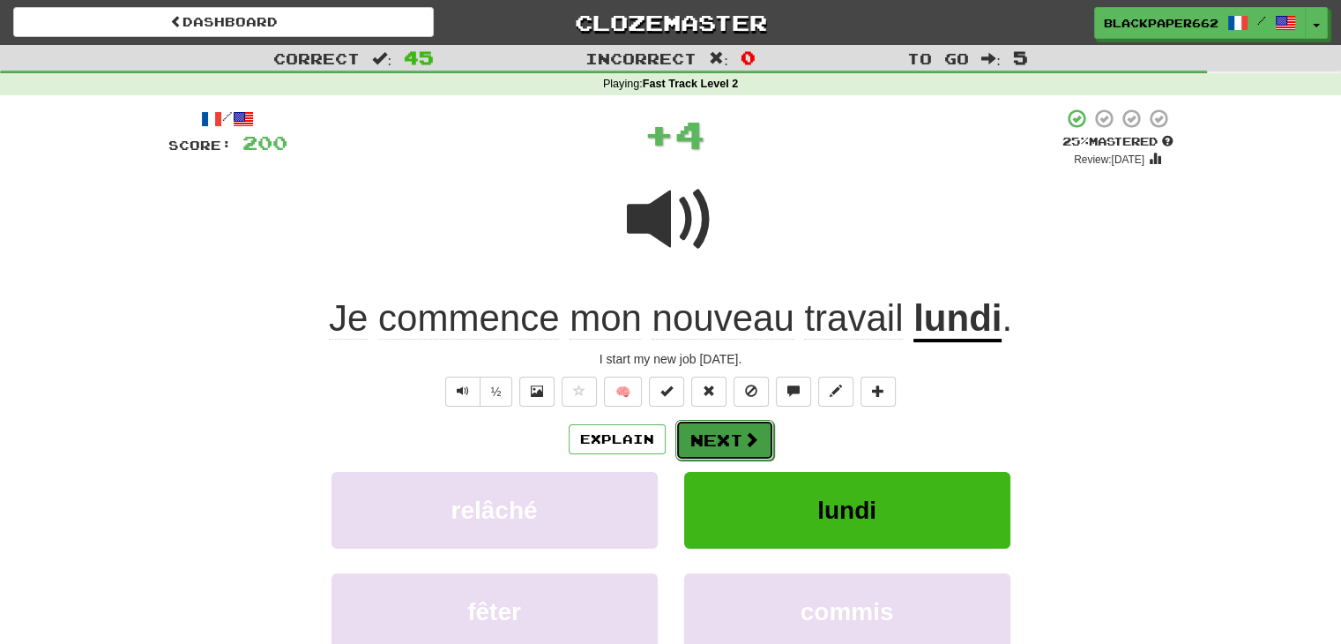
click at [734, 429] on button "Next" at bounding box center [725, 440] width 99 height 41
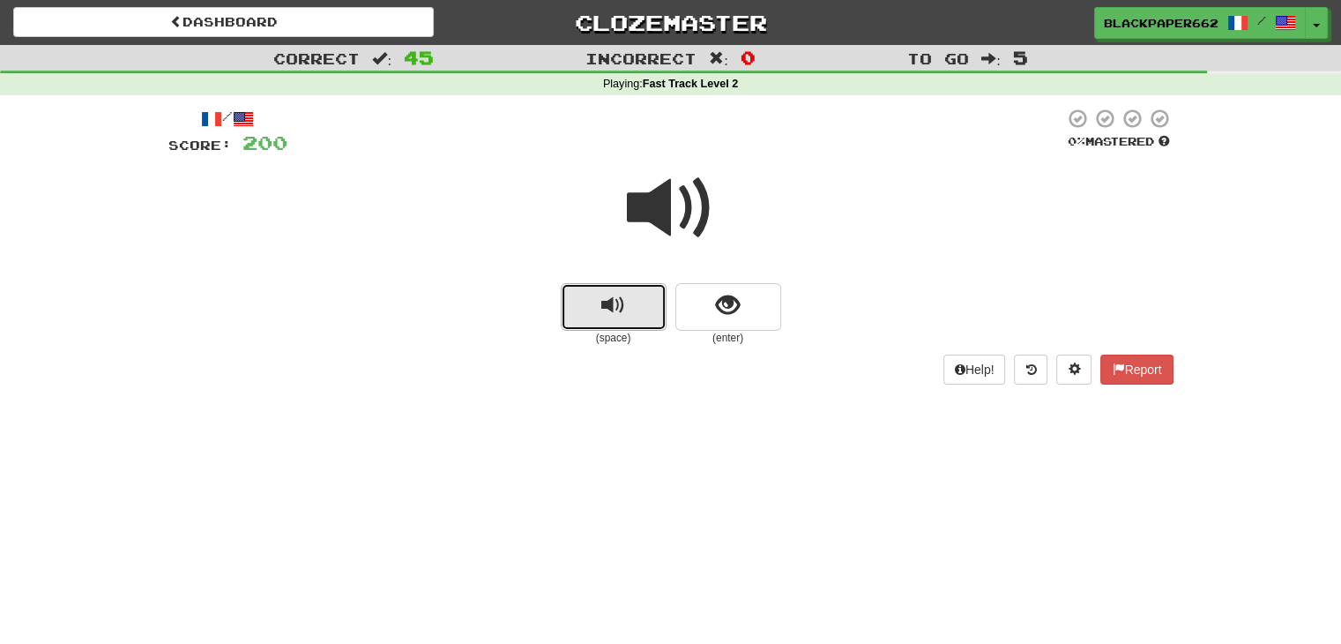
click at [595, 300] on button "replay audio" at bounding box center [614, 307] width 106 height 48
click at [760, 296] on button "show sentence" at bounding box center [729, 307] width 106 height 48
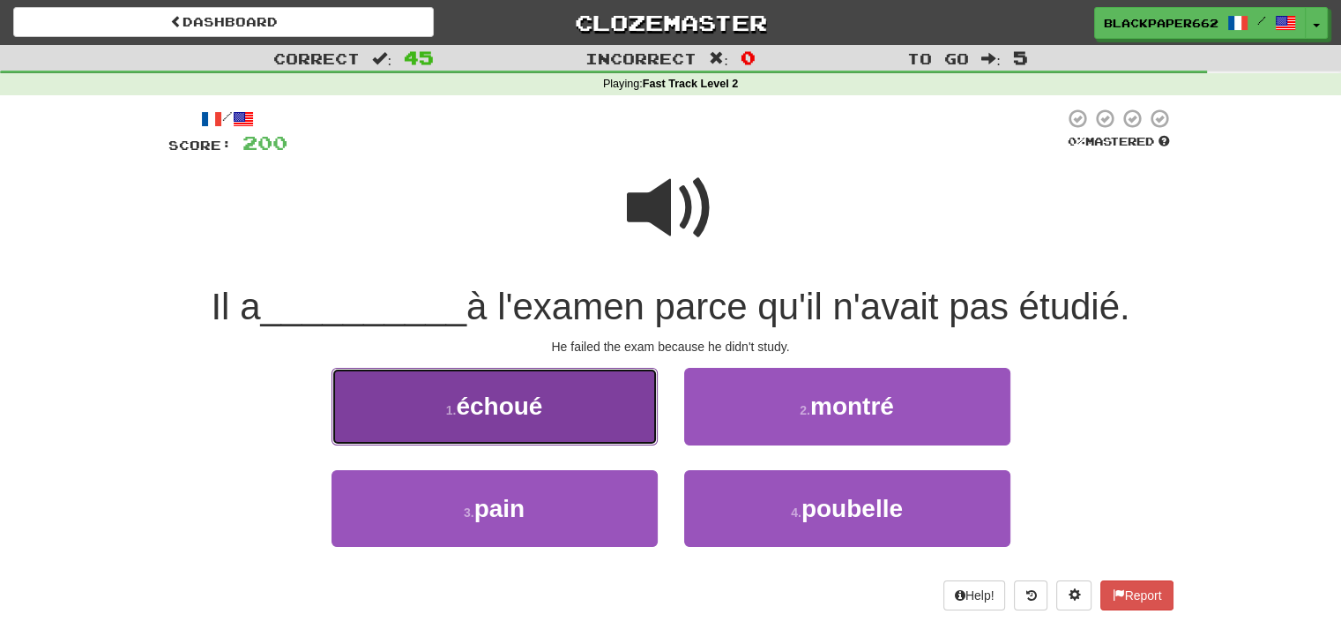
click at [564, 413] on button "1 . échoué" at bounding box center [495, 406] width 326 height 77
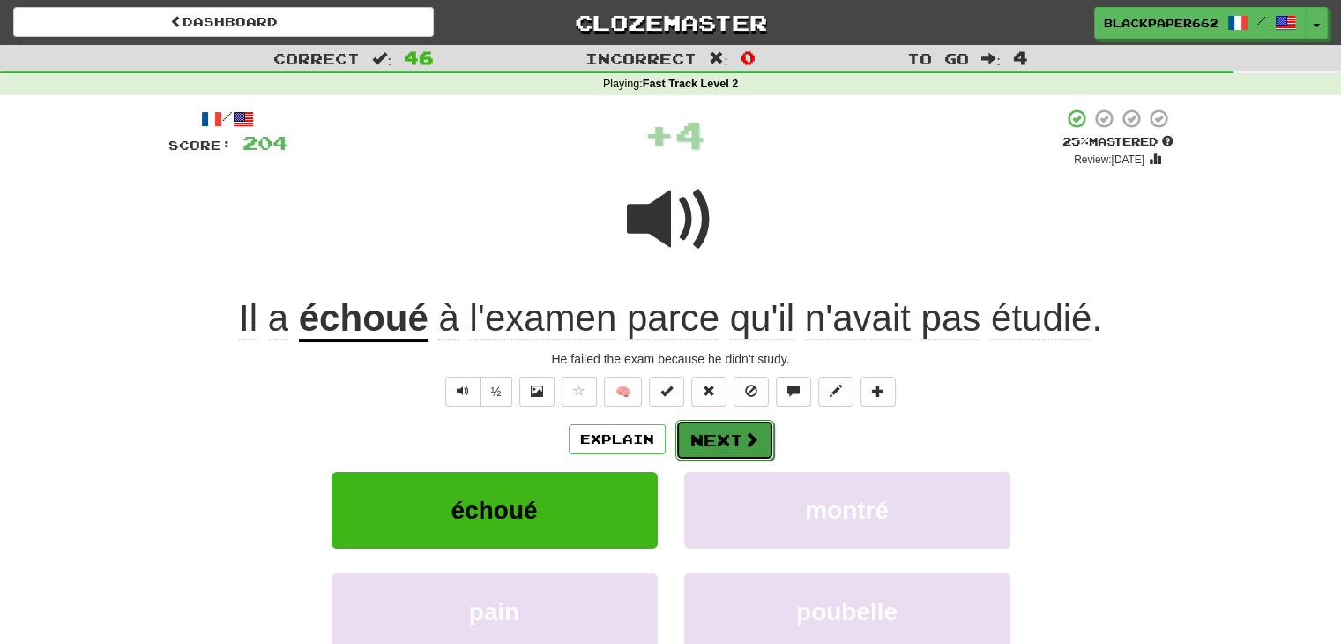
click at [718, 438] on button "Next" at bounding box center [725, 440] width 99 height 41
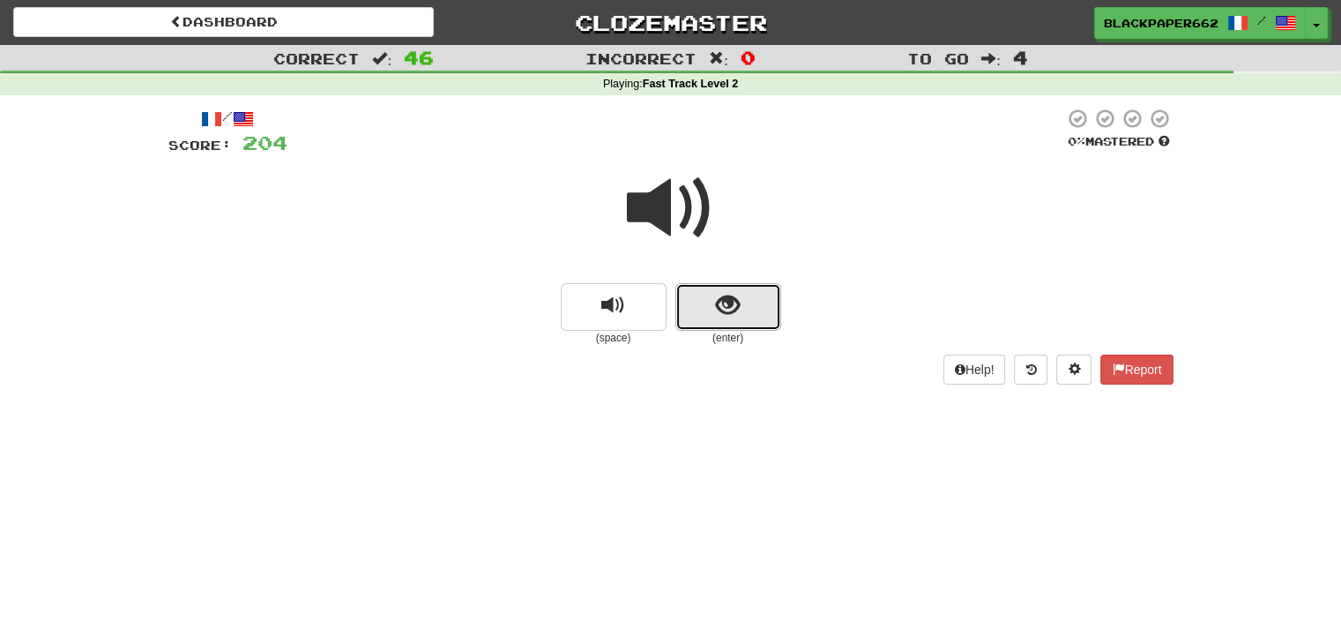
click at [729, 289] on button "show sentence" at bounding box center [729, 307] width 106 height 48
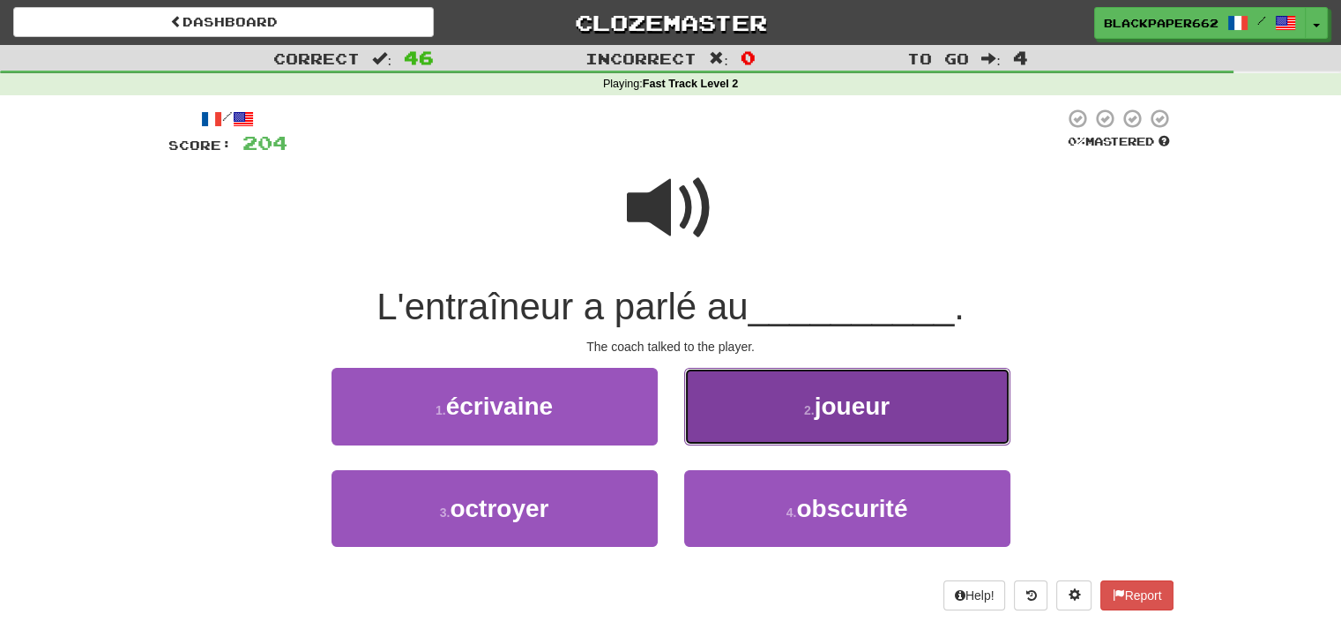
click at [847, 414] on span "joueur" at bounding box center [853, 405] width 76 height 27
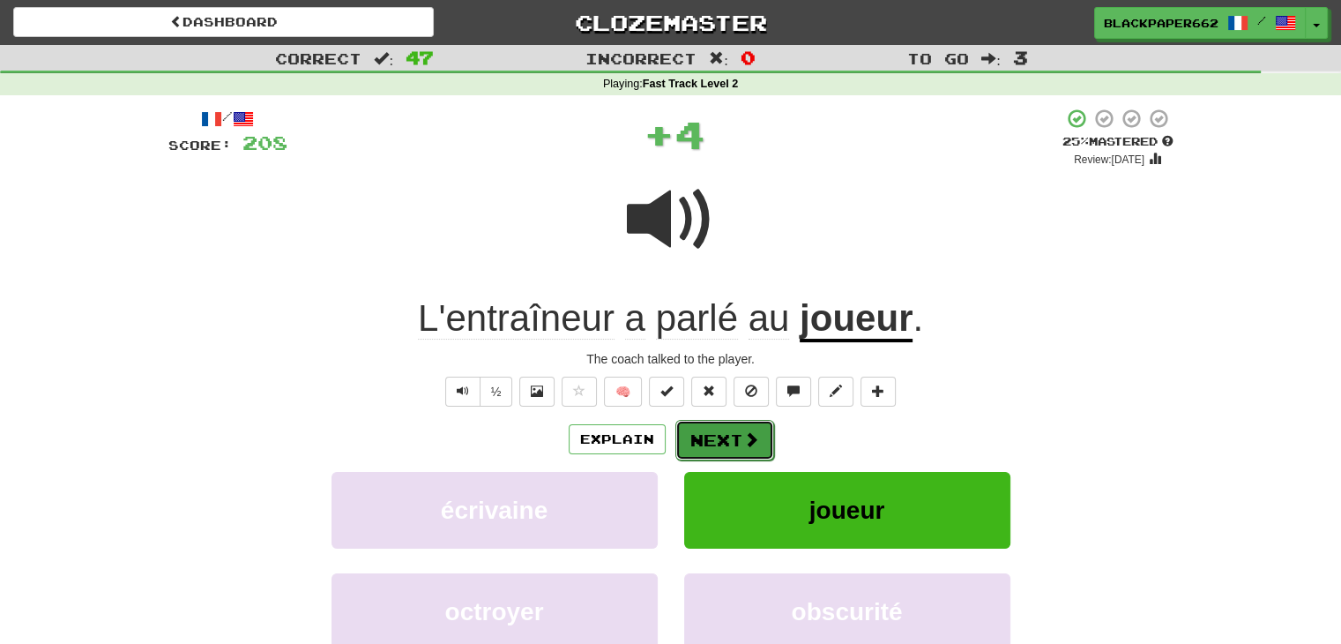
click at [751, 437] on span at bounding box center [751, 439] width 16 height 16
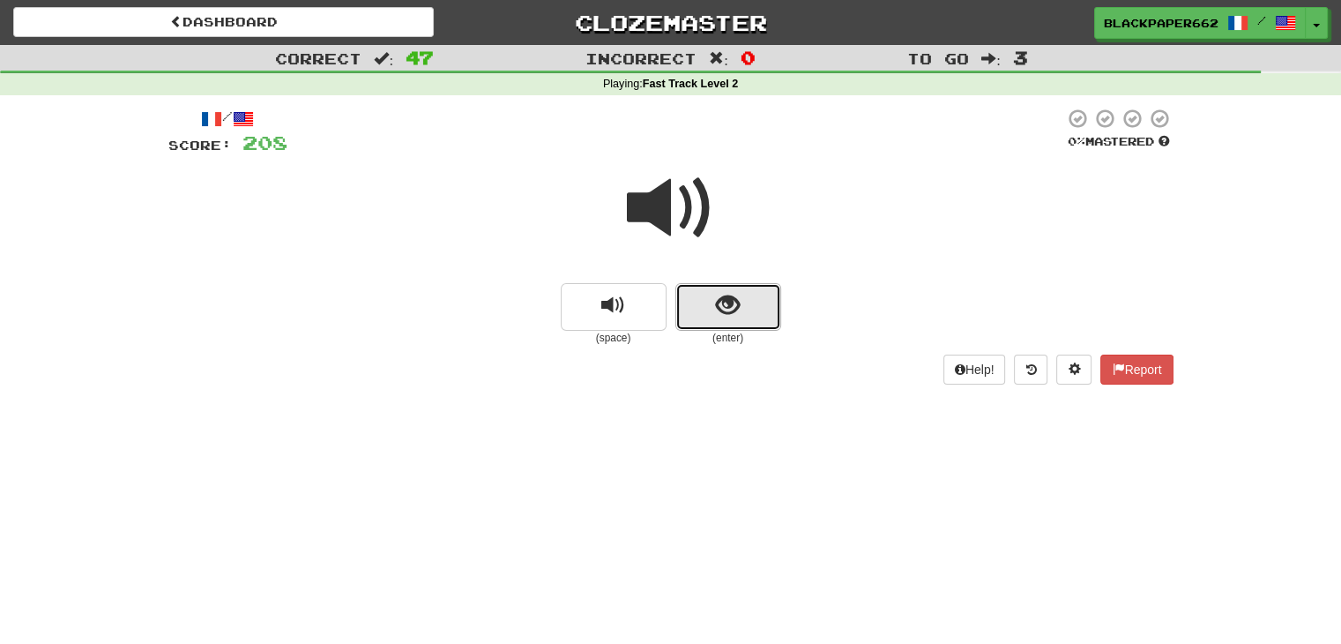
click at [751, 325] on button "show sentence" at bounding box center [729, 307] width 106 height 48
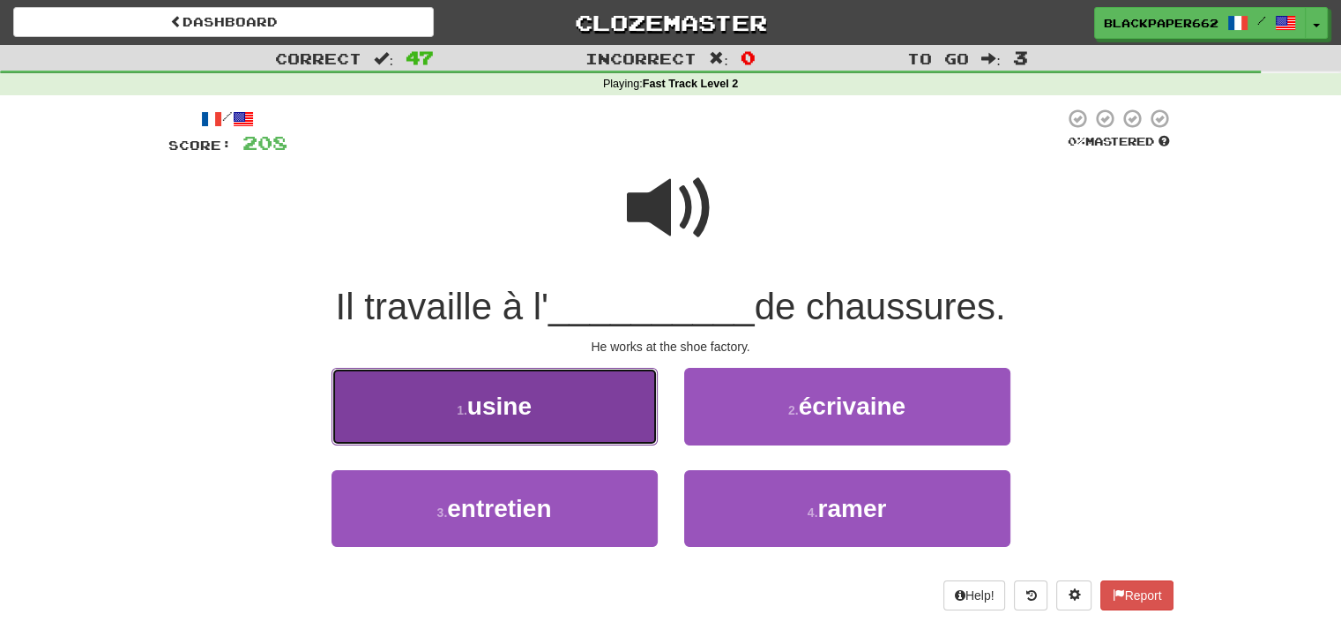
click at [593, 407] on button "1 . usine" at bounding box center [495, 406] width 326 height 77
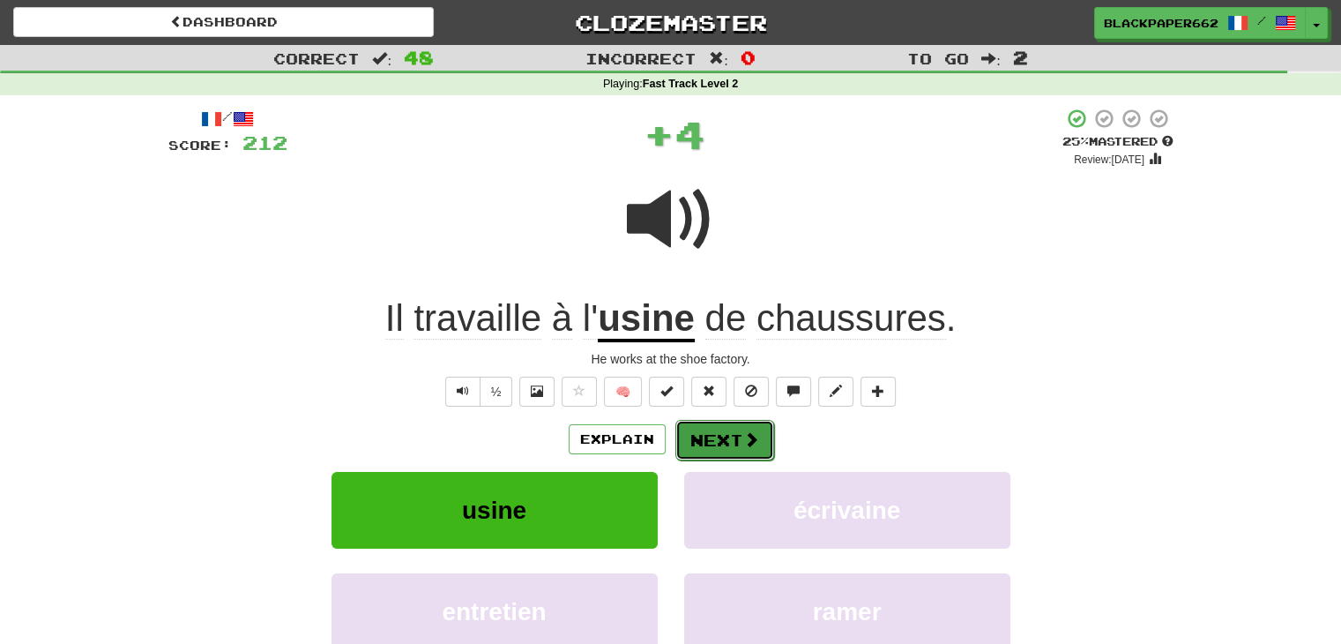
click at [738, 444] on button "Next" at bounding box center [725, 440] width 99 height 41
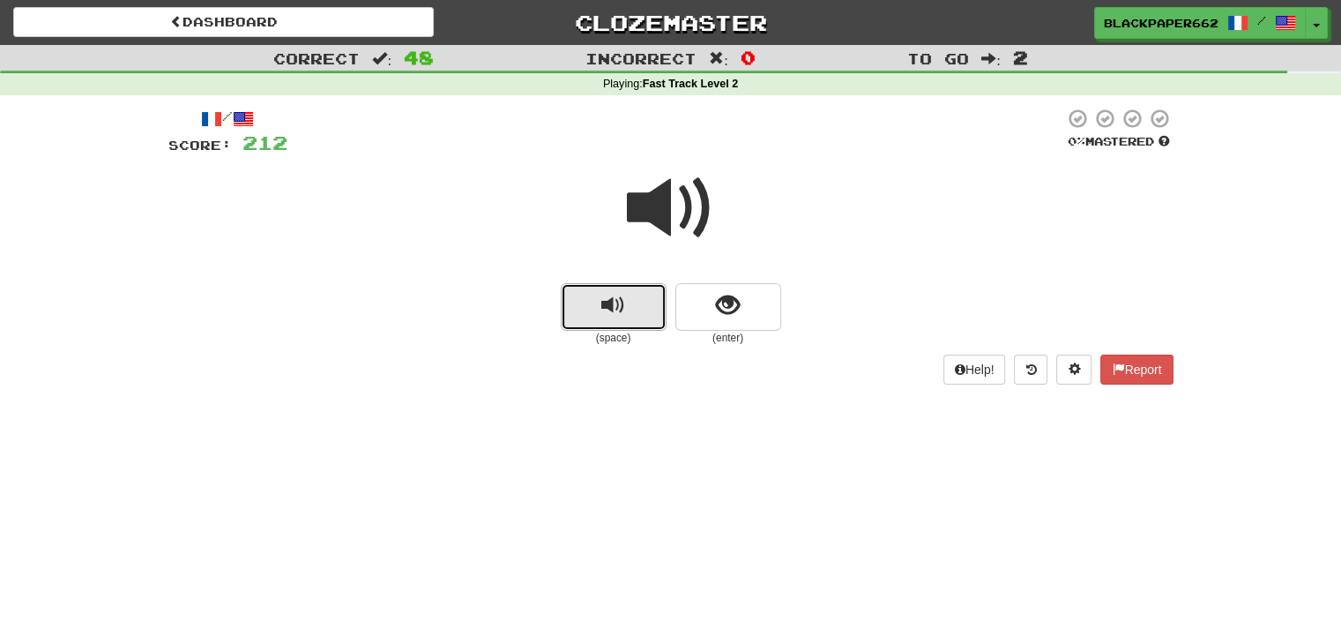
click at [621, 305] on span "replay audio" at bounding box center [613, 306] width 24 height 24
click at [773, 318] on button "show sentence" at bounding box center [729, 307] width 106 height 48
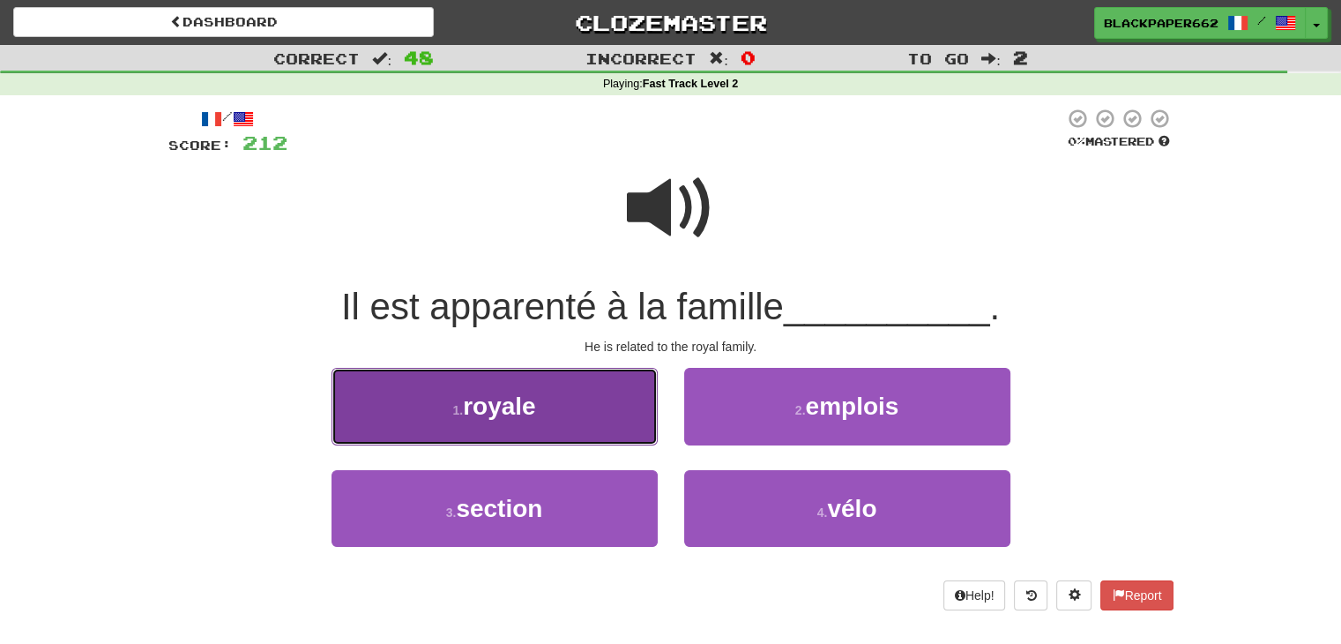
click at [597, 392] on button "1 . royale" at bounding box center [495, 406] width 326 height 77
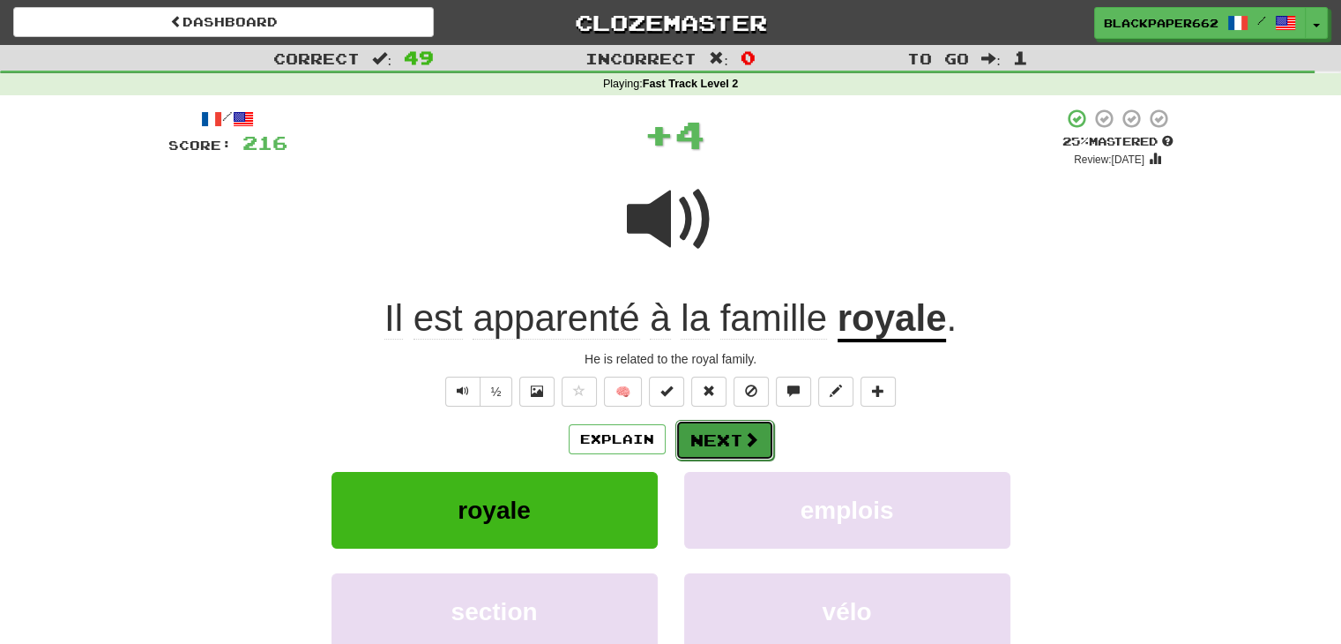
click at [747, 445] on span at bounding box center [751, 439] width 16 height 16
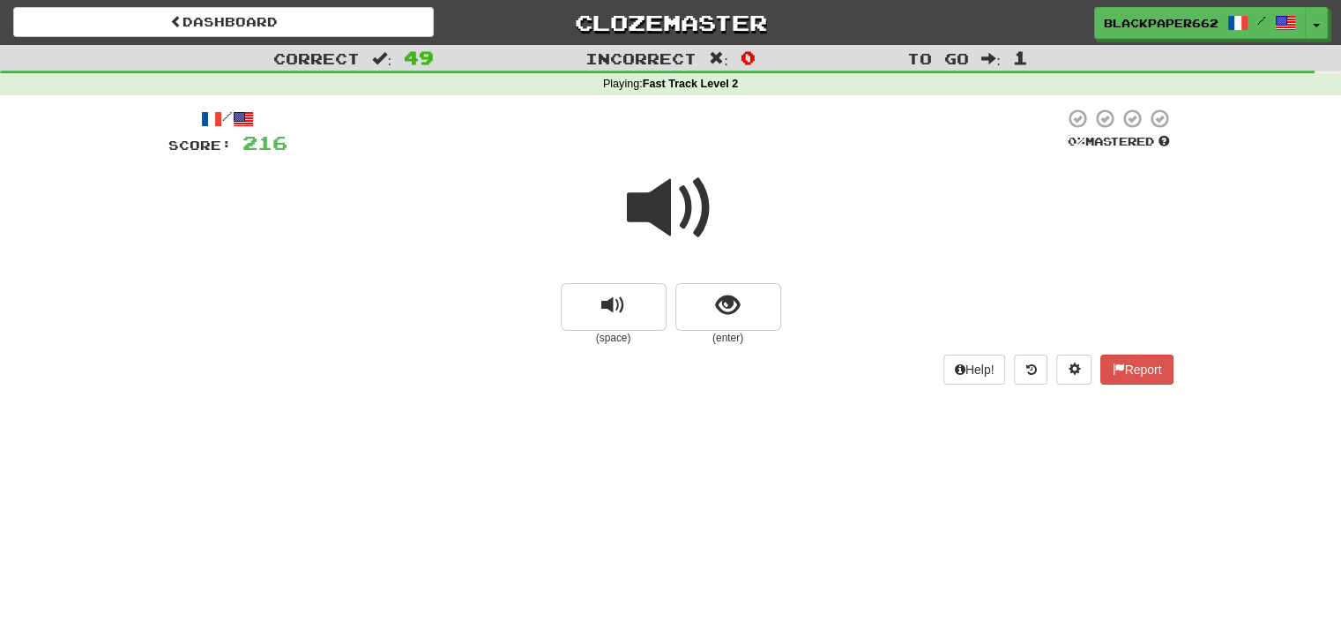
click at [654, 342] on small "(space)" at bounding box center [614, 338] width 106 height 15
click at [612, 302] on span "replay audio" at bounding box center [613, 306] width 24 height 24
click at [754, 287] on button "show sentence" at bounding box center [729, 307] width 106 height 48
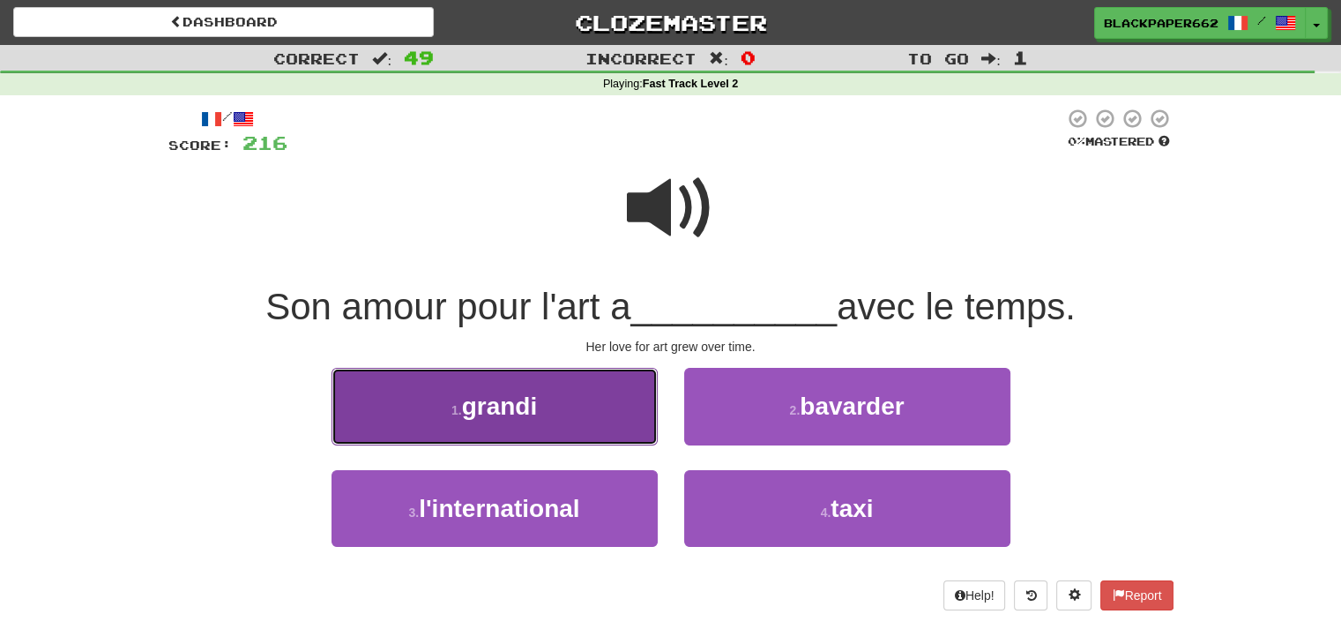
click at [542, 417] on button "1 . grandi" at bounding box center [495, 406] width 326 height 77
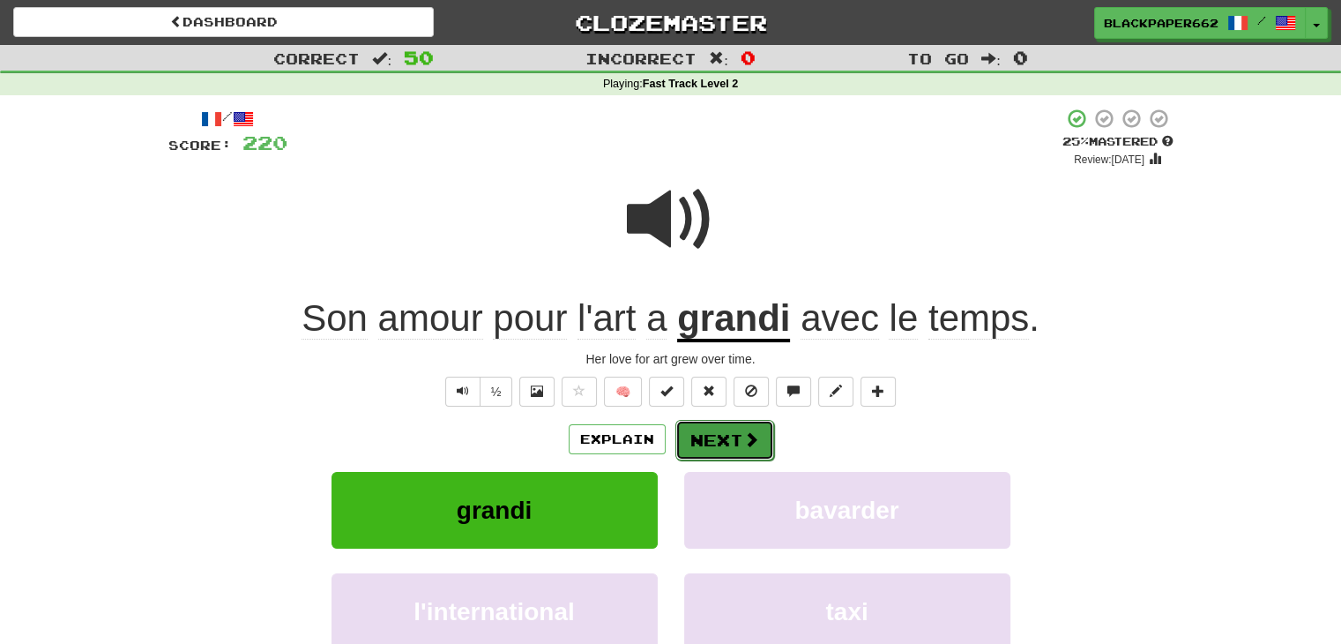
click at [750, 424] on button "Next" at bounding box center [725, 440] width 99 height 41
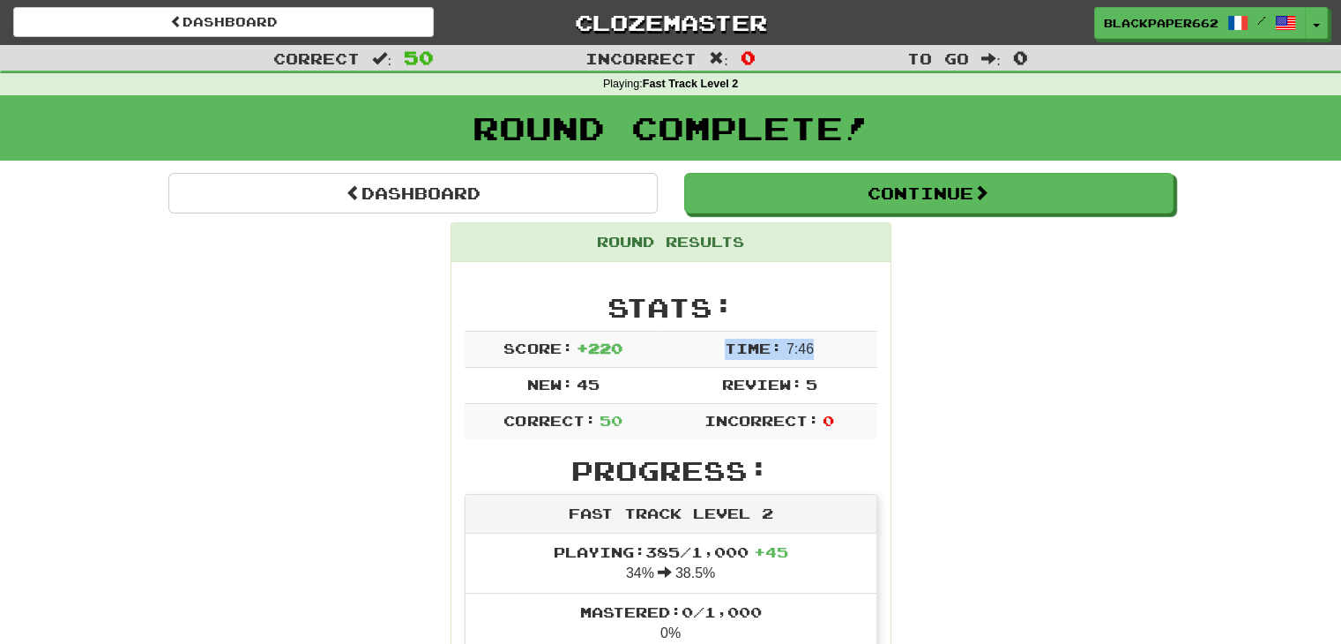
drag, startPoint x: 720, startPoint y: 344, endPoint x: 812, endPoint y: 349, distance: 91.9
click at [812, 349] on td "Time: 7 : 46" at bounding box center [769, 349] width 215 height 36
click at [847, 332] on td "Time: 7 : 46" at bounding box center [769, 349] width 215 height 36
click at [556, 170] on div "Round Complete!" at bounding box center [670, 134] width 1341 height 78
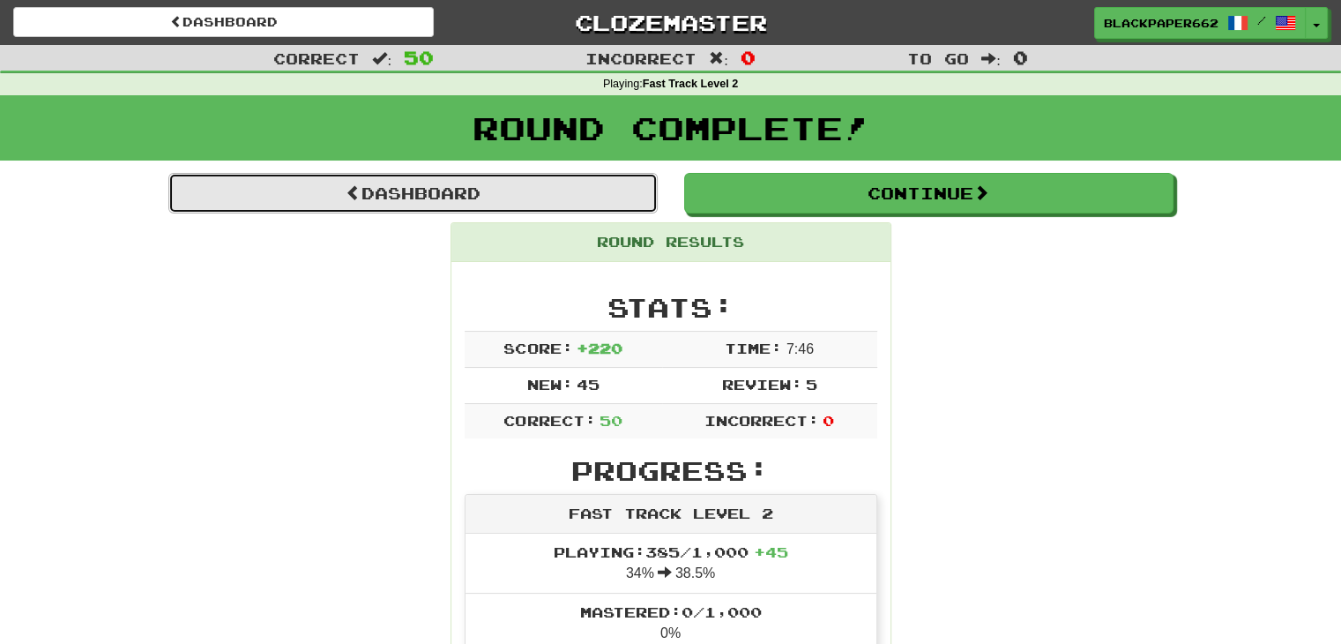
click at [566, 183] on link "Dashboard" at bounding box center [412, 193] width 489 height 41
